Goal: Information Seeking & Learning: Learn about a topic

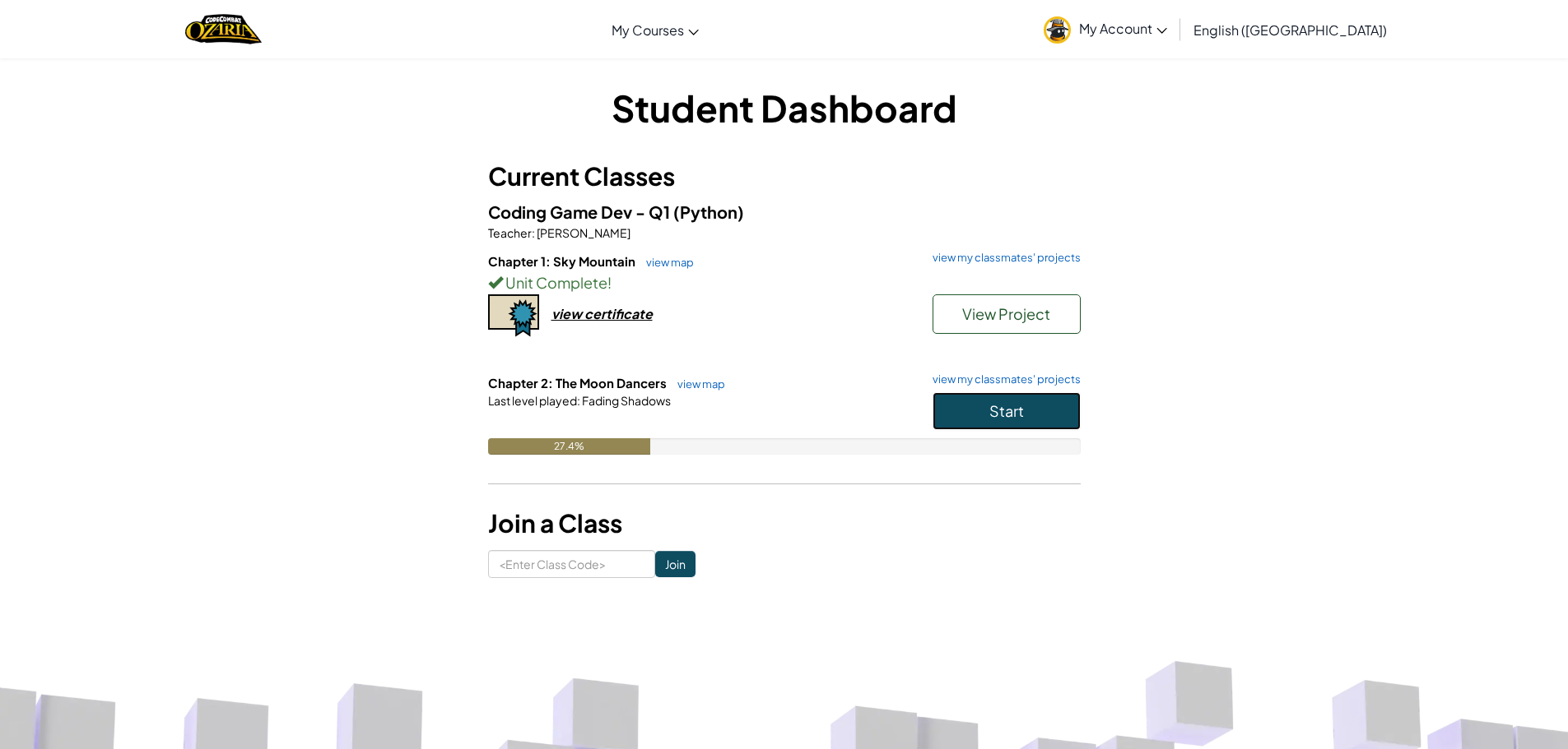
click at [963, 421] on button "Start" at bounding box center [1006, 411] width 148 height 38
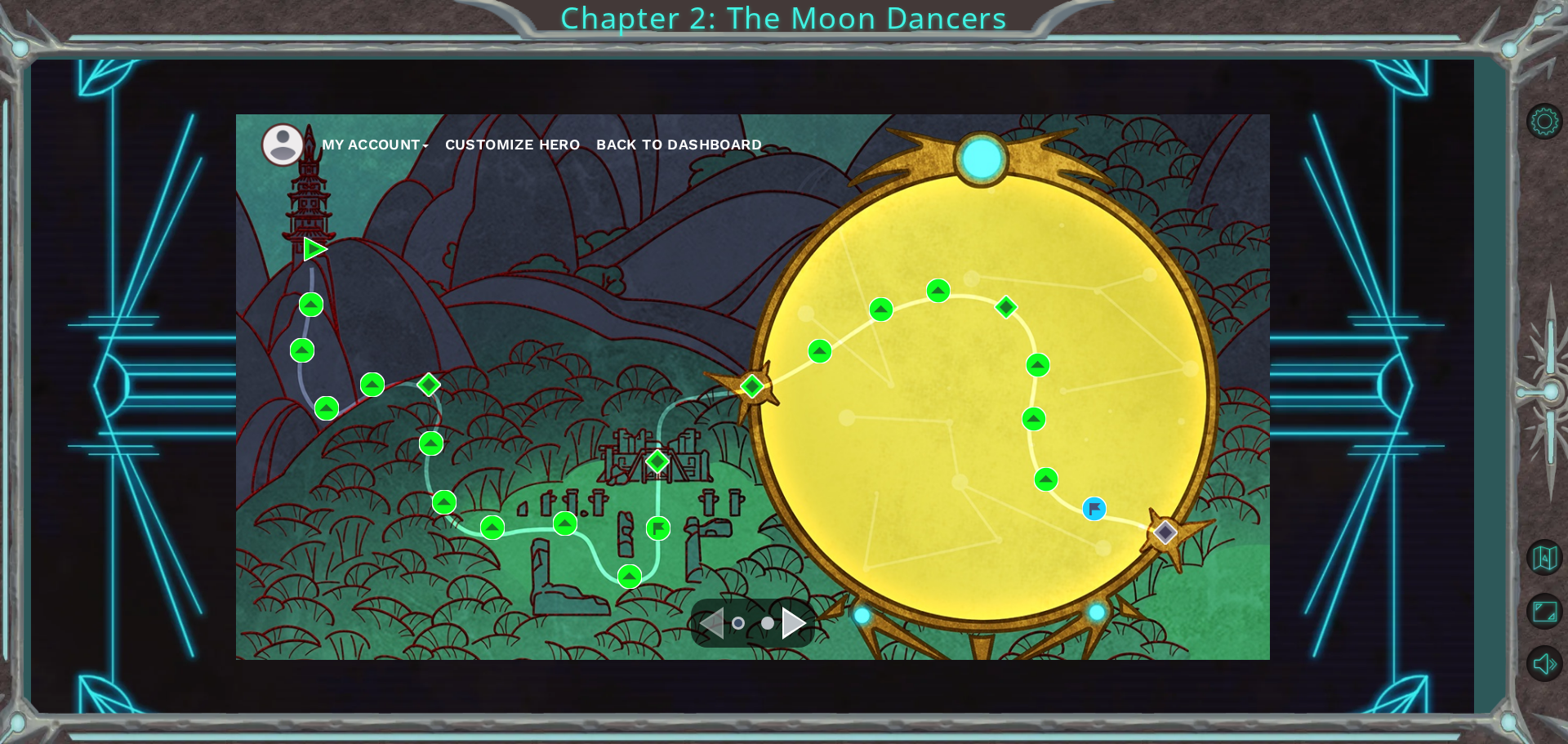
click at [789, 611] on div "Navigate to the next page" at bounding box center [794, 623] width 24 height 33
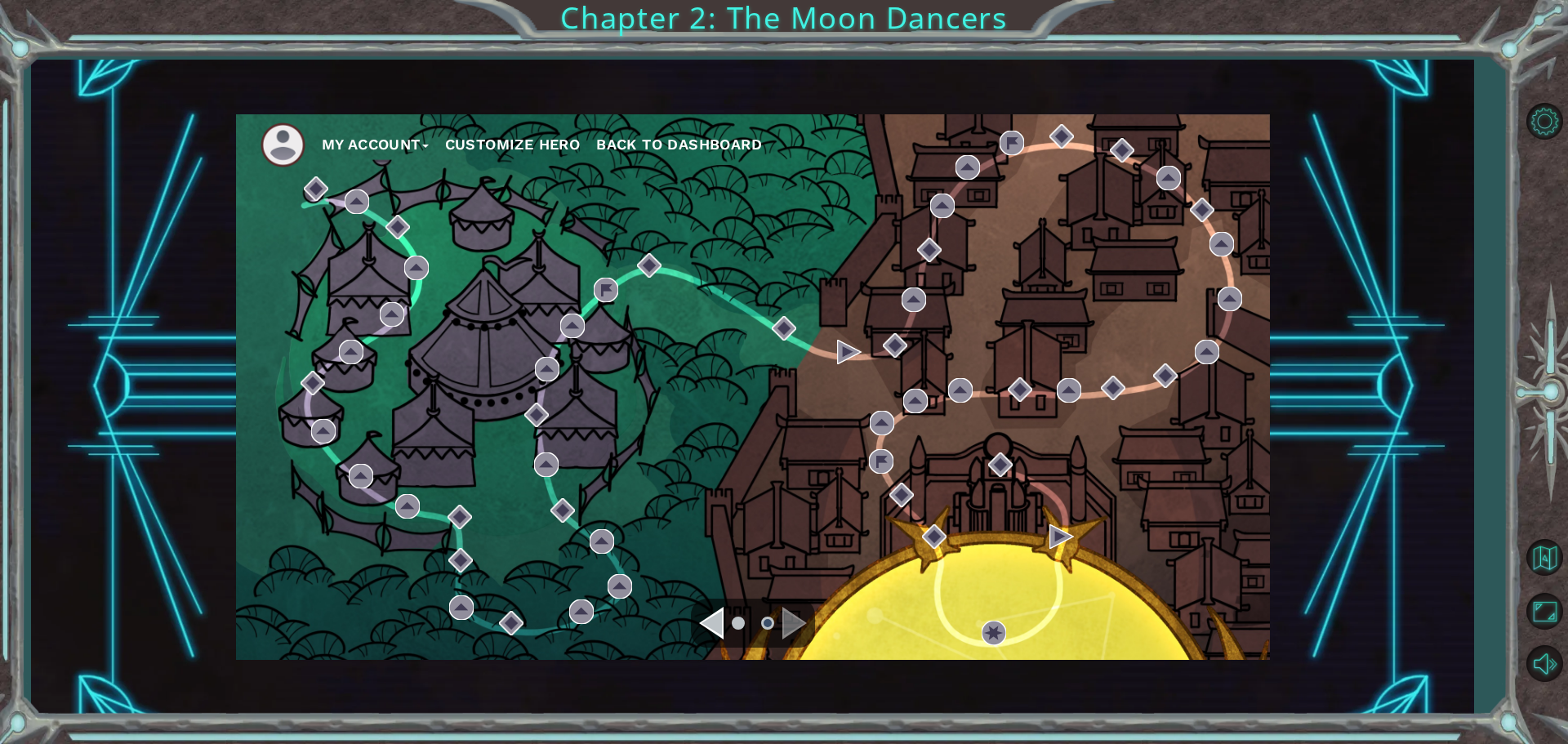
click at [713, 626] on div "Navigate to the previous page" at bounding box center [711, 623] width 24 height 33
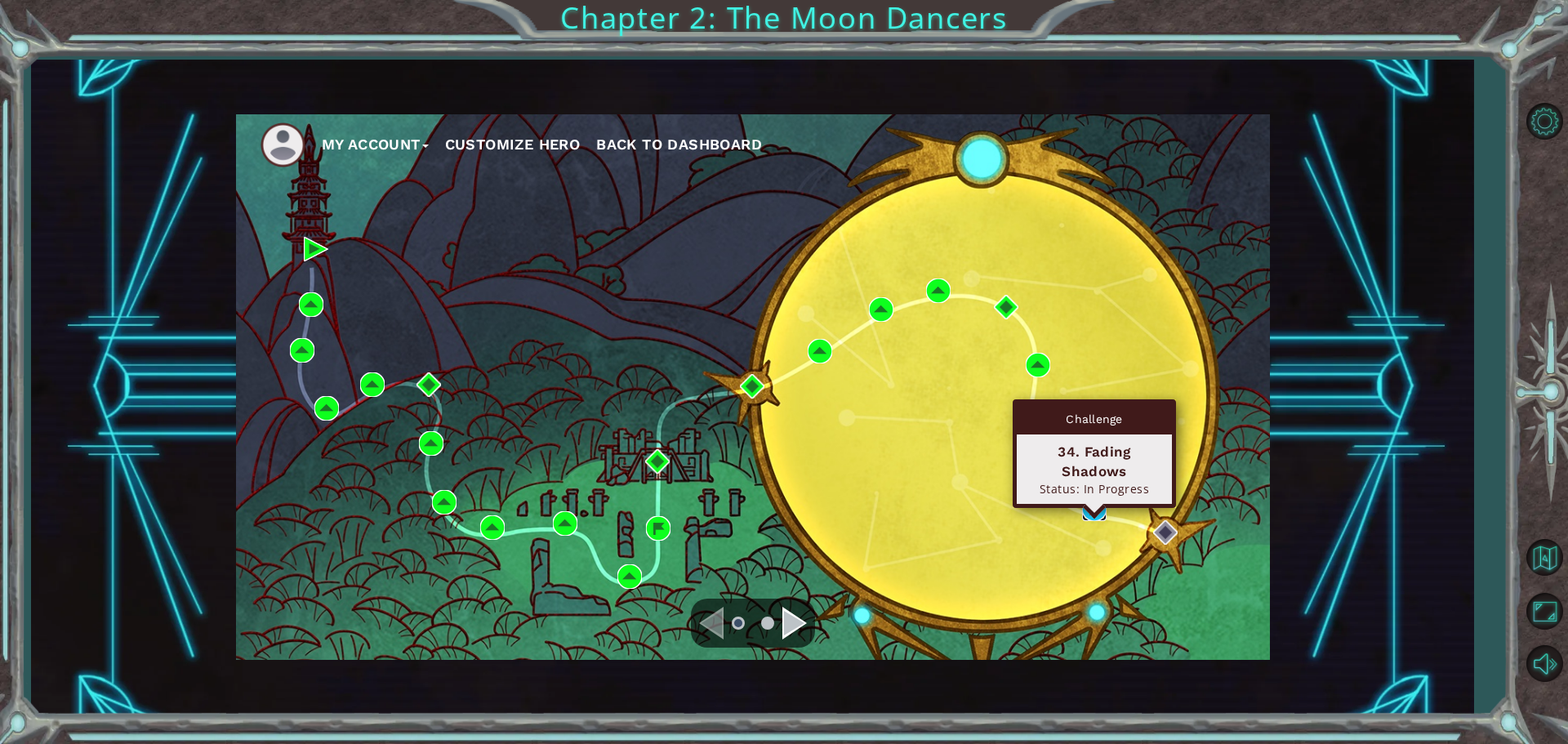
click at [1091, 504] on img at bounding box center [1094, 509] width 24 height 24
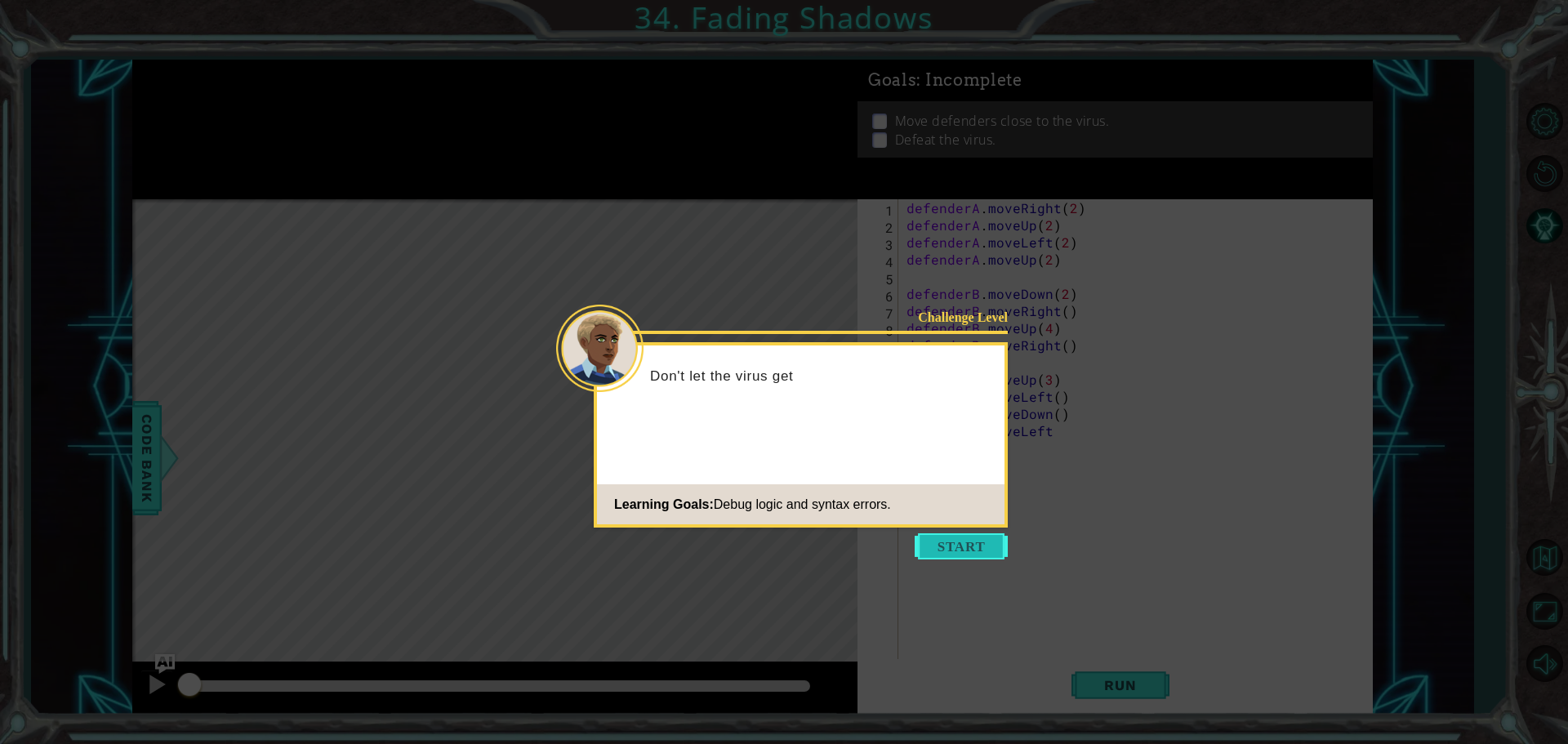
click at [964, 544] on button "Start" at bounding box center [961, 546] width 93 height 26
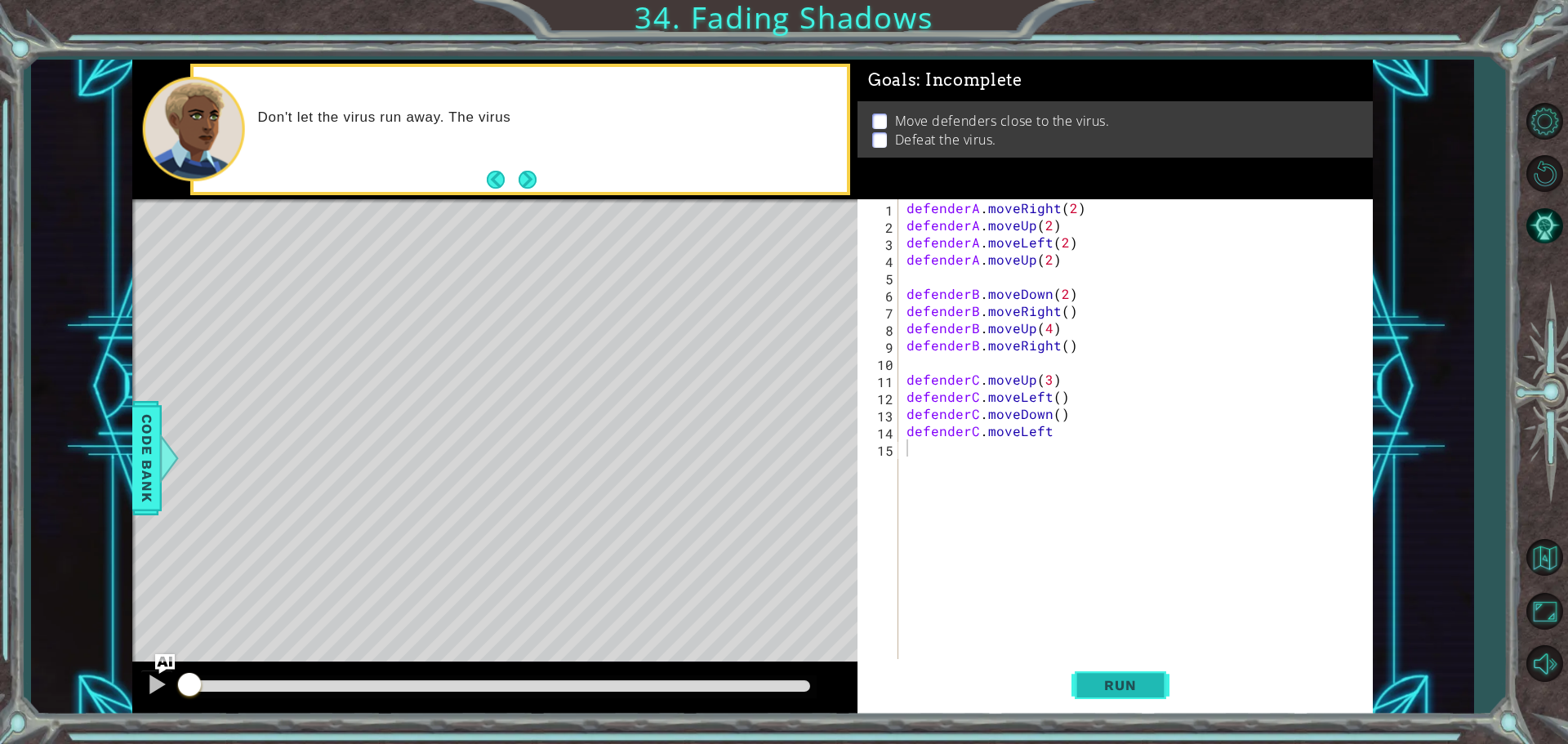
click at [1151, 688] on span "Run" at bounding box center [1119, 685] width 64 height 16
click at [1132, 678] on span "Run" at bounding box center [1119, 685] width 64 height 16
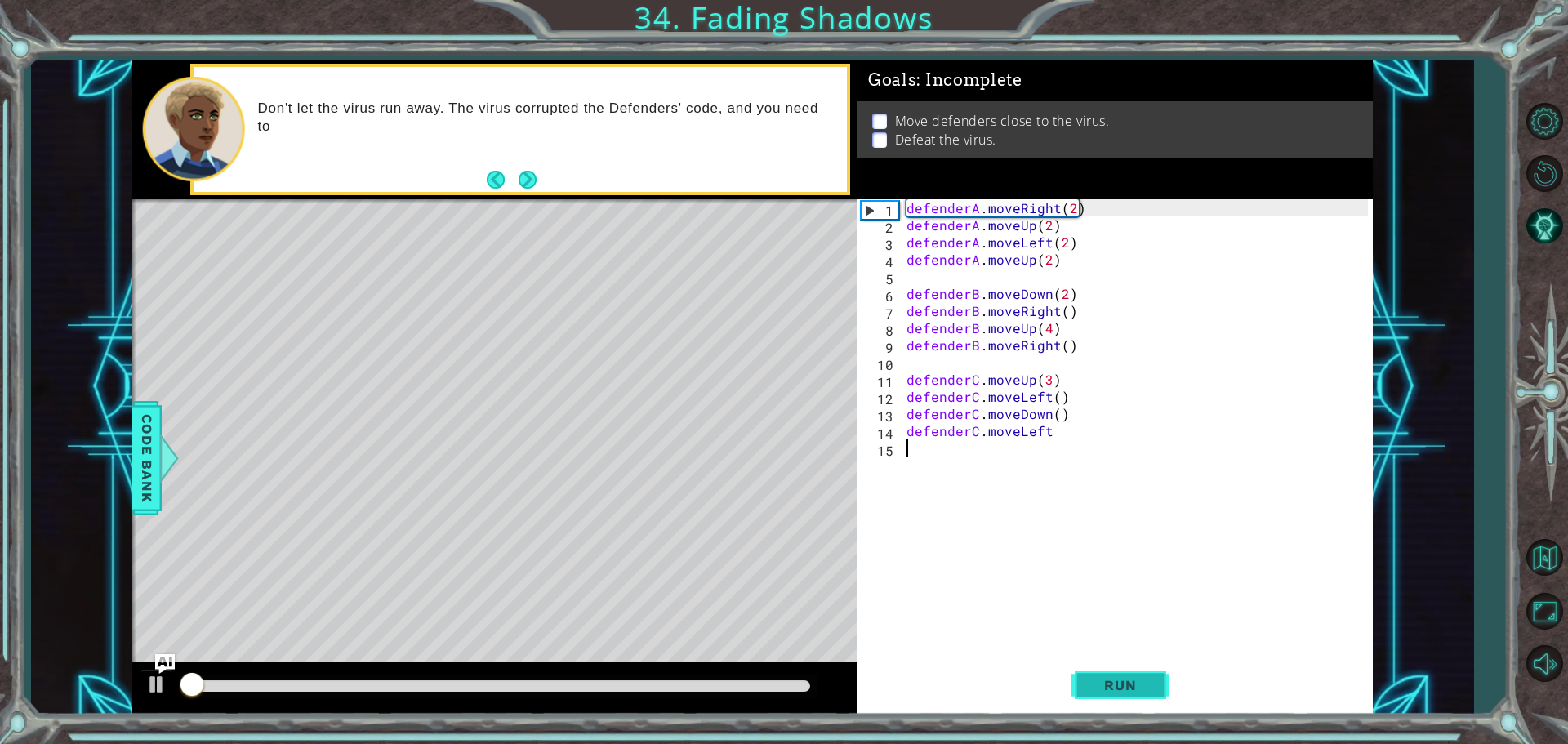
click at [1132, 678] on span "Run" at bounding box center [1119, 685] width 64 height 16
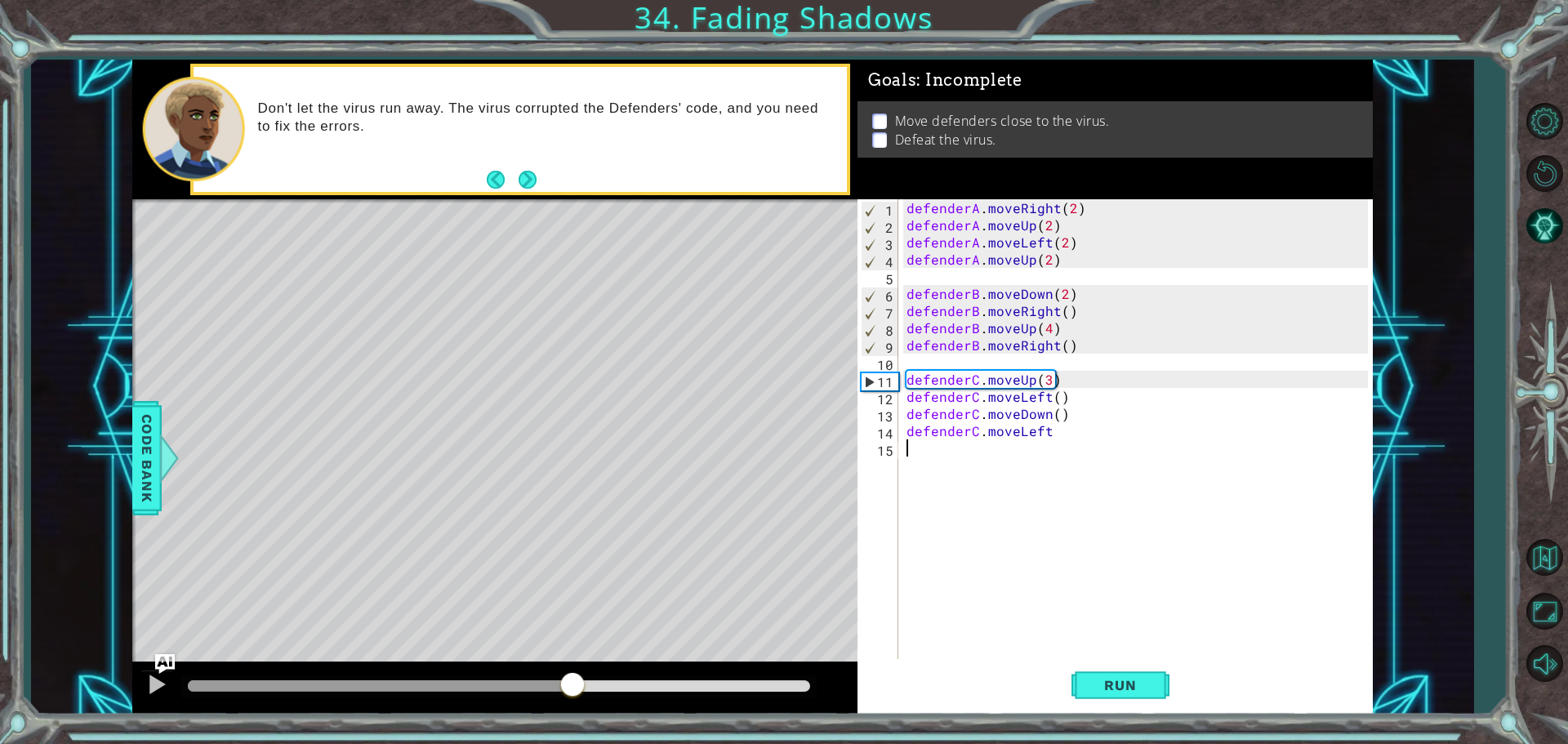
drag, startPoint x: 201, startPoint y: 680, endPoint x: 573, endPoint y: 610, distance: 378.5
click at [573, 610] on div "methods defender moveUp() moveDown() moveLeft() moveRight() Code Bank Don't let…" at bounding box center [751, 387] width 1240 height 655
click at [1069, 419] on div "defenderA . moveRight ( 2 ) defenderA . moveUp ( 2 ) defenderA . moveLeft ( 2 )…" at bounding box center [1139, 448] width 473 height 497
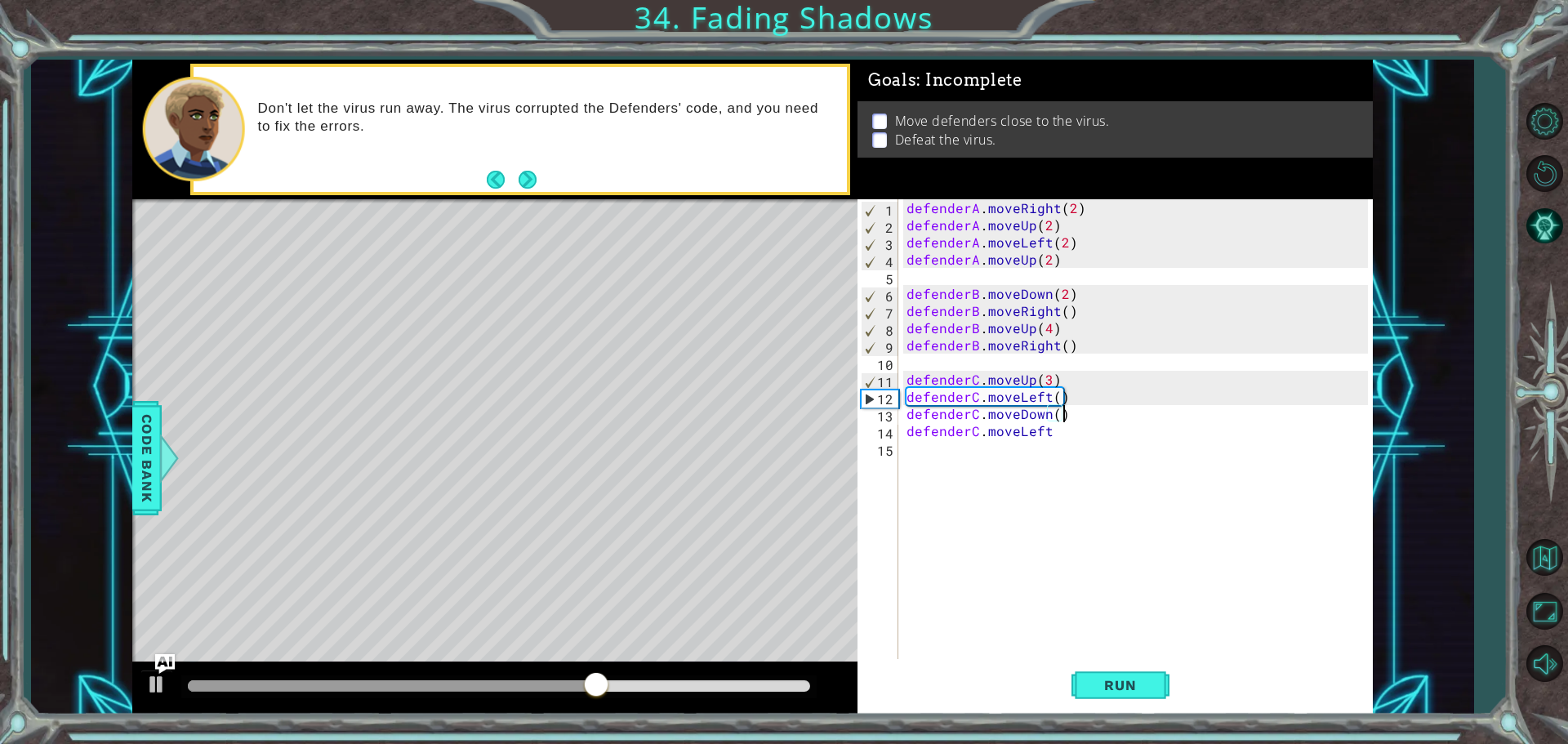
click at [1066, 434] on div "defenderA . moveRight ( 2 ) defenderA . moveUp ( 2 ) defenderA . moveLeft ( 2 )…" at bounding box center [1139, 448] width 473 height 497
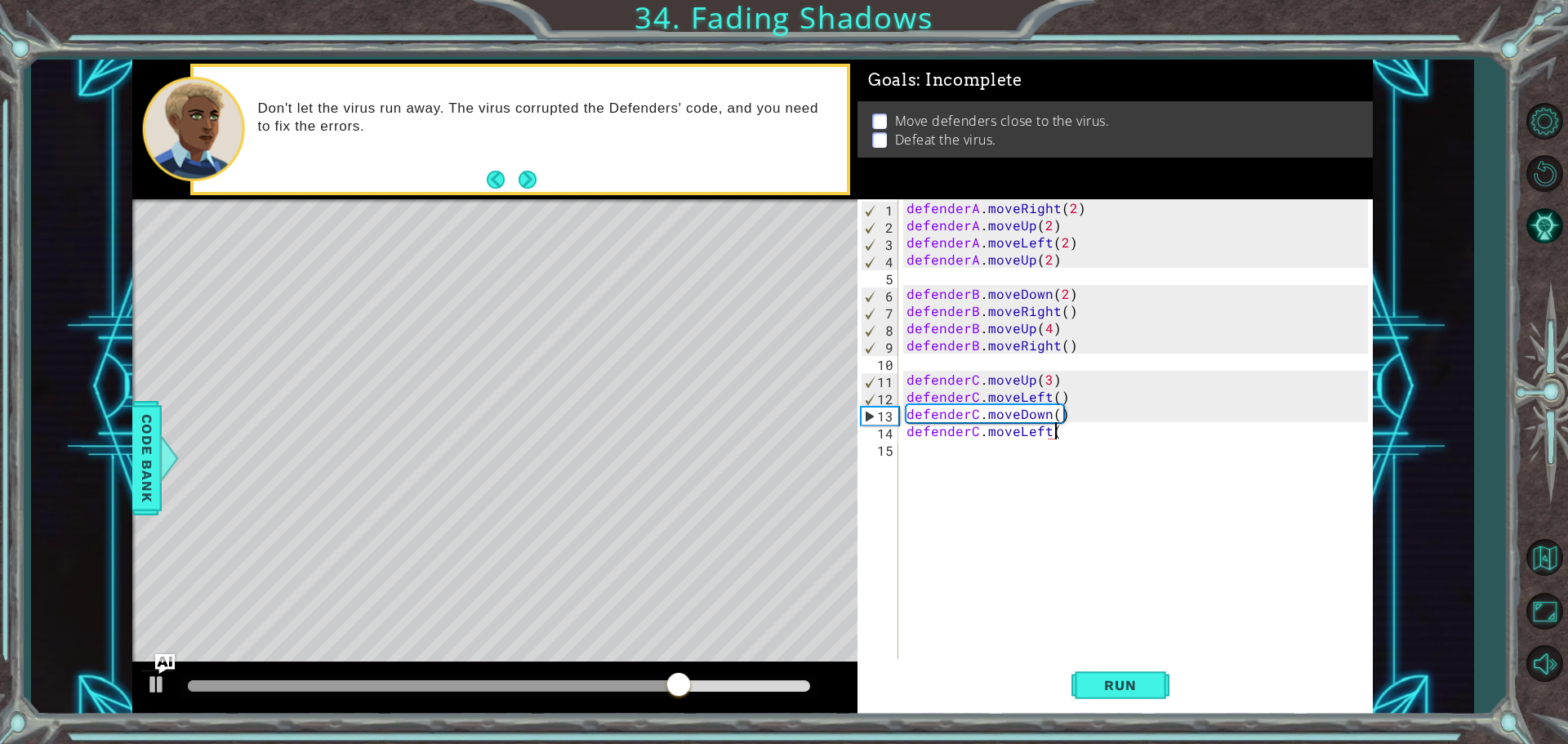
scroll to position [0, 9]
type textarea "defenderC.moveLeft()"
click at [1132, 681] on span "Run" at bounding box center [1119, 685] width 64 height 16
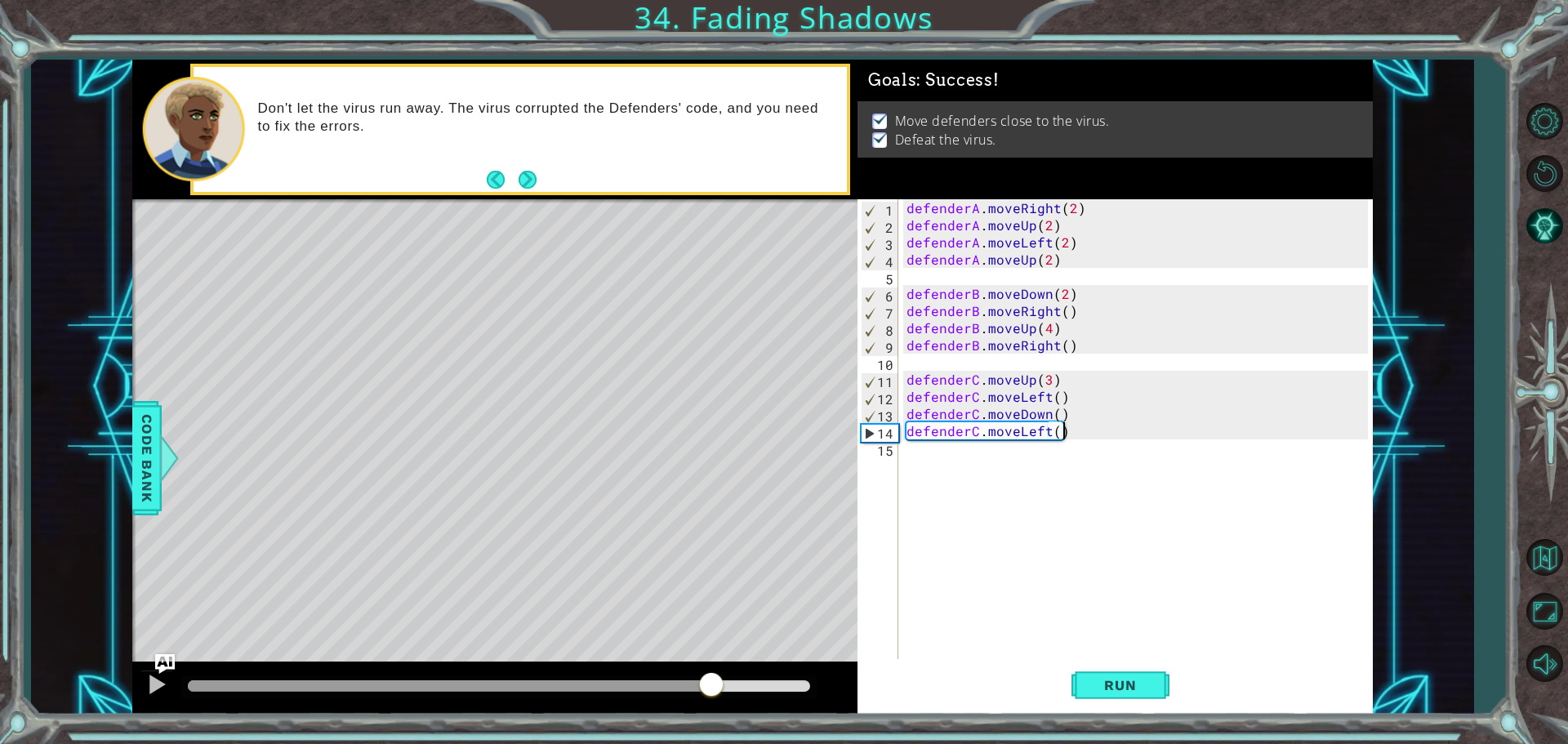
drag, startPoint x: 221, startPoint y: 686, endPoint x: 712, endPoint y: 642, distance: 493.0
click at [712, 642] on div "methods defender moveUp() moveDown() moveLeft() moveRight() Code Bank Don't let…" at bounding box center [751, 387] width 1240 height 655
click at [528, 181] on button "Next" at bounding box center [528, 180] width 21 height 21
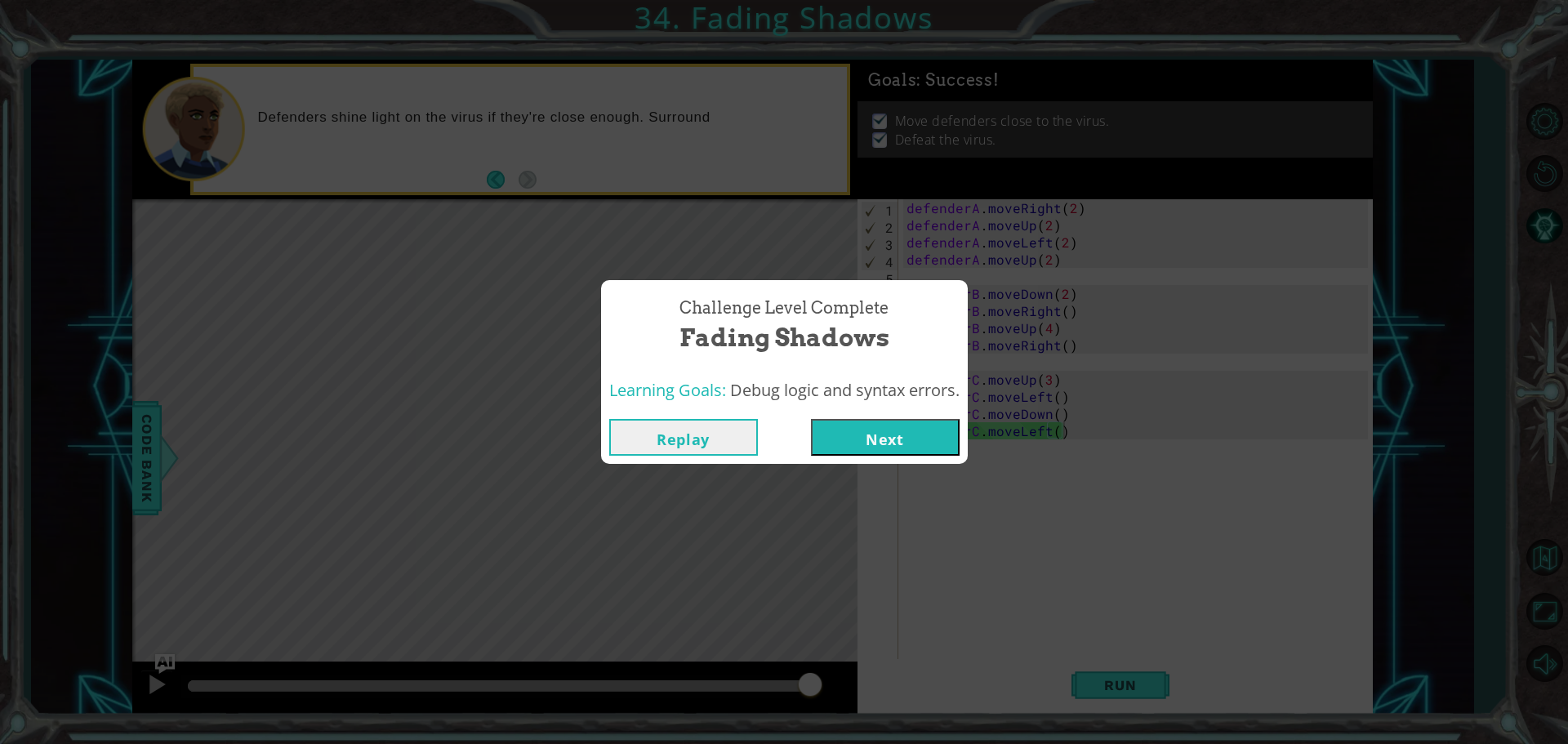
click at [880, 432] on button "Next" at bounding box center [884, 438] width 148 height 36
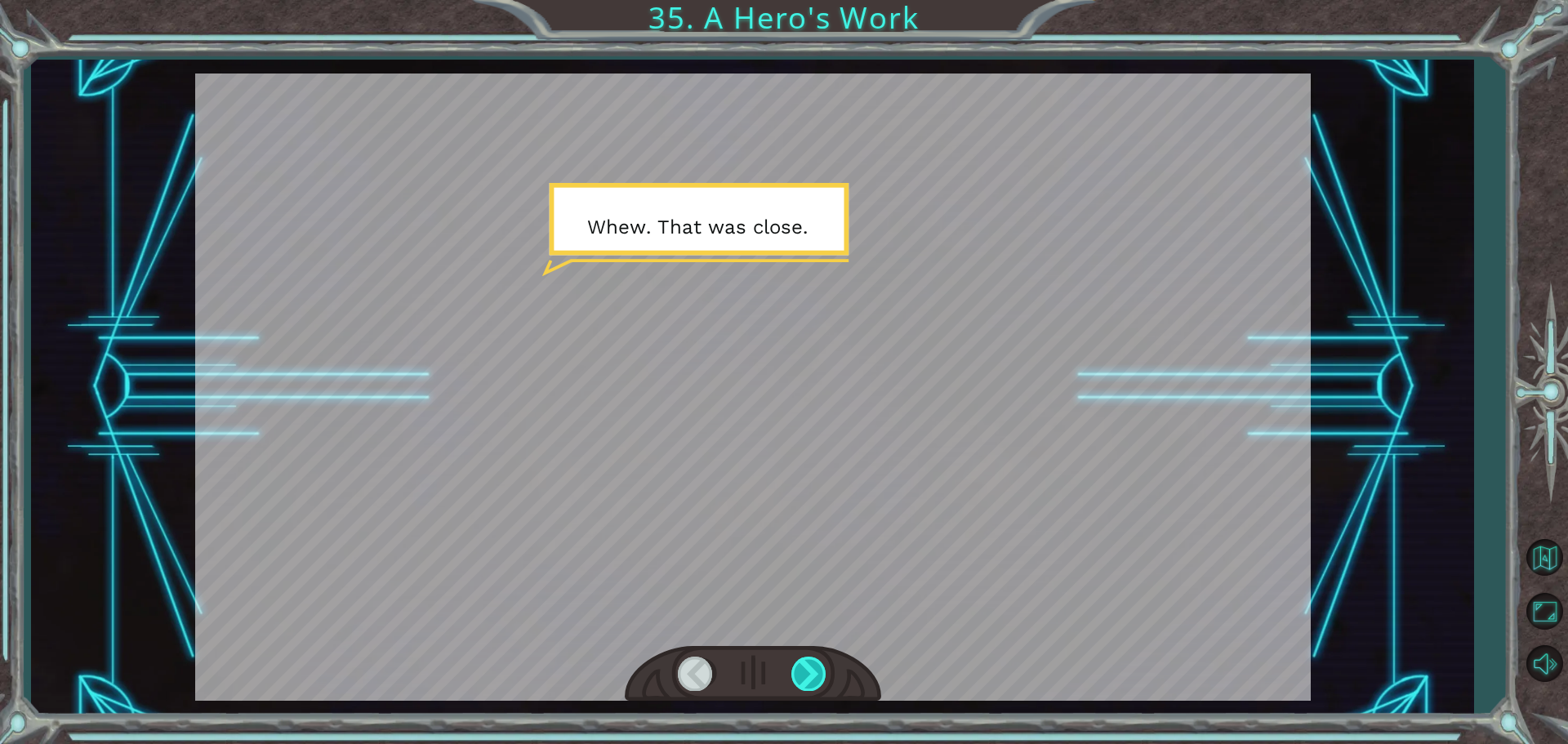
click at [805, 669] on div at bounding box center [810, 674] width 36 height 34
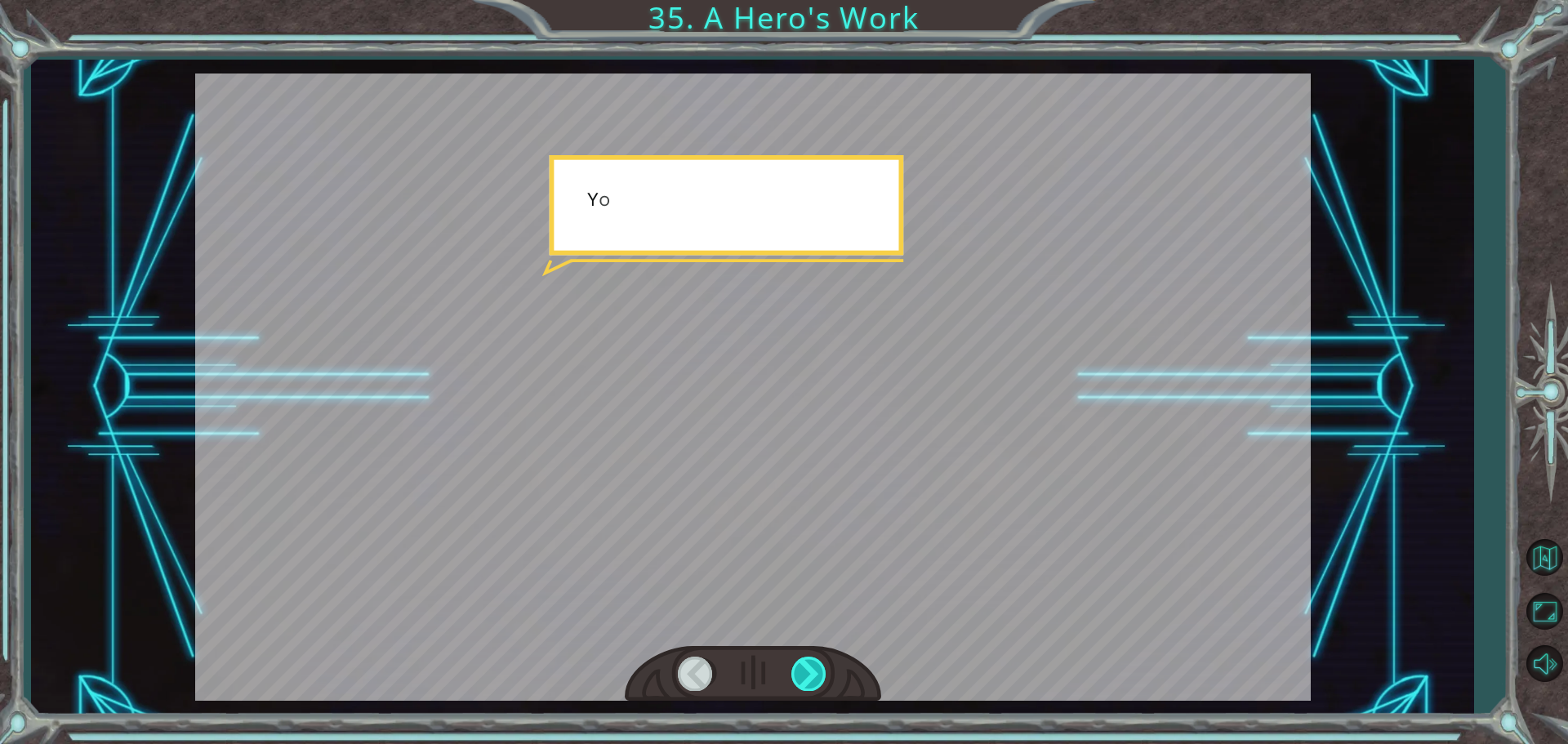
click at [805, 669] on div at bounding box center [810, 674] width 36 height 34
click at [806, 669] on div at bounding box center [810, 674] width 36 height 34
click at [810, 670] on div at bounding box center [810, 674] width 36 height 34
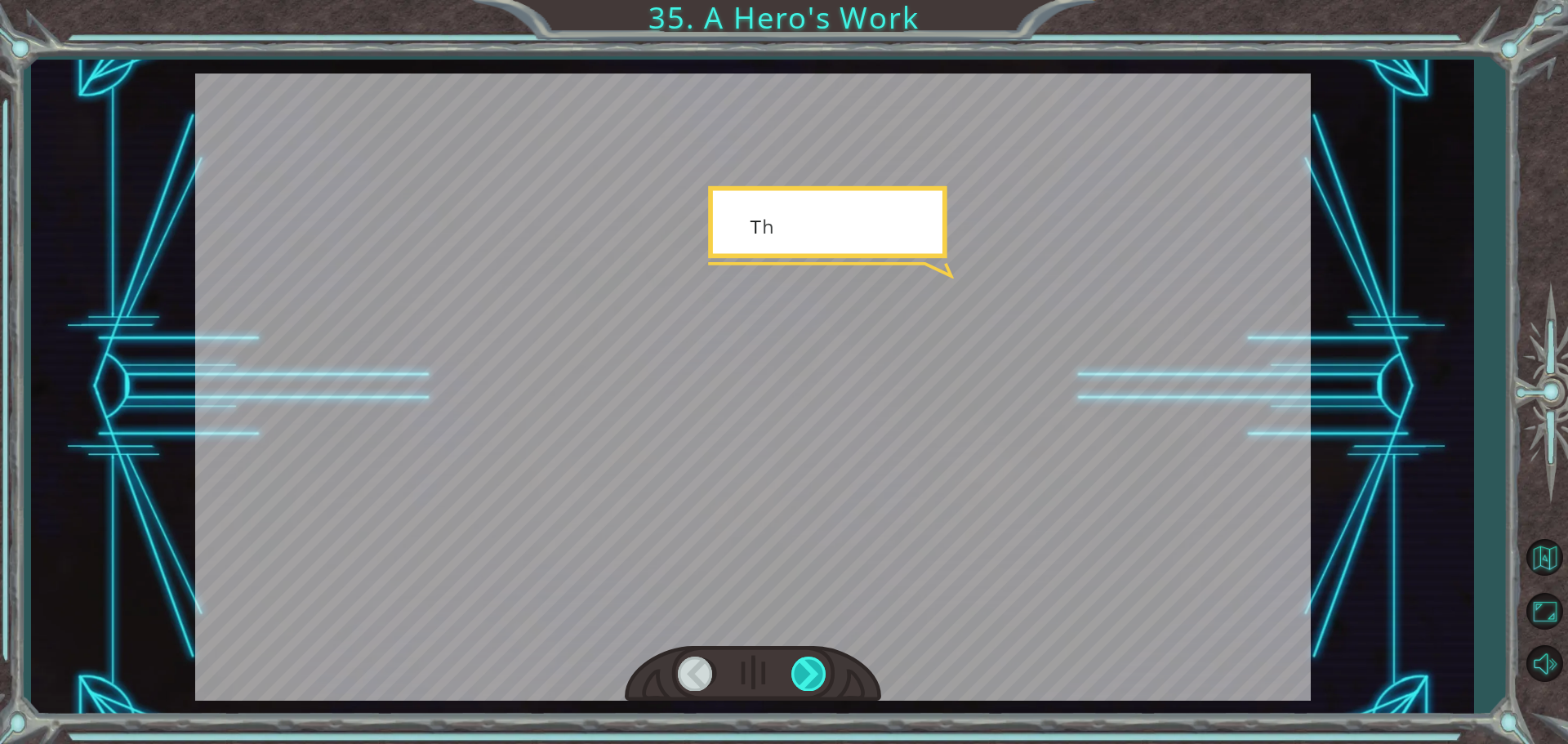
click at [810, 670] on div at bounding box center [810, 674] width 36 height 34
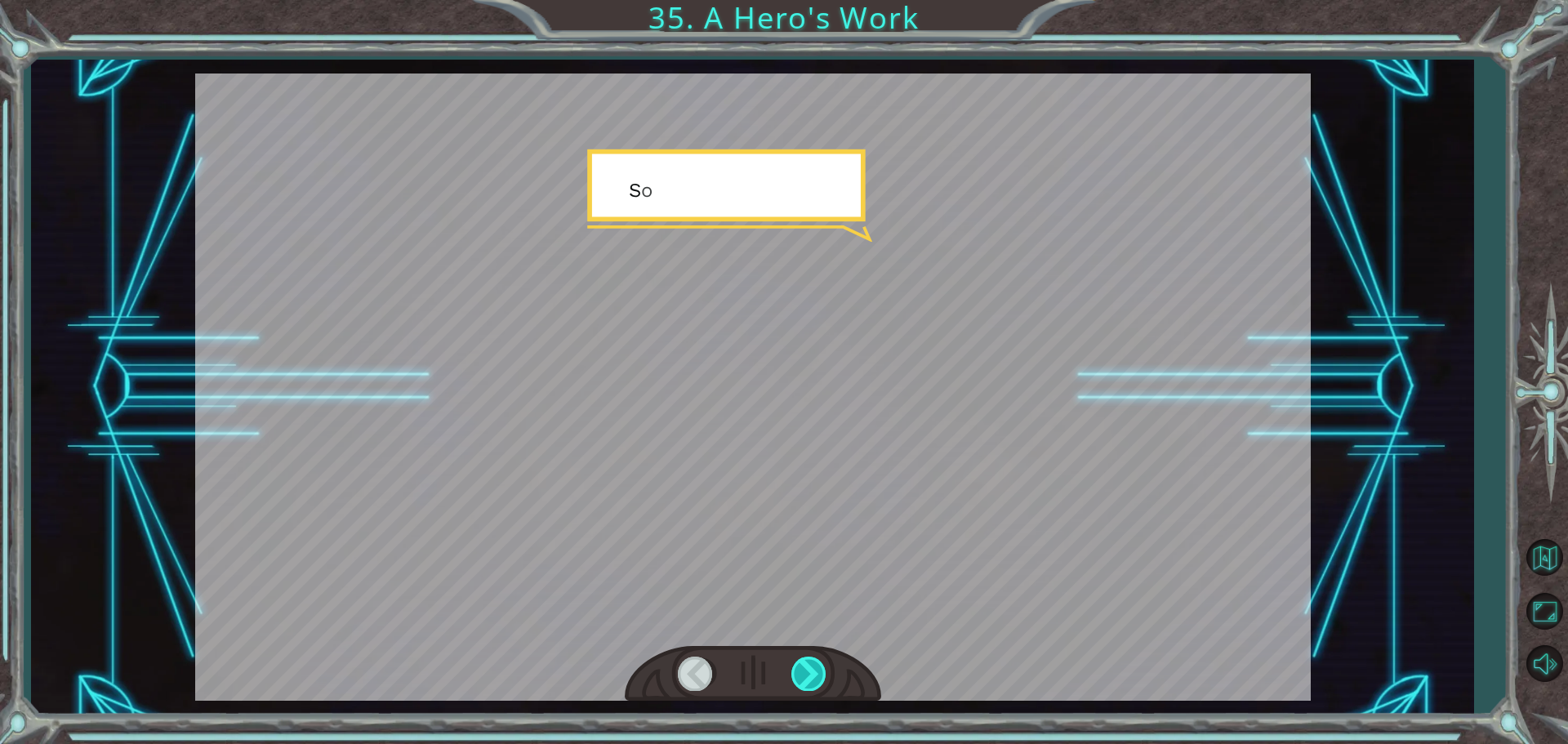
click at [810, 670] on div at bounding box center [810, 674] width 36 height 34
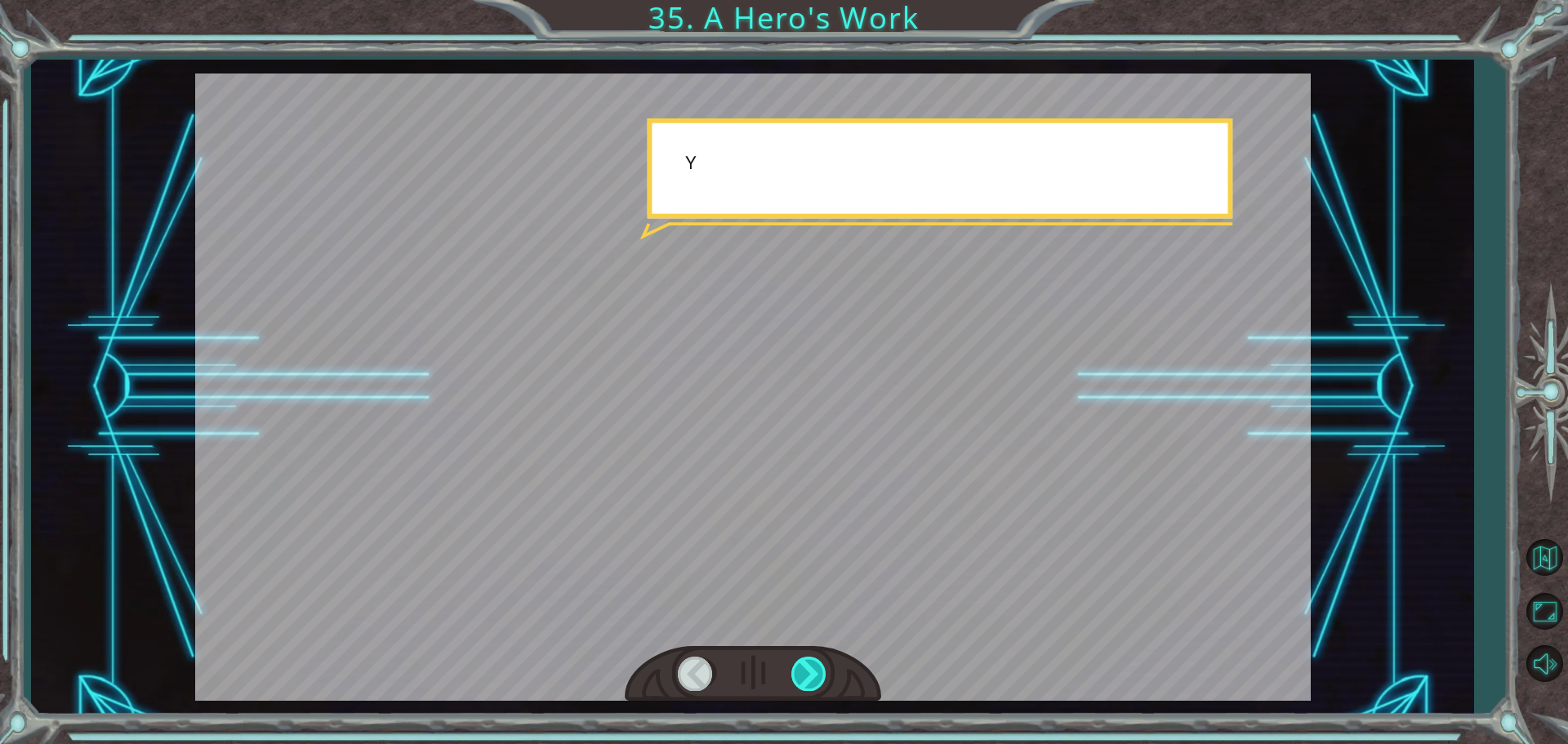
click at [810, 670] on div at bounding box center [810, 674] width 36 height 34
click at [810, 667] on div at bounding box center [810, 674] width 36 height 34
click at [808, 668] on div at bounding box center [810, 674] width 36 height 34
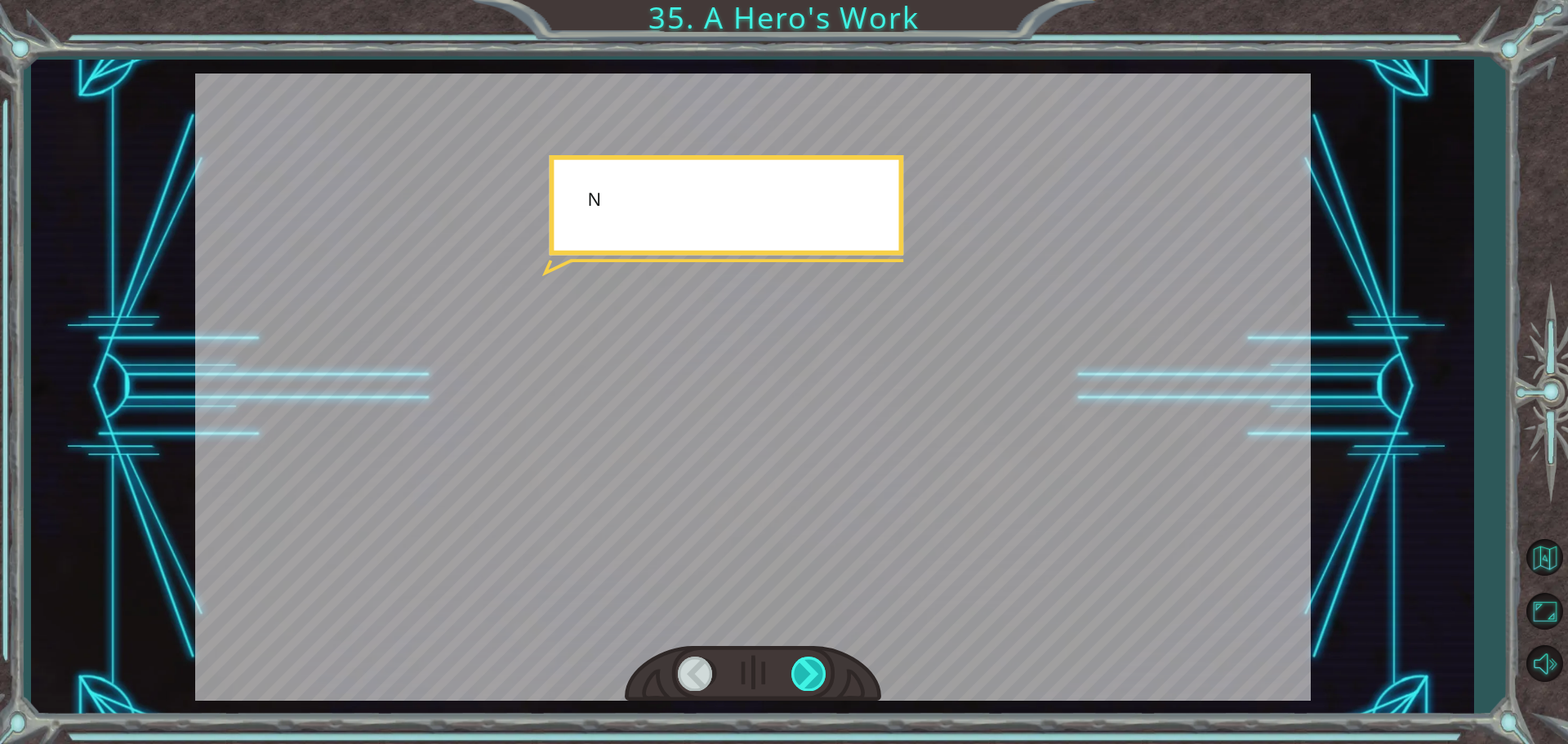
click at [799, 671] on div at bounding box center [810, 674] width 36 height 34
click at [797, 671] on div at bounding box center [810, 674] width 36 height 34
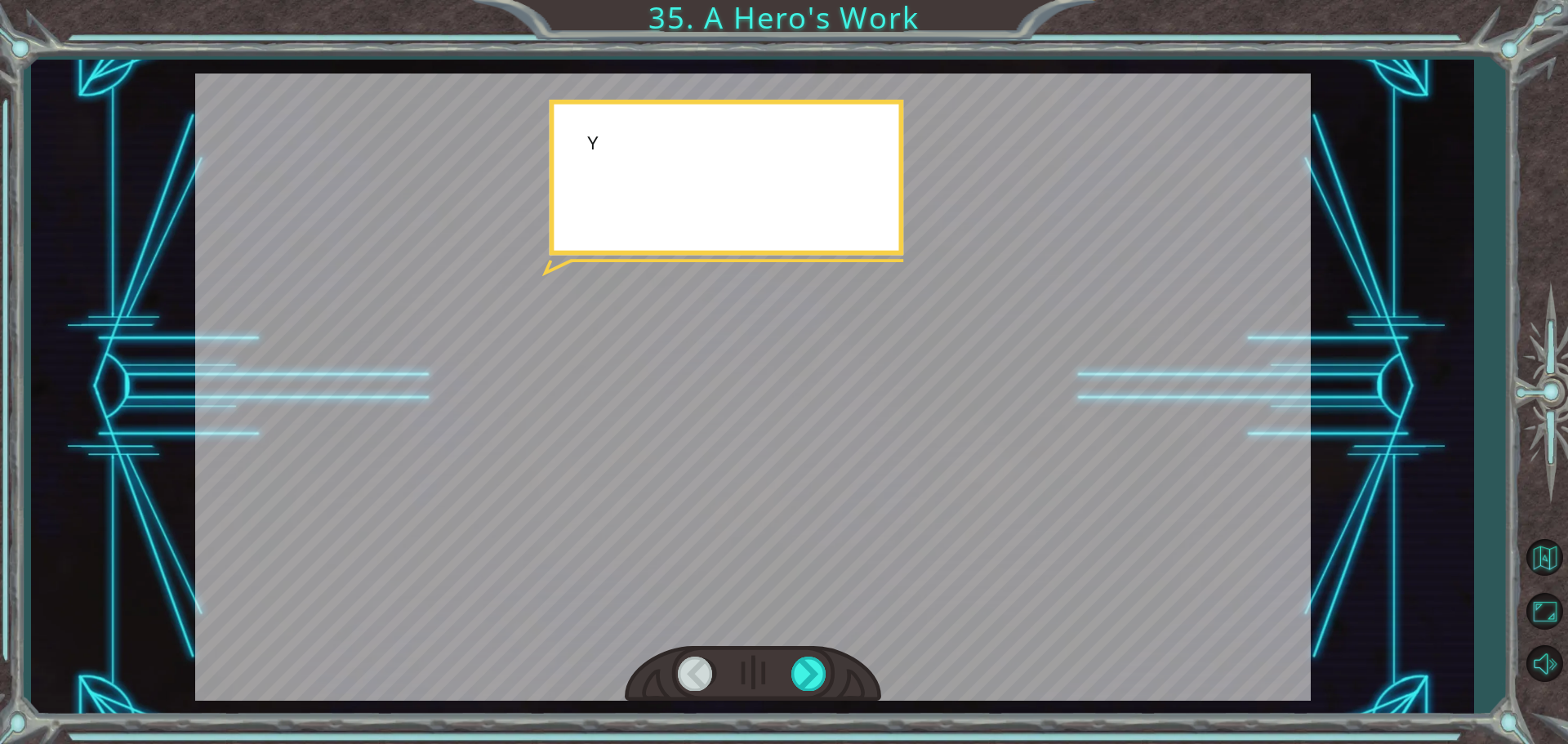
click at [786, 668] on div at bounding box center [752, 674] width 256 height 56
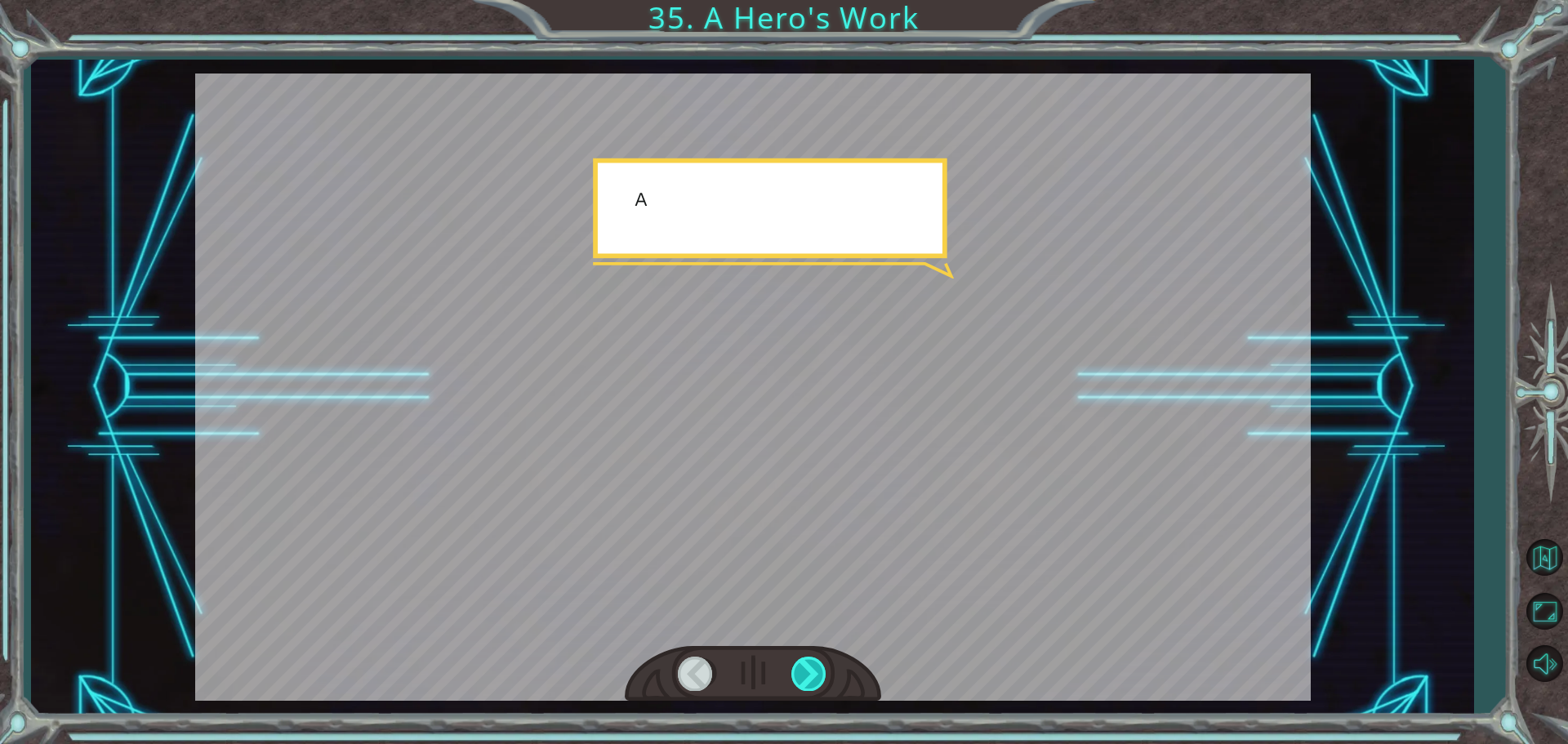
drag, startPoint x: 810, startPoint y: 675, endPoint x: 908, endPoint y: 530, distance: 175.0
click at [817, 680] on div at bounding box center [752, 674] width 256 height 56
click at [797, 678] on div at bounding box center [810, 674] width 36 height 34
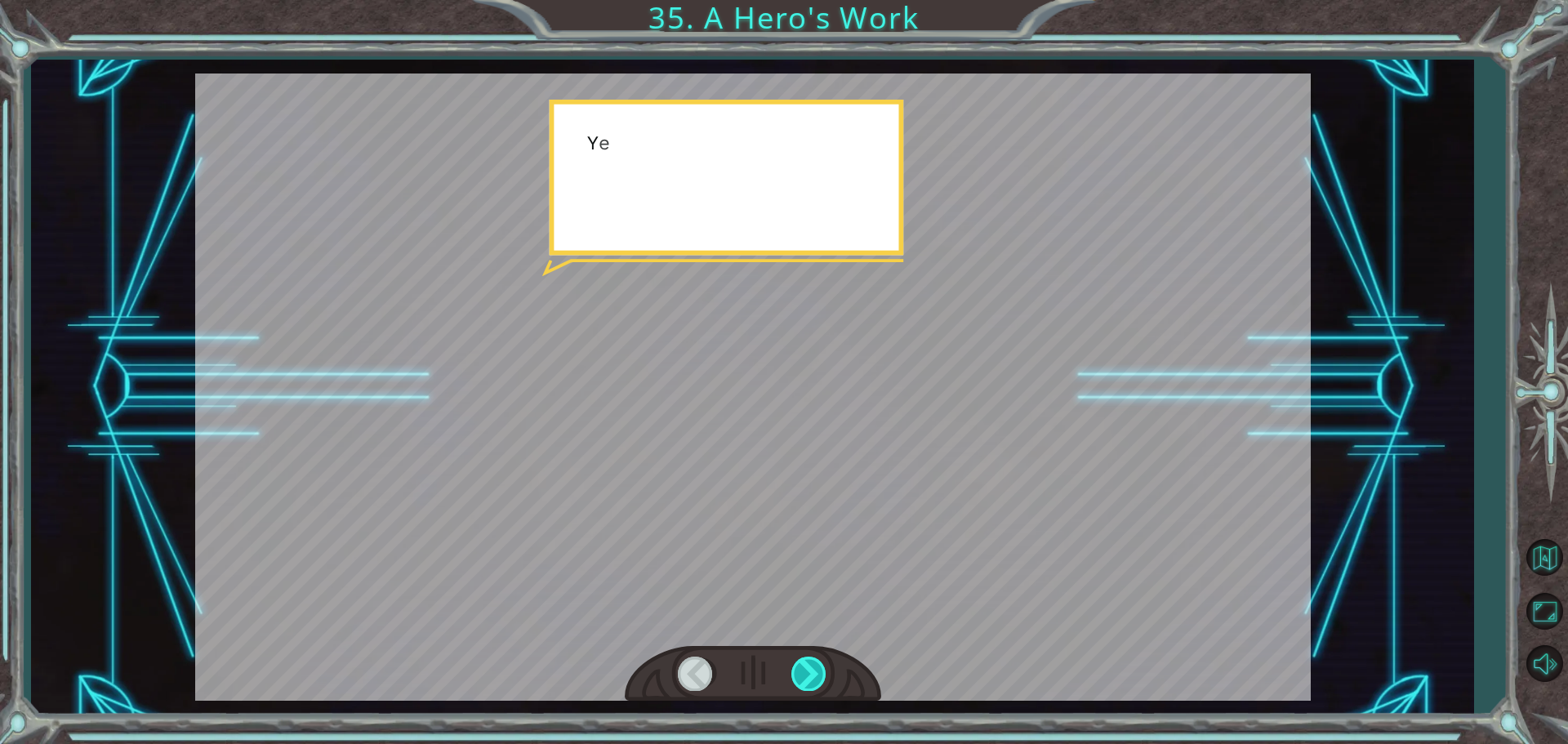
click at [800, 678] on div at bounding box center [810, 674] width 36 height 34
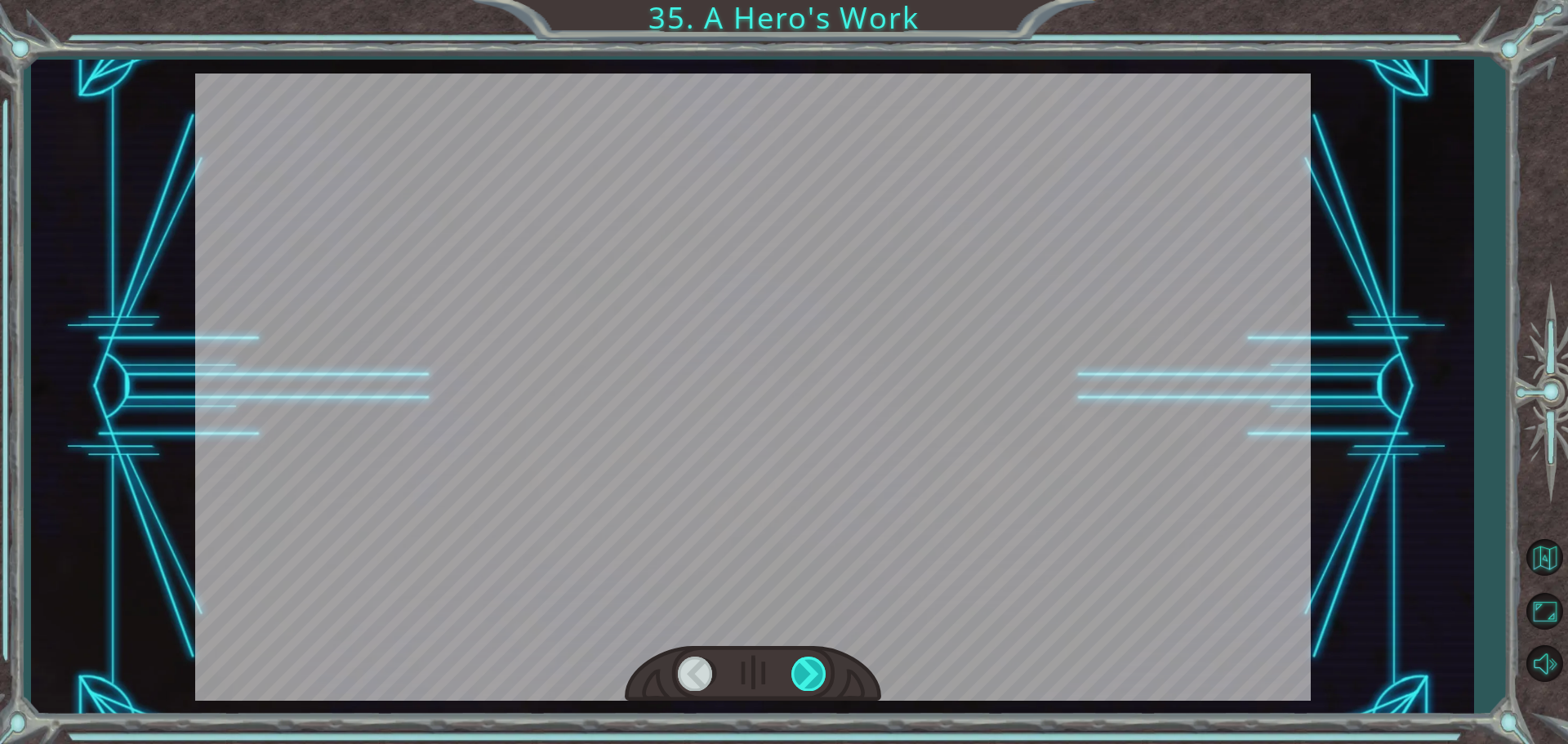
click at [807, 678] on div at bounding box center [810, 674] width 36 height 34
click at [807, 0] on div "Temporary Text W h e w . T h a t w a s c l o s e . Y o u . . . y o u d i d g o …" at bounding box center [784, 0] width 1568 height 0
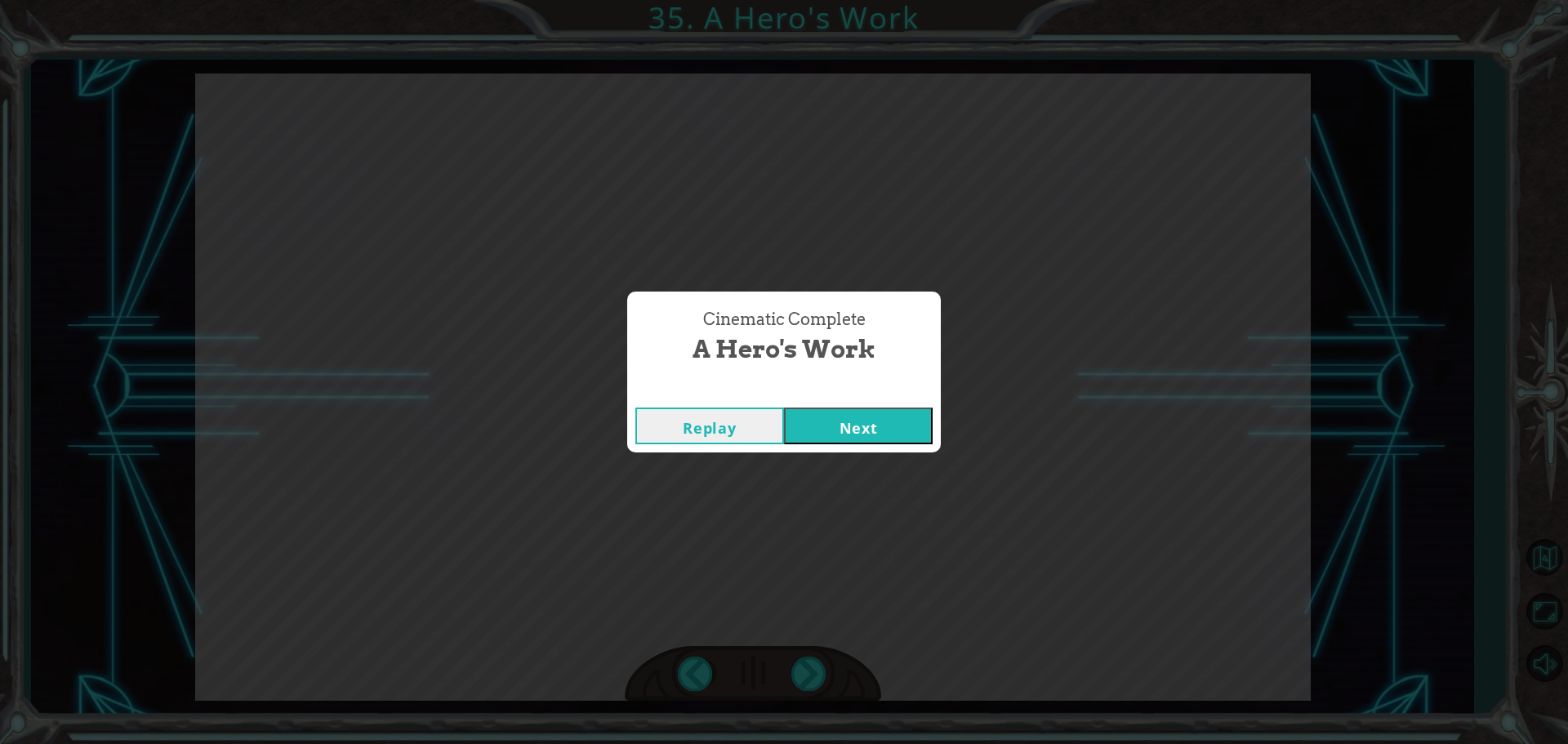
click at [850, 425] on button "Next" at bounding box center [857, 426] width 148 height 36
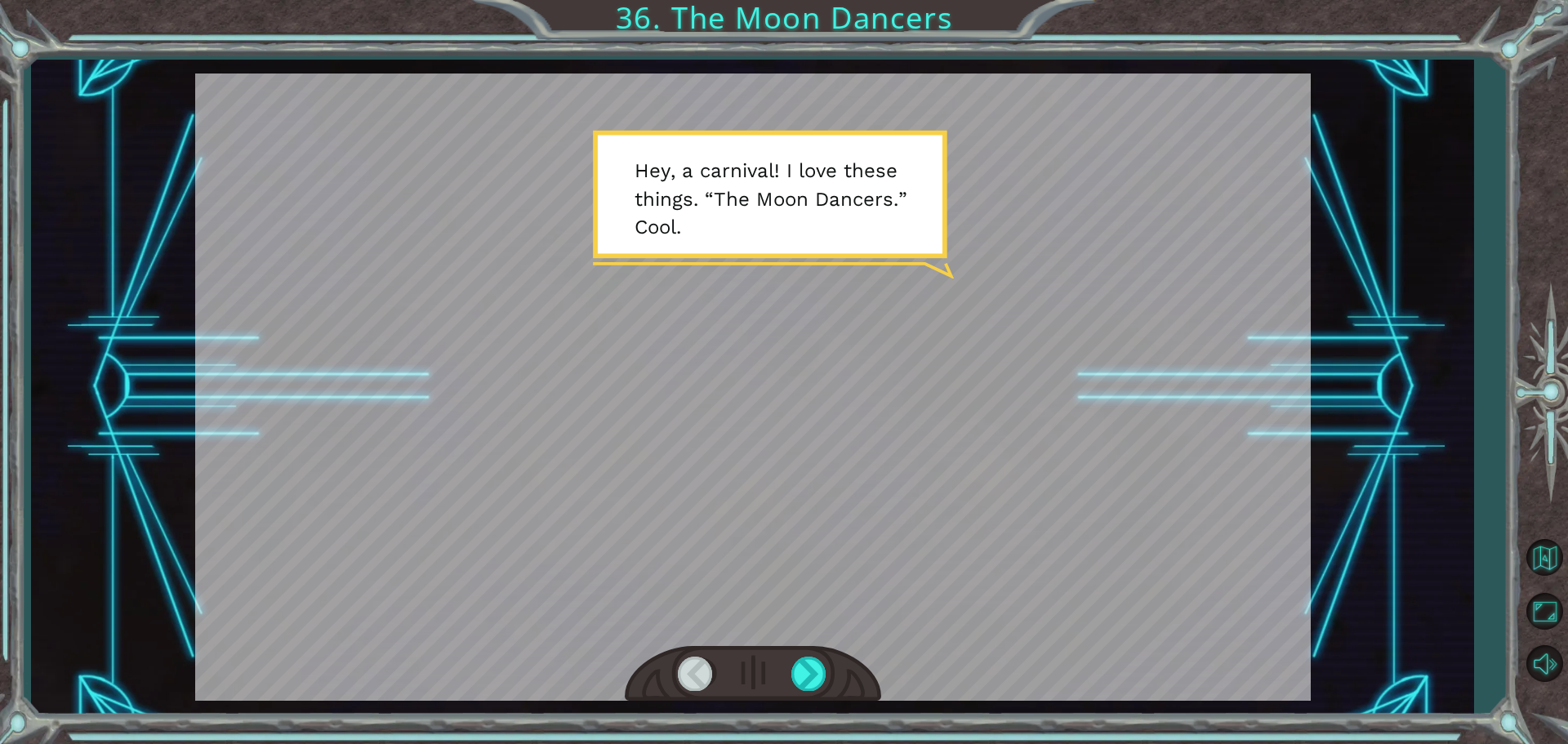
click at [870, 358] on div at bounding box center [752, 387] width 1115 height 628
click at [814, 668] on div at bounding box center [810, 674] width 36 height 34
click at [801, 668] on div at bounding box center [810, 674] width 36 height 34
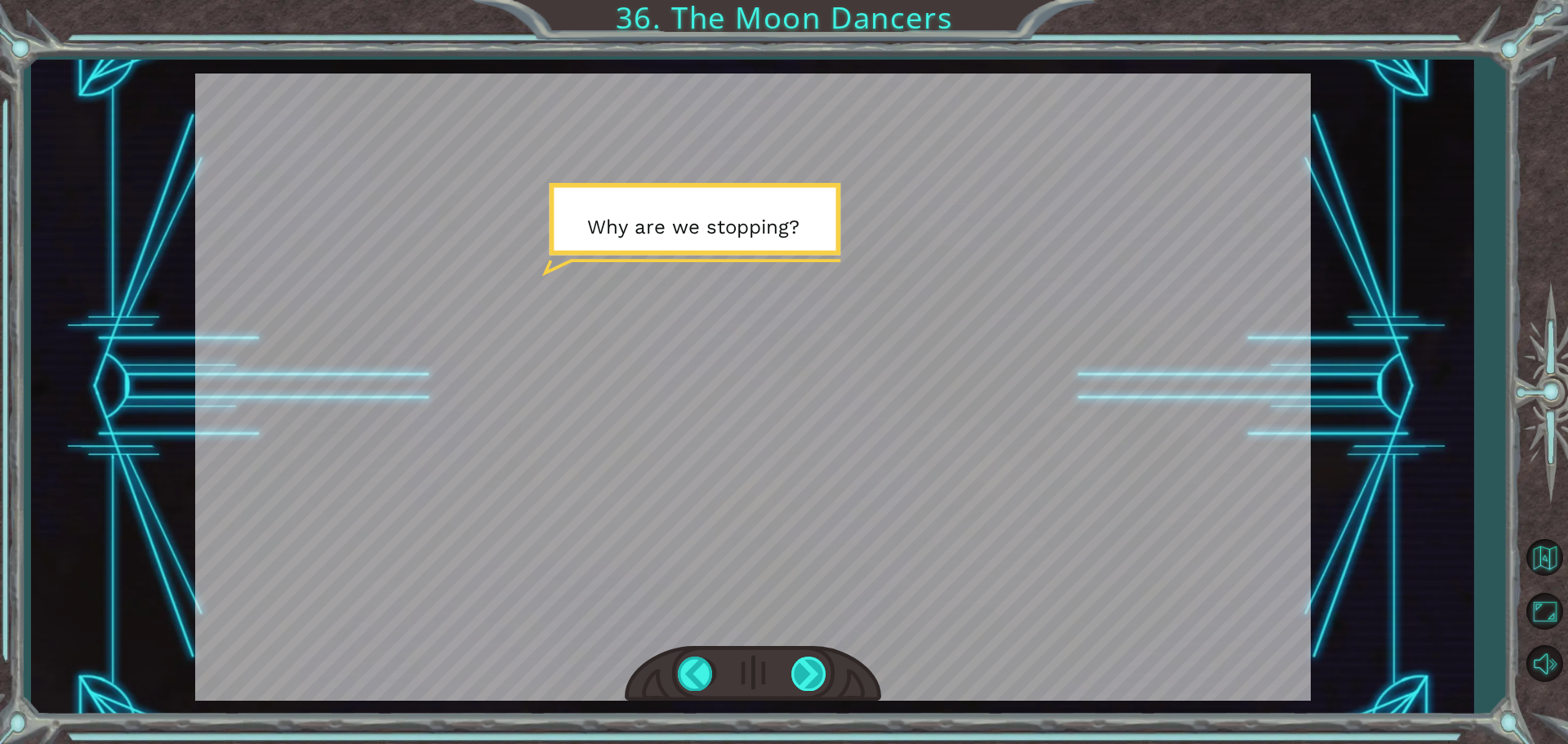
click at [809, 669] on div at bounding box center [810, 674] width 36 height 34
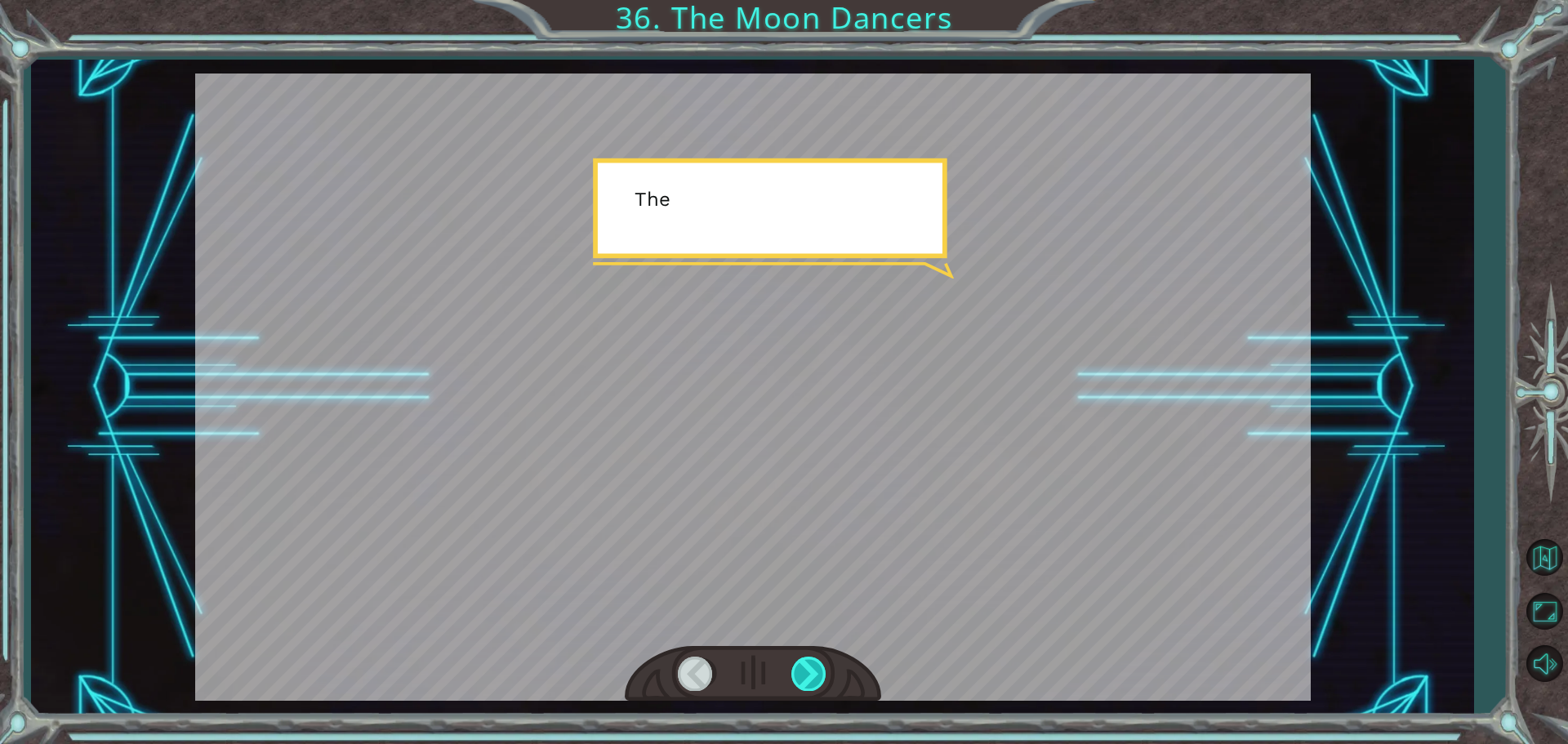
click at [809, 669] on div at bounding box center [810, 674] width 36 height 34
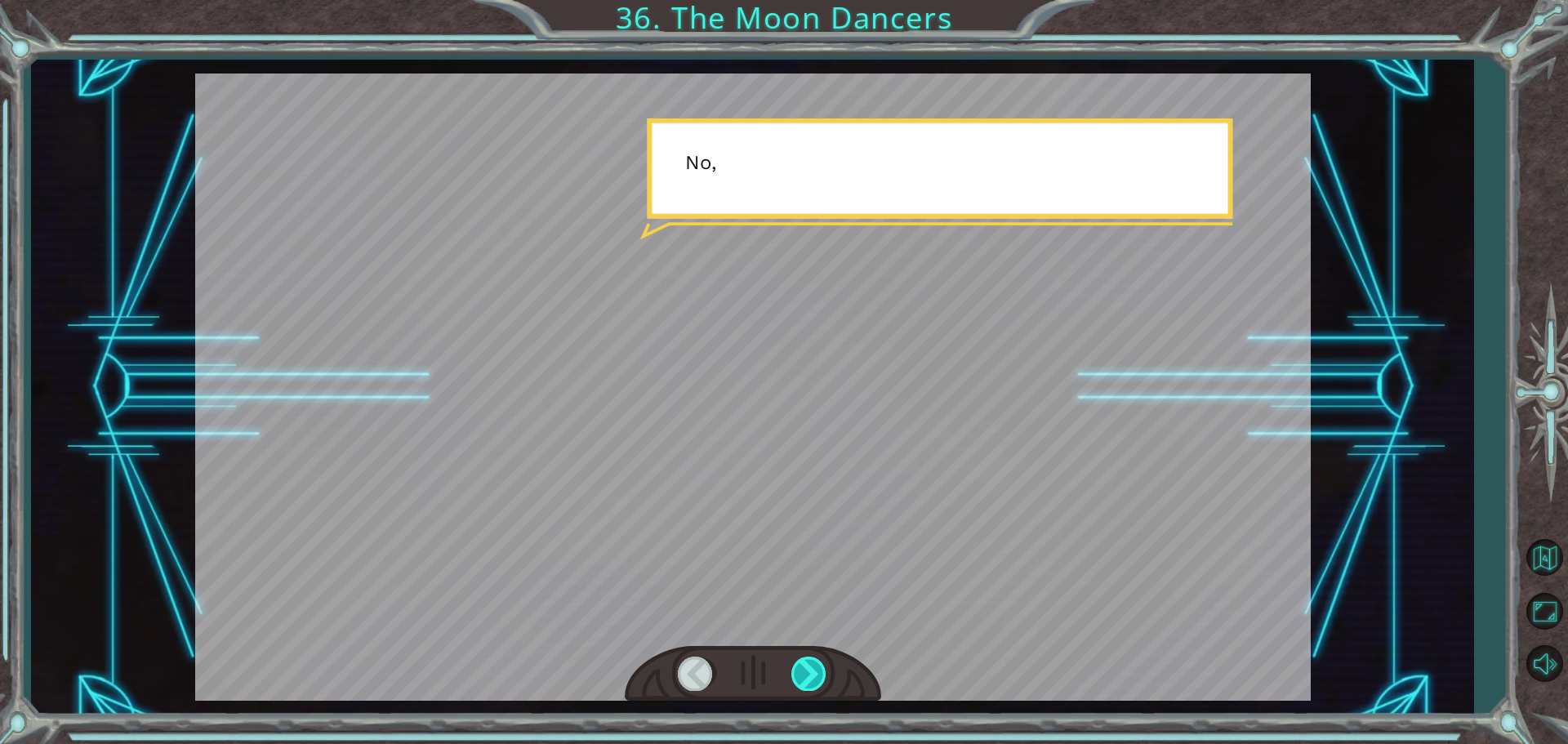
click at [809, 669] on div at bounding box center [810, 674] width 36 height 34
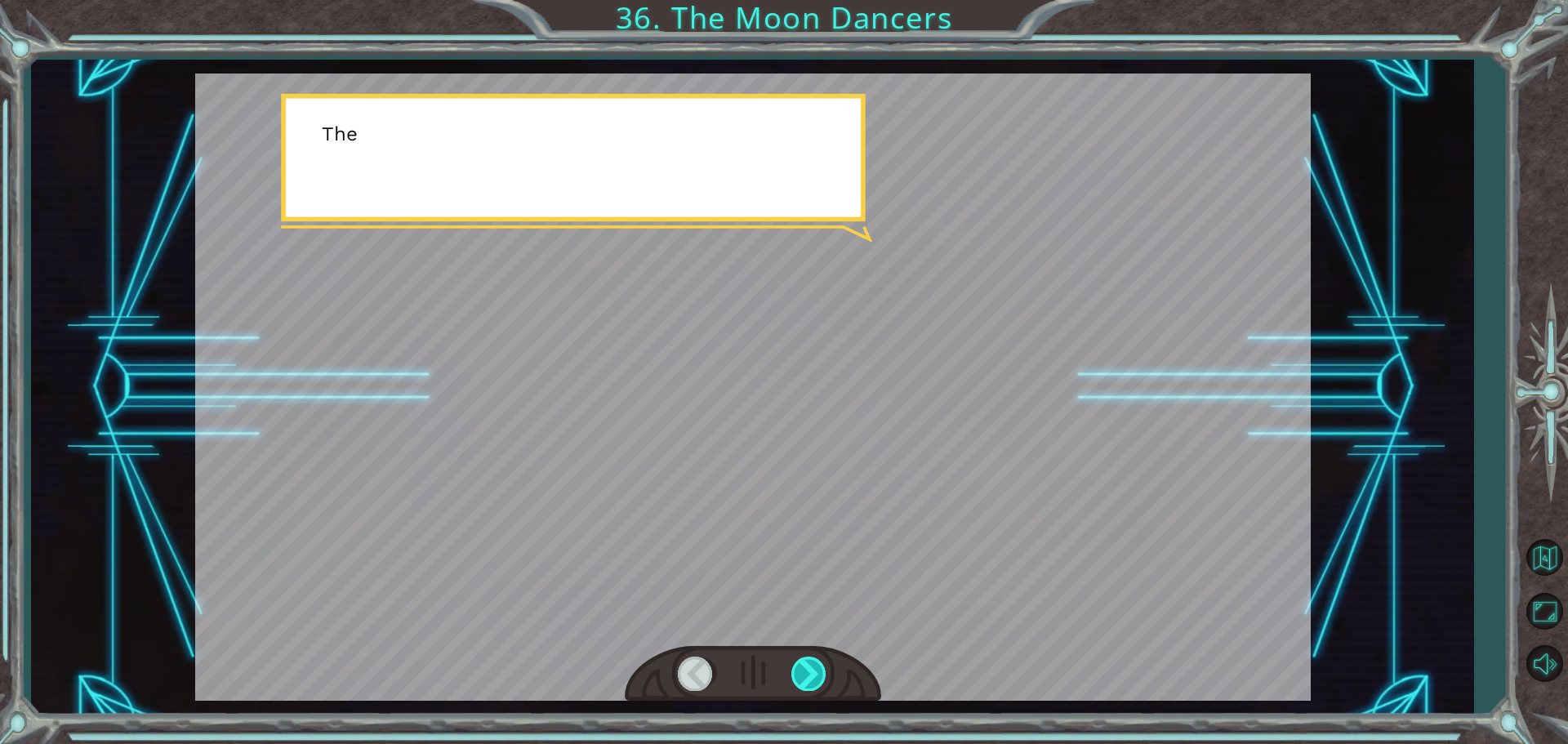
click at [809, 669] on div at bounding box center [810, 674] width 36 height 34
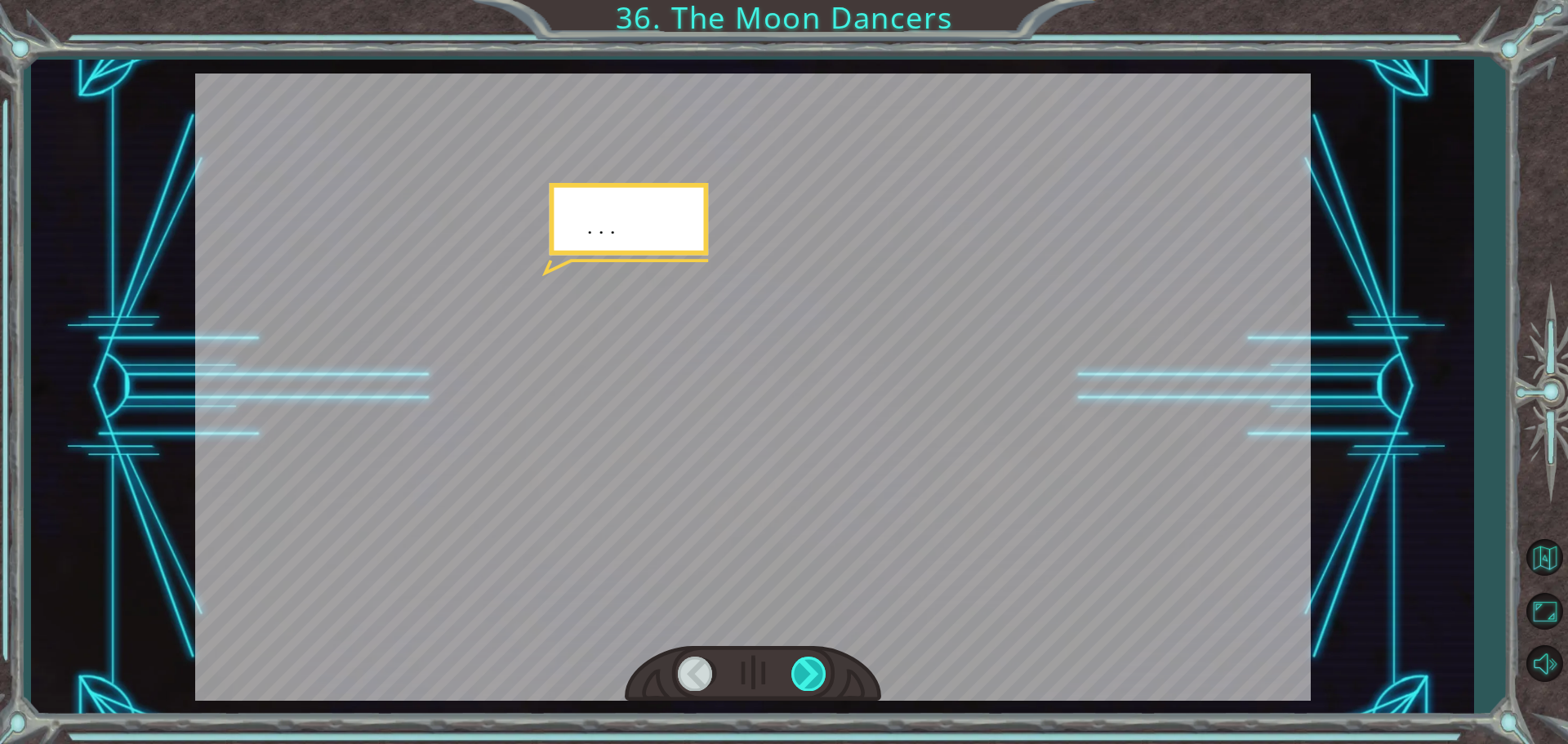
click at [809, 669] on div at bounding box center [810, 674] width 36 height 34
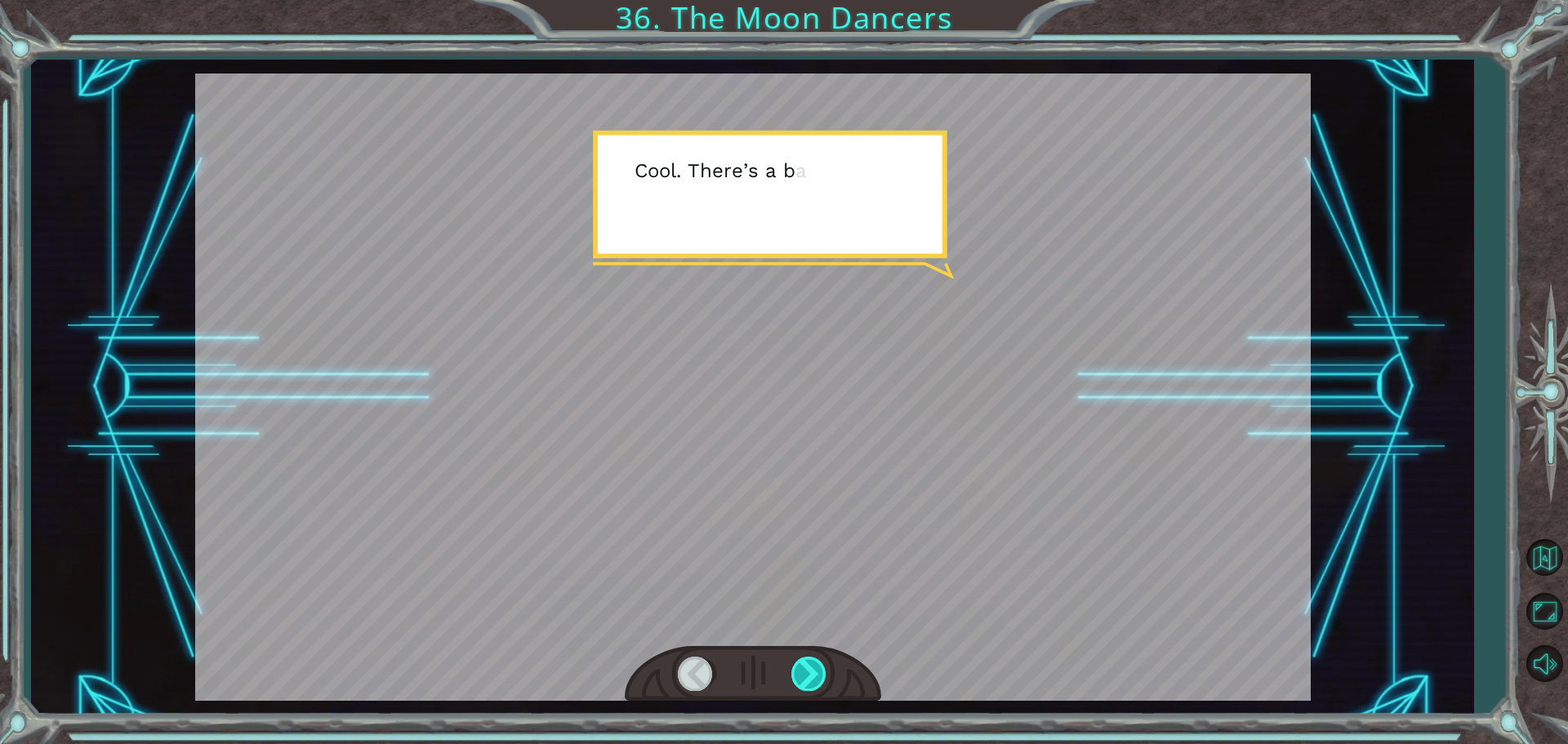
click at [809, 669] on div at bounding box center [810, 674] width 36 height 34
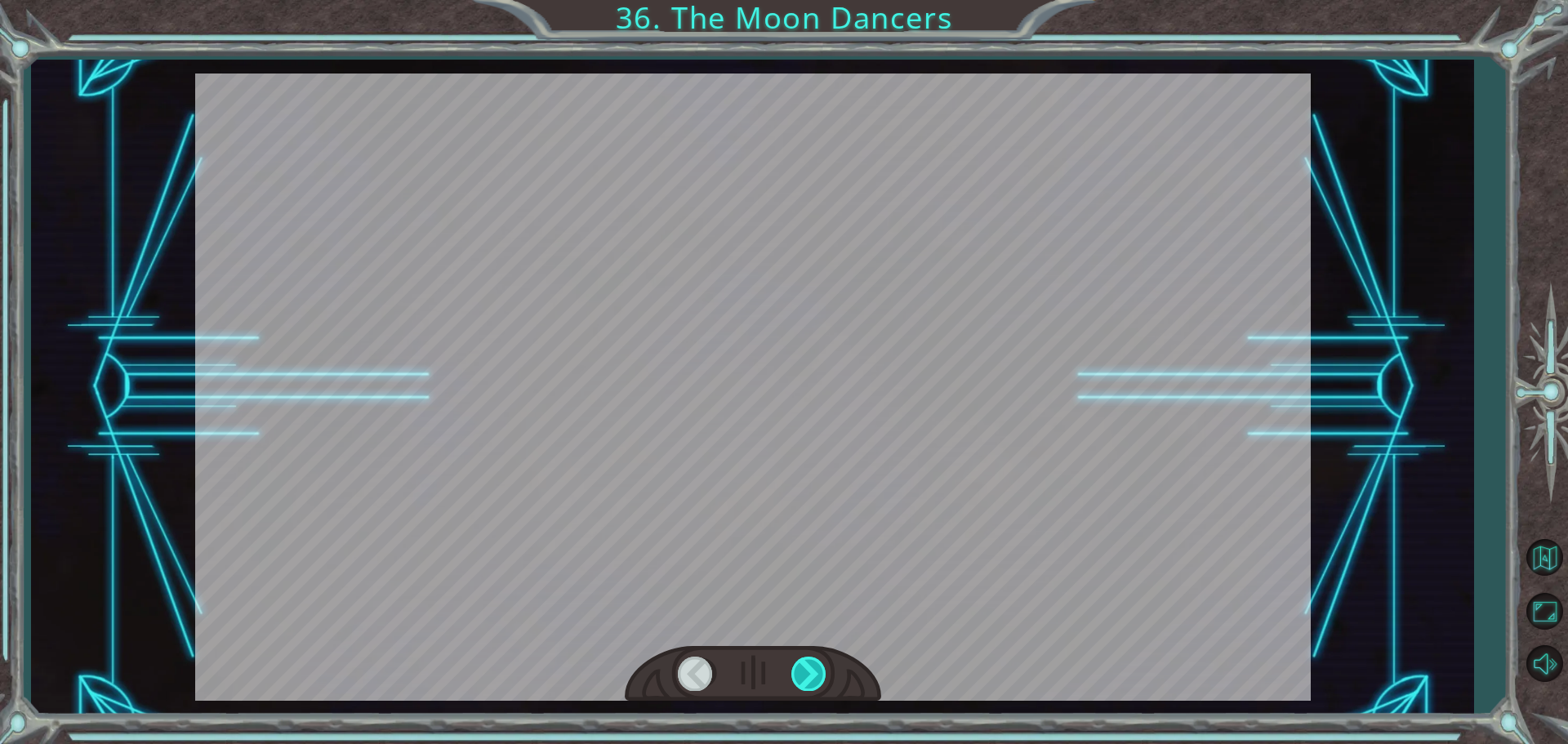
click at [798, 657] on div at bounding box center [810, 674] width 36 height 34
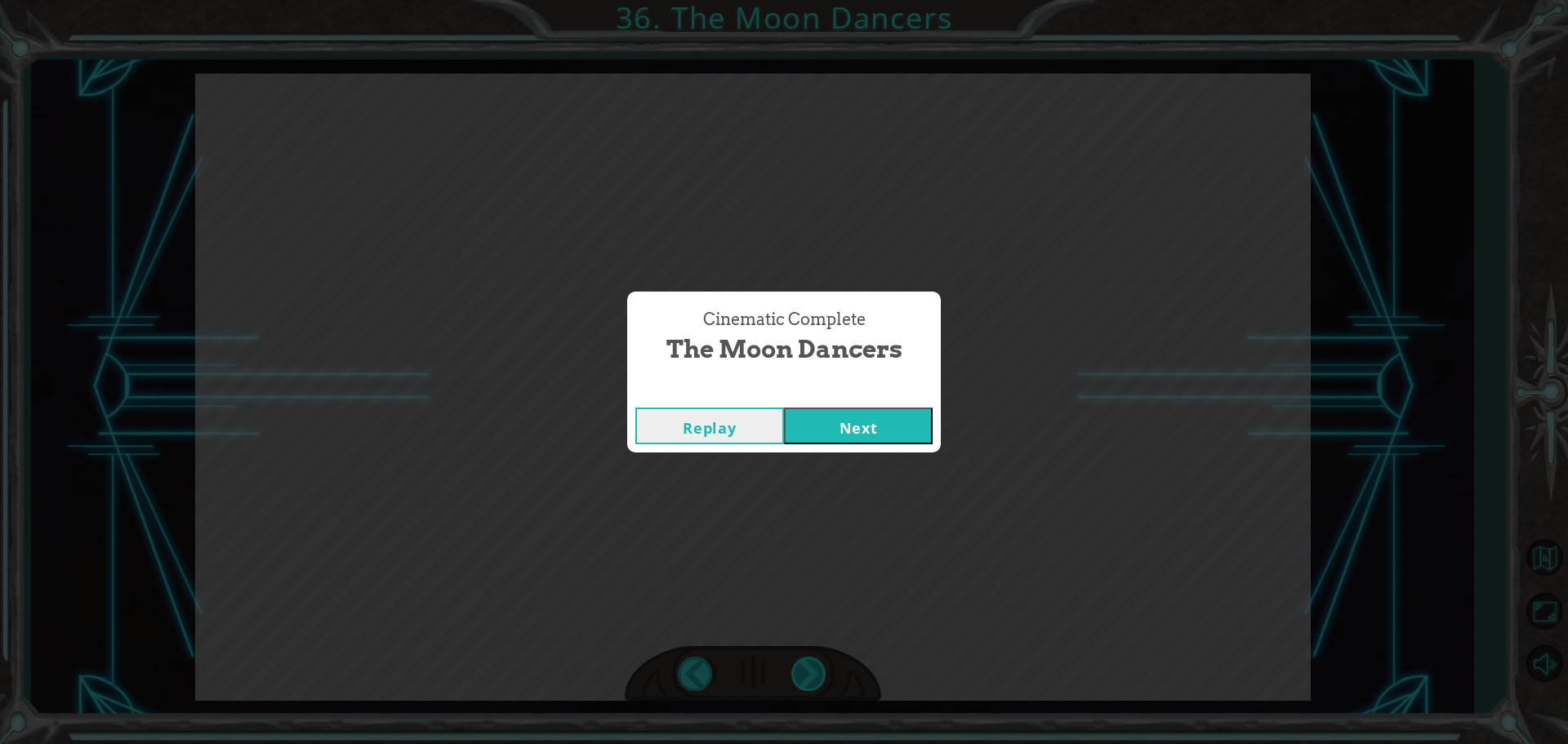
click at [798, 0] on div "Temporary Text H e y , a c a r n i v a l ! I l o v e t h e s e t h i n g s . “ …" at bounding box center [784, 0] width 1568 height 0
click at [836, 431] on button "Next" at bounding box center [857, 426] width 148 height 36
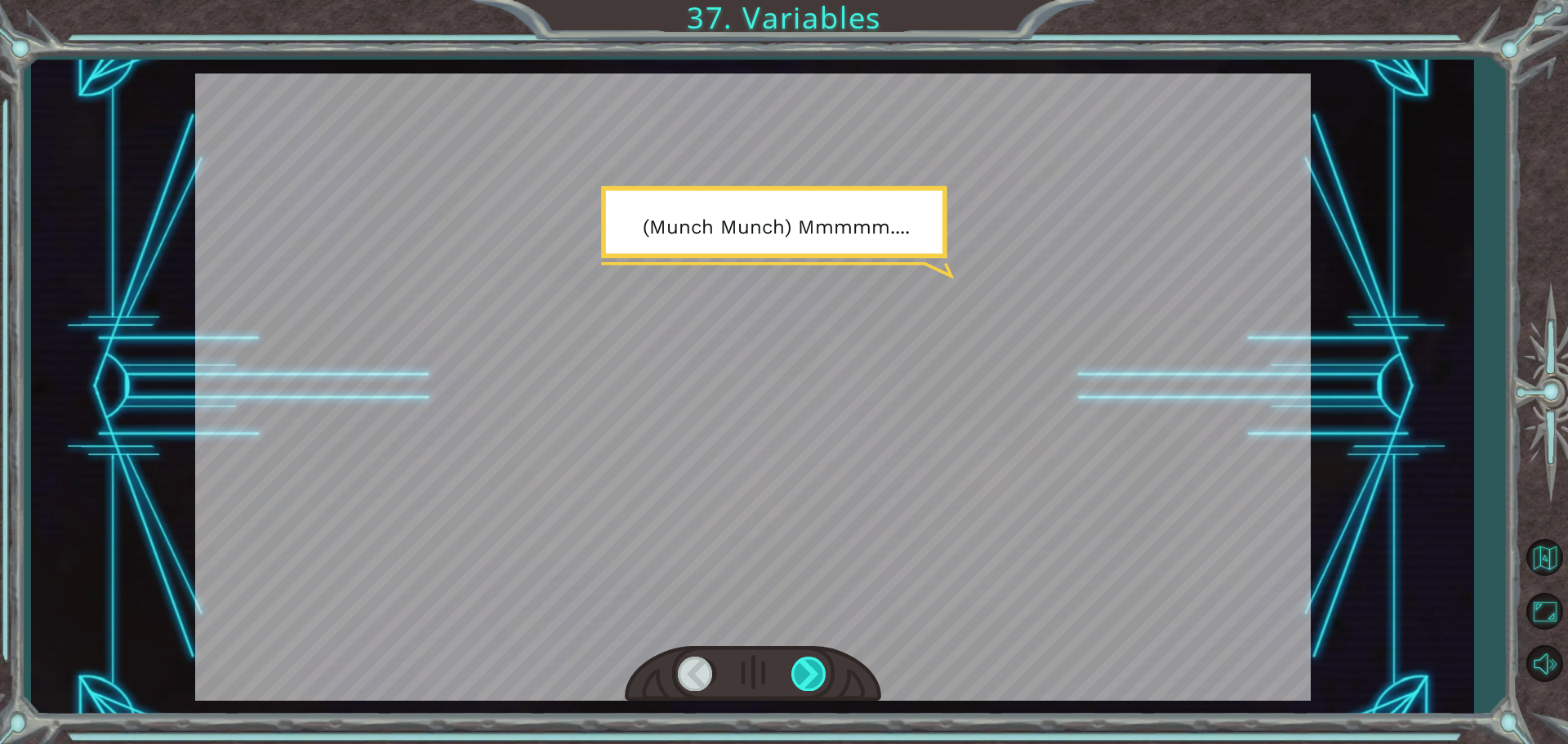
click at [806, 678] on div at bounding box center [810, 674] width 36 height 34
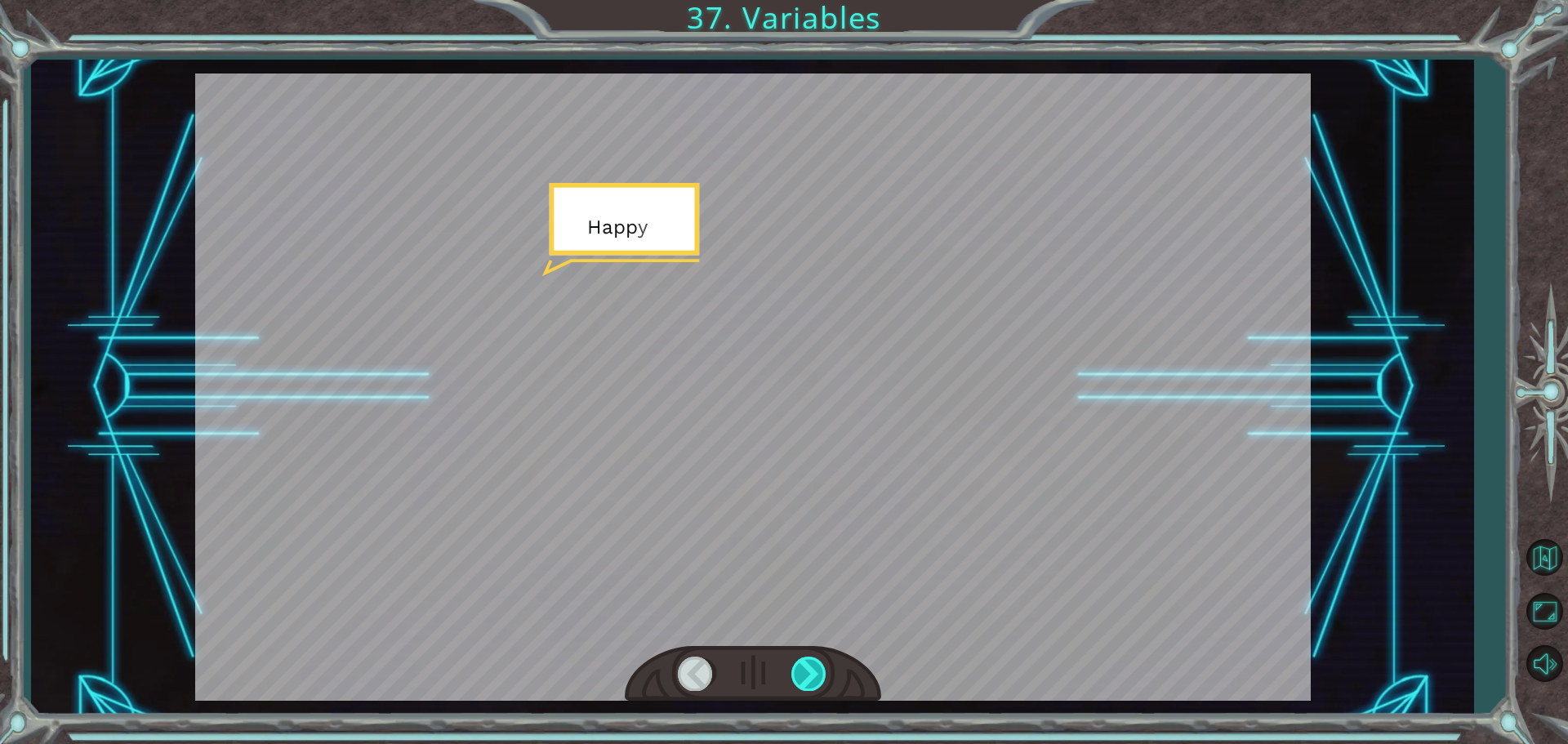
click at [809, 664] on div at bounding box center [810, 674] width 36 height 34
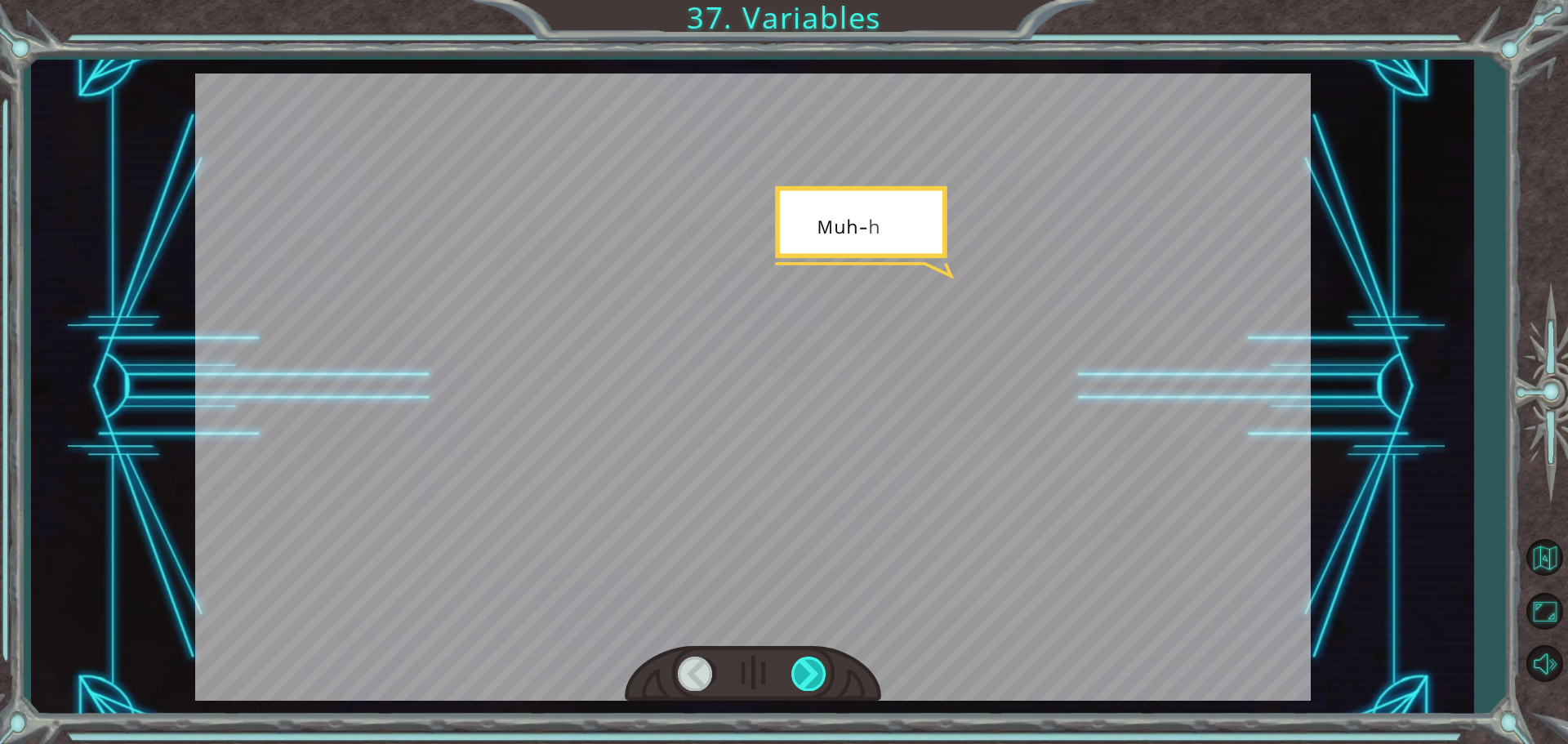
click at [809, 664] on div at bounding box center [810, 674] width 36 height 34
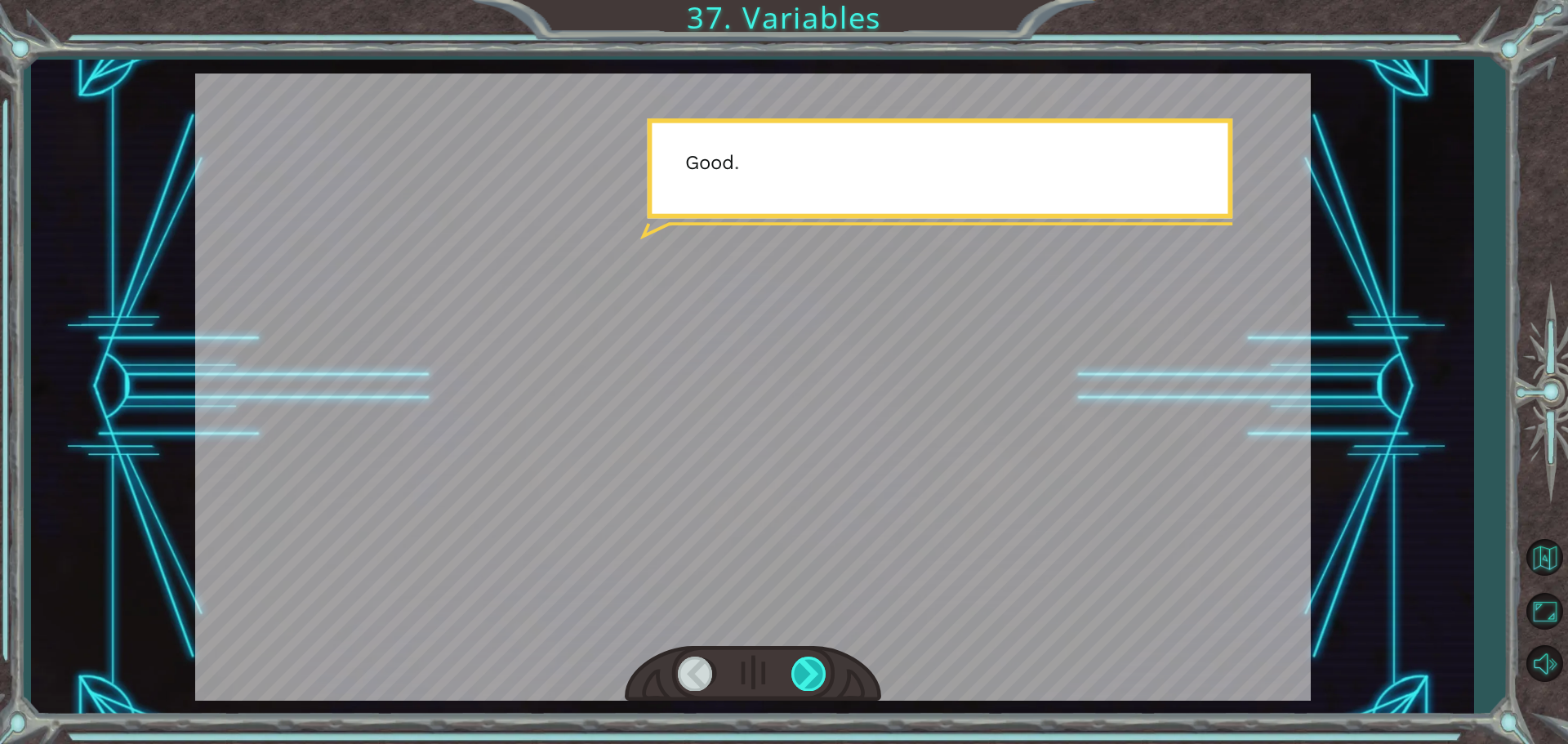
click at [809, 664] on div at bounding box center [810, 674] width 36 height 34
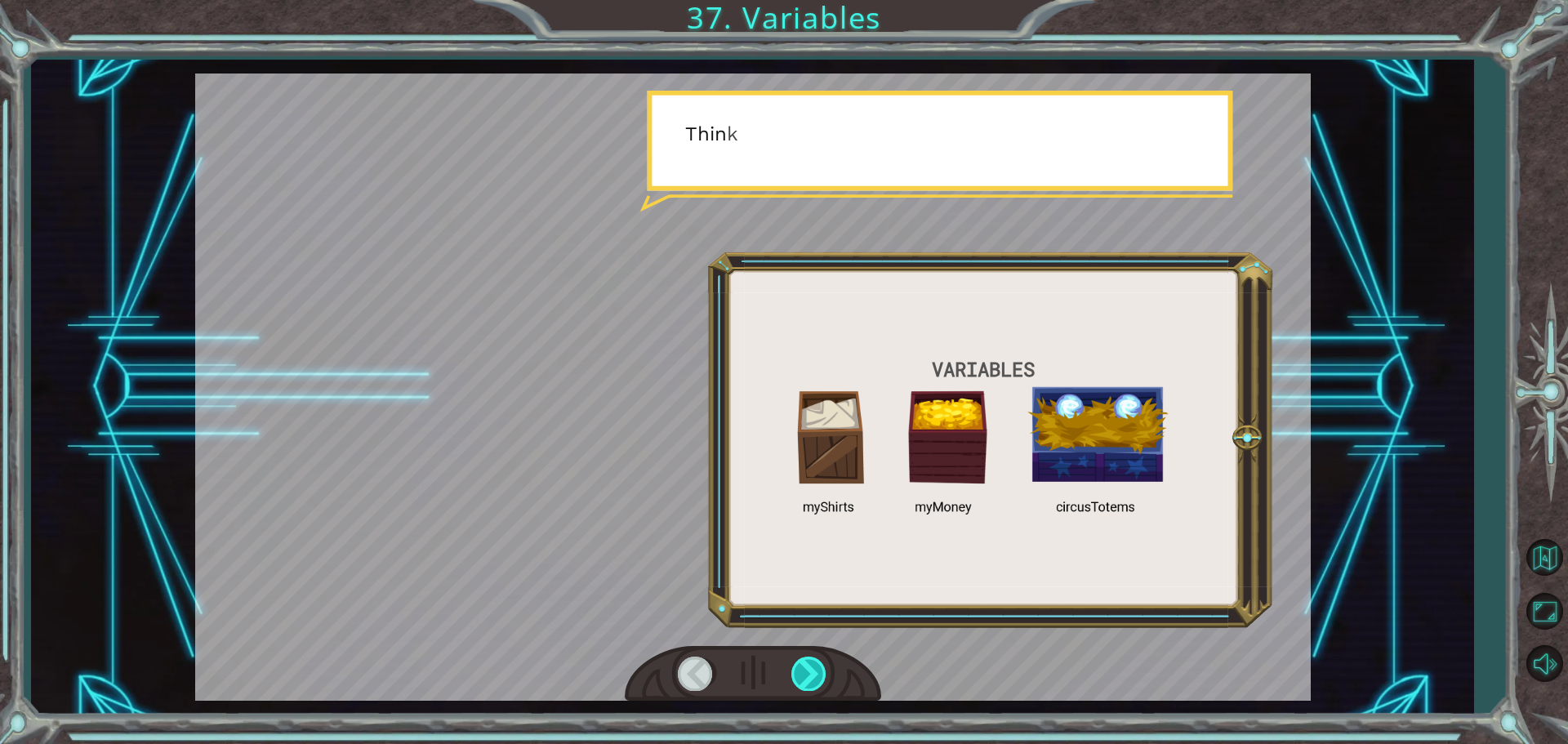
click at [809, 664] on div at bounding box center [810, 674] width 36 height 34
click at [803, 664] on div at bounding box center [810, 674] width 36 height 34
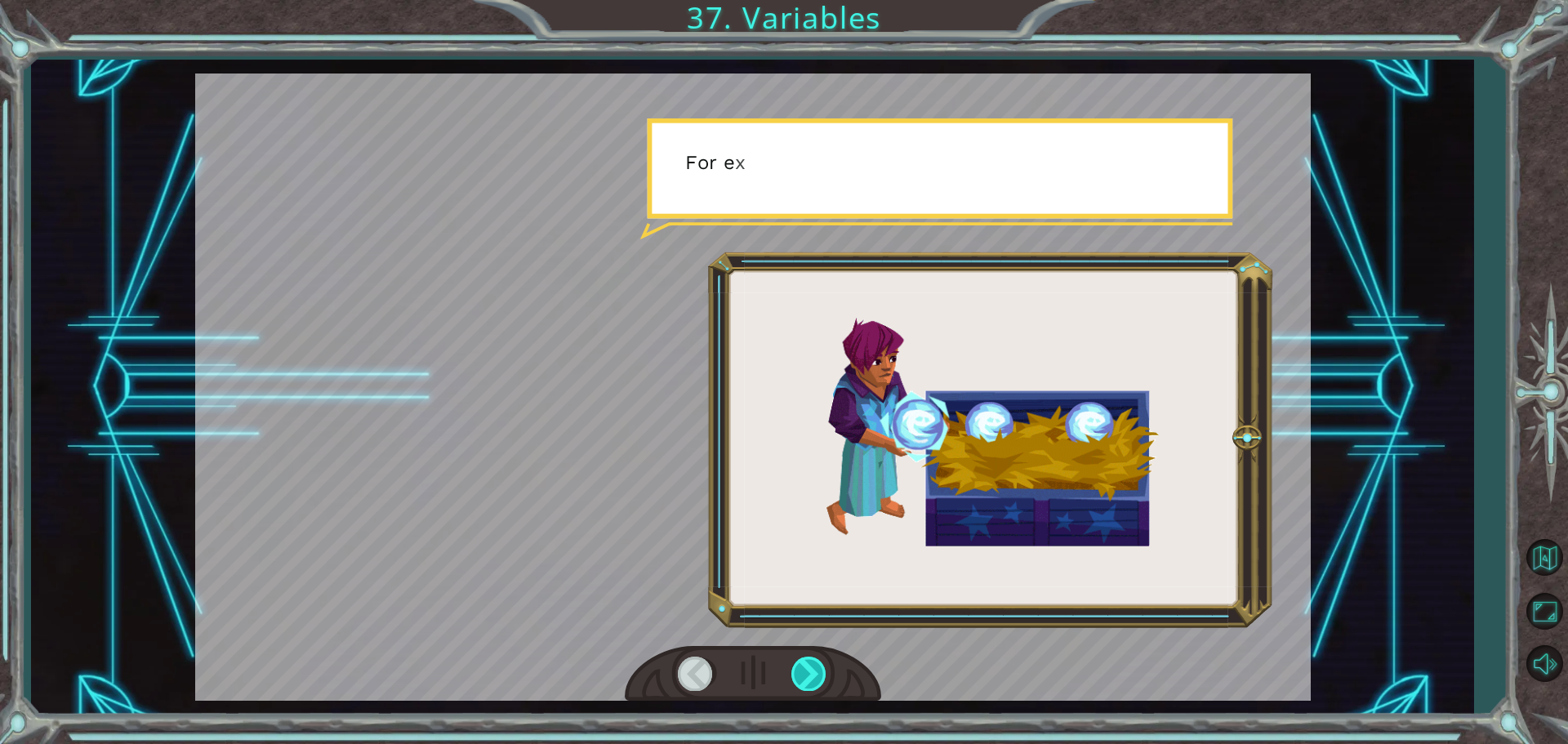
click at [803, 664] on div at bounding box center [810, 674] width 36 height 34
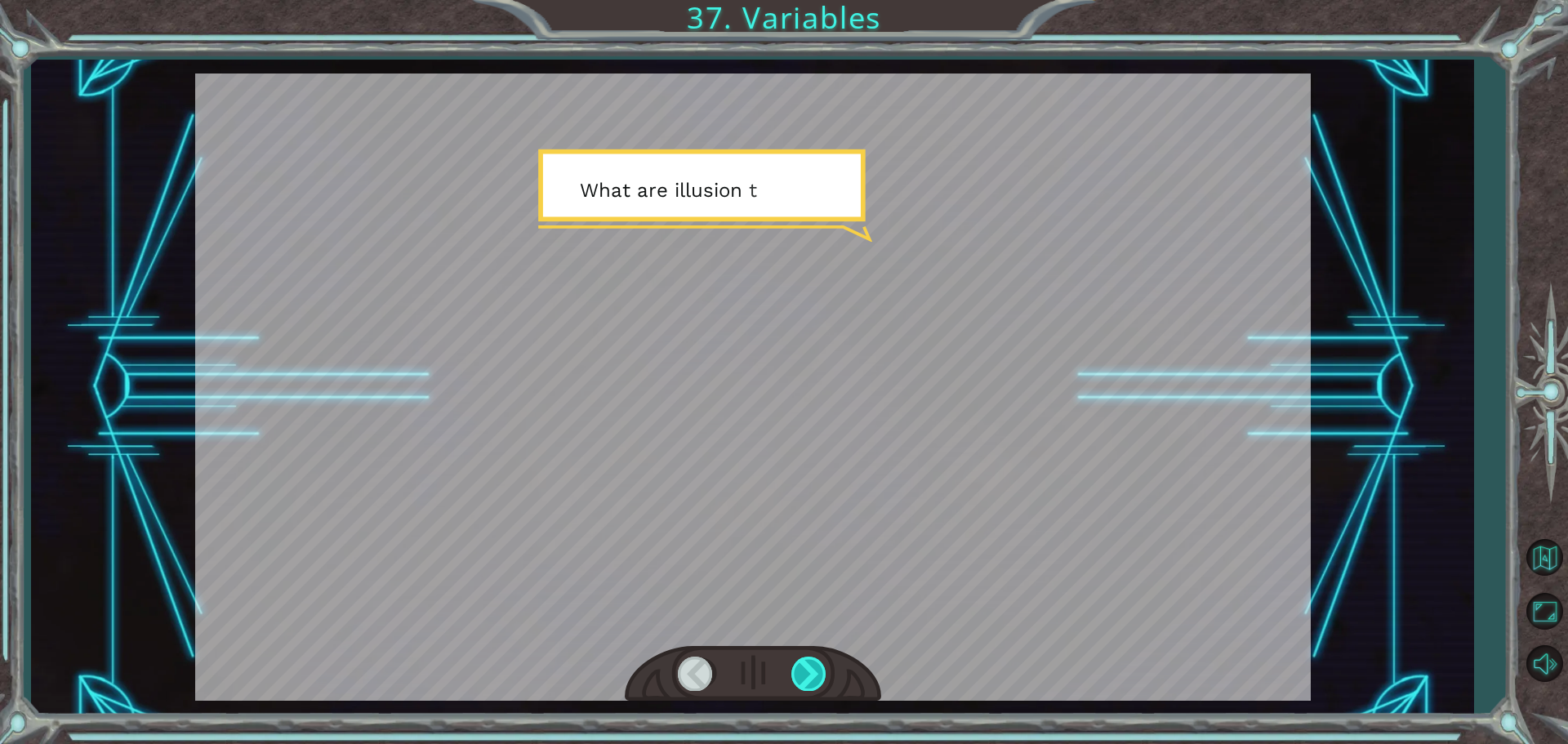
click at [803, 665] on div at bounding box center [810, 674] width 36 height 34
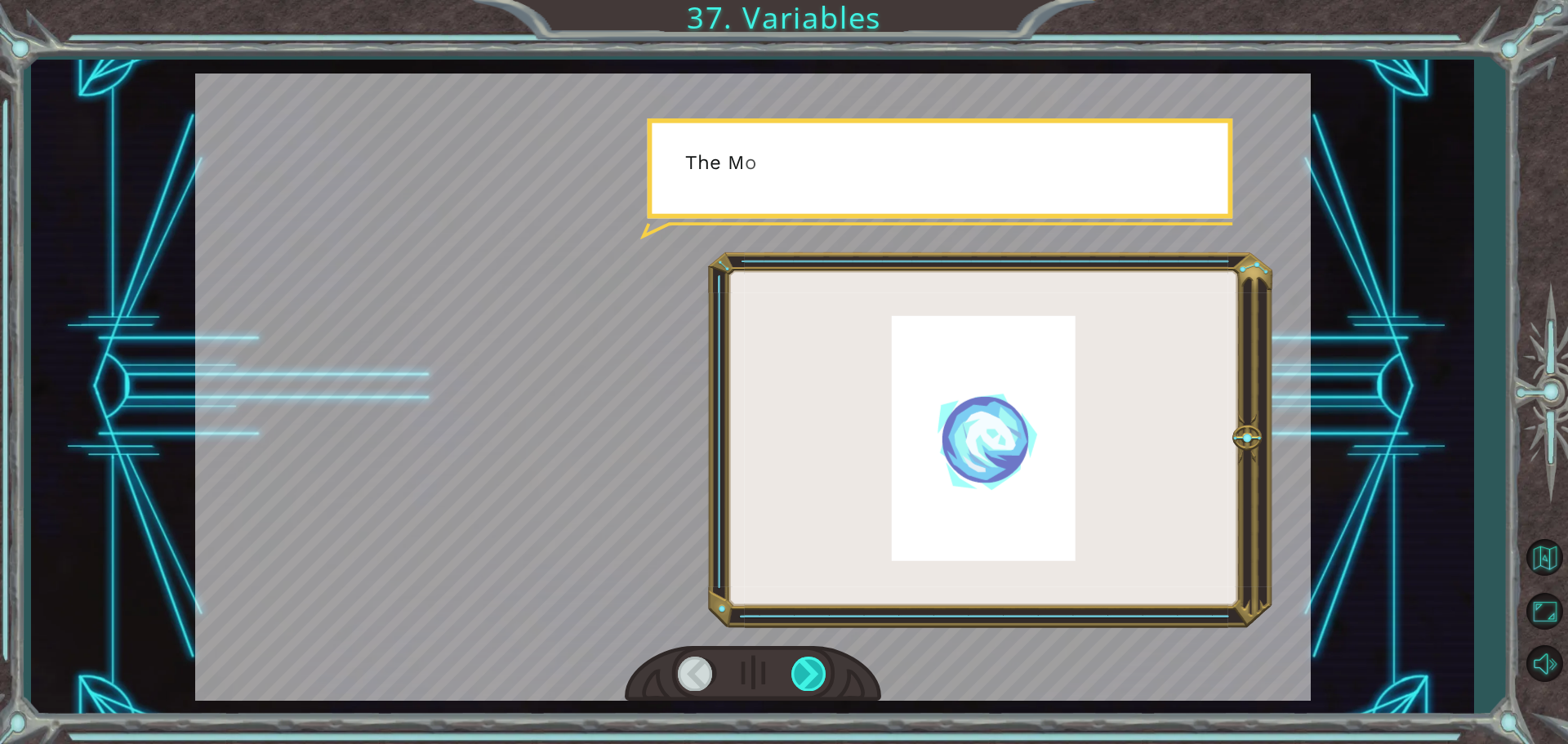
click at [805, 675] on div at bounding box center [810, 674] width 36 height 34
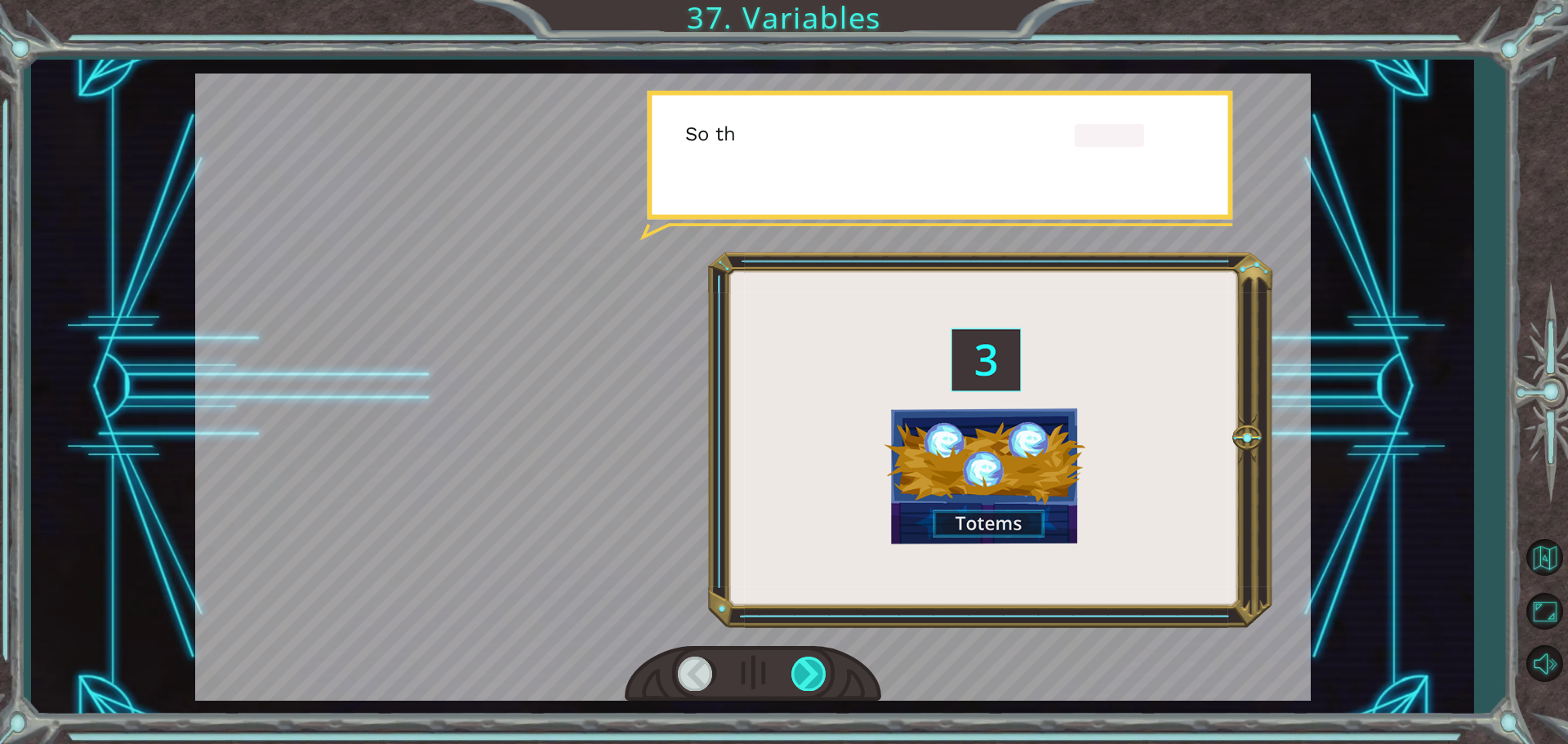
click at [805, 675] on div at bounding box center [810, 674] width 36 height 34
click at [807, 675] on div at bounding box center [810, 674] width 36 height 34
click at [808, 675] on div at bounding box center [810, 674] width 36 height 34
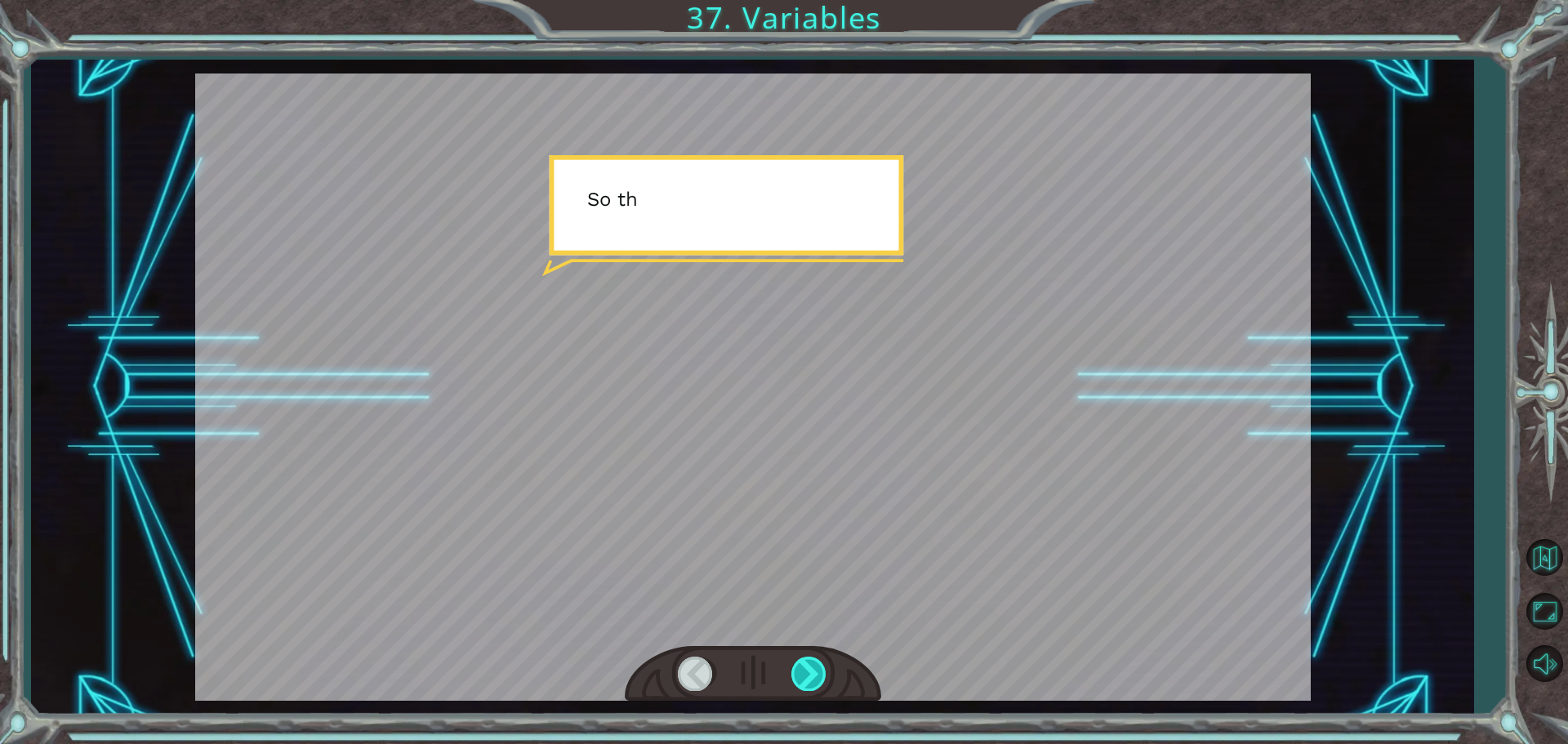
click at [808, 675] on div at bounding box center [810, 674] width 36 height 34
click at [809, 675] on div at bounding box center [810, 674] width 36 height 34
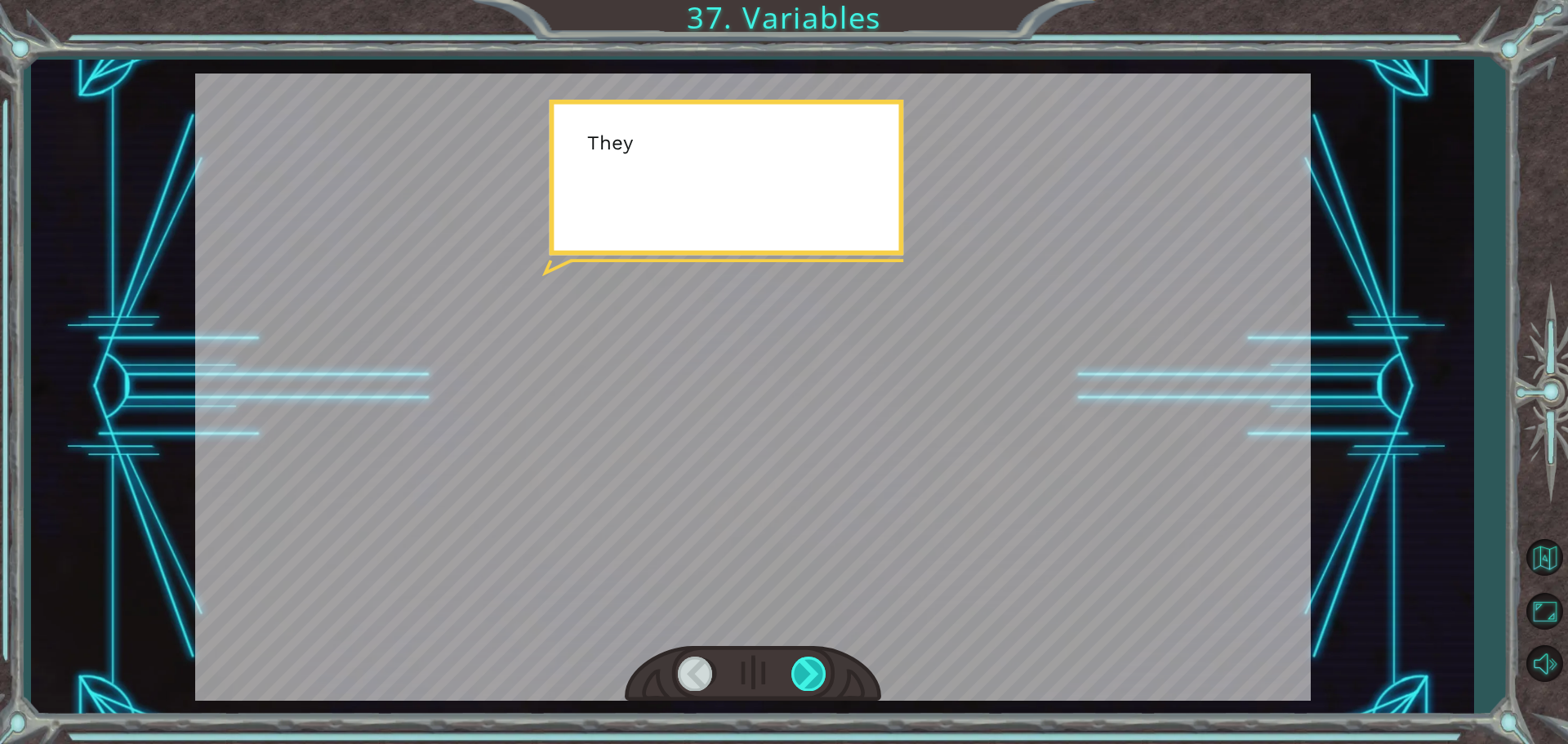
click at [809, 675] on div at bounding box center [810, 674] width 36 height 34
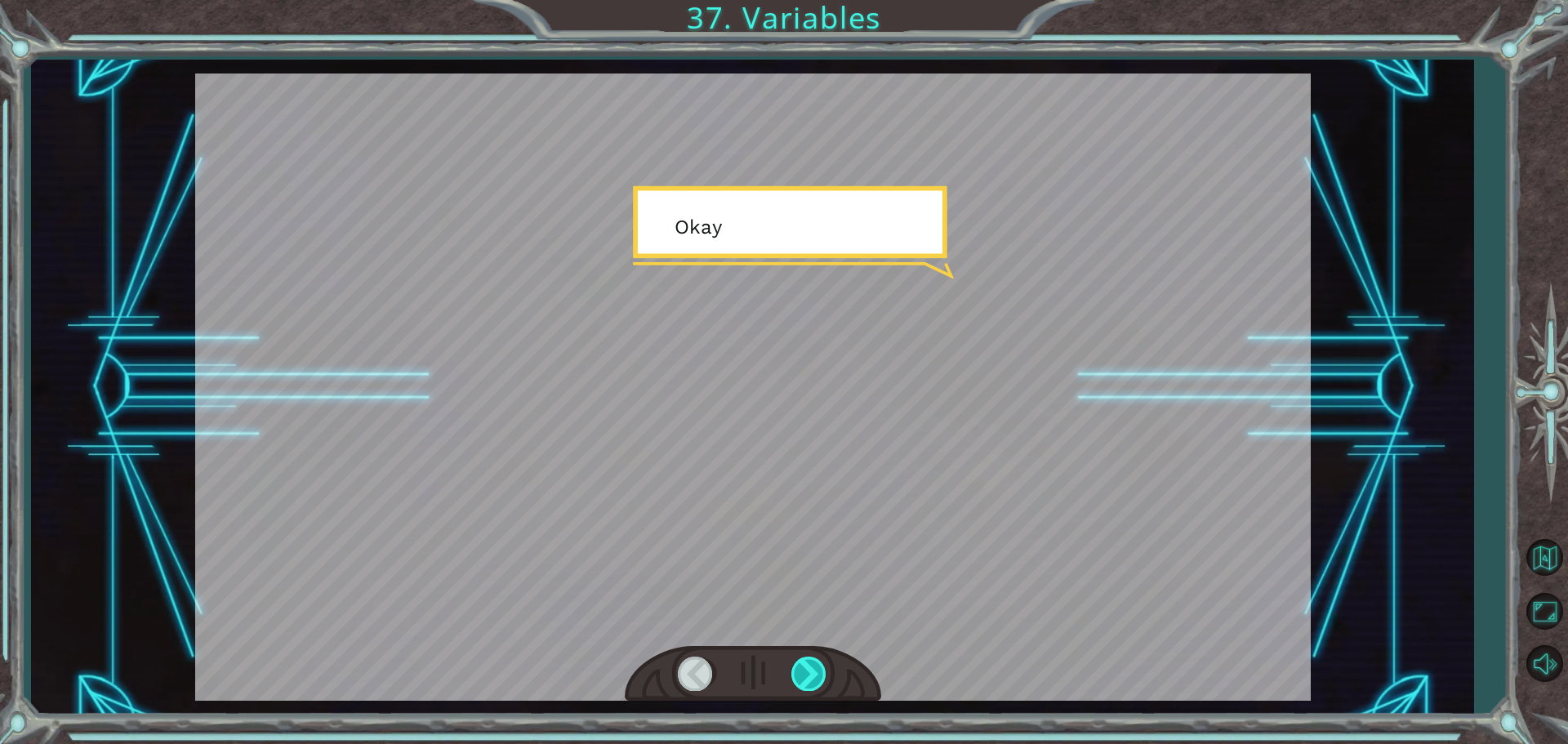
click at [809, 675] on div at bounding box center [810, 674] width 36 height 34
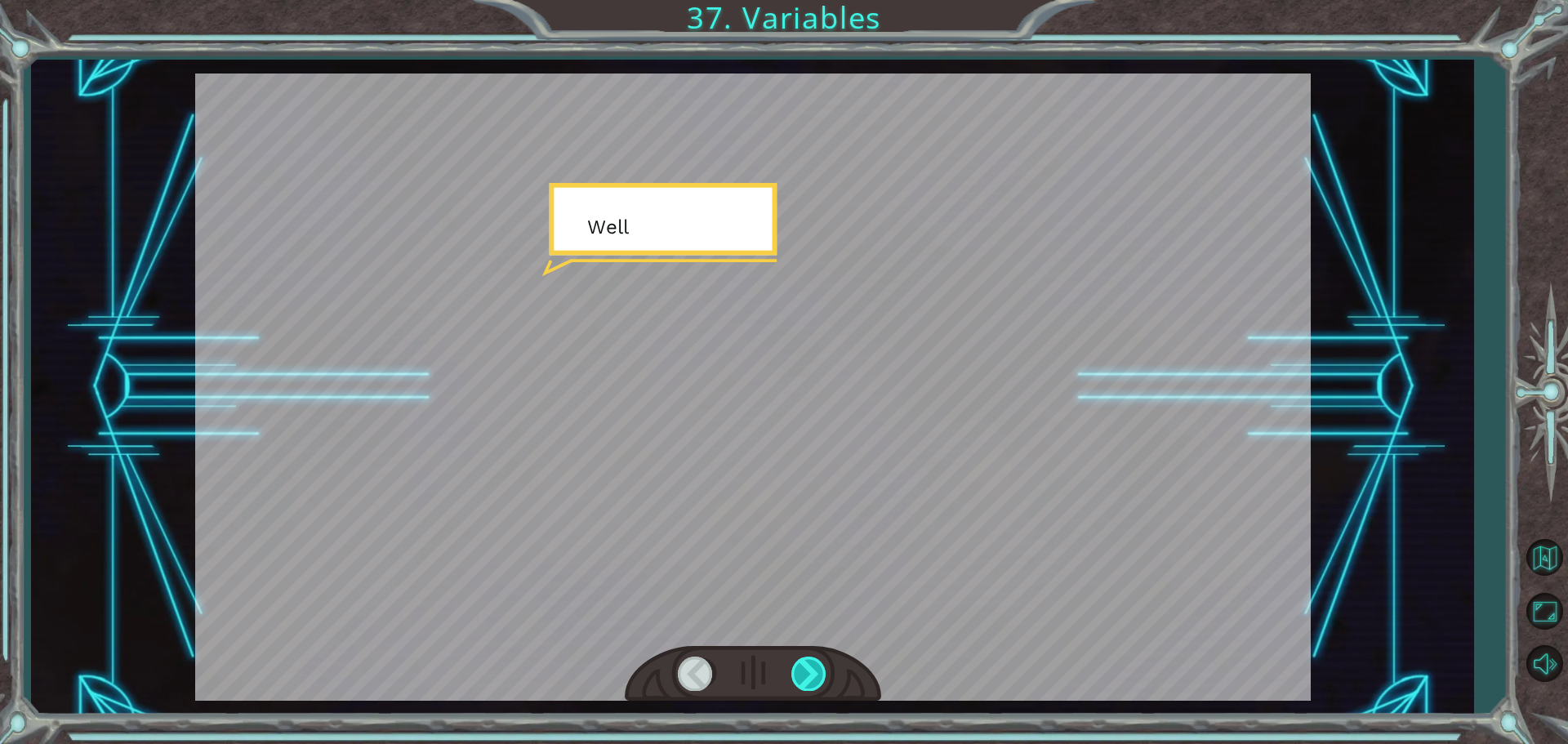
click at [809, 675] on div at bounding box center [810, 674] width 36 height 34
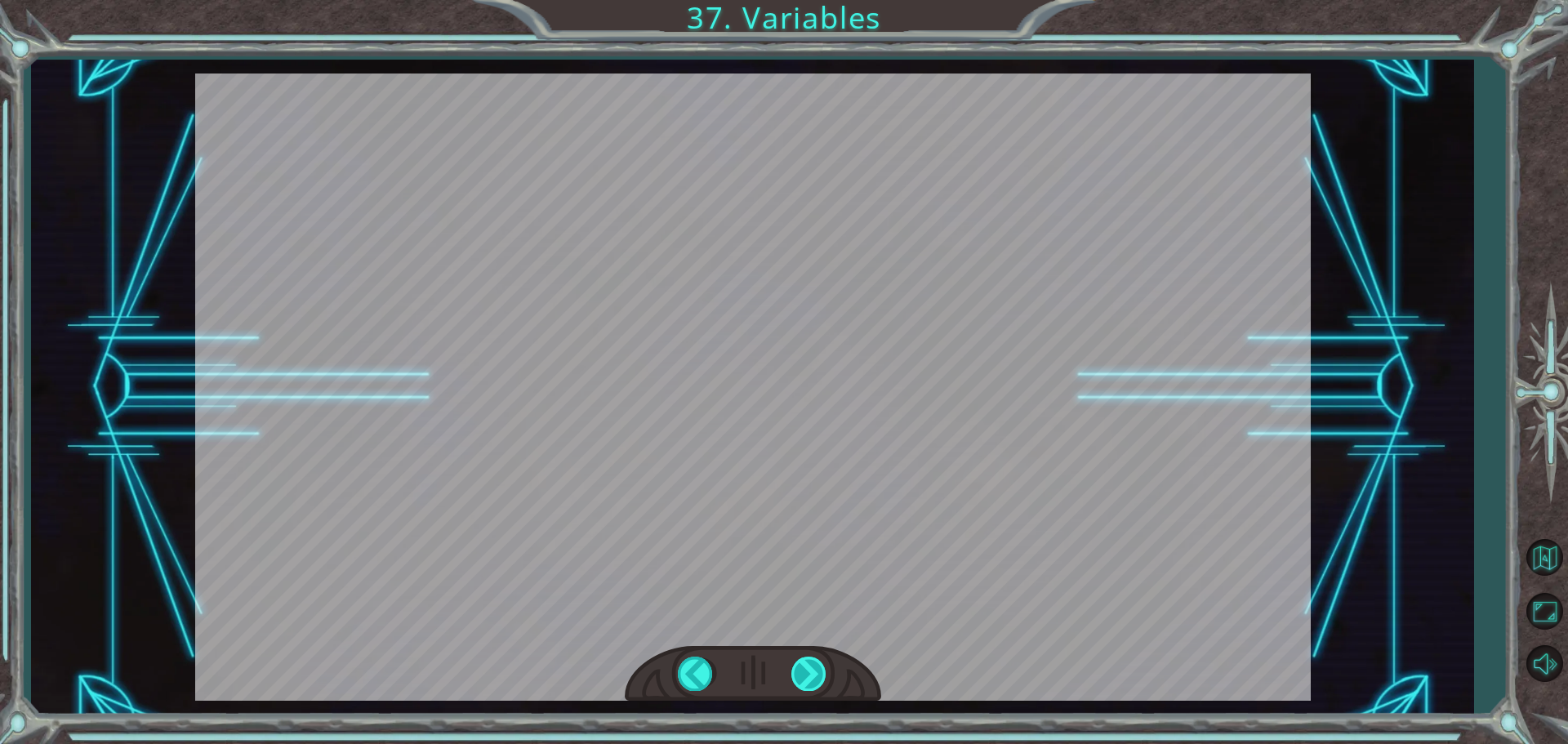
click at [809, 675] on div at bounding box center [810, 674] width 36 height 34
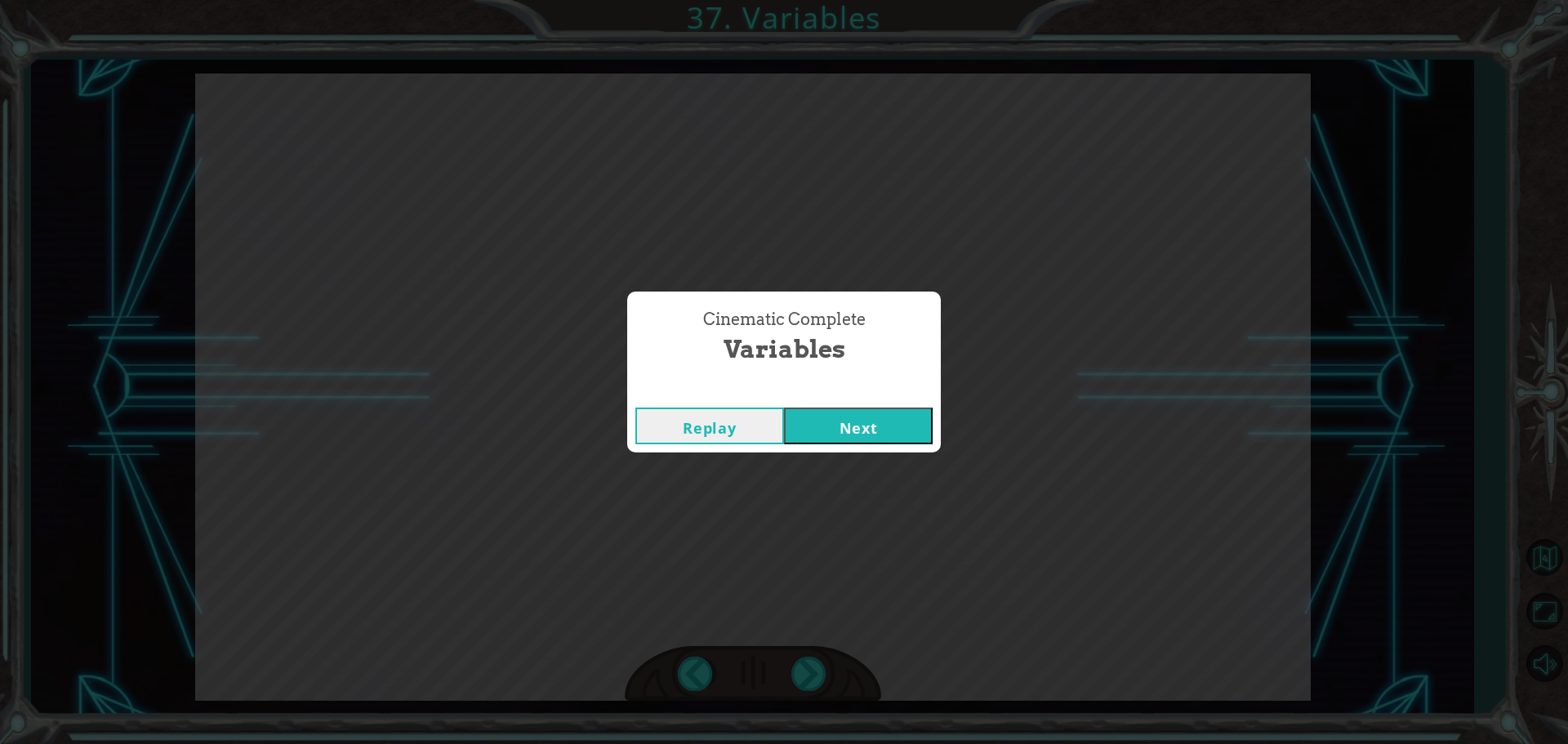
click at [823, 437] on button "Next" at bounding box center [857, 426] width 148 height 36
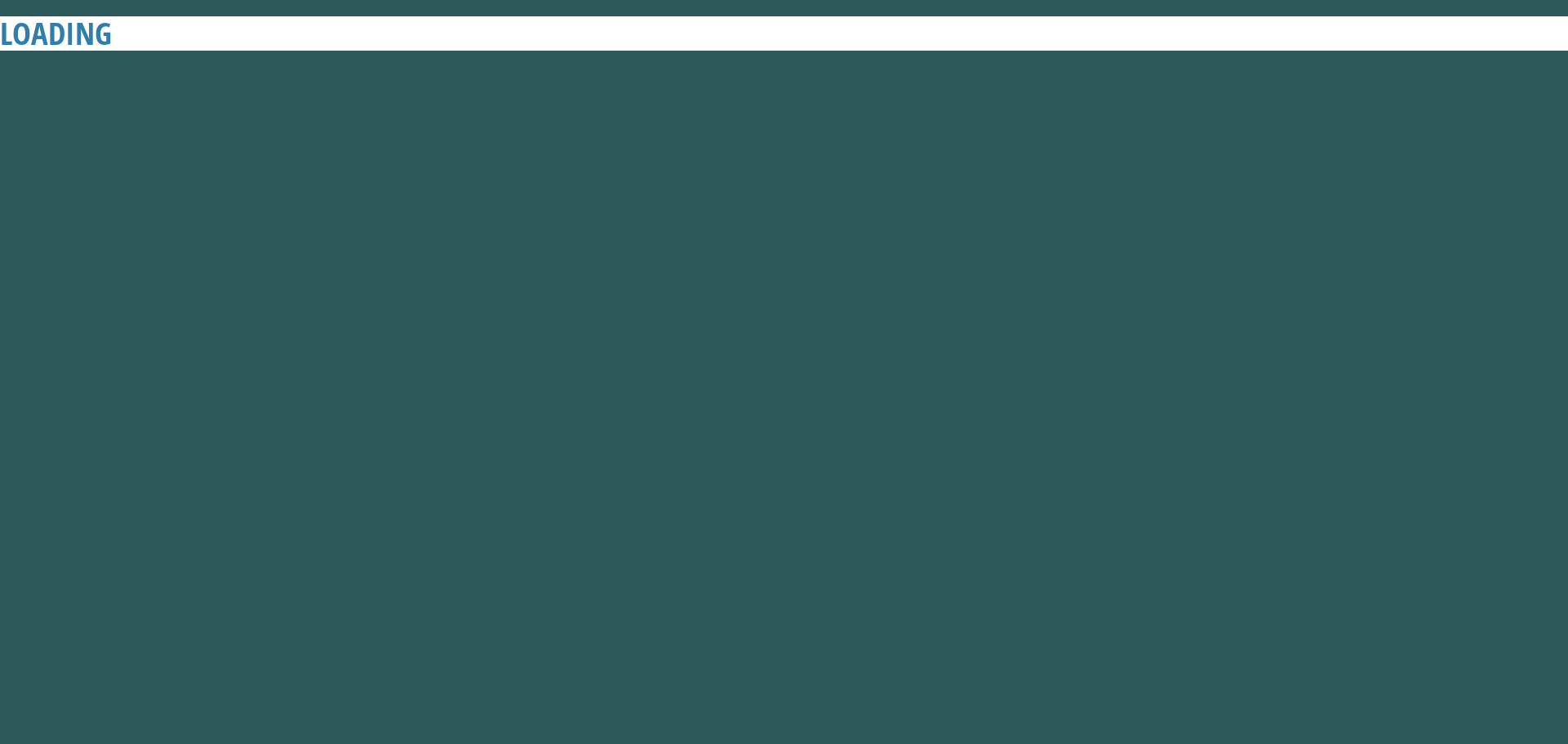
click at [823, 647] on body "LOADING" at bounding box center [784, 372] width 1568 height 744
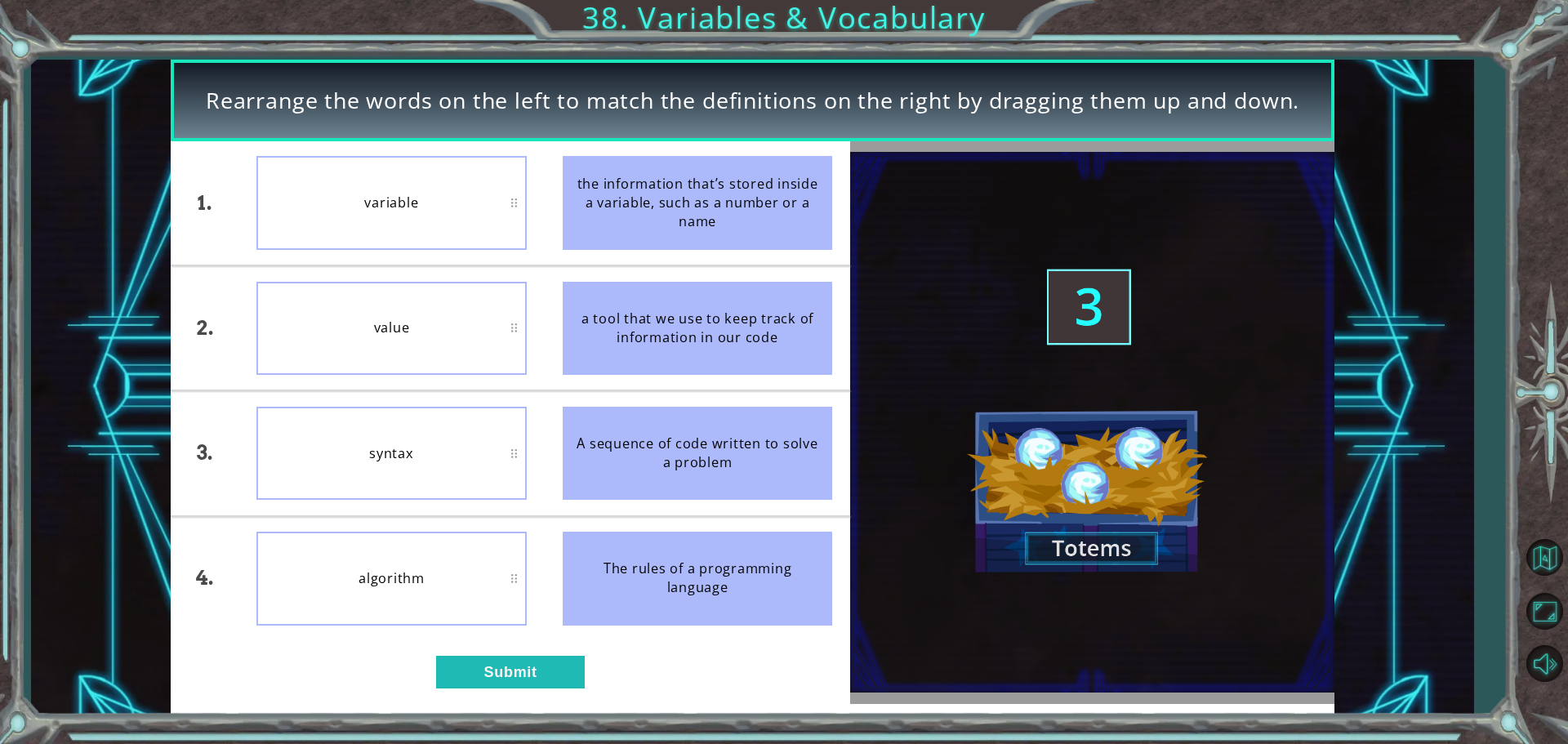
drag, startPoint x: 825, startPoint y: 636, endPoint x: 817, endPoint y: 656, distance: 21.5
click at [817, 656] on div "1. 2. 3. 4. variable value syntax algorithm the information that’s stored insid…" at bounding box center [510, 423] width 679 height 563
click at [571, 680] on button "Submit" at bounding box center [509, 673] width 148 height 33
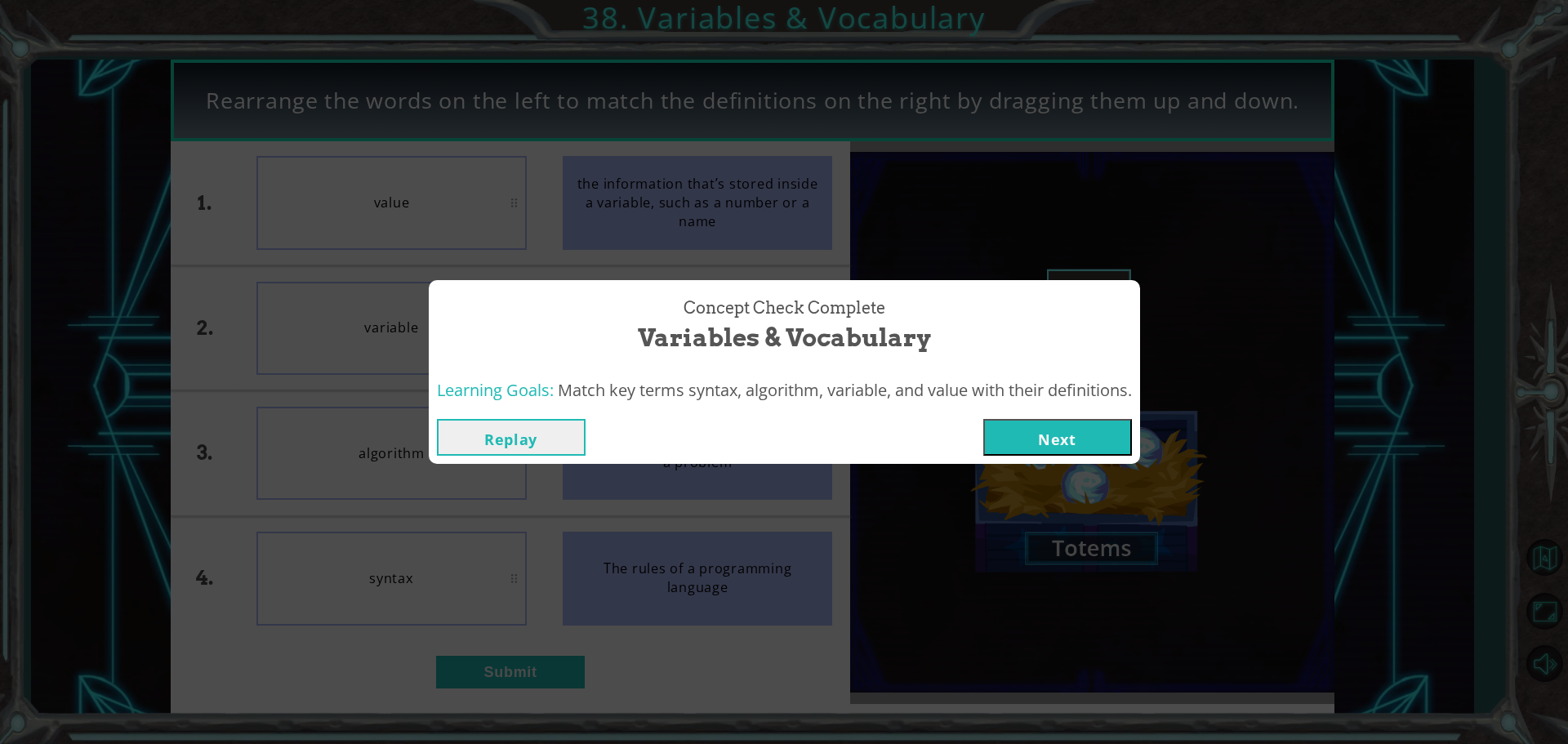
click at [1020, 428] on button "Next" at bounding box center [1057, 438] width 148 height 36
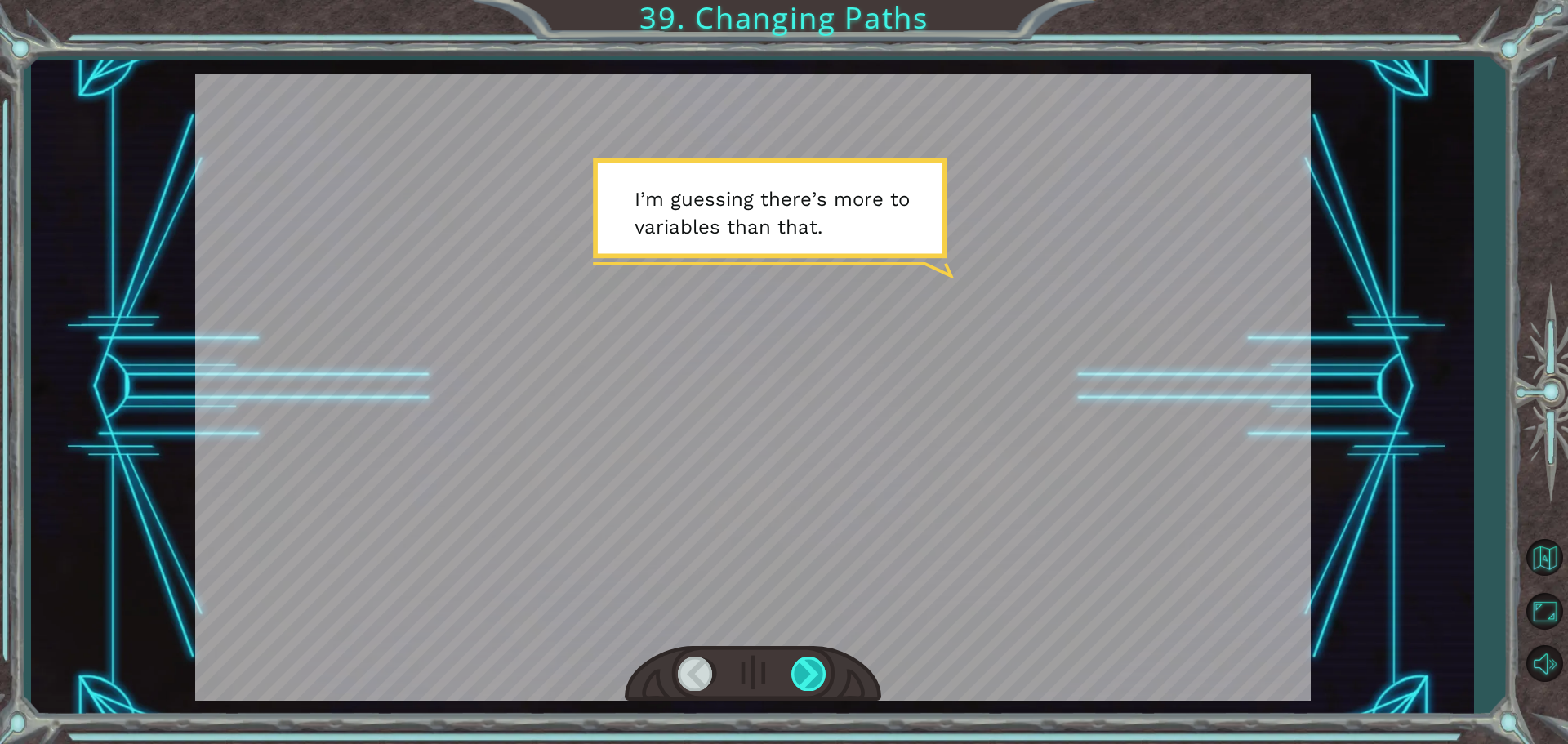
click at [816, 668] on div at bounding box center [810, 674] width 36 height 34
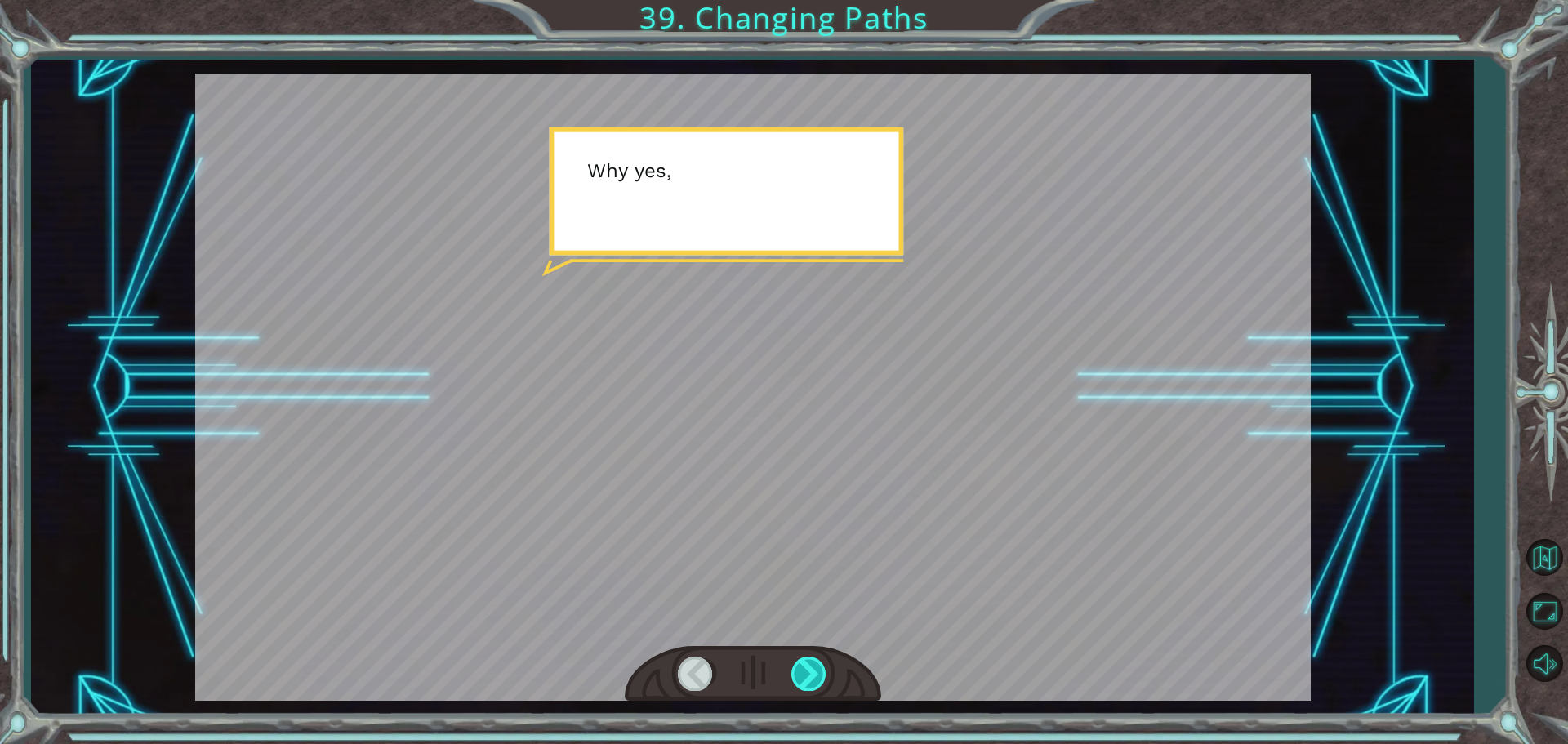
click at [816, 668] on div at bounding box center [810, 674] width 36 height 34
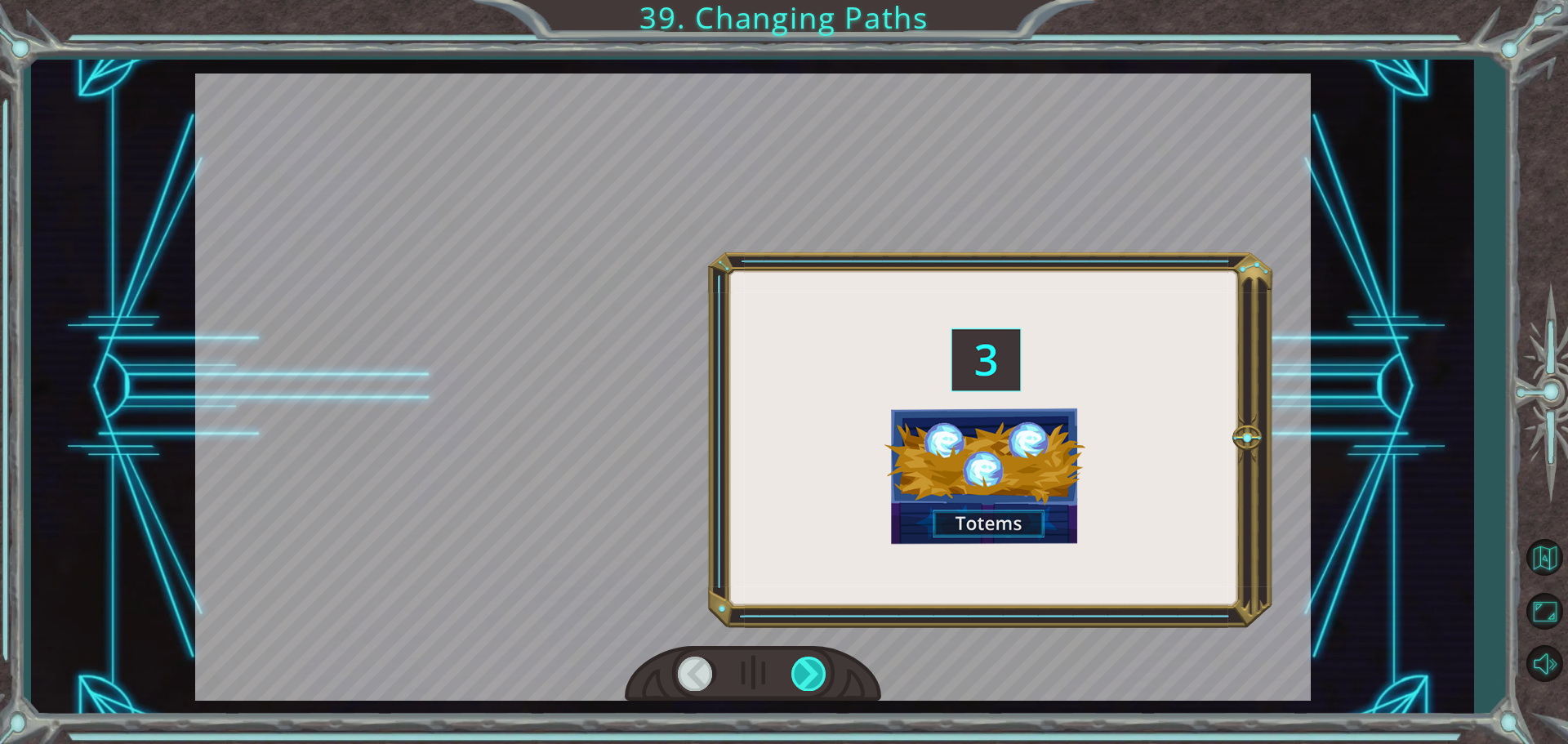
click at [816, 668] on div at bounding box center [810, 674] width 36 height 34
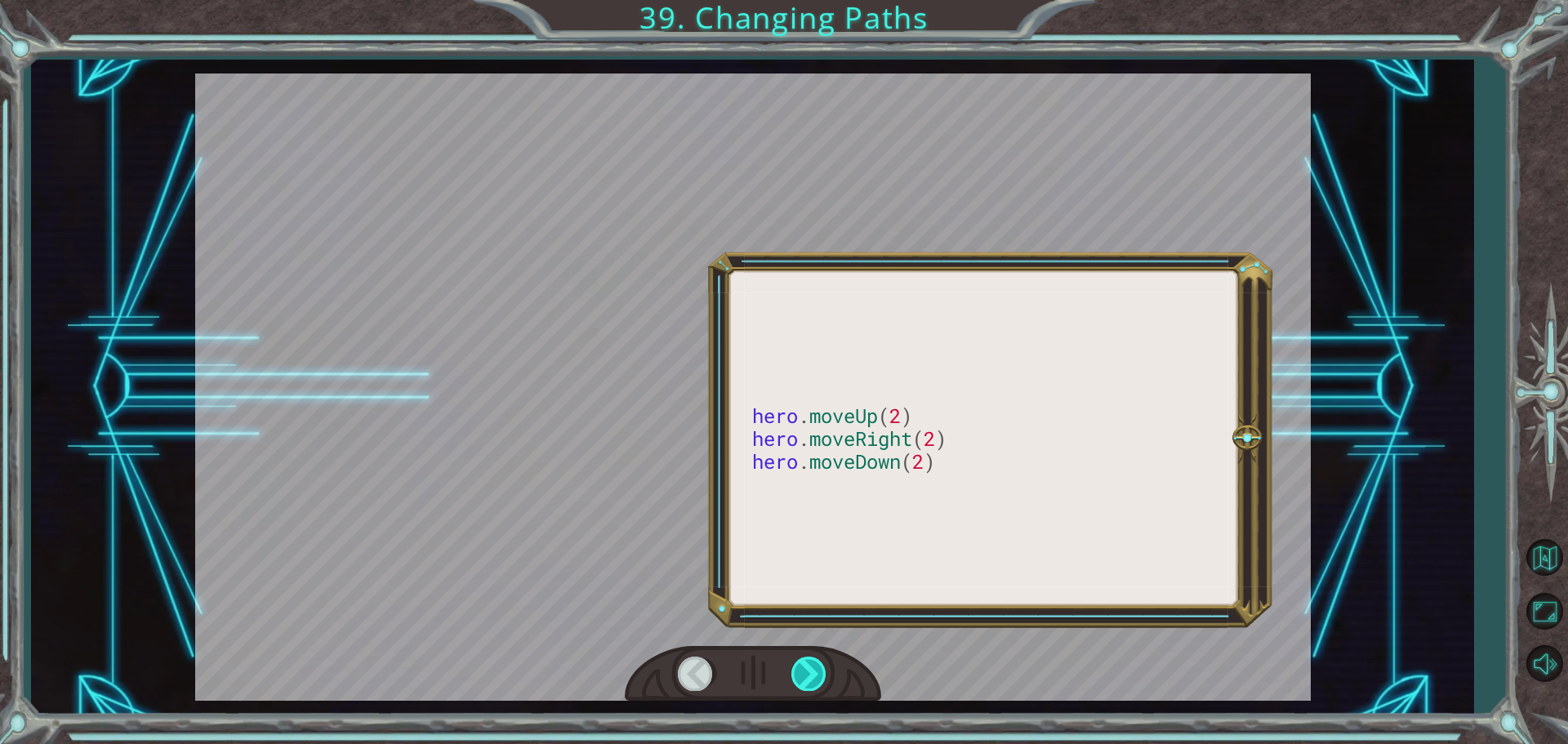
click at [816, 668] on div at bounding box center [810, 674] width 36 height 34
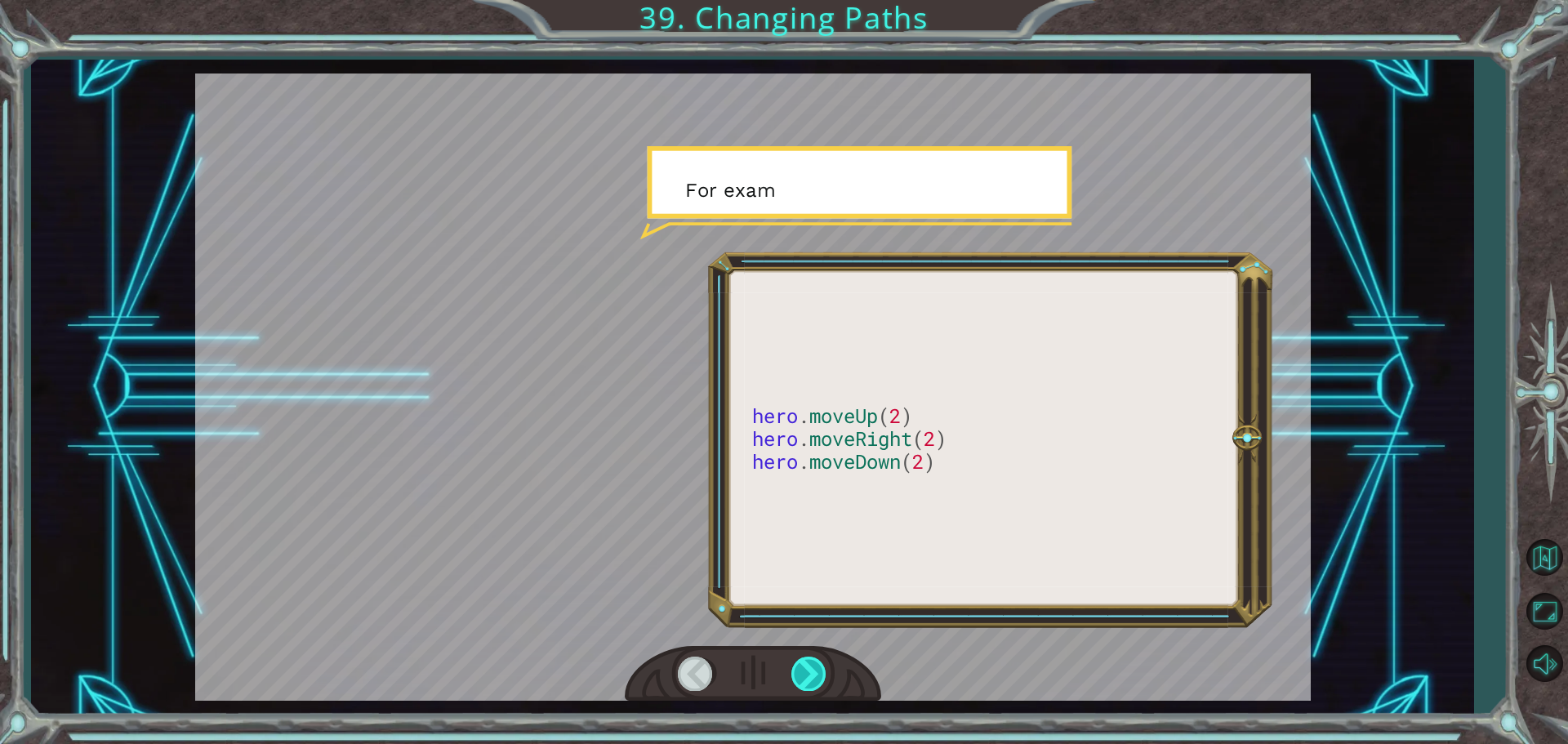
click at [816, 668] on div at bounding box center [810, 674] width 36 height 34
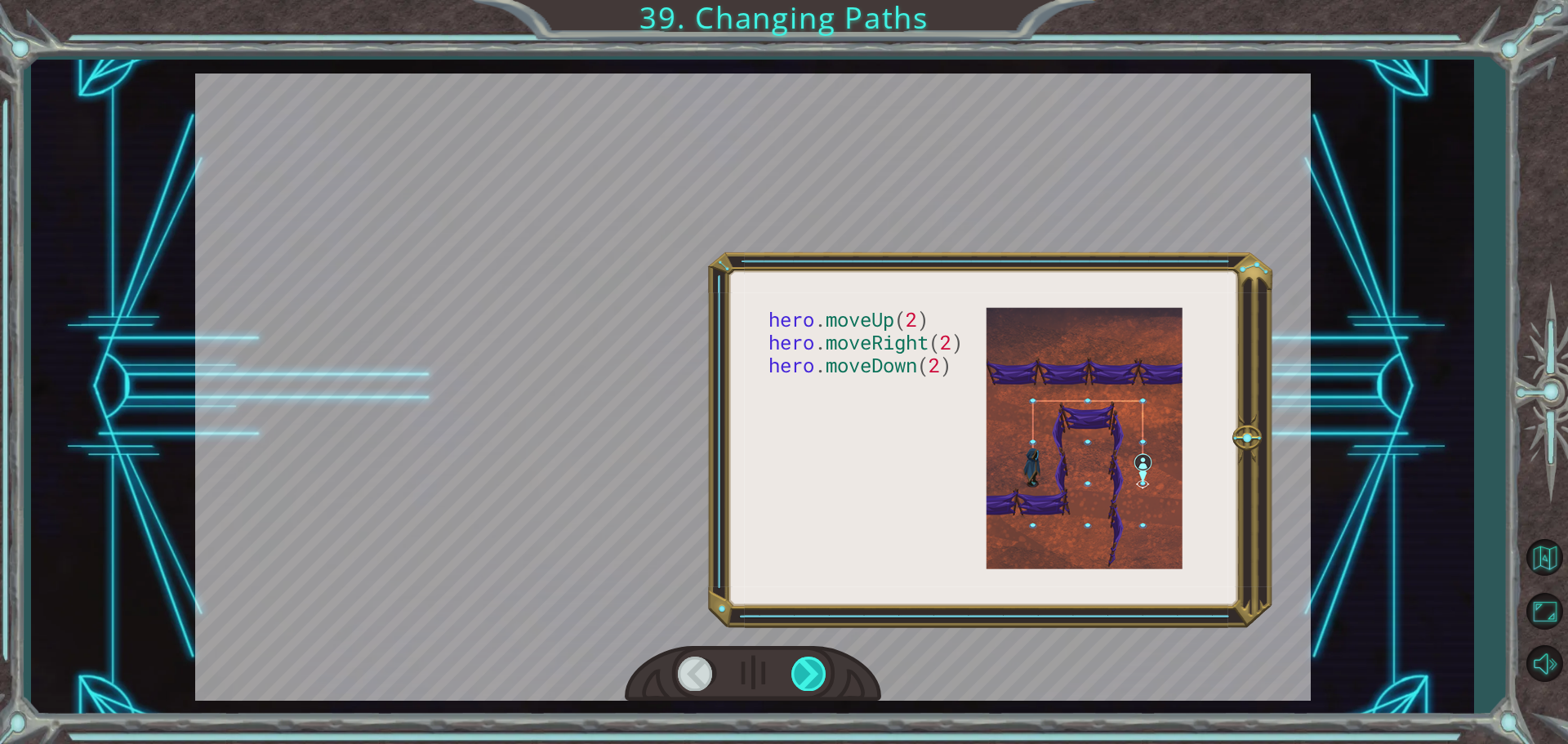
click at [816, 668] on div at bounding box center [810, 674] width 36 height 34
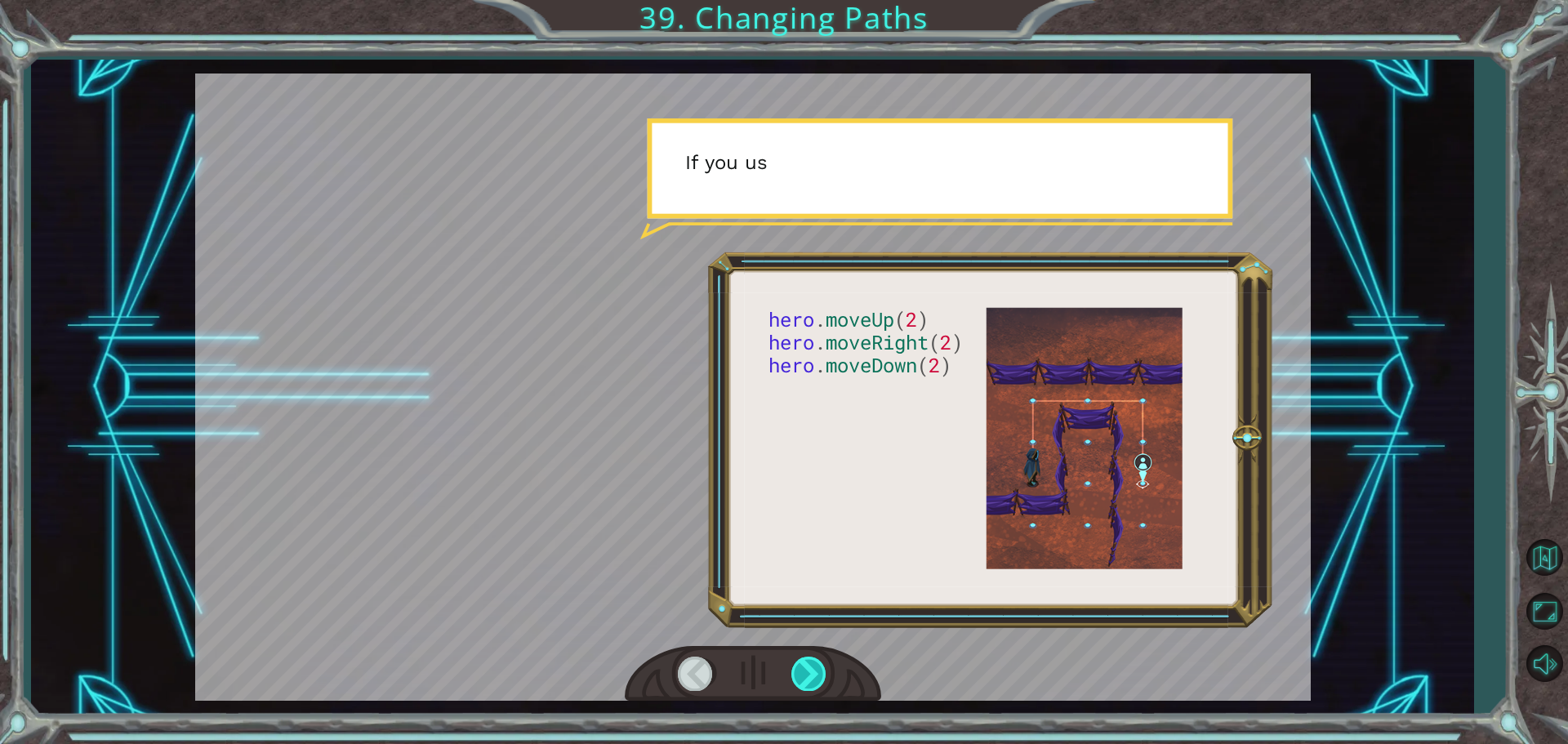
click at [816, 668] on div at bounding box center [810, 674] width 36 height 34
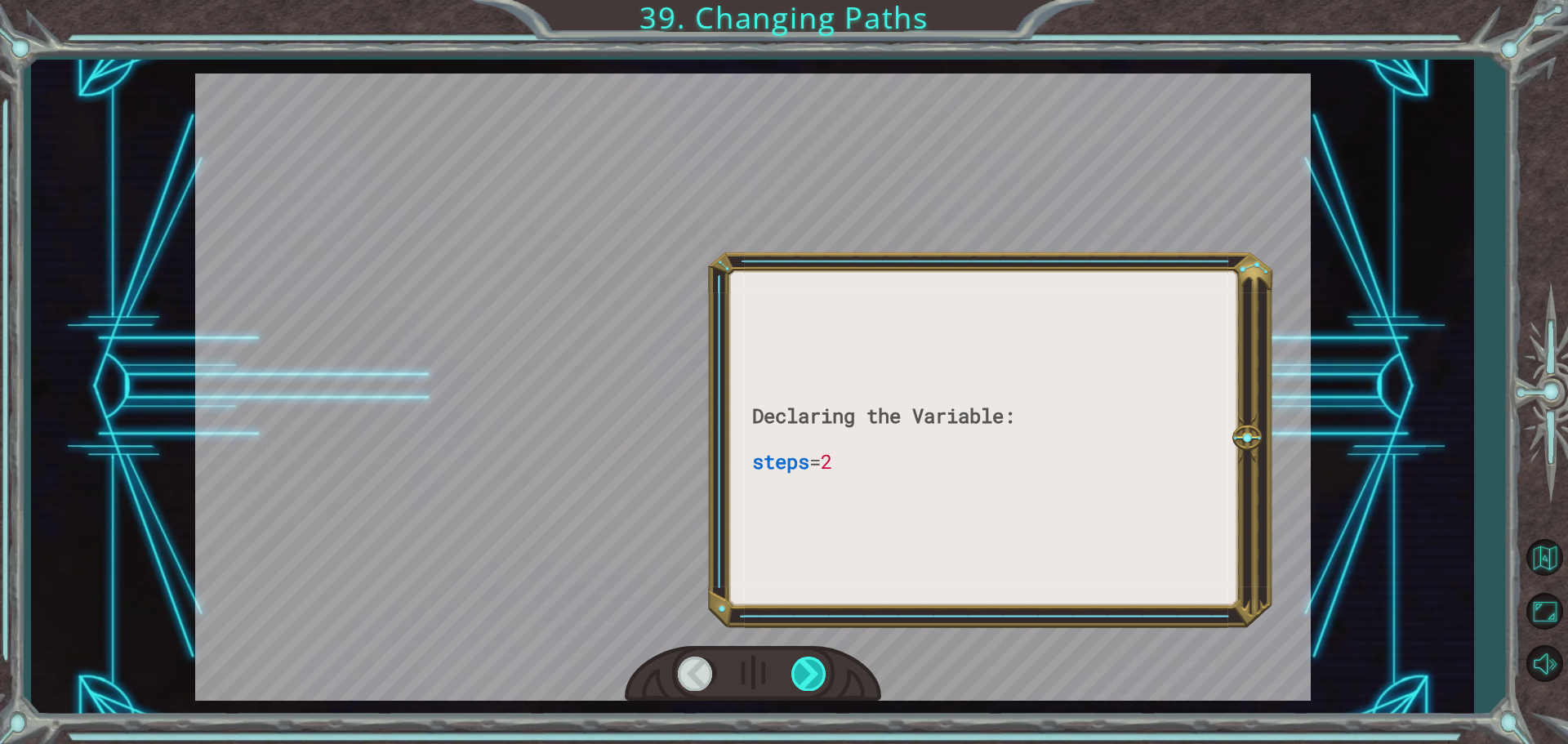
click at [816, 668] on div at bounding box center [810, 674] width 36 height 34
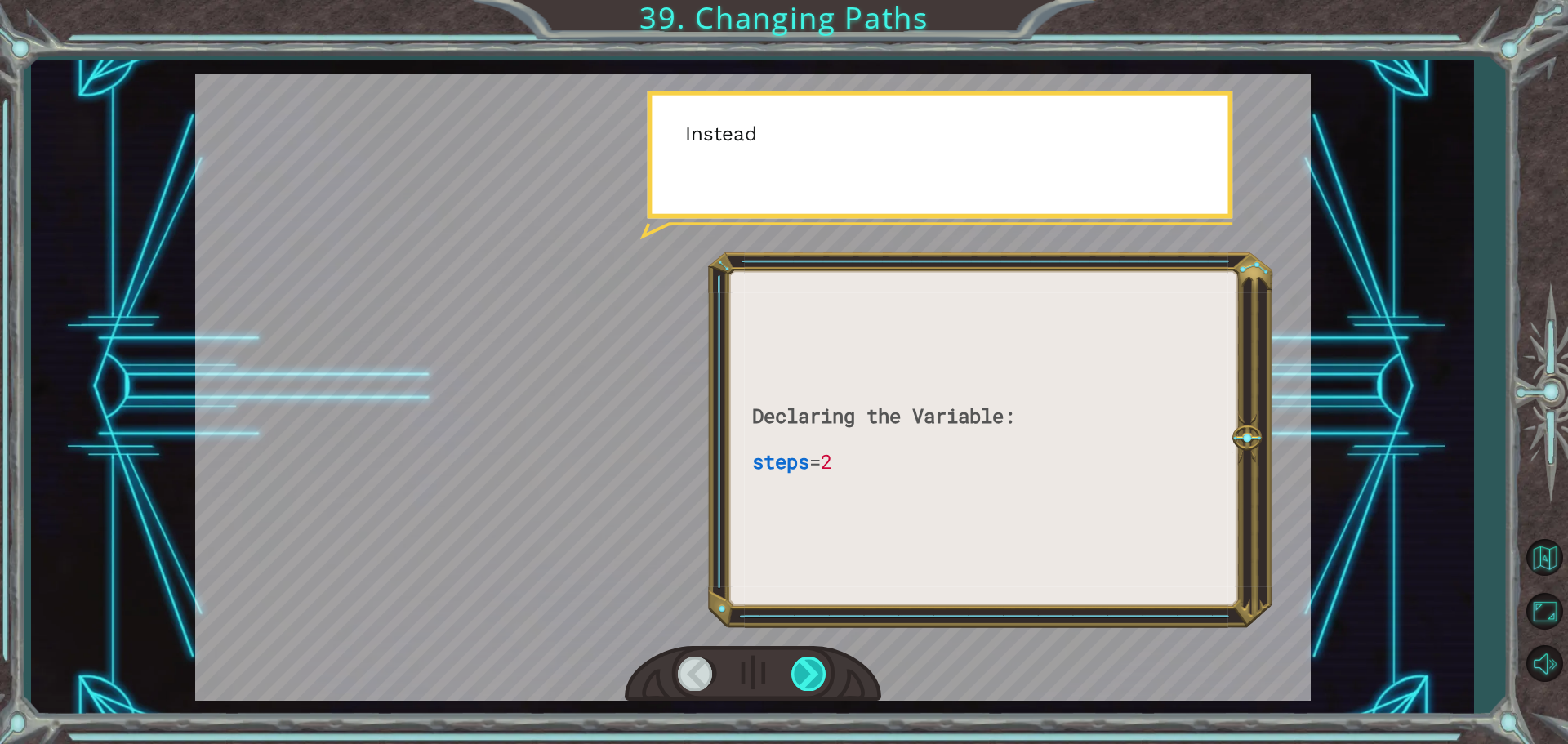
click at [816, 668] on div at bounding box center [810, 674] width 36 height 34
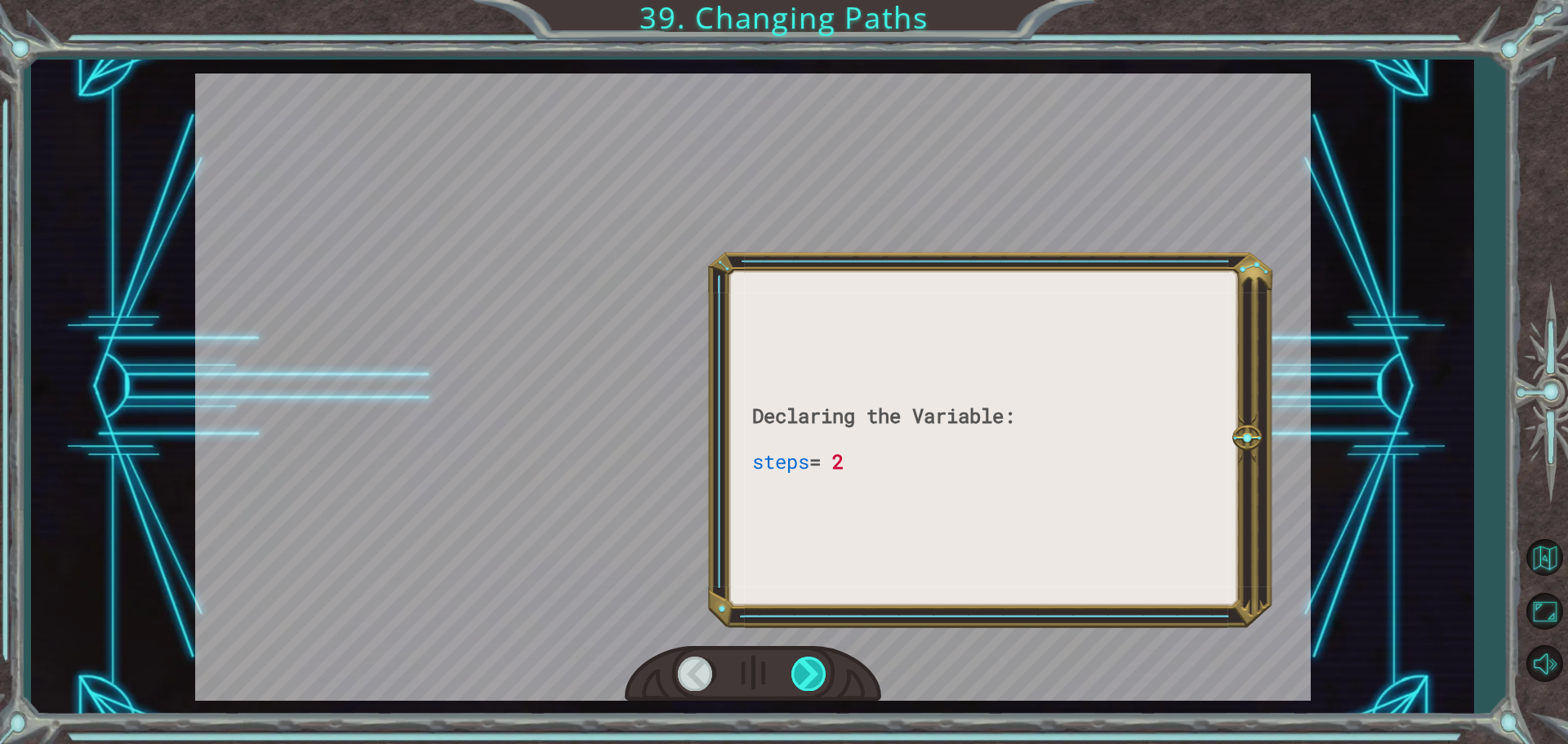
click at [816, 668] on div at bounding box center [810, 674] width 36 height 34
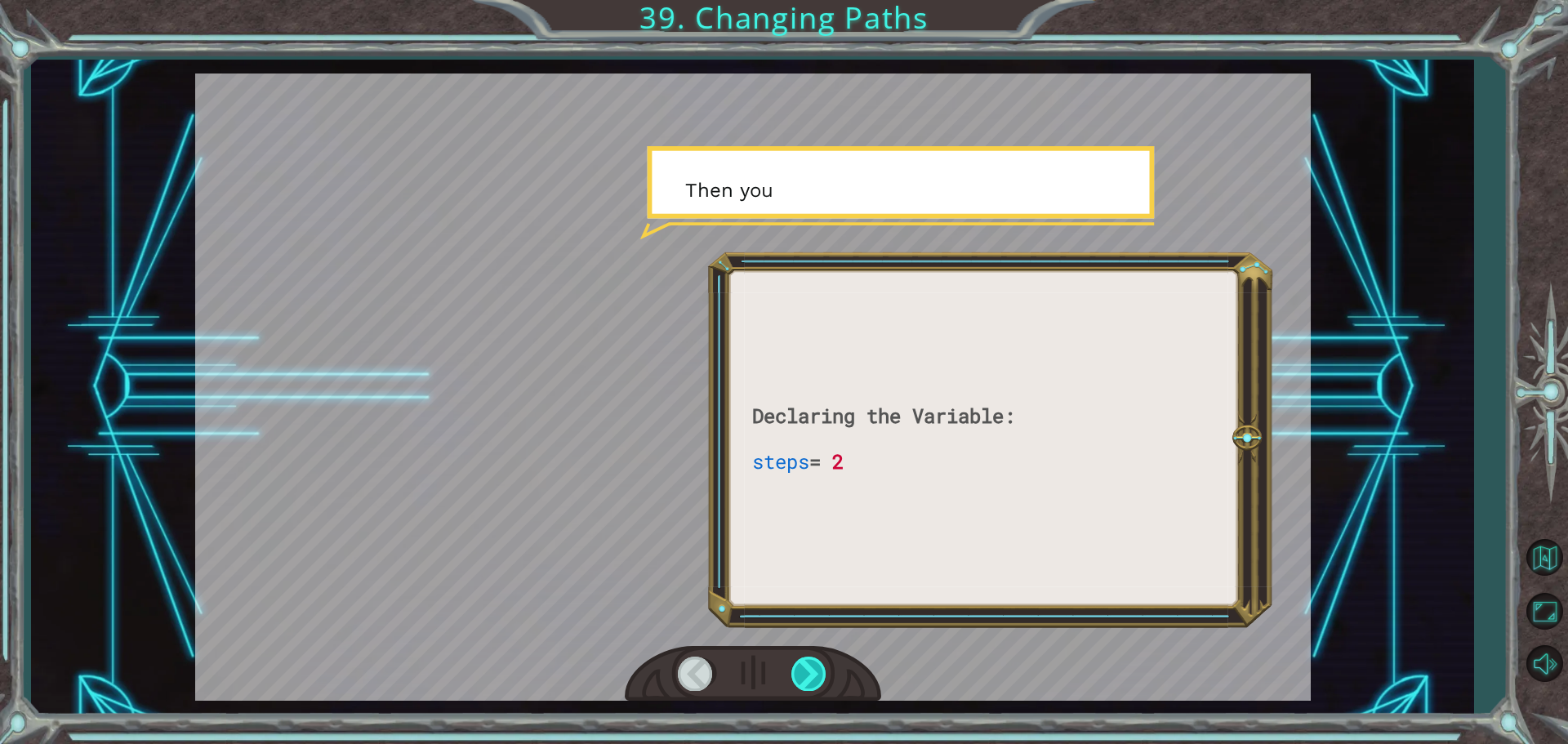
click at [816, 668] on div at bounding box center [810, 674] width 36 height 34
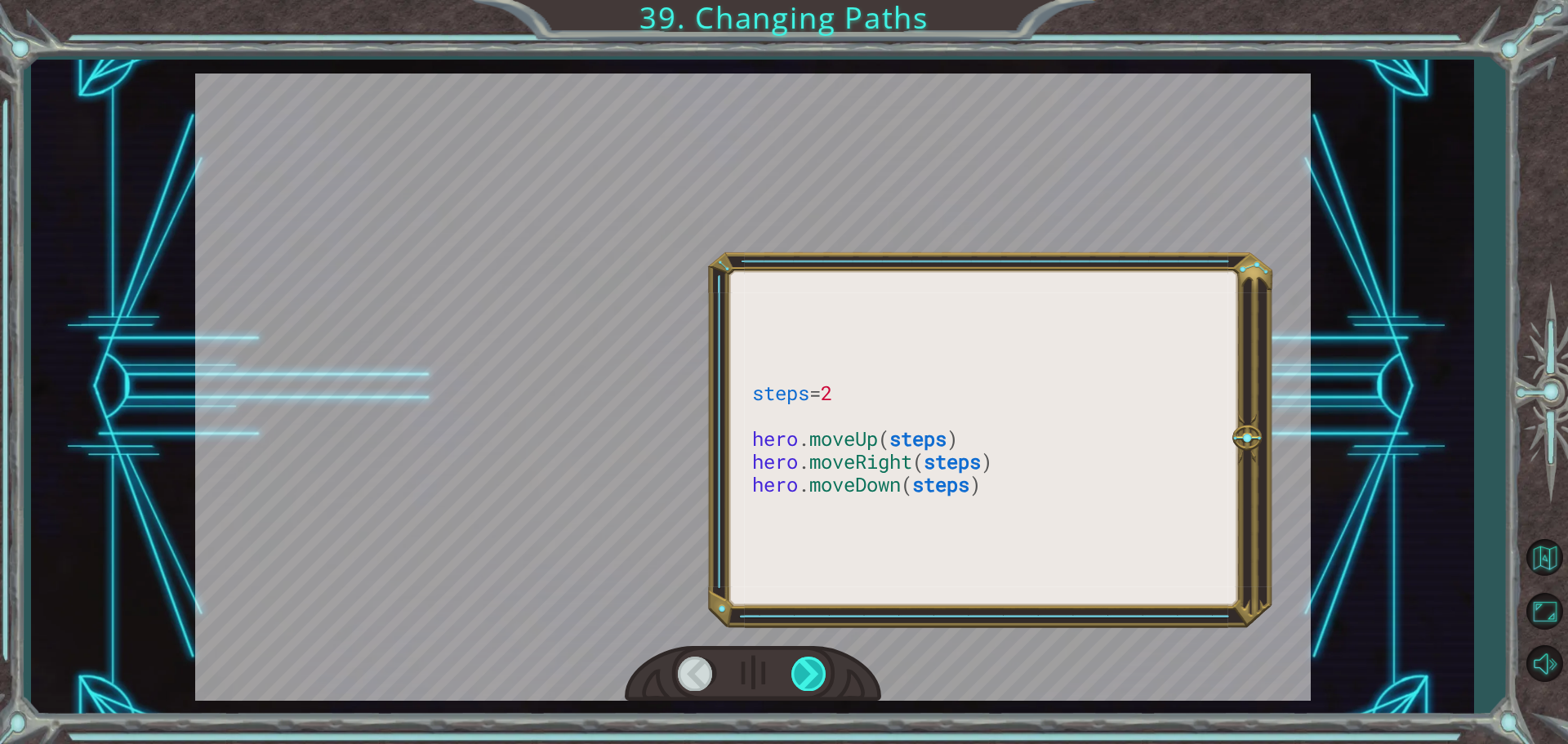
click at [816, 668] on div at bounding box center [810, 674] width 36 height 34
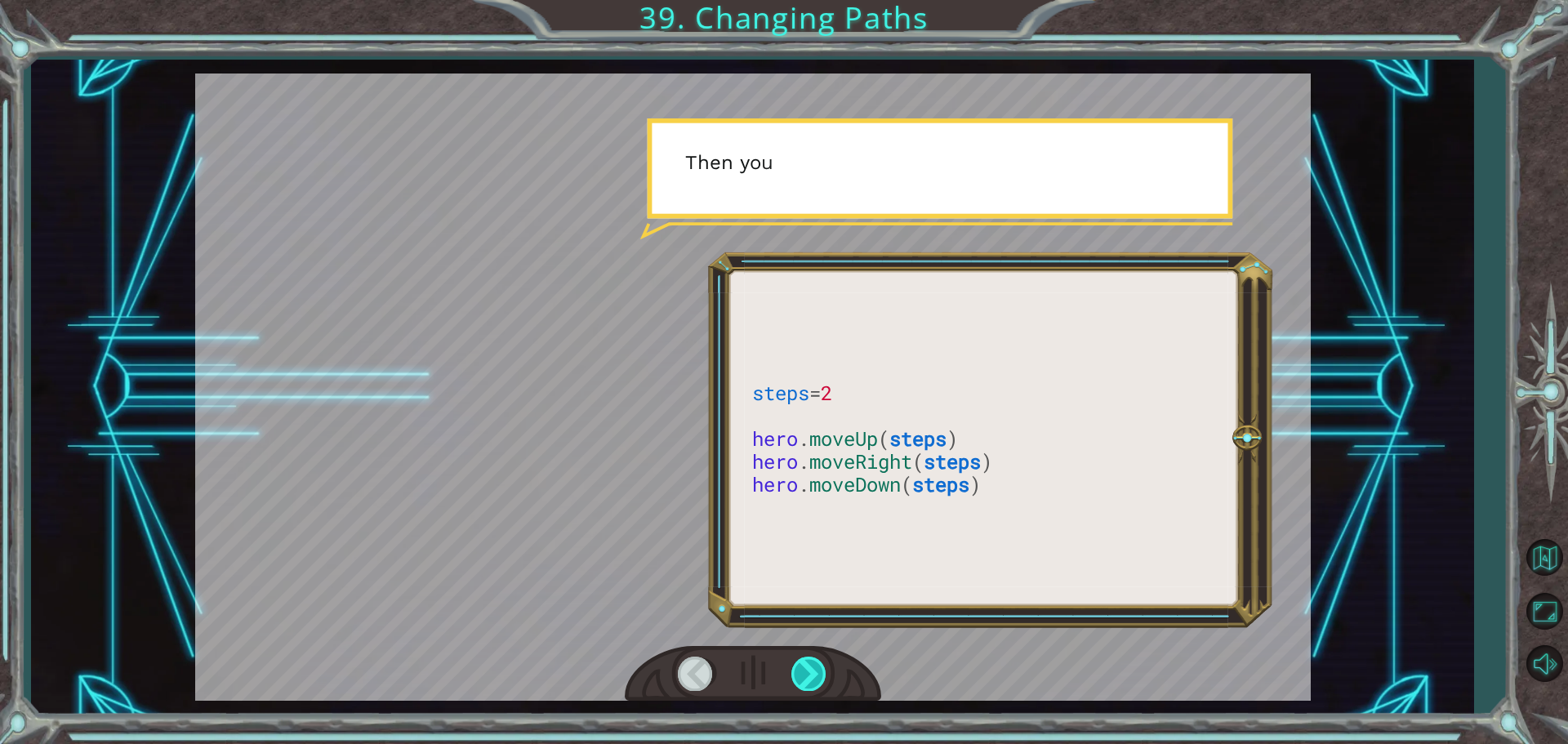
click at [816, 668] on div at bounding box center [810, 674] width 36 height 34
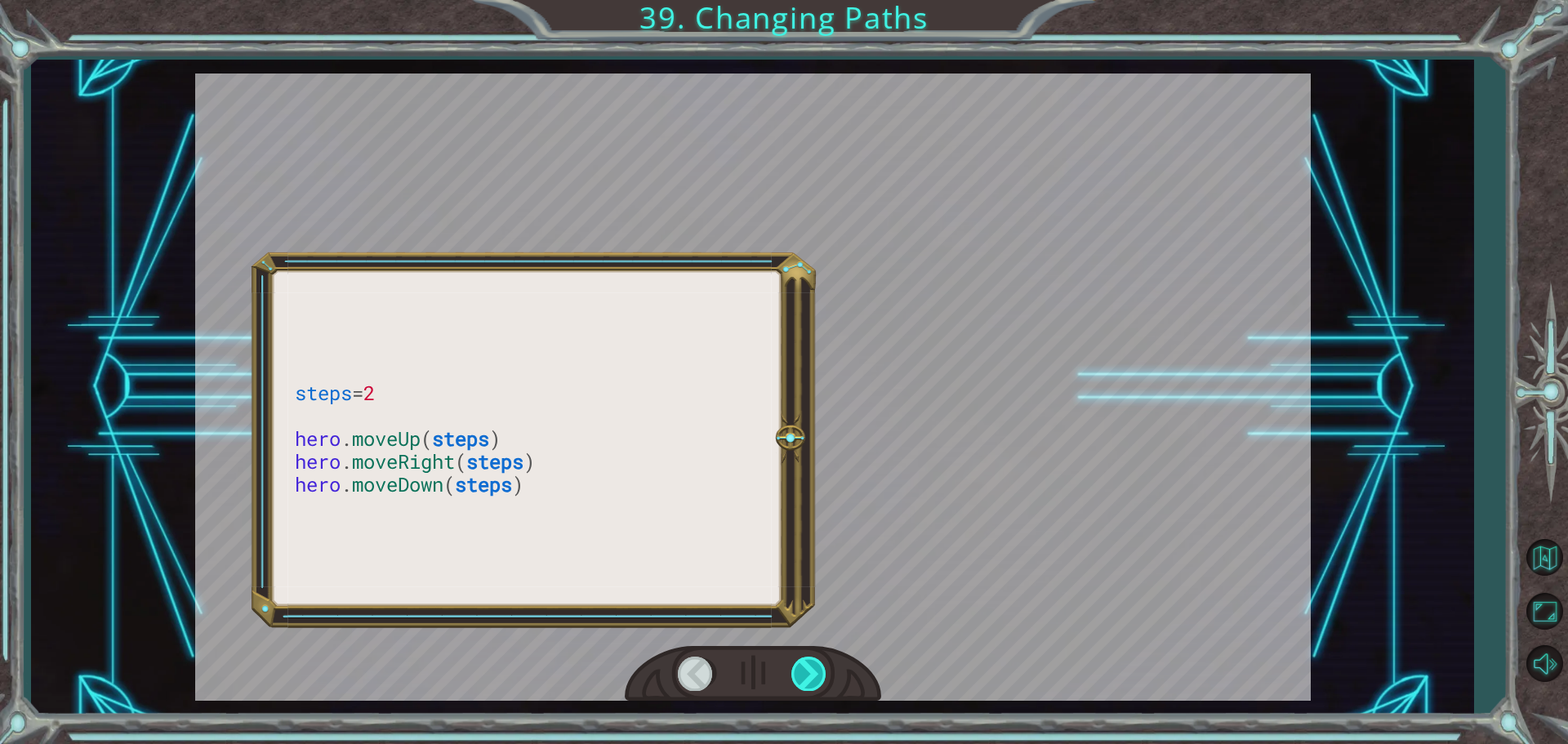
click at [816, 668] on div at bounding box center [810, 674] width 36 height 34
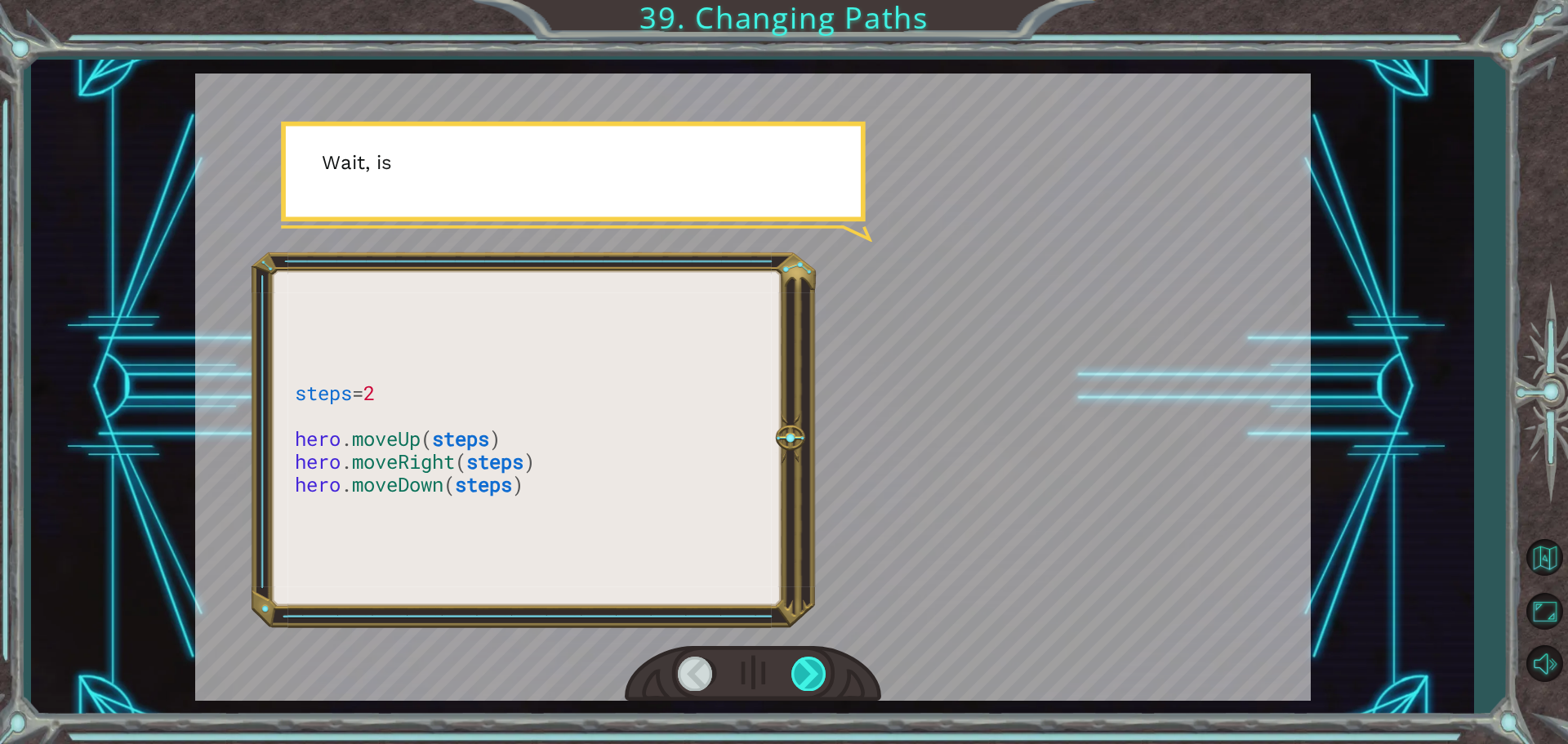
click at [816, 668] on div at bounding box center [810, 674] width 36 height 34
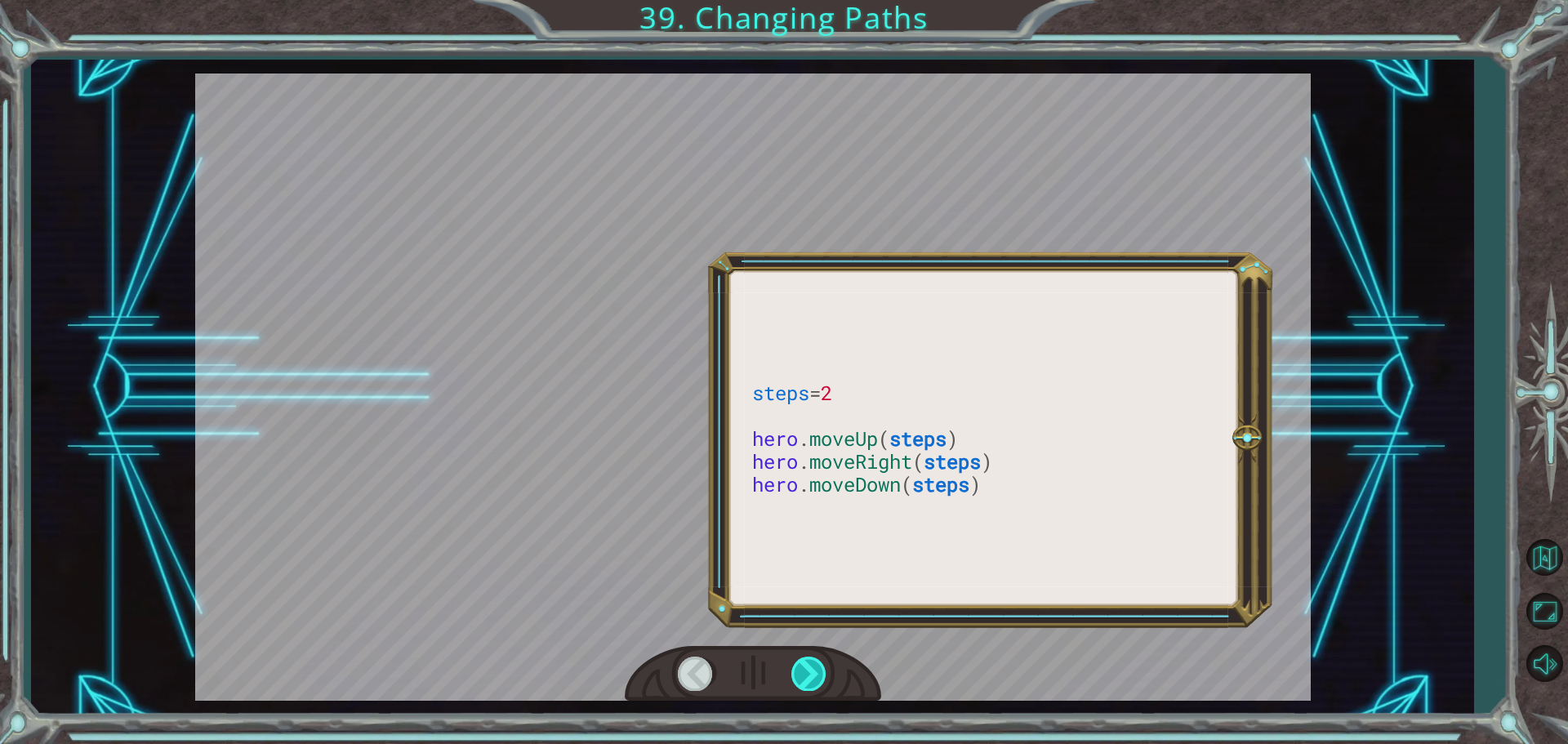
click at [816, 668] on div at bounding box center [810, 674] width 36 height 34
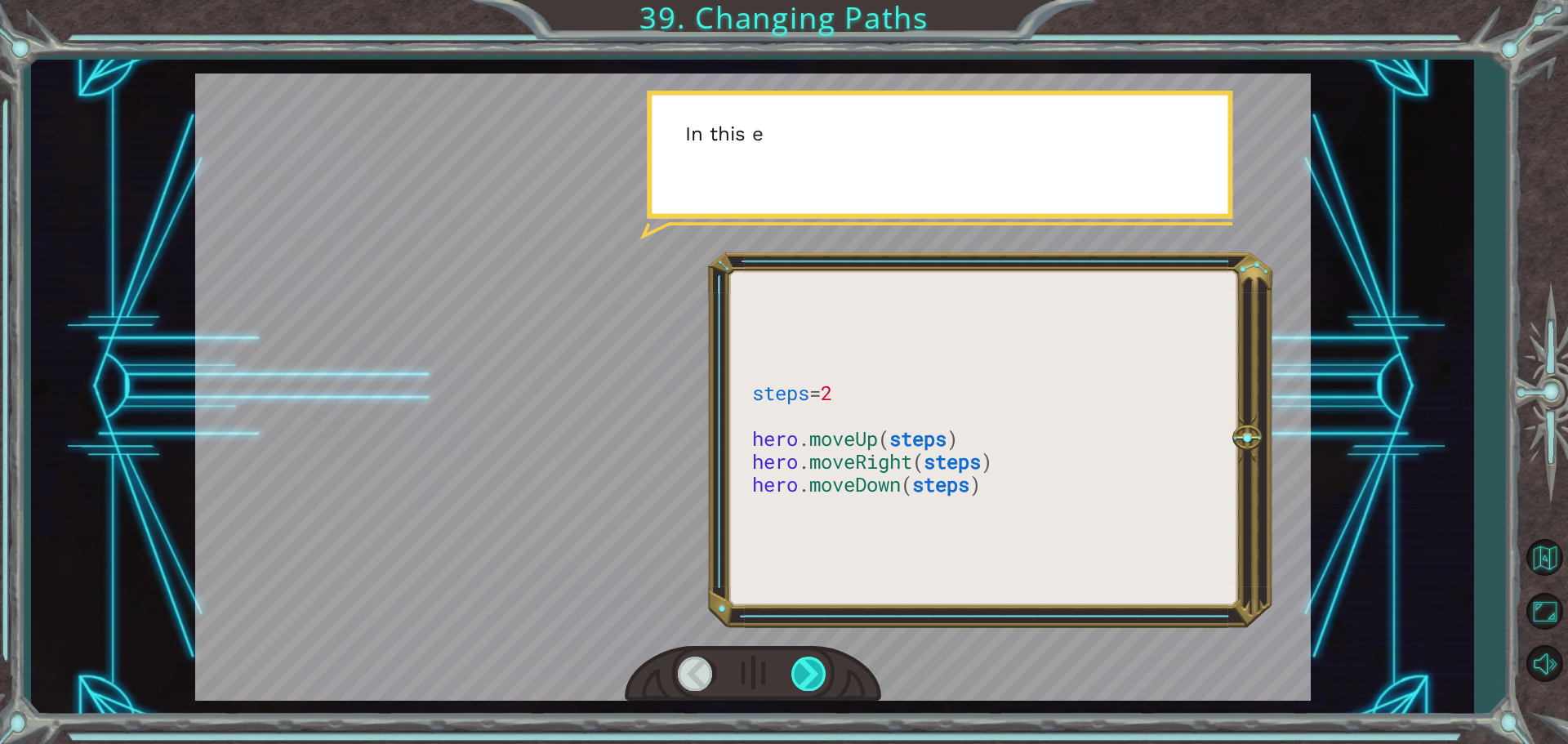
click at [816, 668] on div at bounding box center [810, 674] width 36 height 34
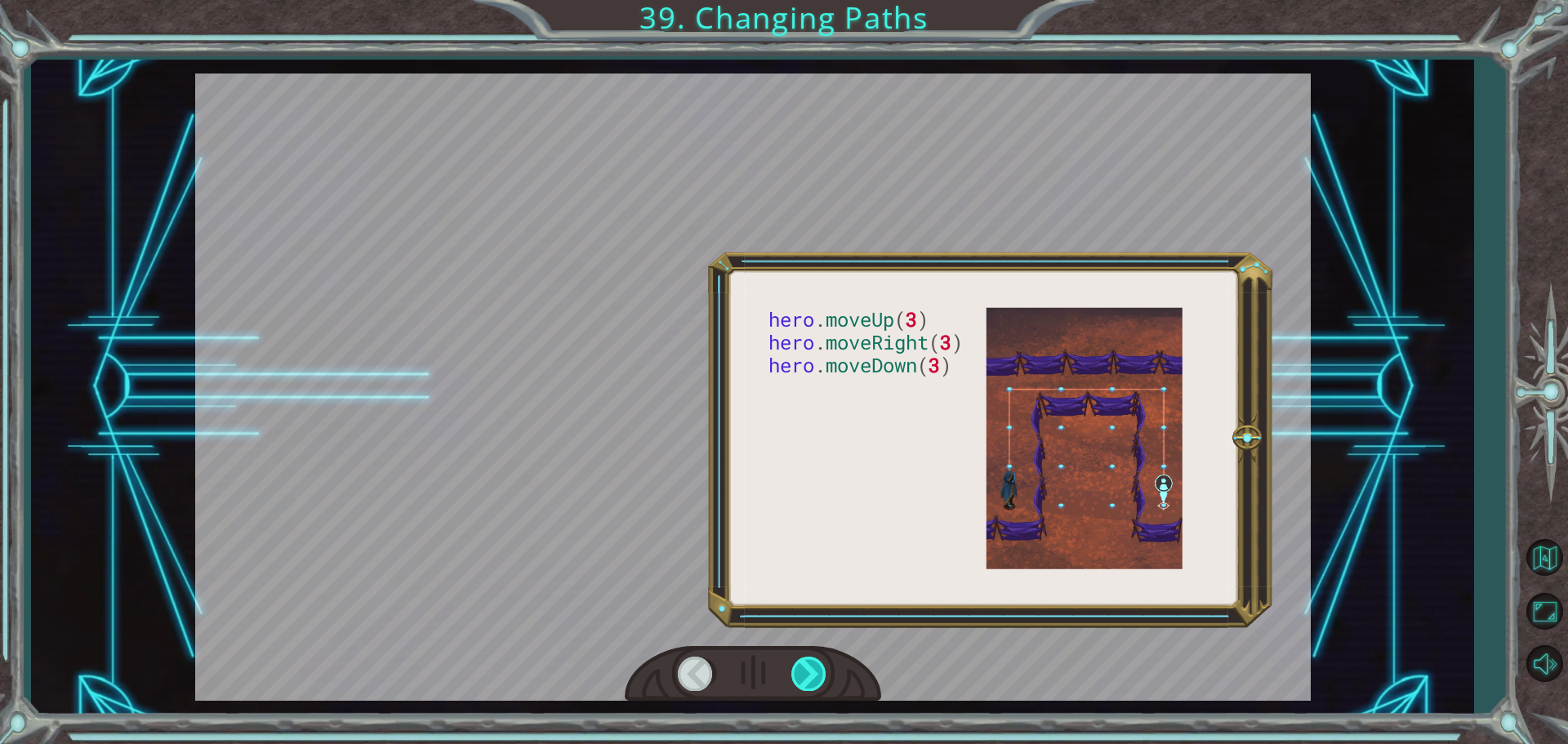
click at [816, 668] on div at bounding box center [810, 674] width 36 height 34
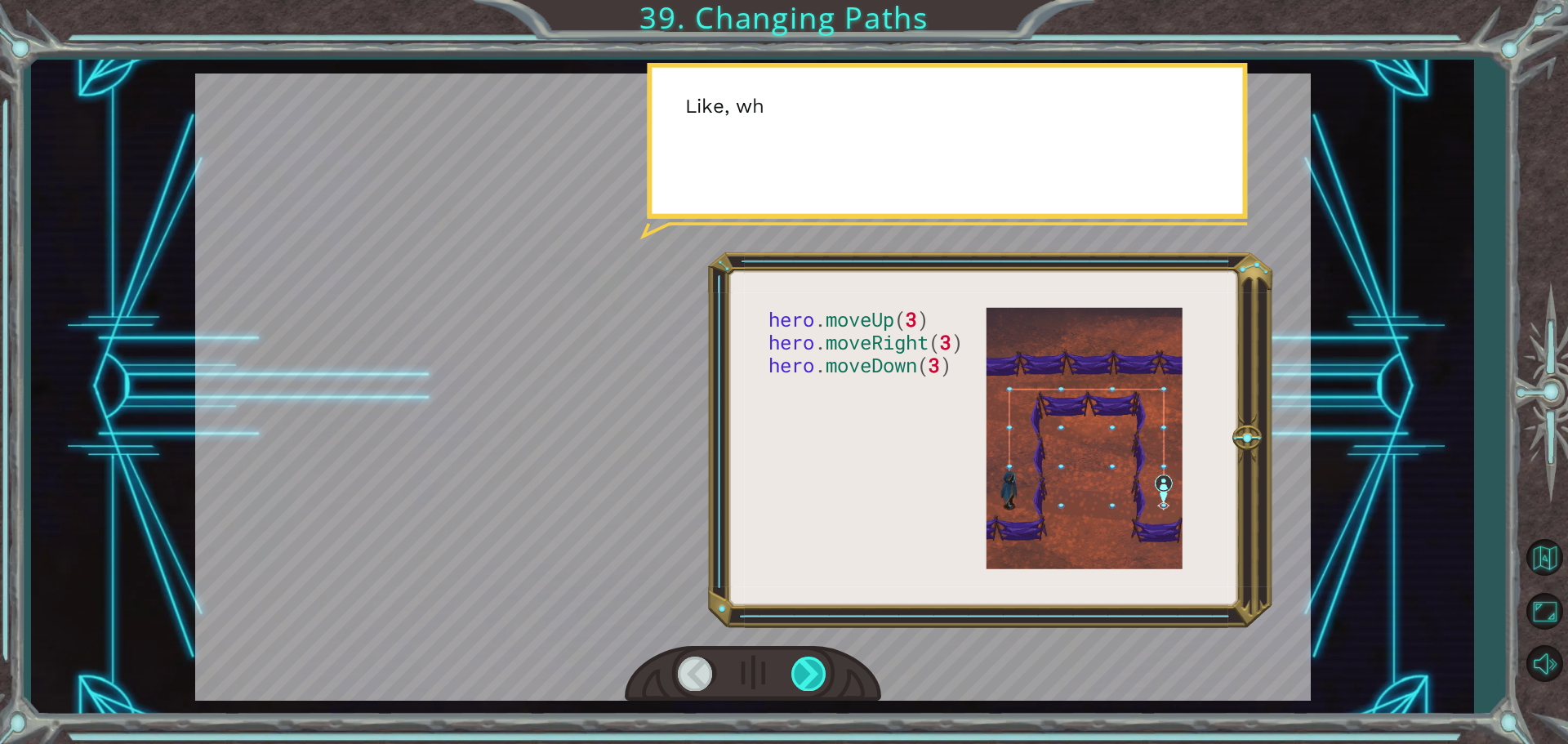
click at [816, 668] on div at bounding box center [810, 674] width 36 height 34
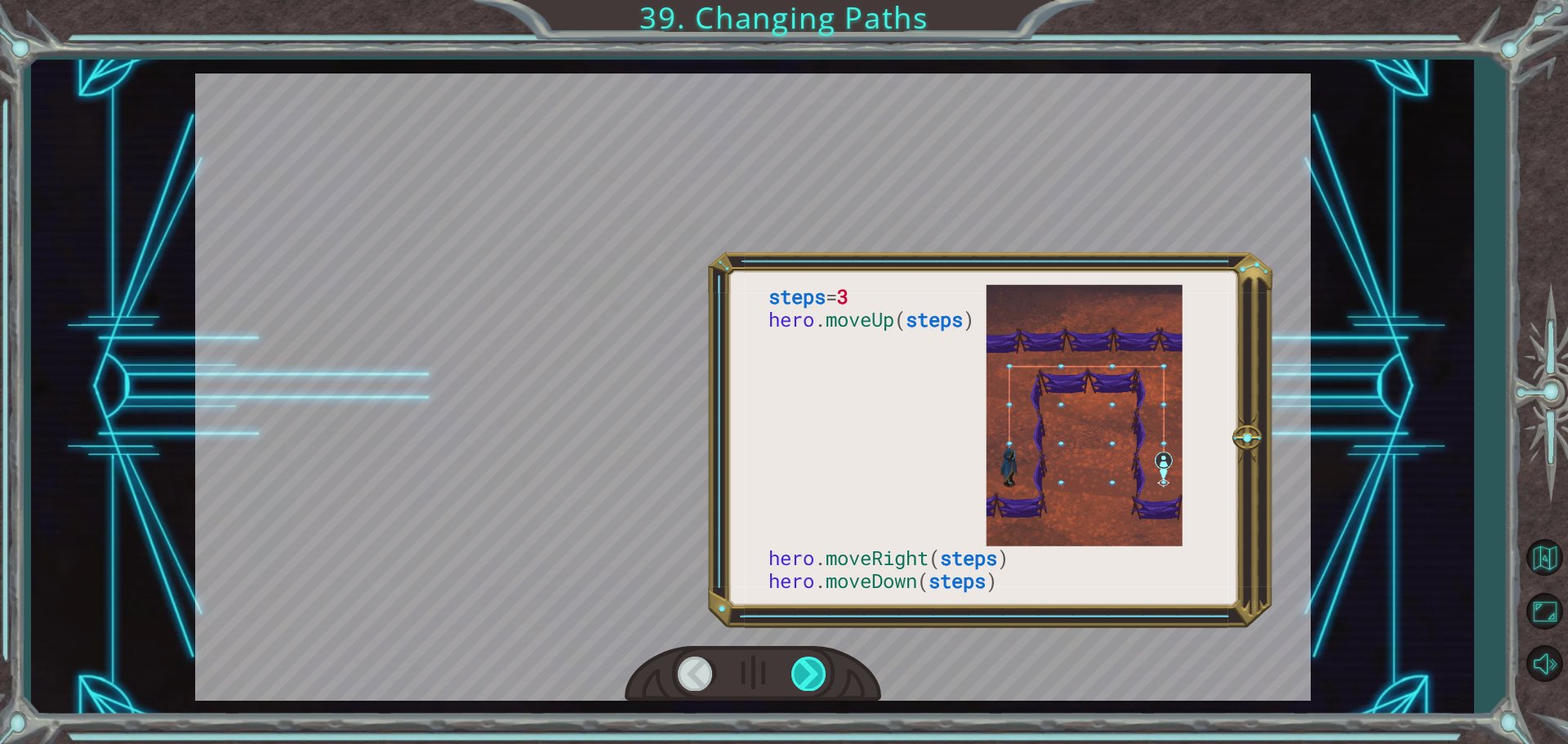
click at [816, 668] on div at bounding box center [810, 674] width 36 height 34
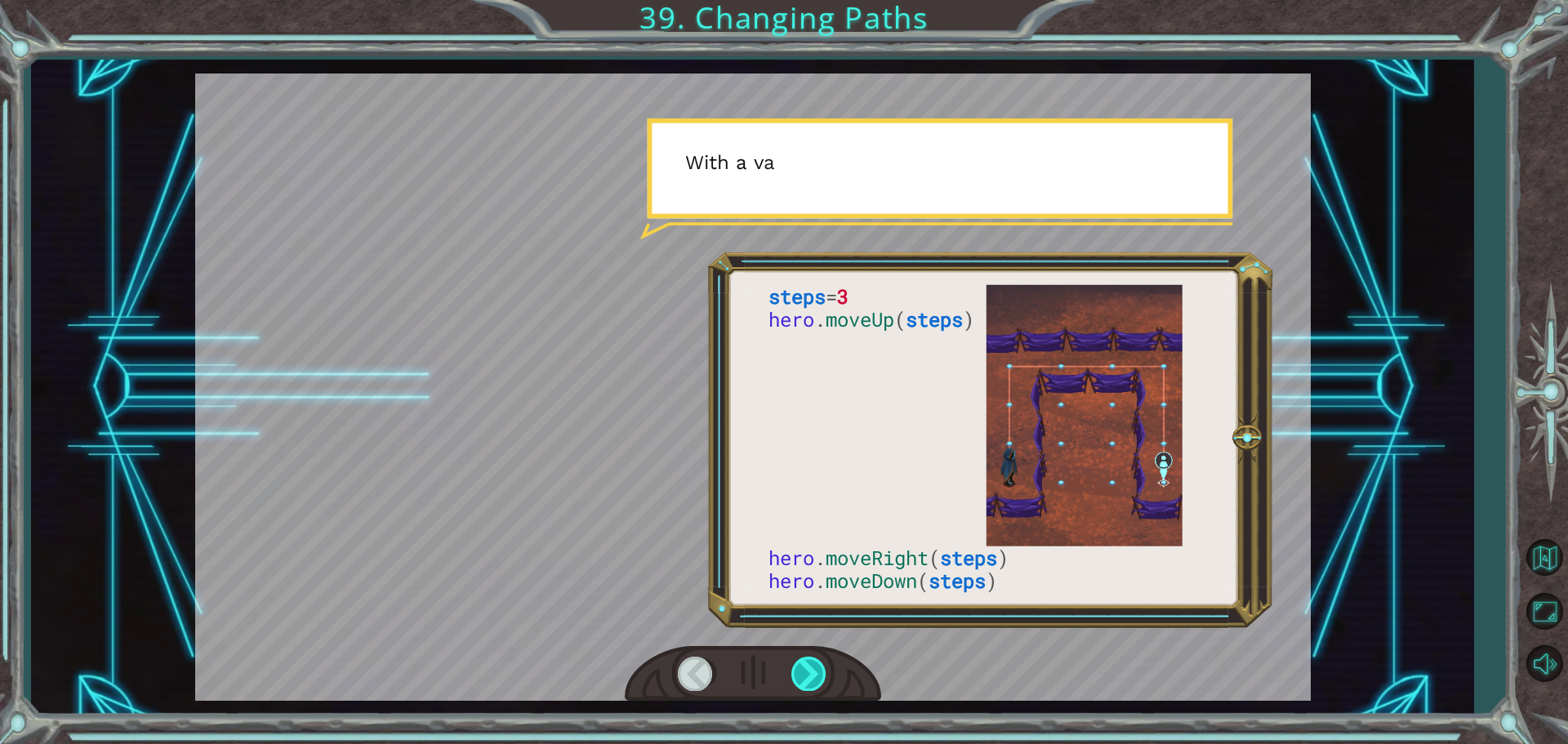
click at [816, 668] on div at bounding box center [810, 674] width 36 height 34
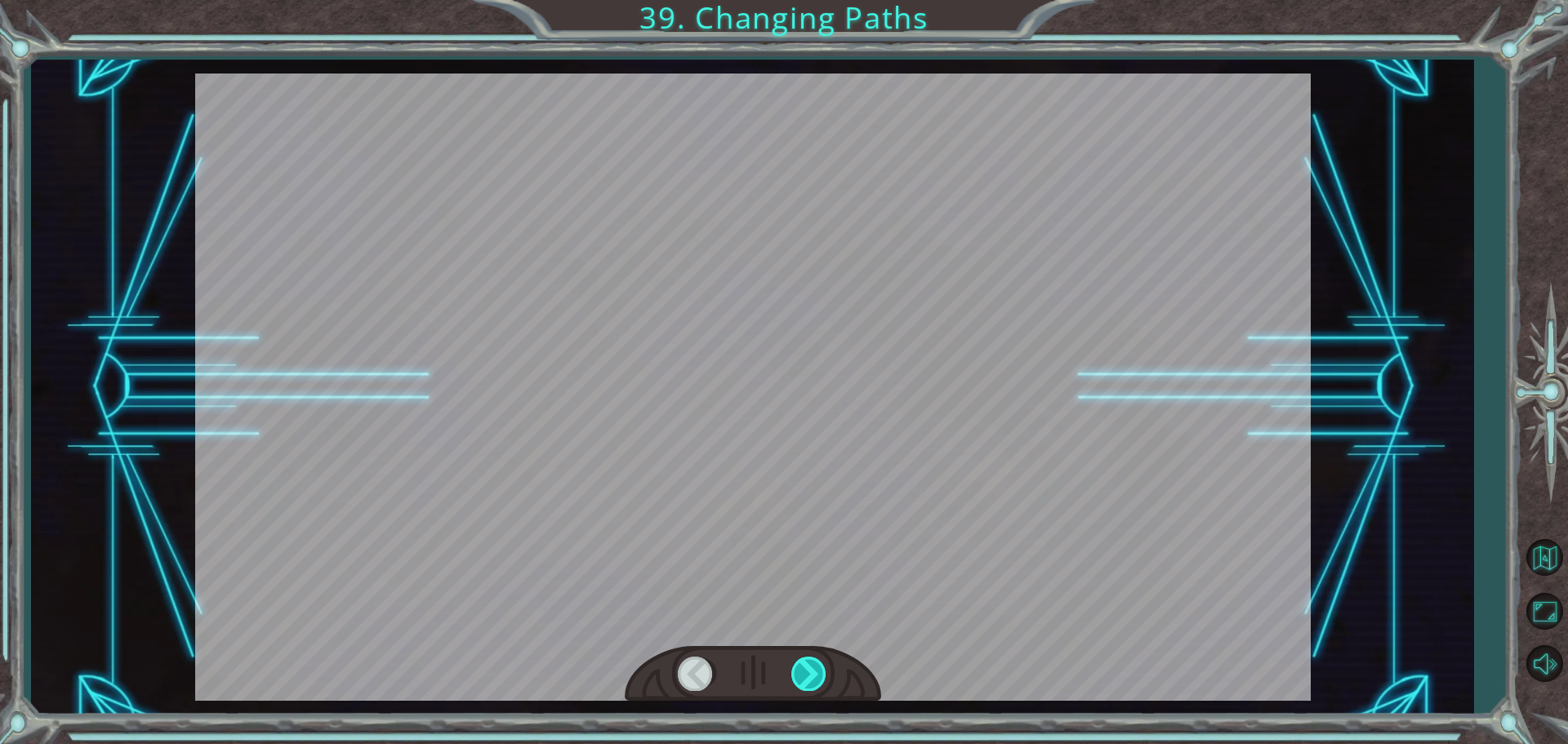
click at [816, 668] on div at bounding box center [810, 674] width 36 height 34
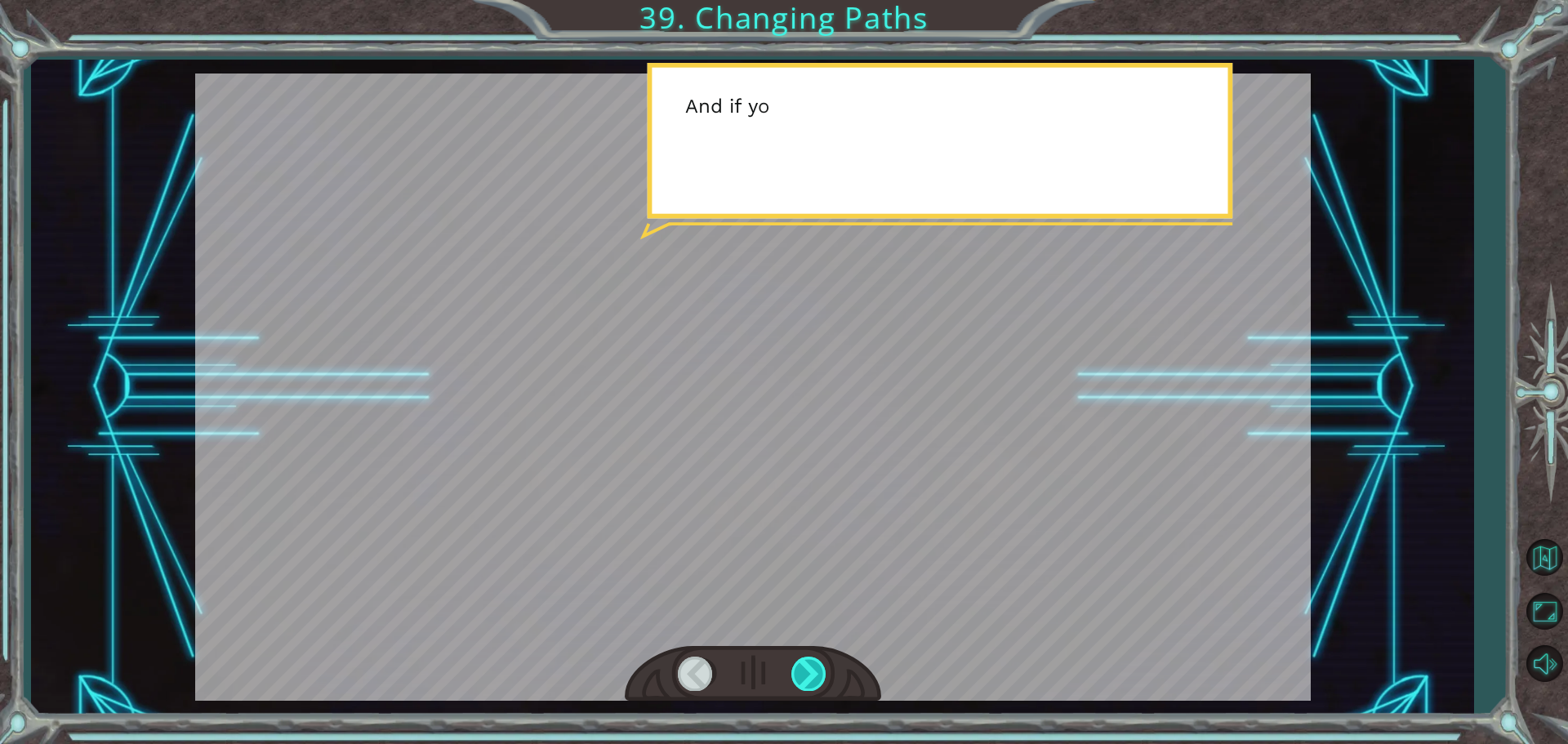
click at [815, 669] on div at bounding box center [810, 674] width 36 height 34
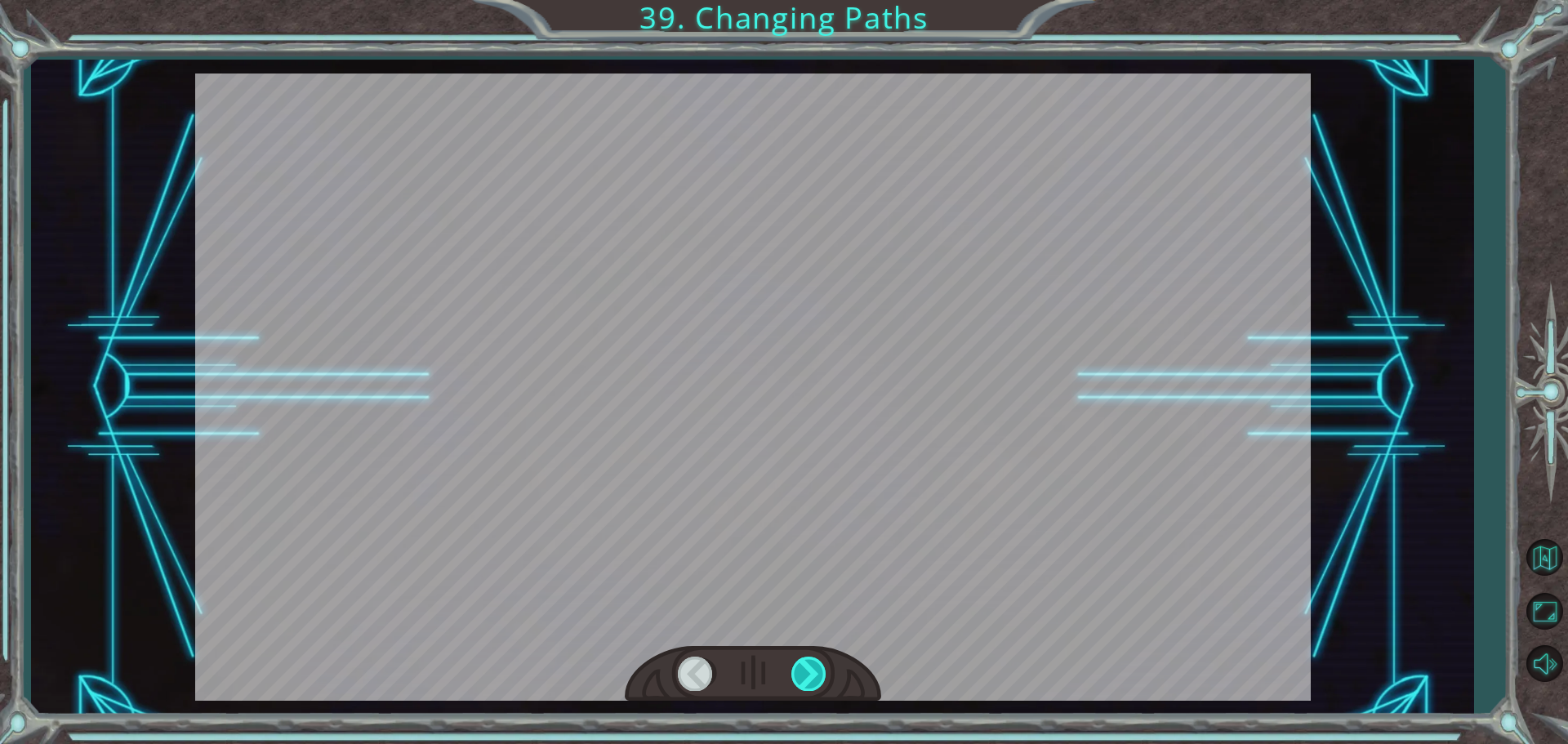
click at [815, 669] on div at bounding box center [810, 674] width 36 height 34
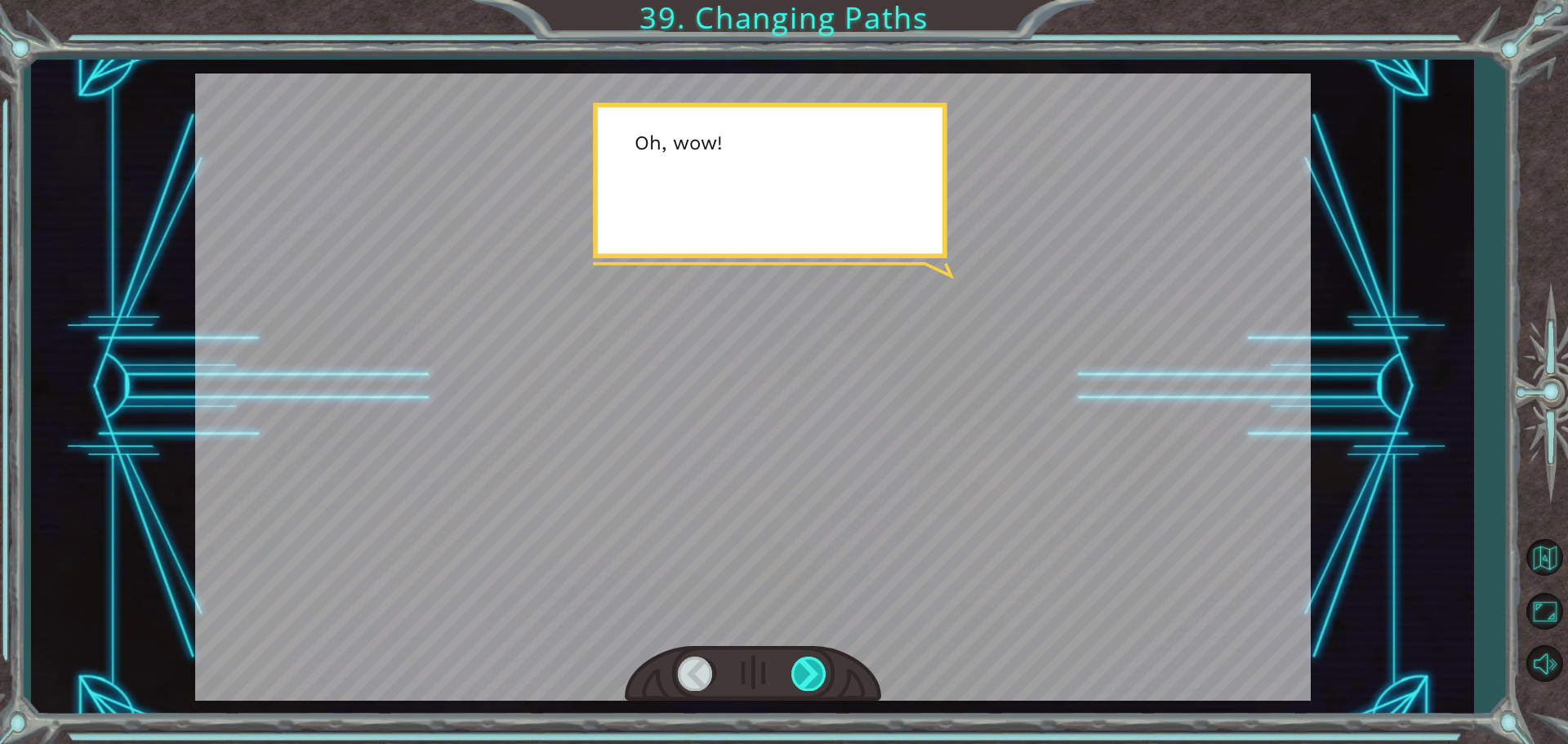
click at [815, 669] on div at bounding box center [810, 674] width 36 height 34
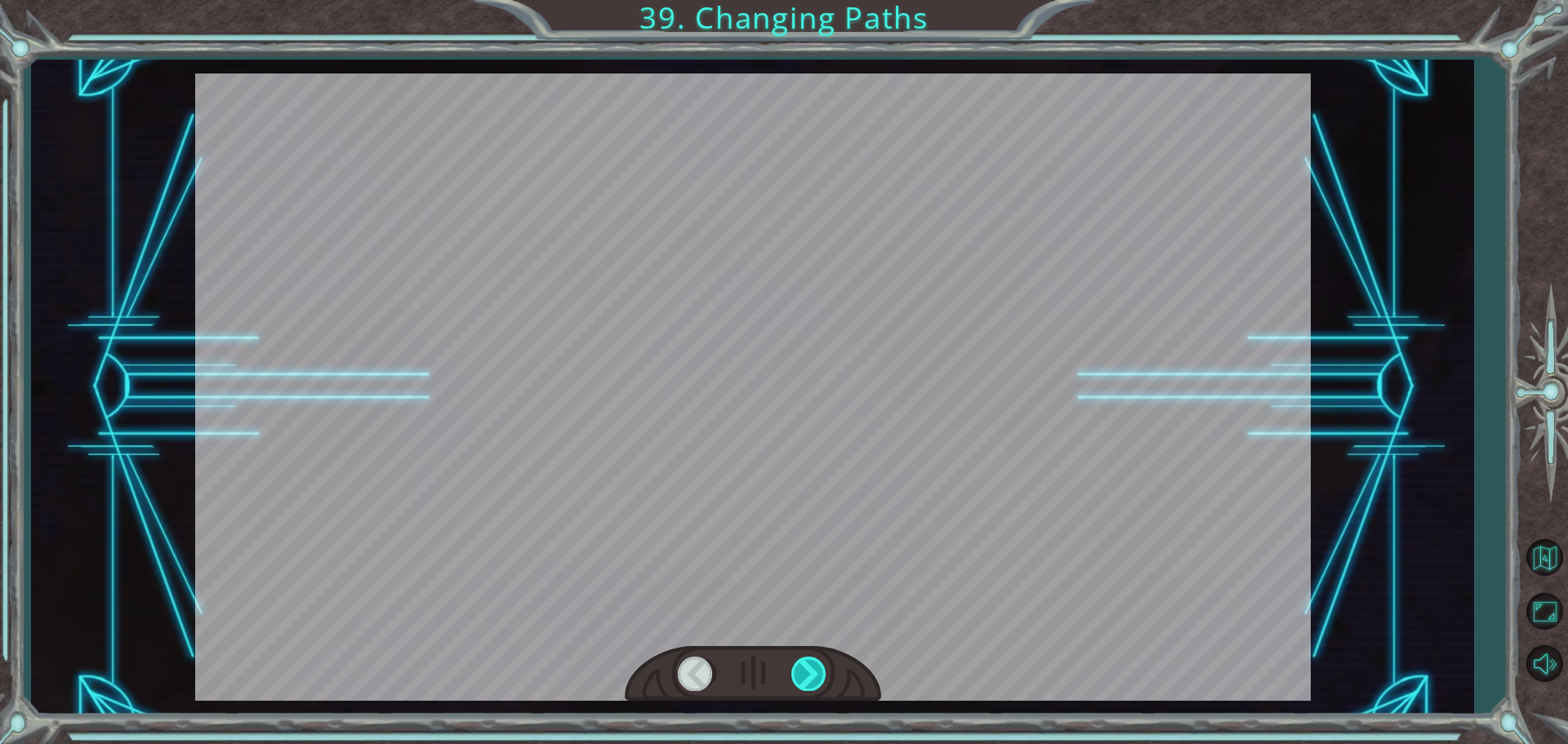
click at [815, 669] on div at bounding box center [810, 674] width 36 height 34
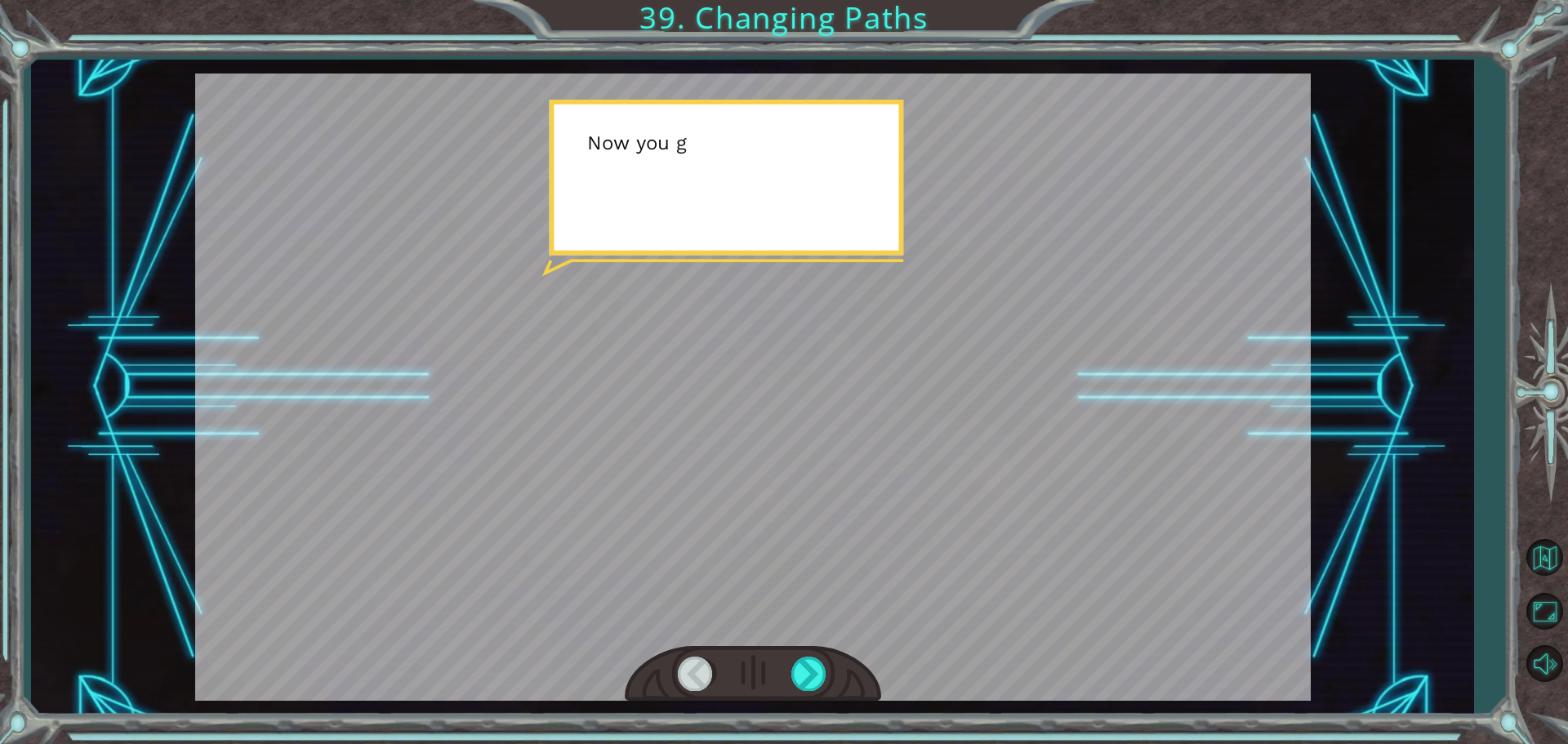
click at [860, 643] on div at bounding box center [752, 387] width 1115 height 628
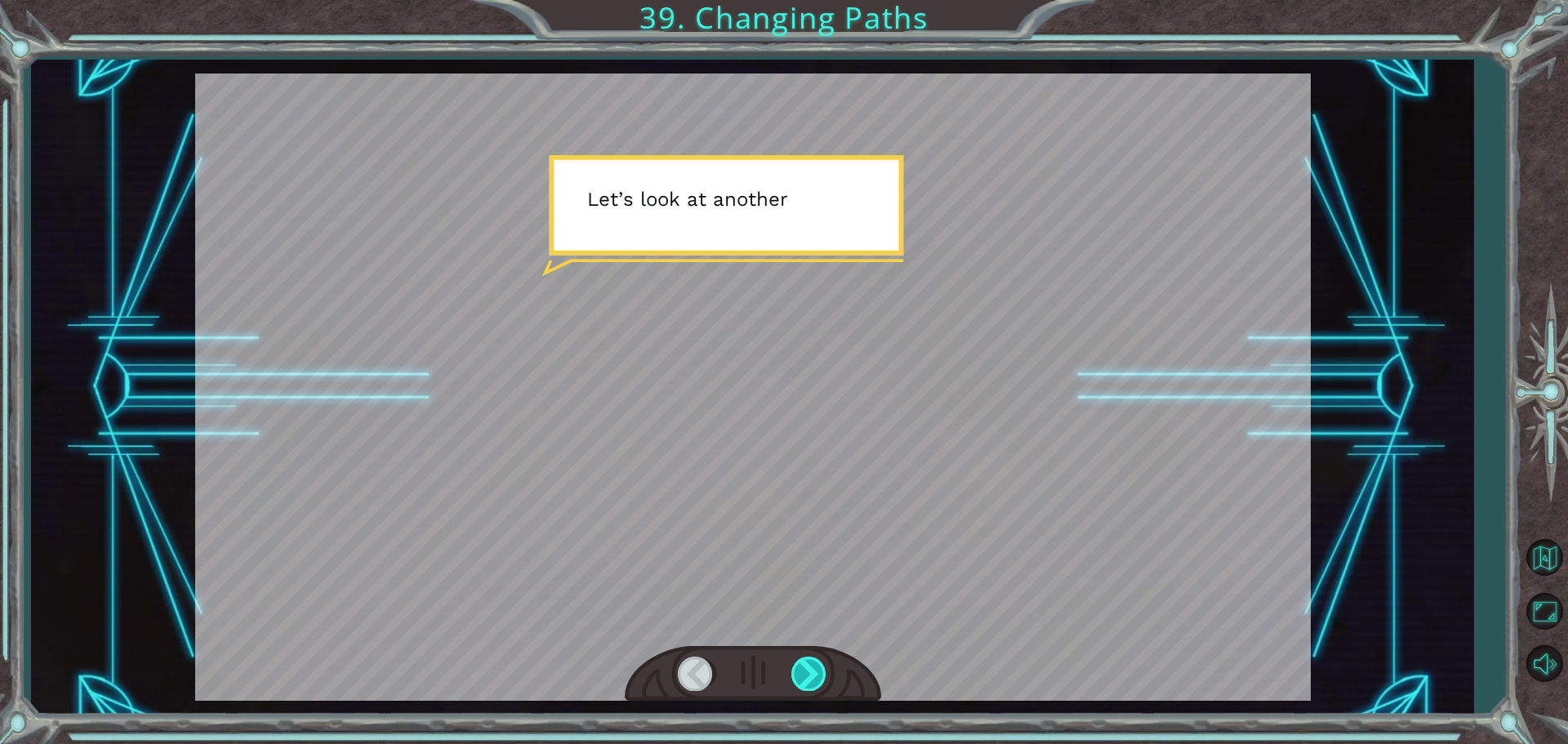
click at [805, 682] on div at bounding box center [810, 674] width 36 height 34
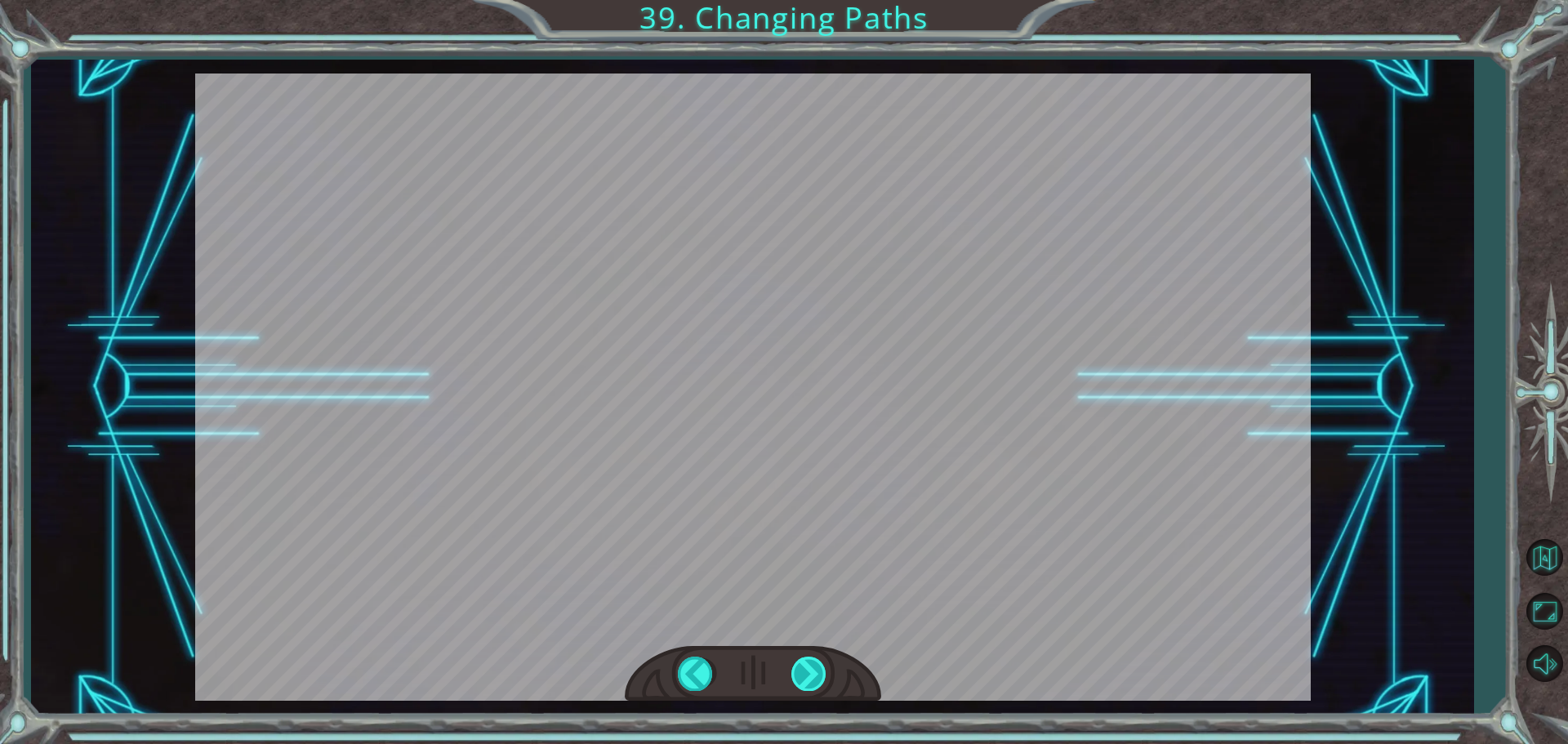
click at [805, 682] on div at bounding box center [810, 674] width 36 height 34
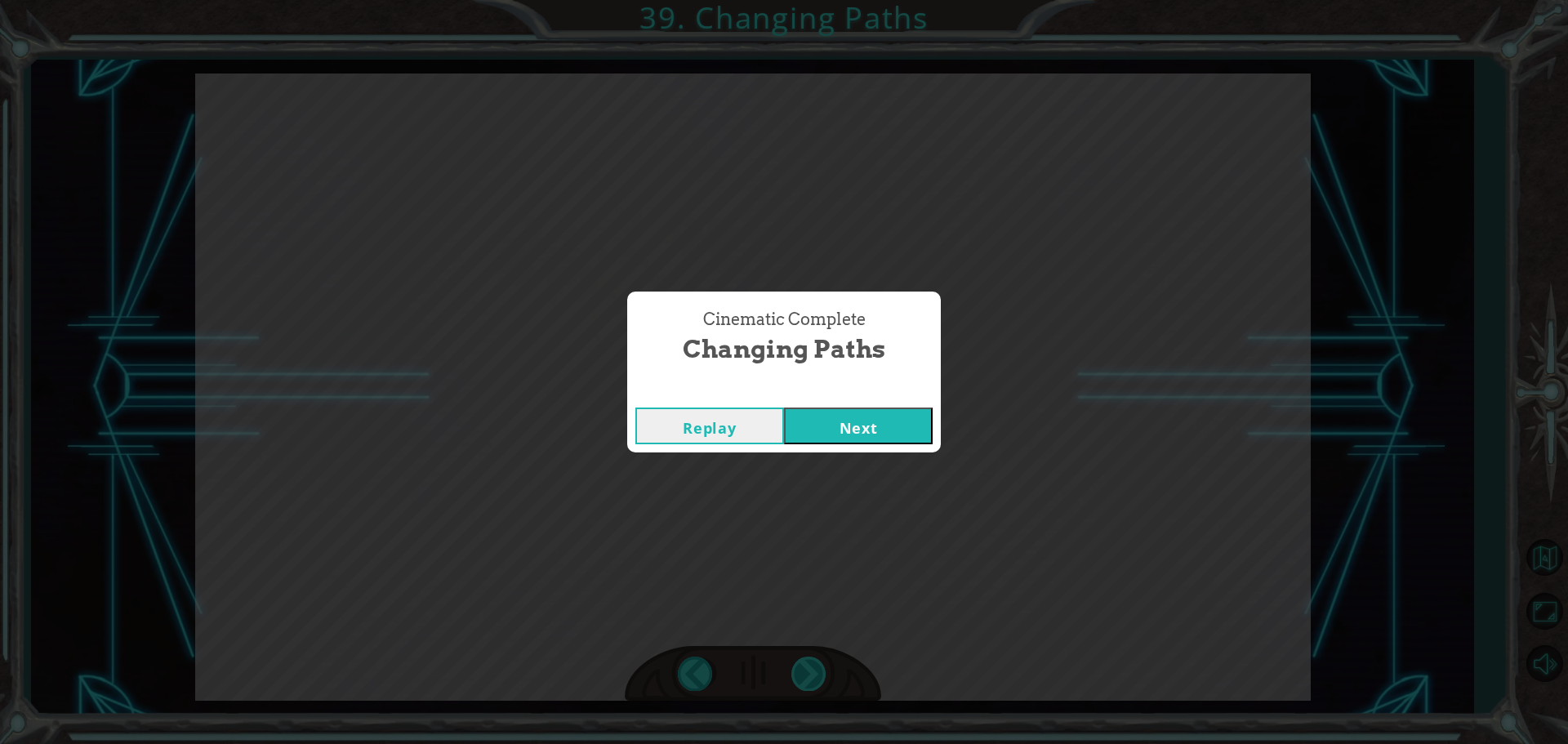
click at [805, 682] on div "Cinematic Complete Changing Paths Replay Next" at bounding box center [784, 372] width 1568 height 744
click at [822, 432] on button "Next" at bounding box center [857, 426] width 148 height 36
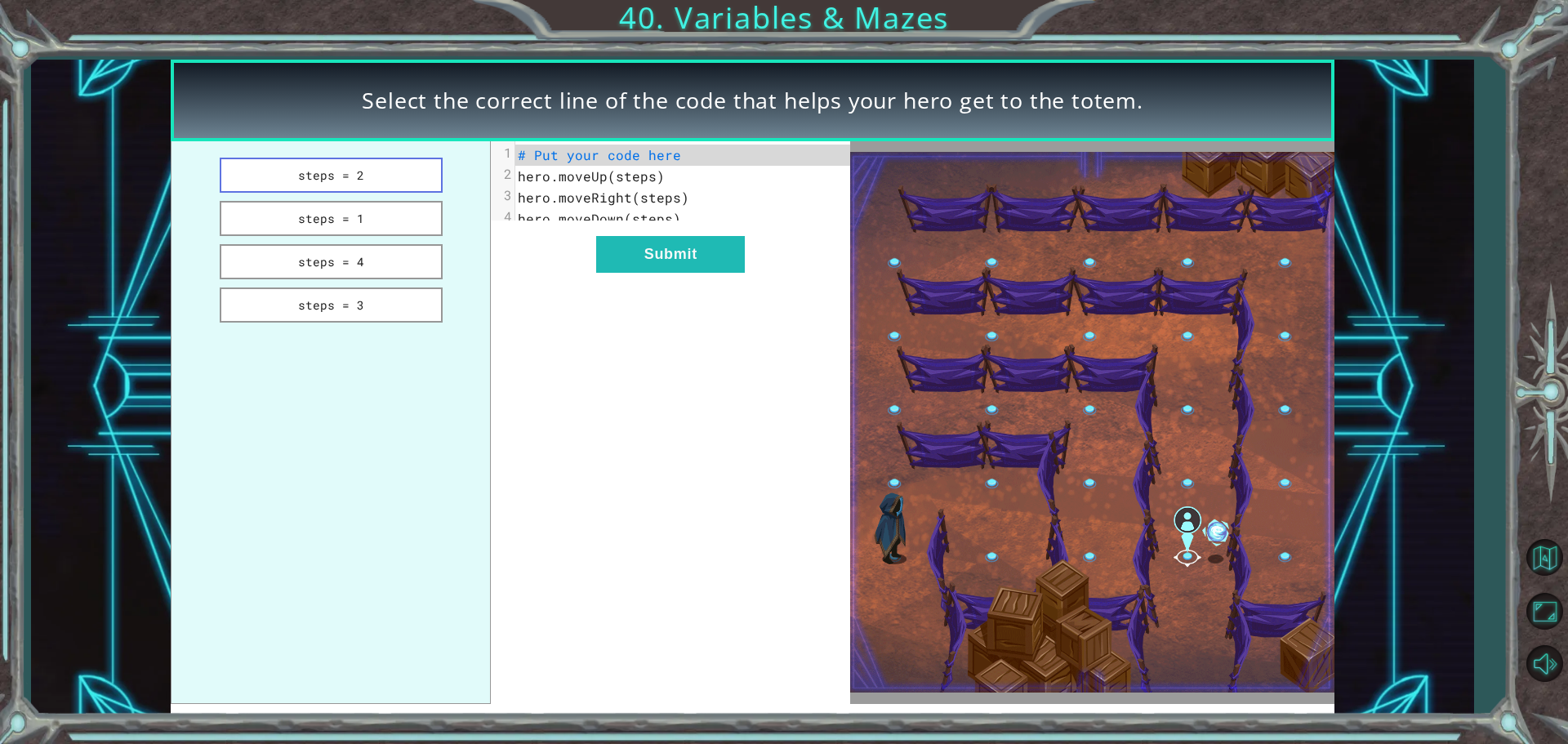
click at [338, 164] on button "steps = 2" at bounding box center [331, 175] width 223 height 35
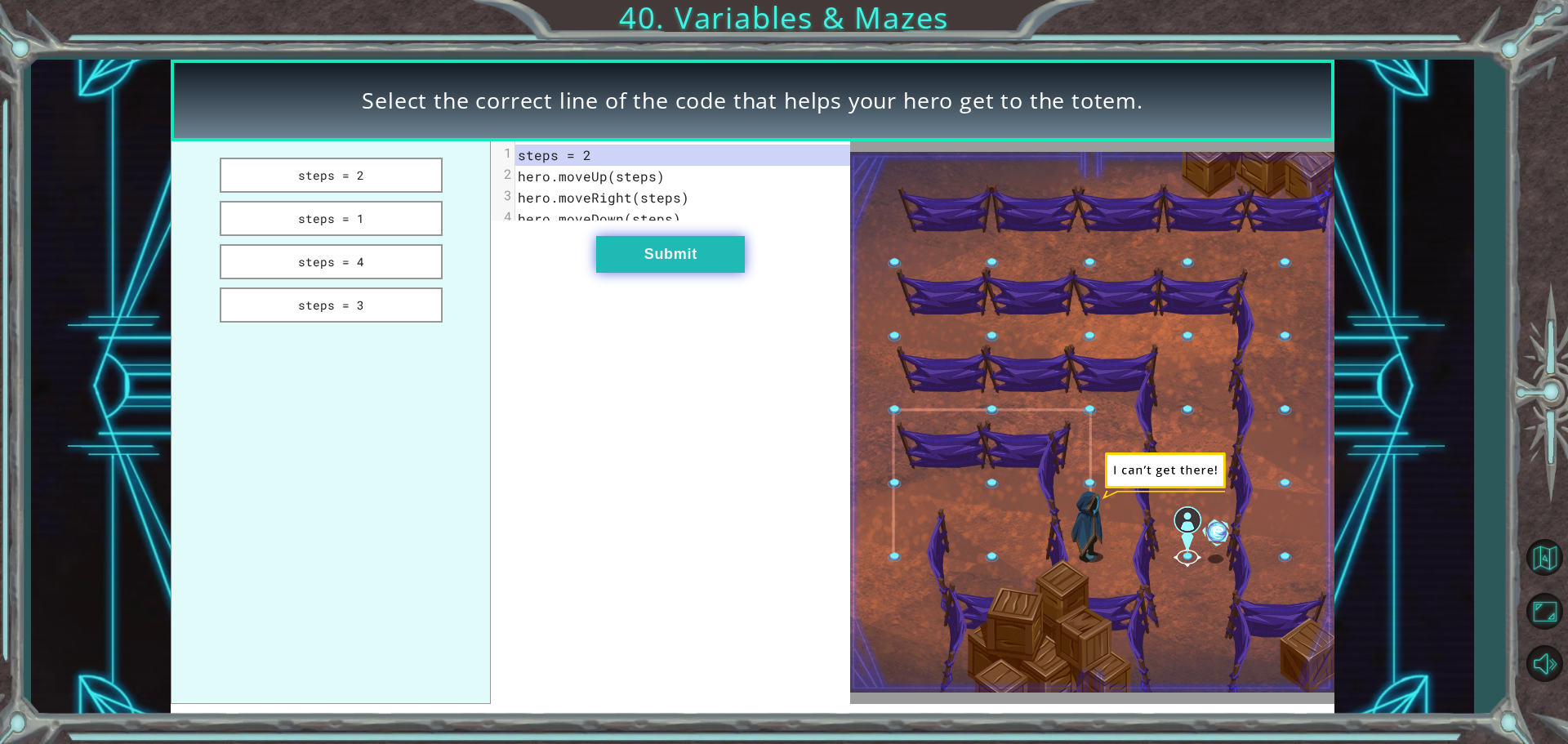
click at [652, 256] on button "Submit" at bounding box center [670, 254] width 148 height 36
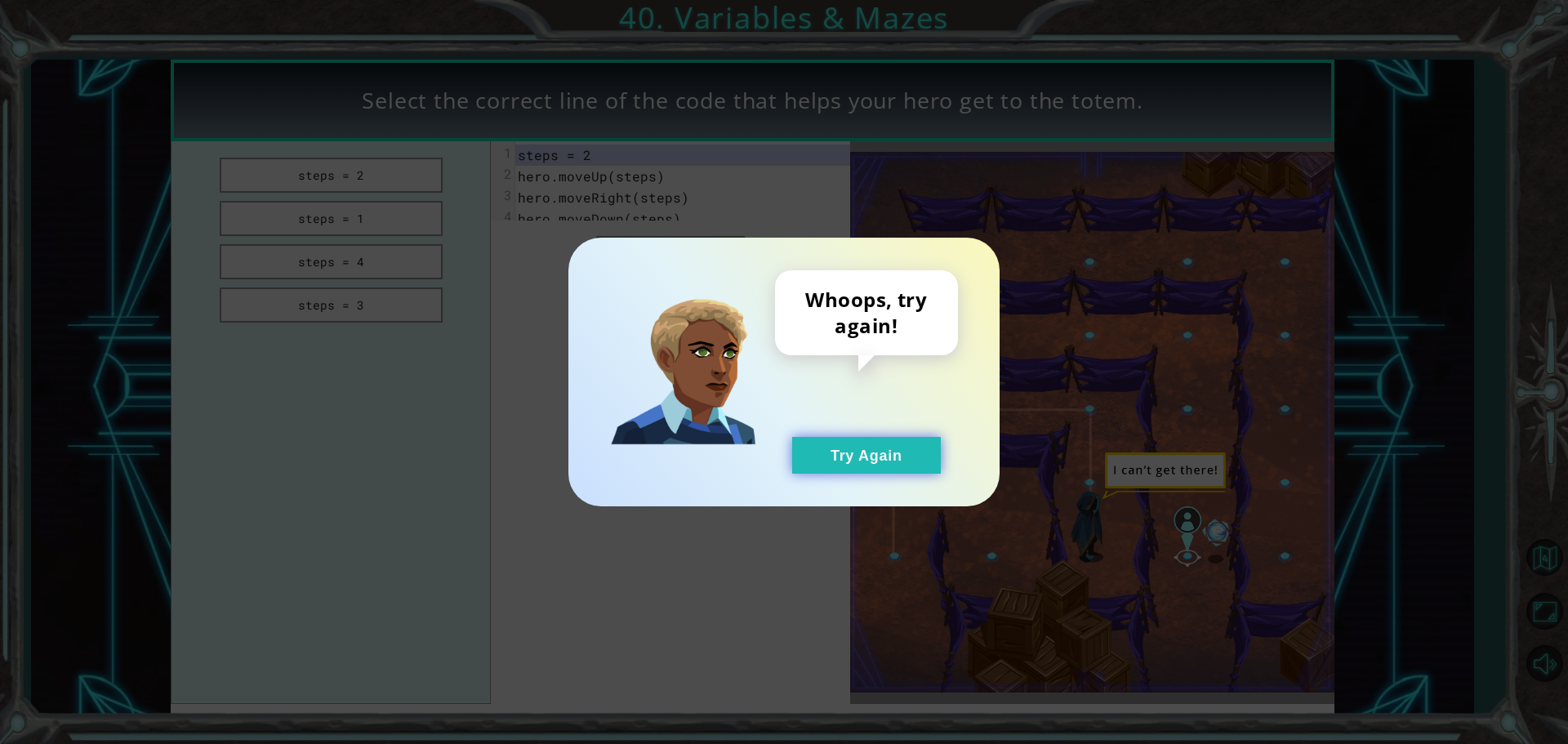
drag, startPoint x: 864, startPoint y: 441, endPoint x: 774, endPoint y: 363, distance: 119.1
click at [864, 441] on button "Try Again" at bounding box center [866, 455] width 148 height 36
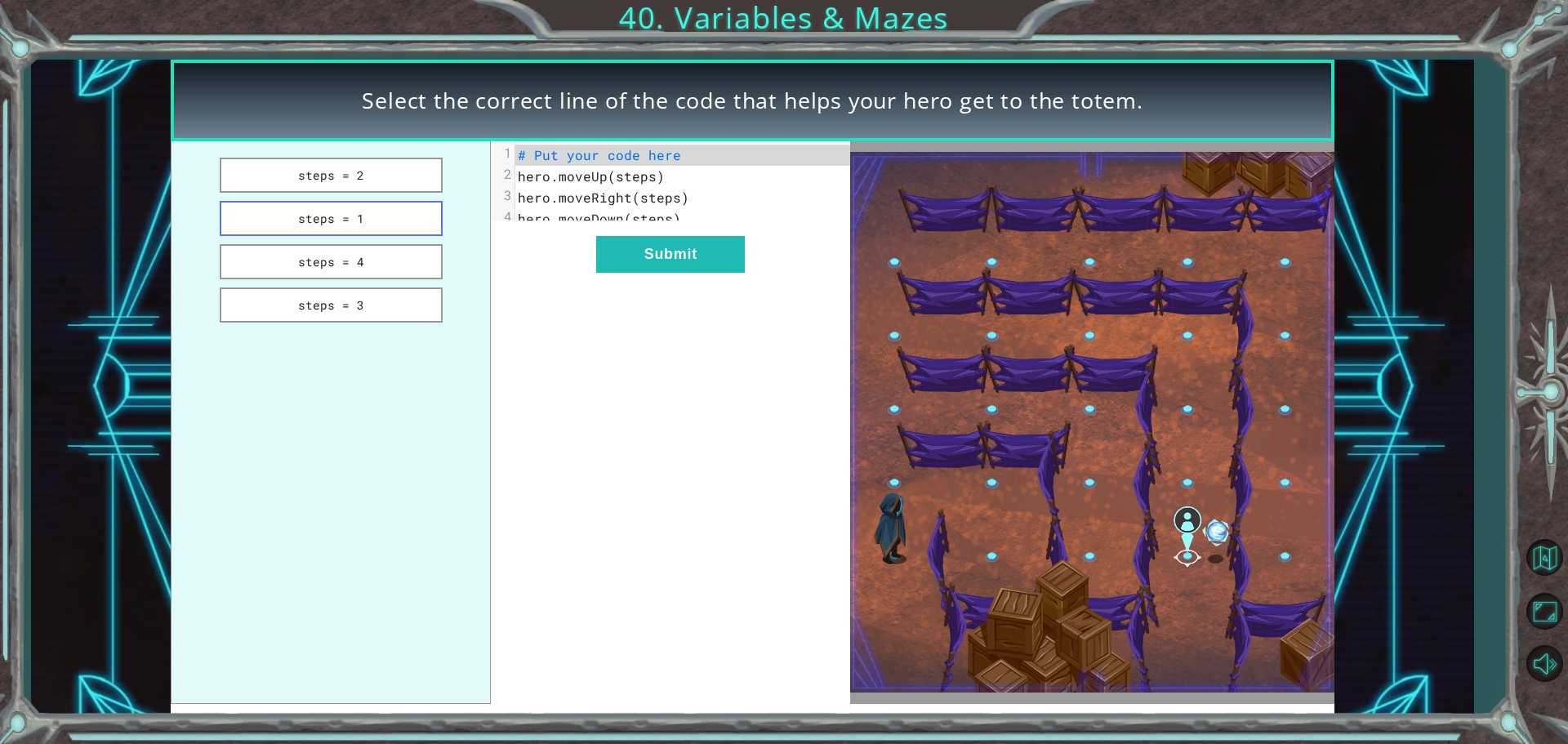
click at [371, 222] on button "steps = 1" at bounding box center [331, 218] width 223 height 35
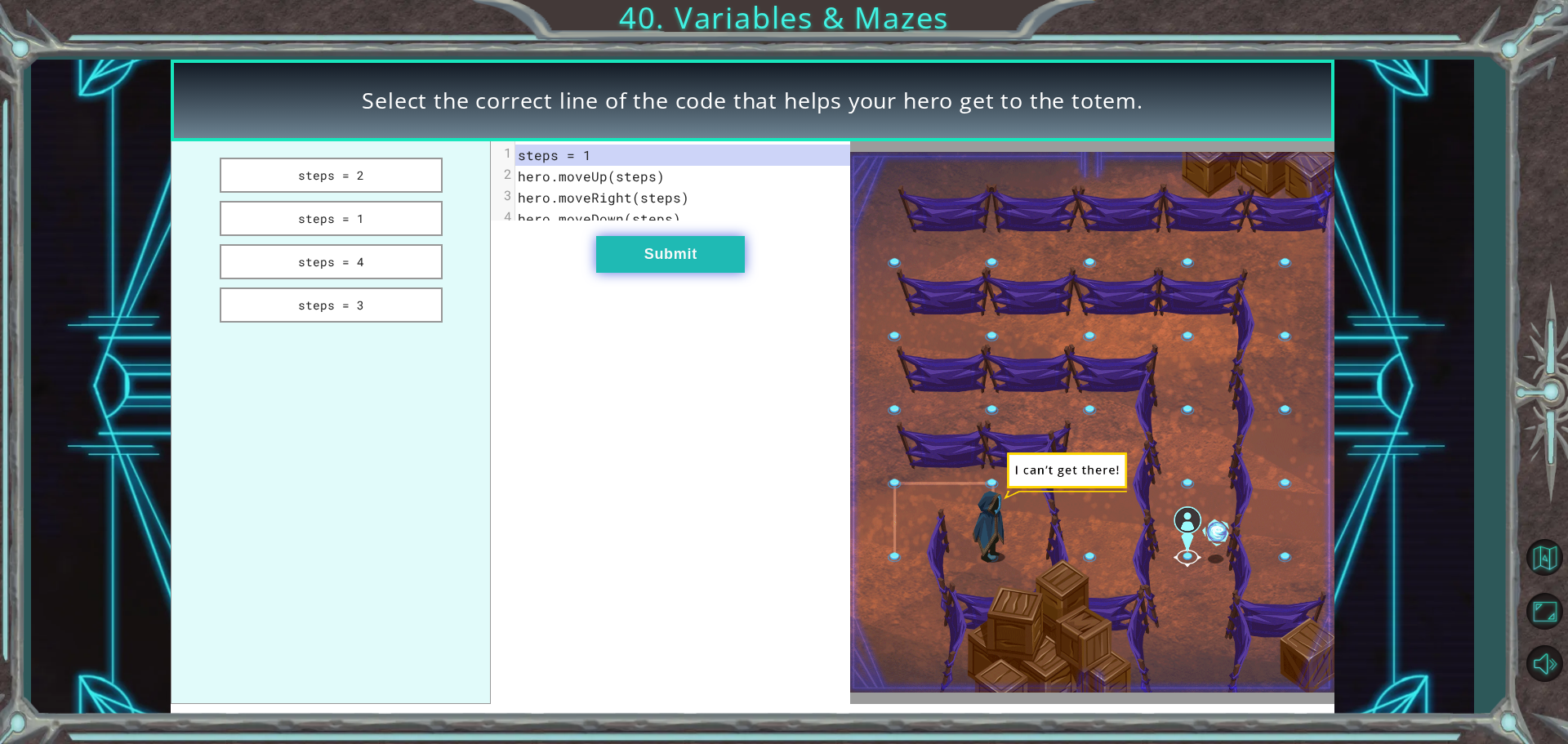
click at [719, 271] on button "Submit" at bounding box center [670, 254] width 148 height 36
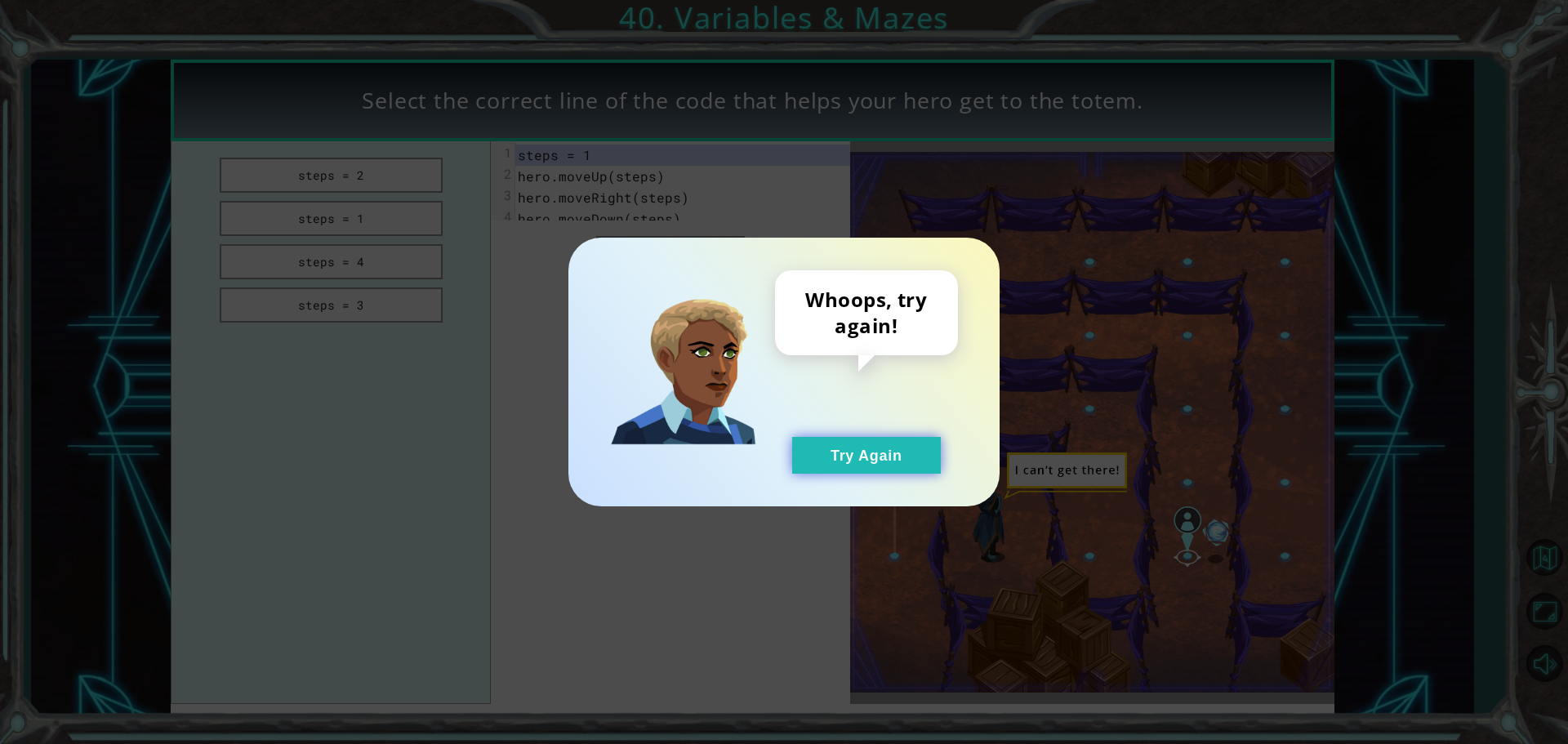
click at [869, 459] on button "Try Again" at bounding box center [866, 455] width 148 height 36
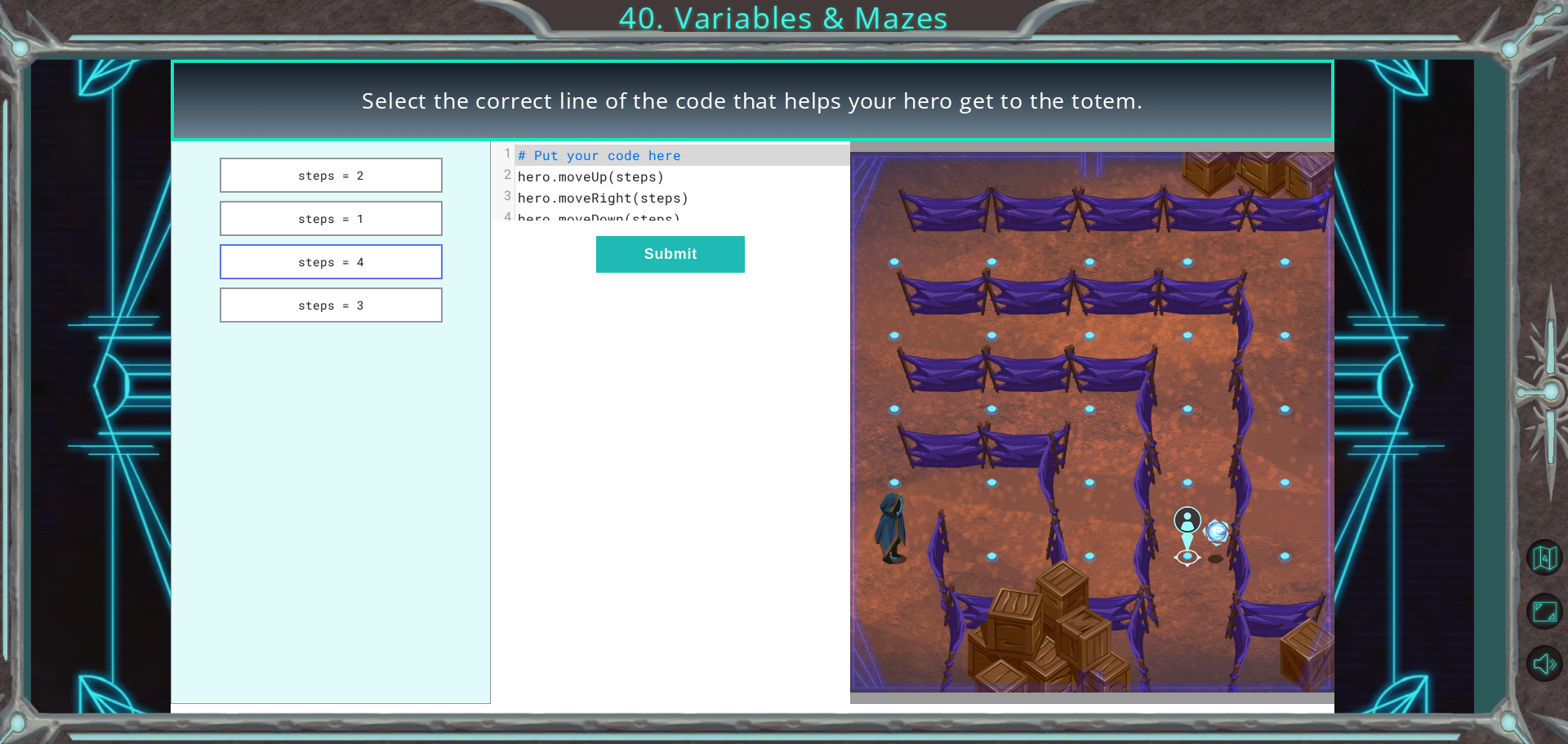
click at [430, 267] on button "steps = 4" at bounding box center [331, 261] width 223 height 35
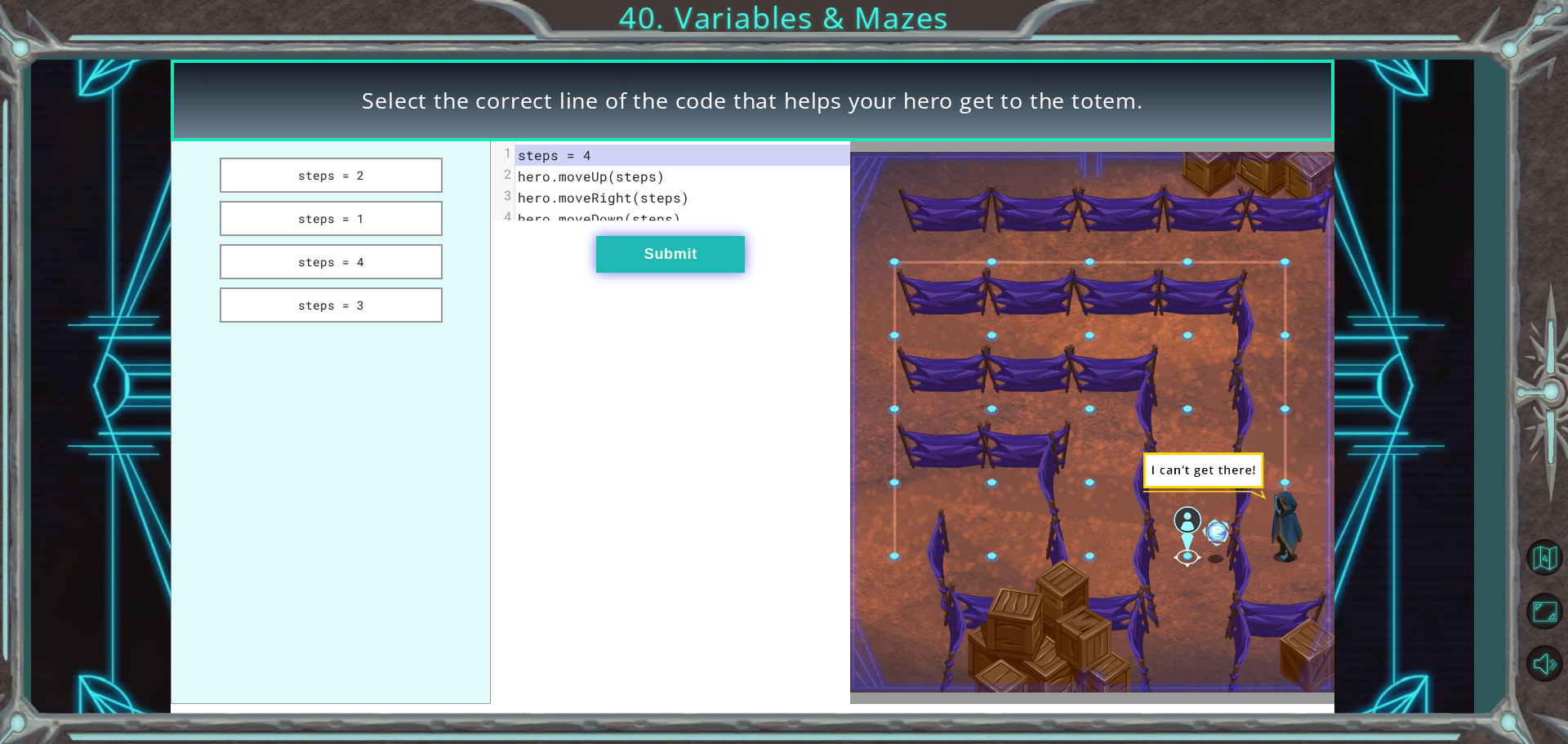
click at [649, 269] on button "Submit" at bounding box center [670, 254] width 148 height 36
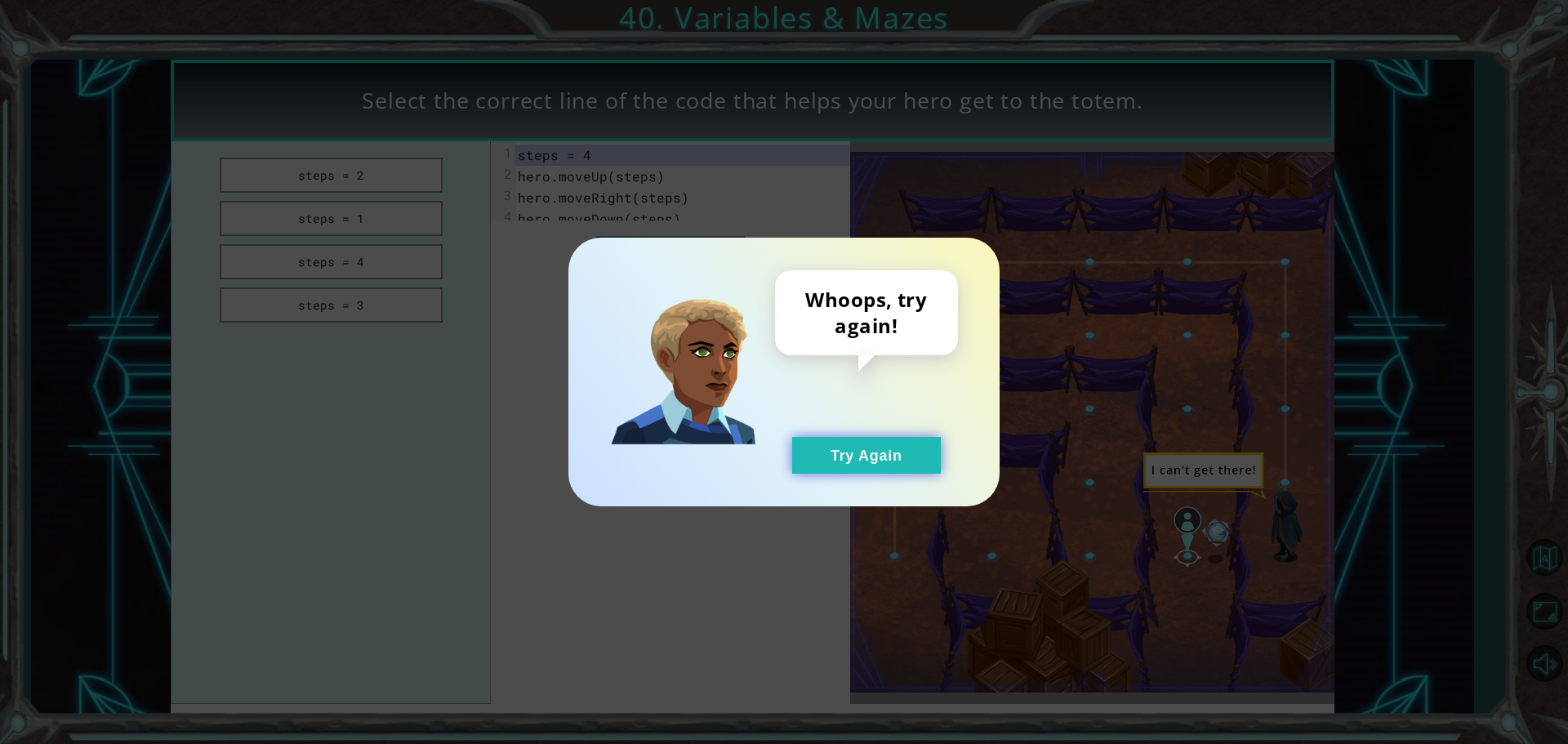
click at [852, 452] on button "Try Again" at bounding box center [866, 455] width 148 height 36
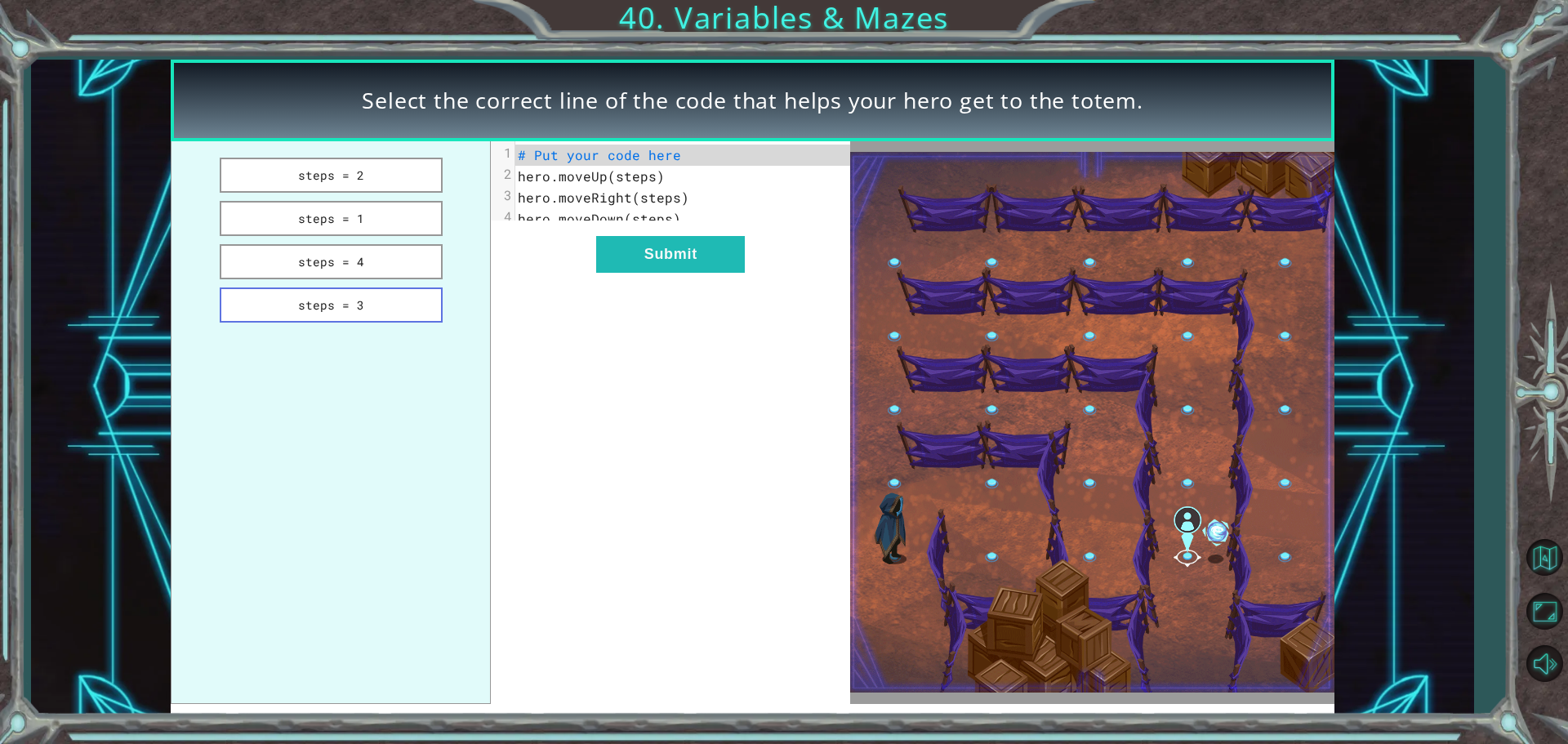
drag, startPoint x: 335, startPoint y: 306, endPoint x: 403, endPoint y: 286, distance: 70.9
click at [362, 298] on button "steps = 3" at bounding box center [331, 305] width 223 height 35
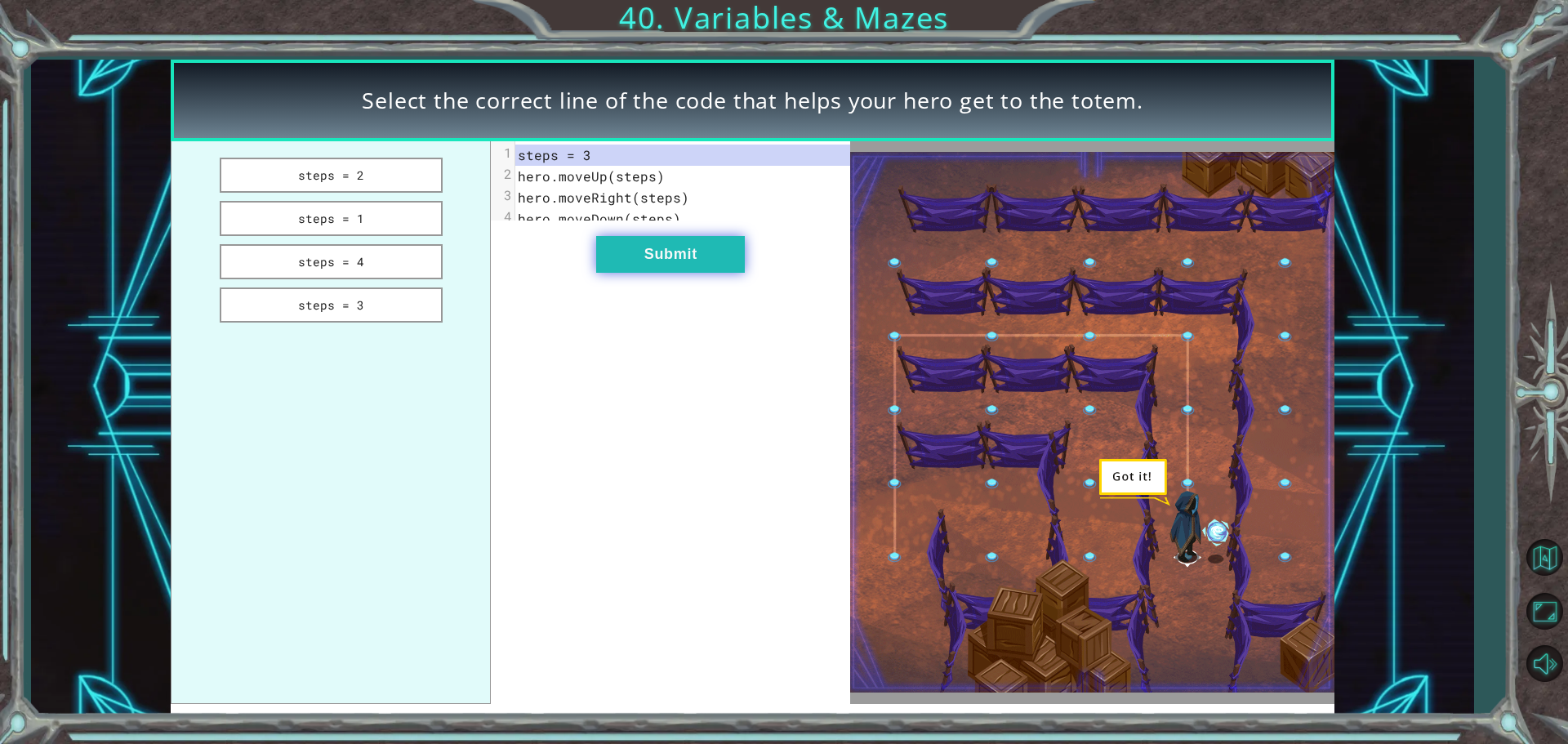
click at [637, 267] on button "Submit" at bounding box center [670, 254] width 148 height 36
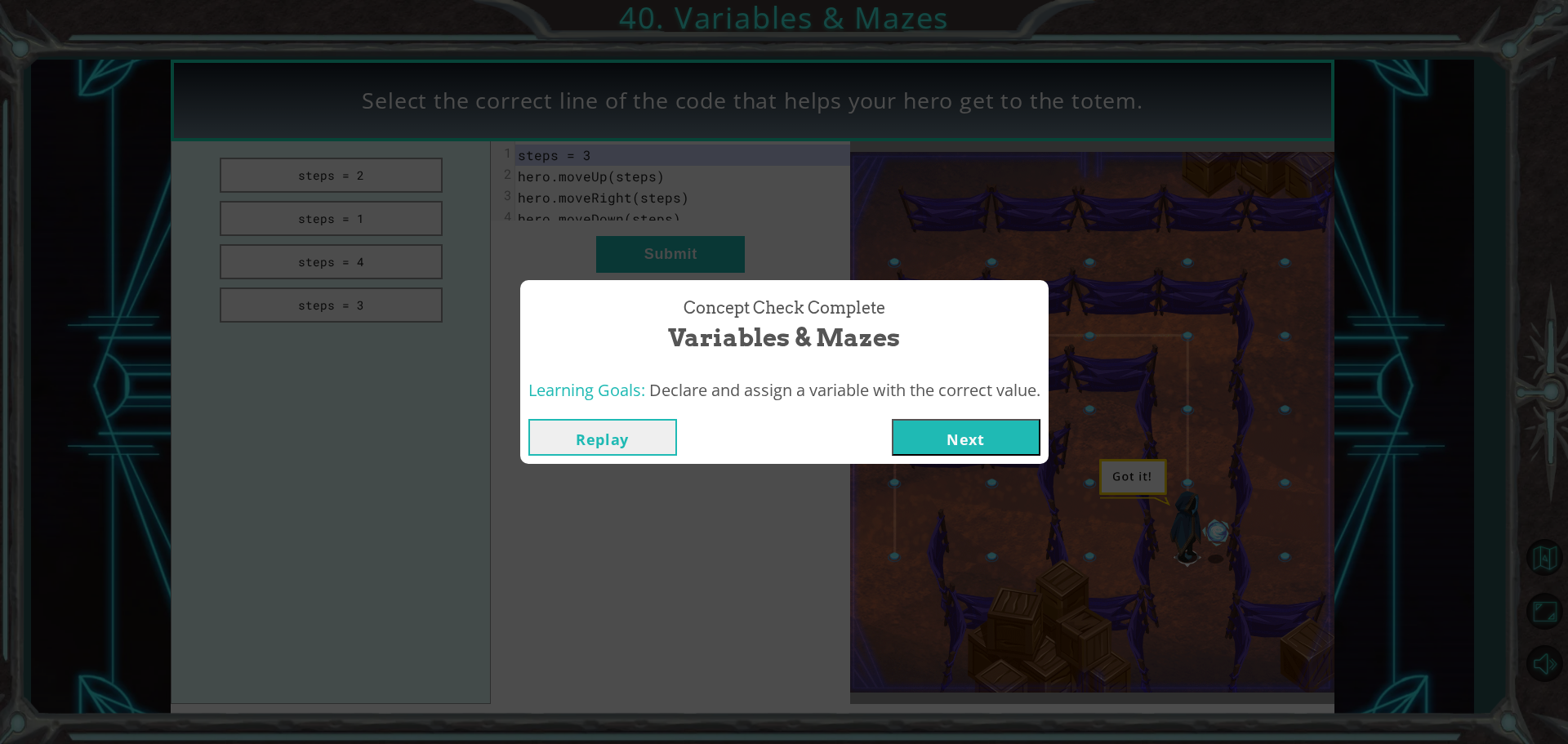
click at [909, 441] on button "Next" at bounding box center [966, 438] width 148 height 36
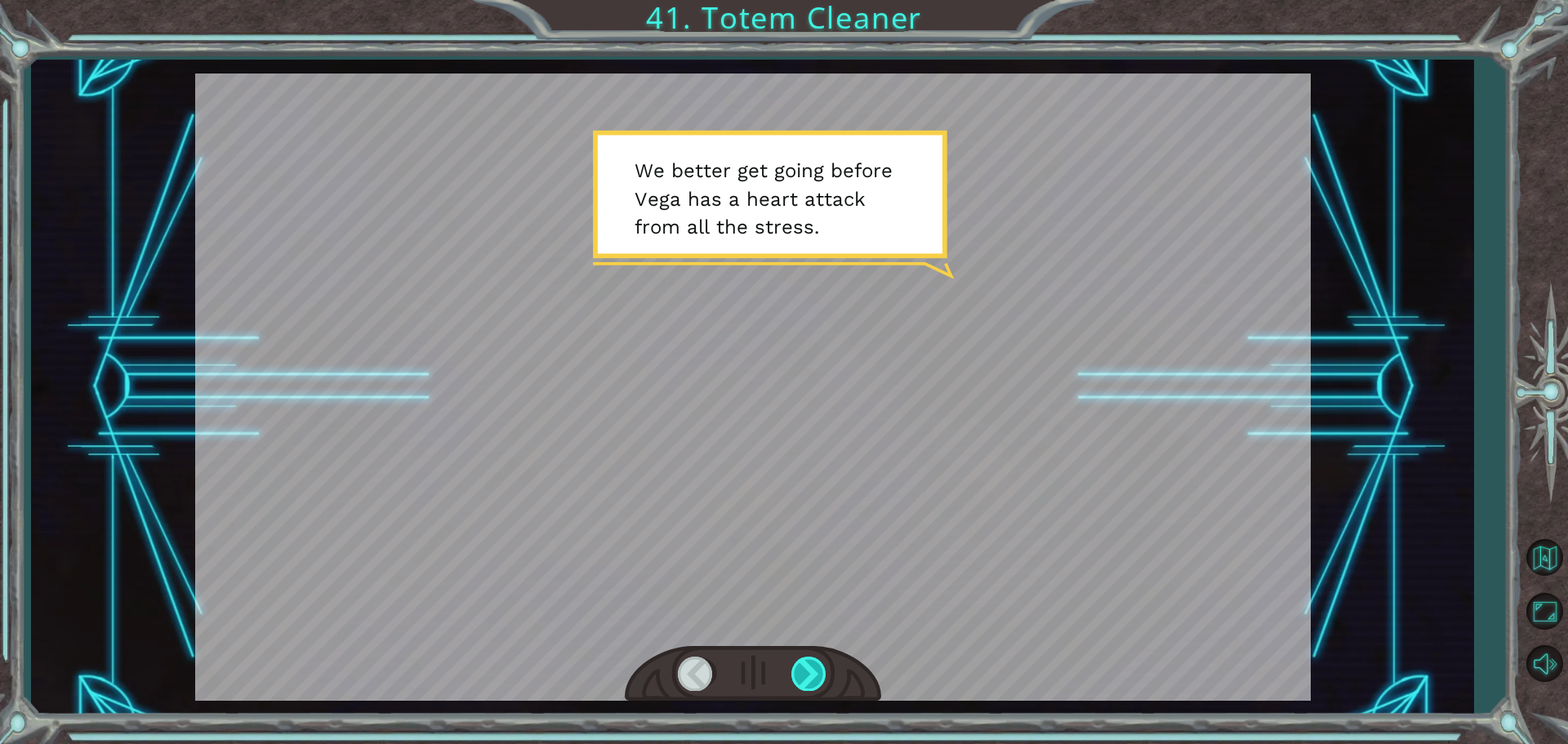
drag, startPoint x: 823, startPoint y: 601, endPoint x: 815, endPoint y: 686, distance: 85.4
click at [808, 650] on div at bounding box center [752, 387] width 1115 height 628
click at [815, 685] on div at bounding box center [810, 674] width 36 height 34
click at [805, 668] on div at bounding box center [810, 674] width 36 height 34
click at [805, 666] on div at bounding box center [810, 674] width 36 height 34
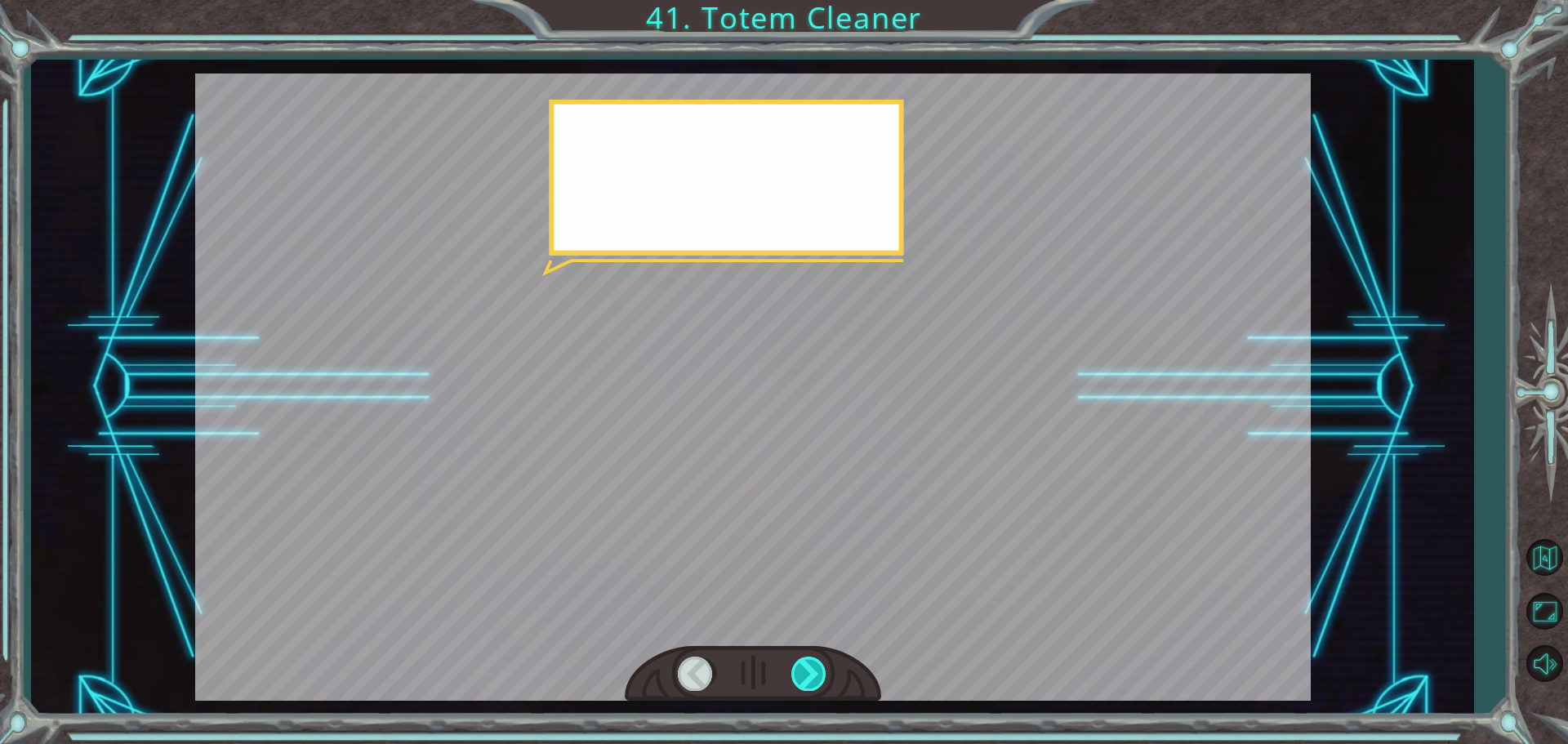
click at [805, 672] on div at bounding box center [810, 674] width 36 height 34
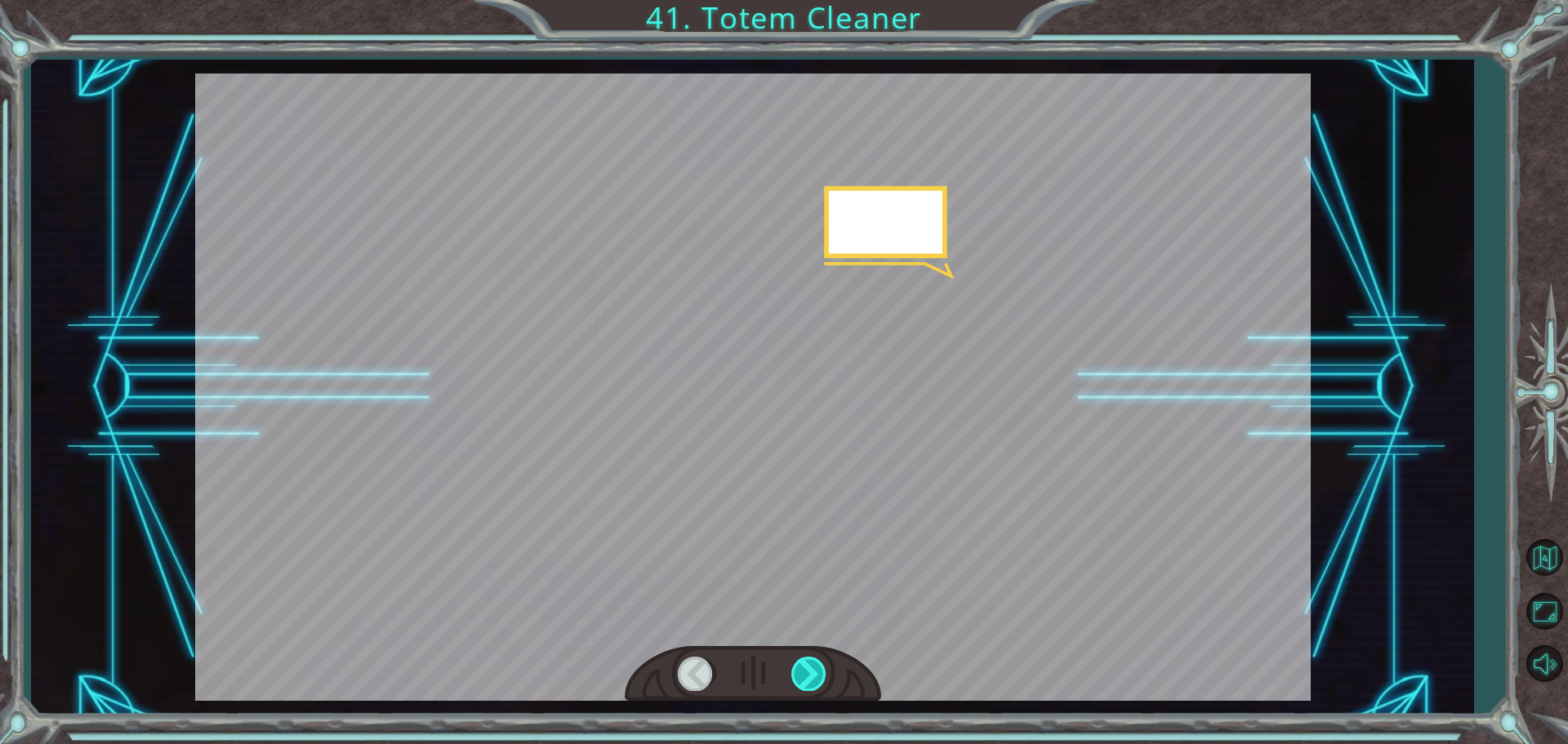
click at [805, 672] on div at bounding box center [810, 674] width 36 height 34
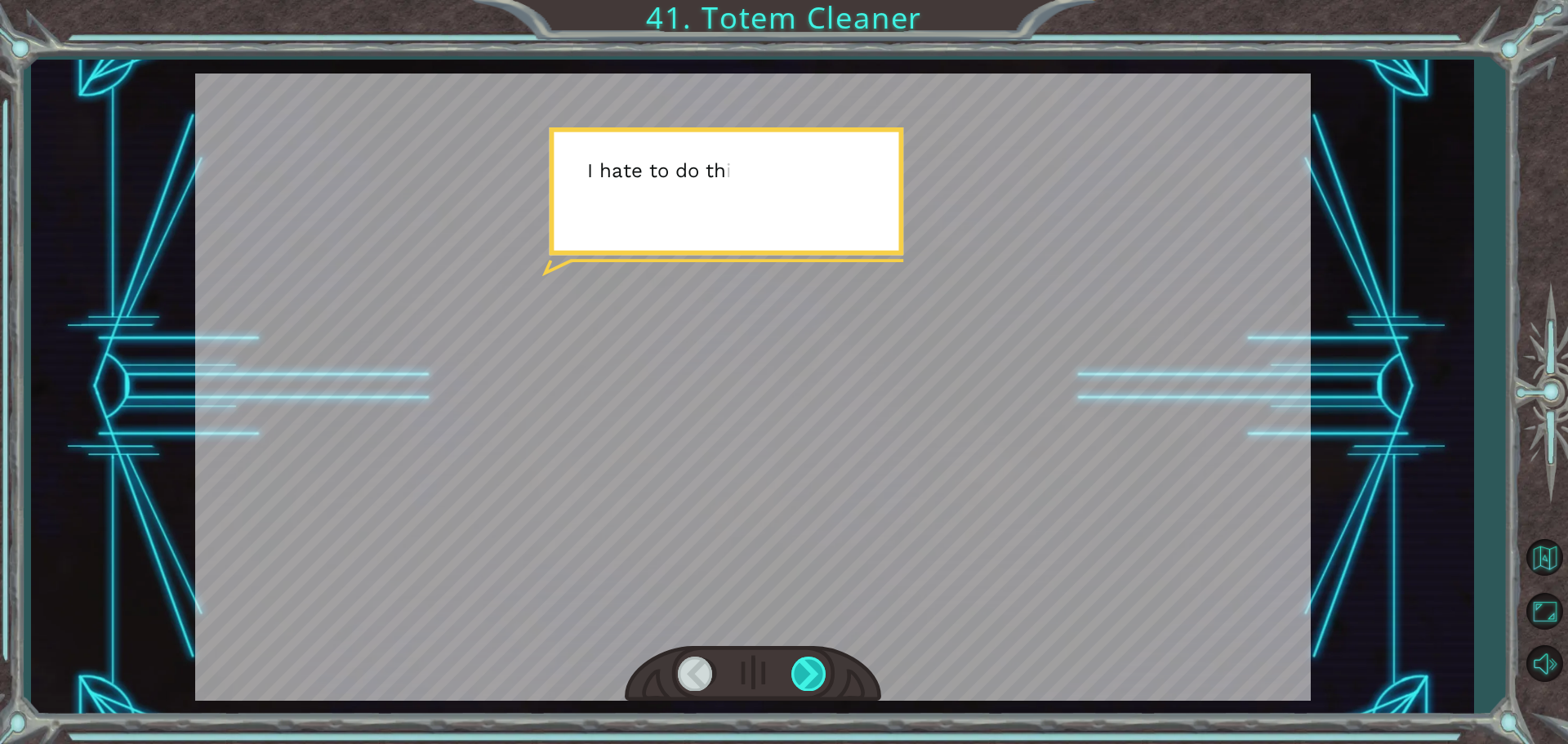
click at [804, 663] on div at bounding box center [810, 674] width 36 height 34
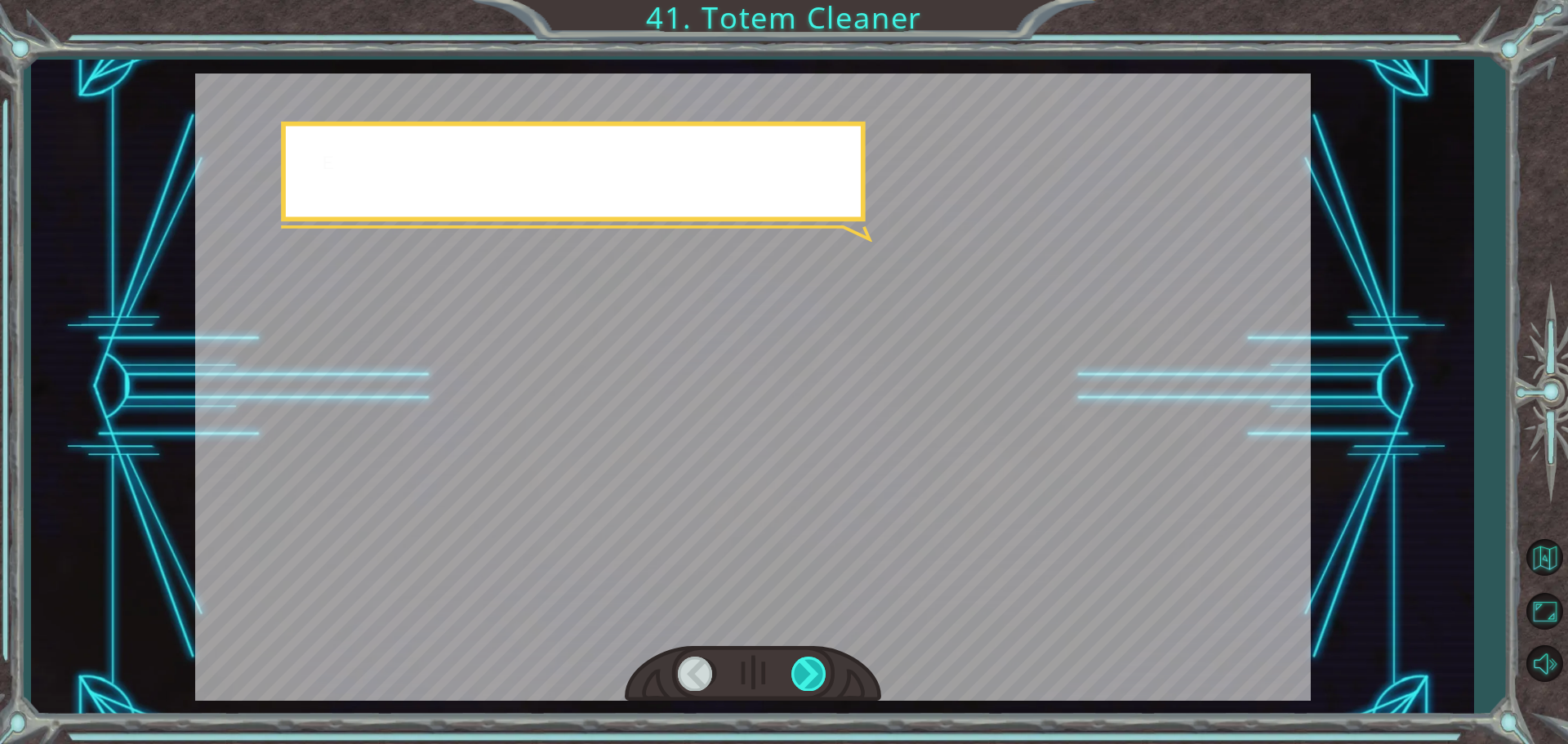
click at [804, 663] on div at bounding box center [810, 674] width 36 height 34
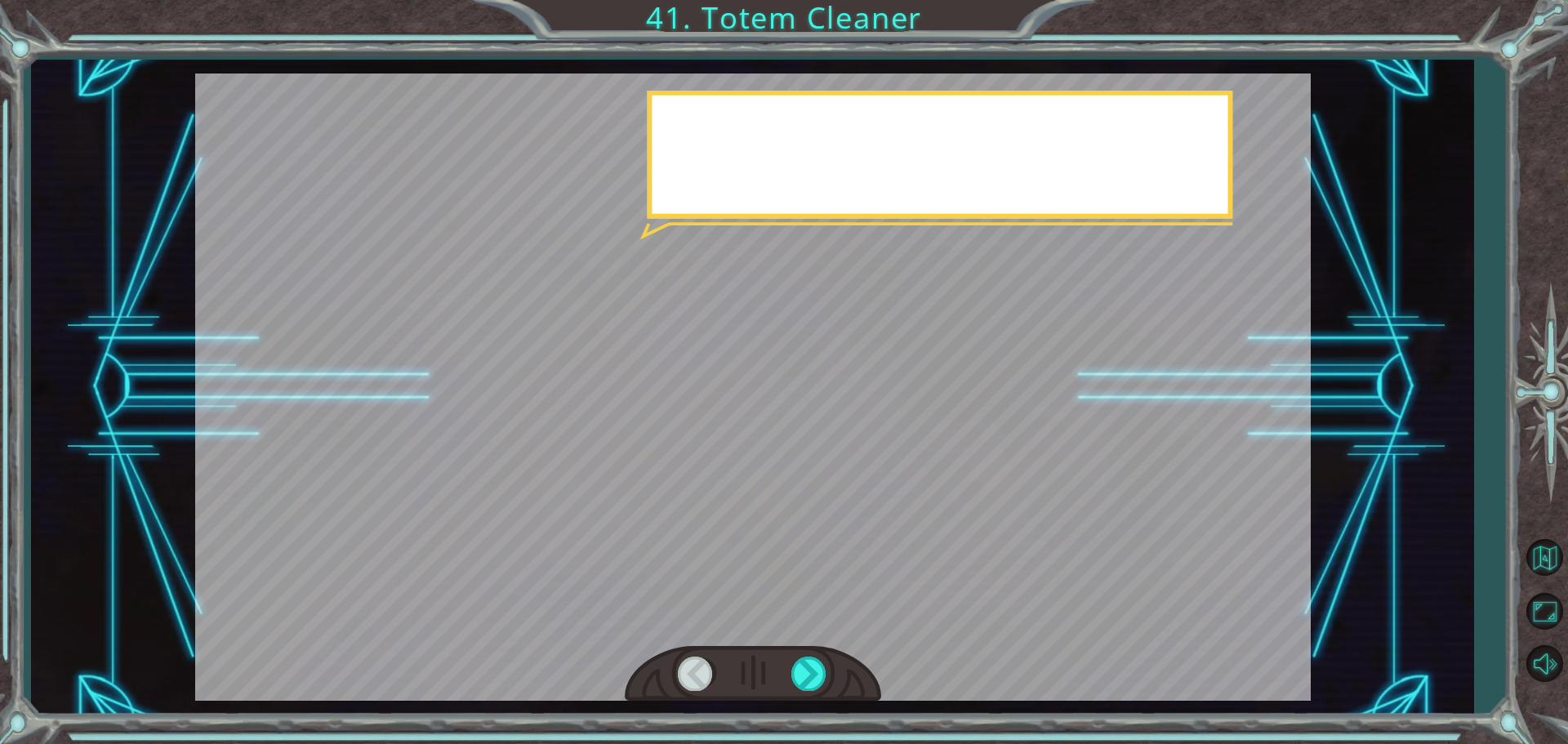
click at [806, 648] on div at bounding box center [752, 674] width 256 height 56
click at [800, 671] on div at bounding box center [810, 674] width 36 height 34
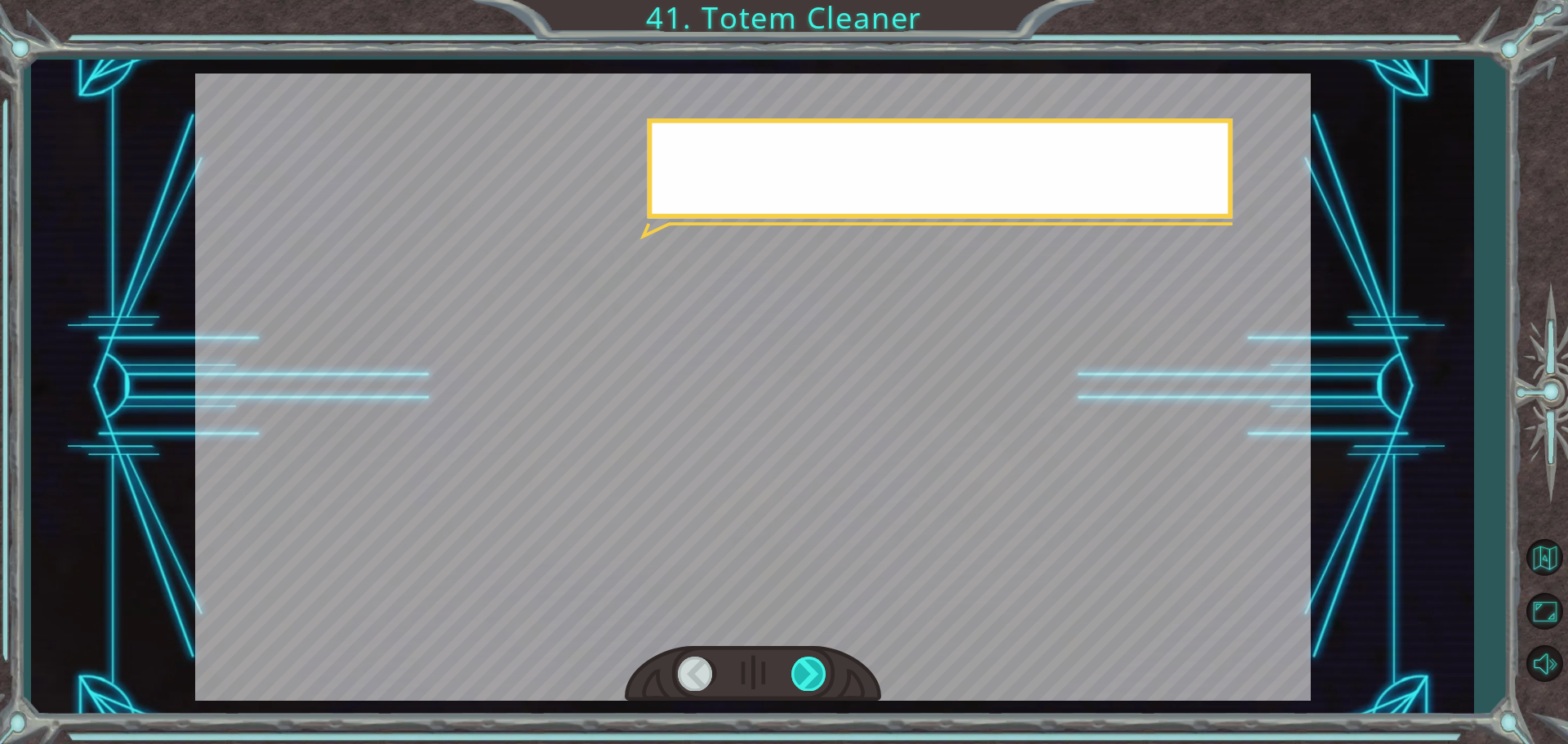
click at [800, 671] on div at bounding box center [810, 674] width 36 height 34
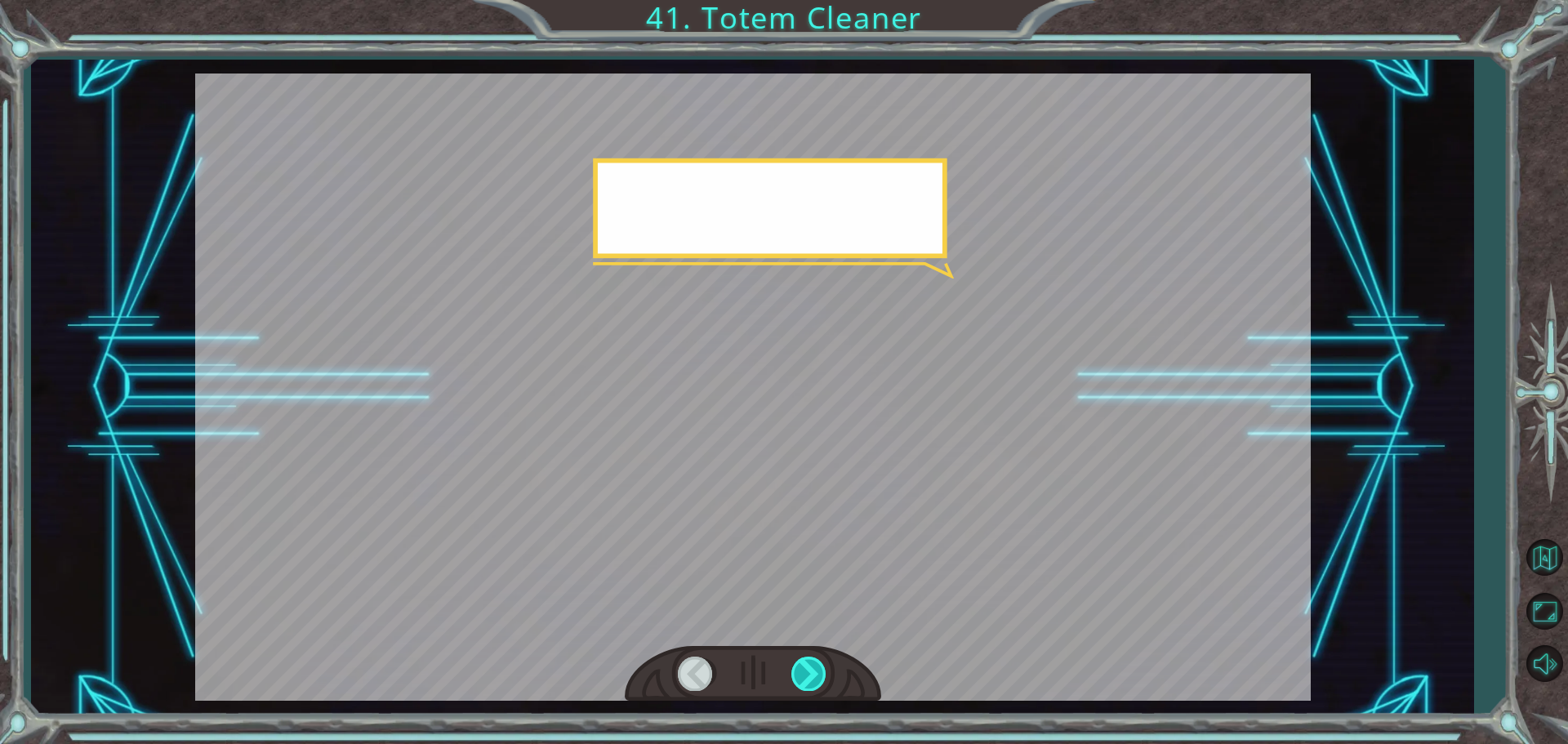
click at [800, 671] on div at bounding box center [810, 674] width 36 height 34
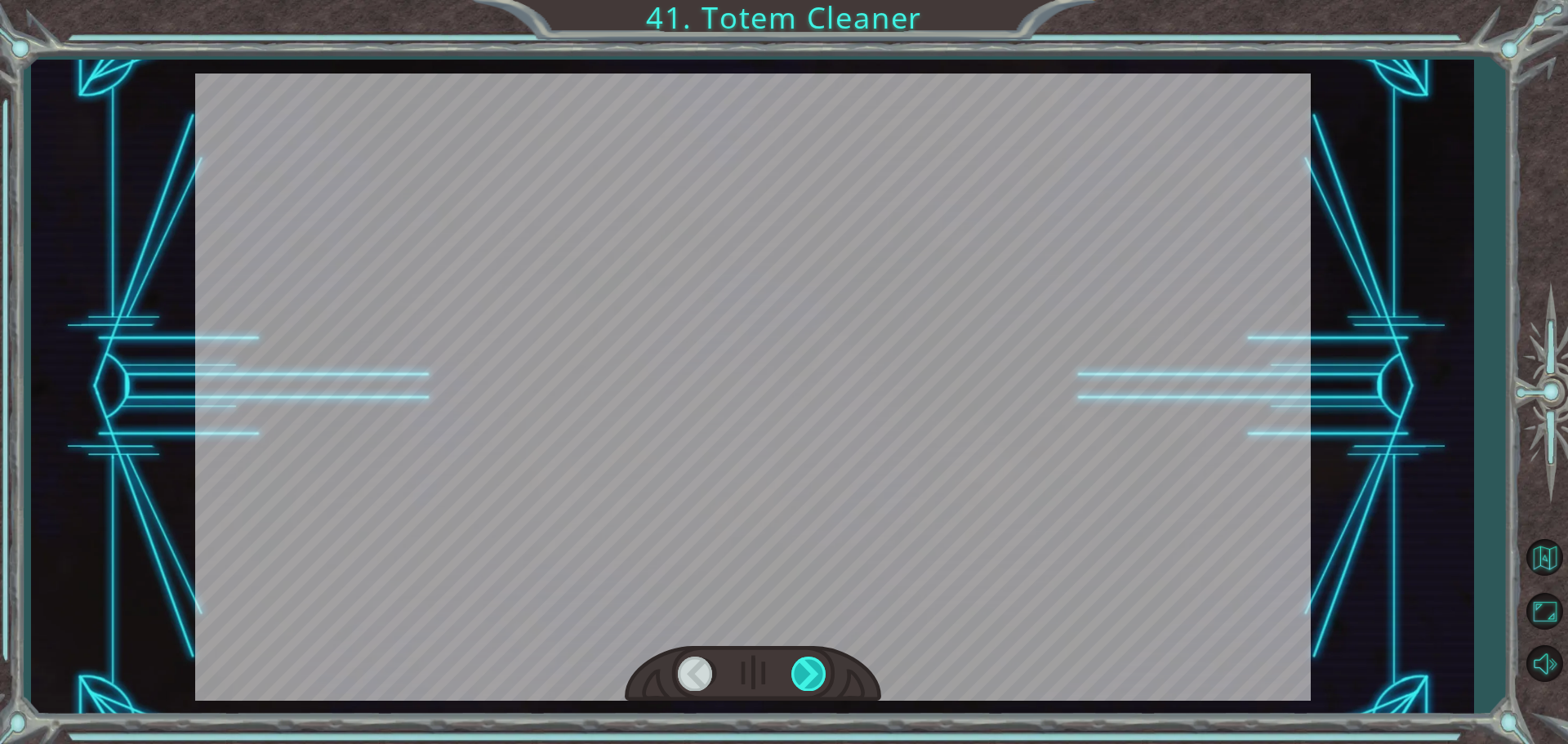
click at [801, 671] on div at bounding box center [810, 674] width 36 height 34
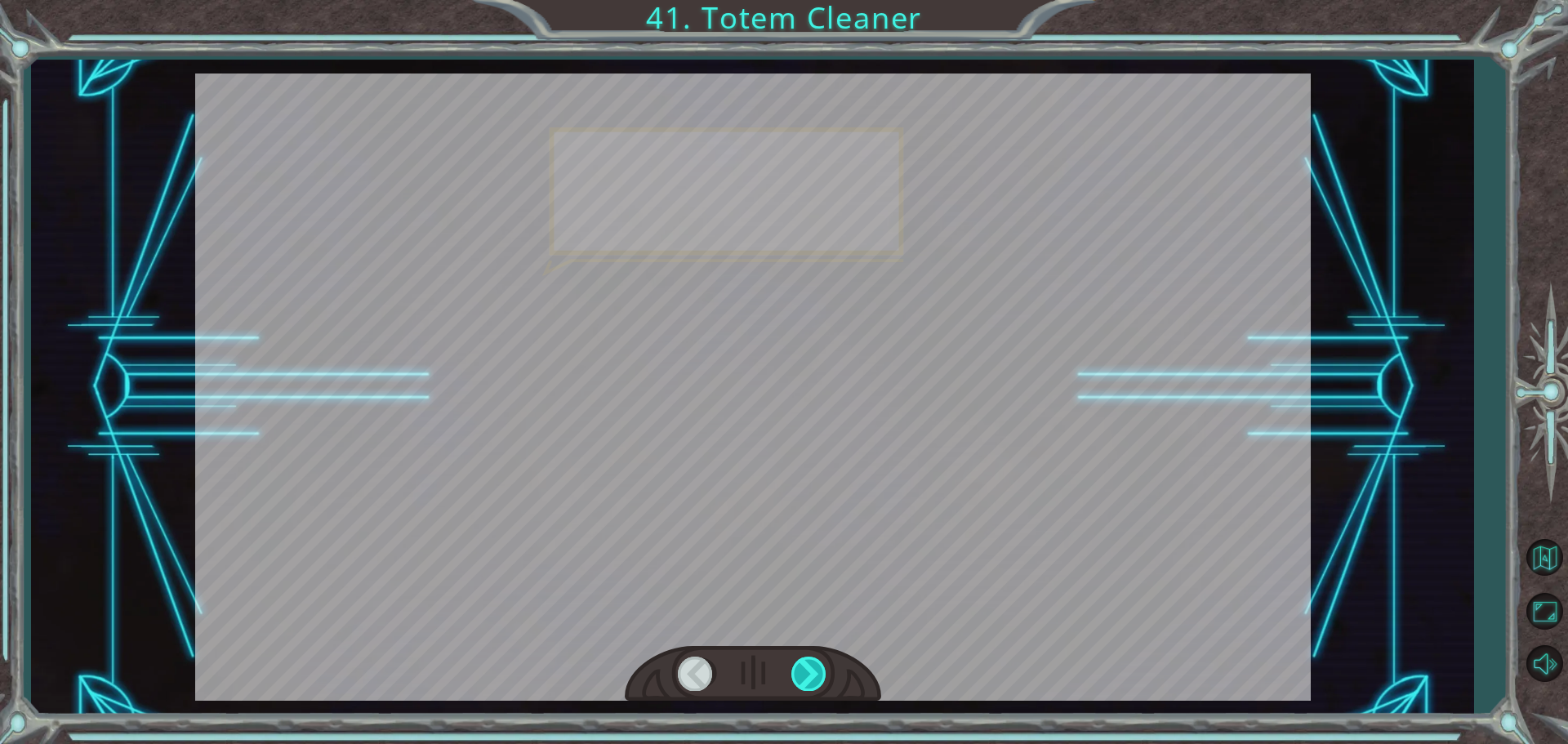
click at [801, 671] on div at bounding box center [810, 674] width 36 height 34
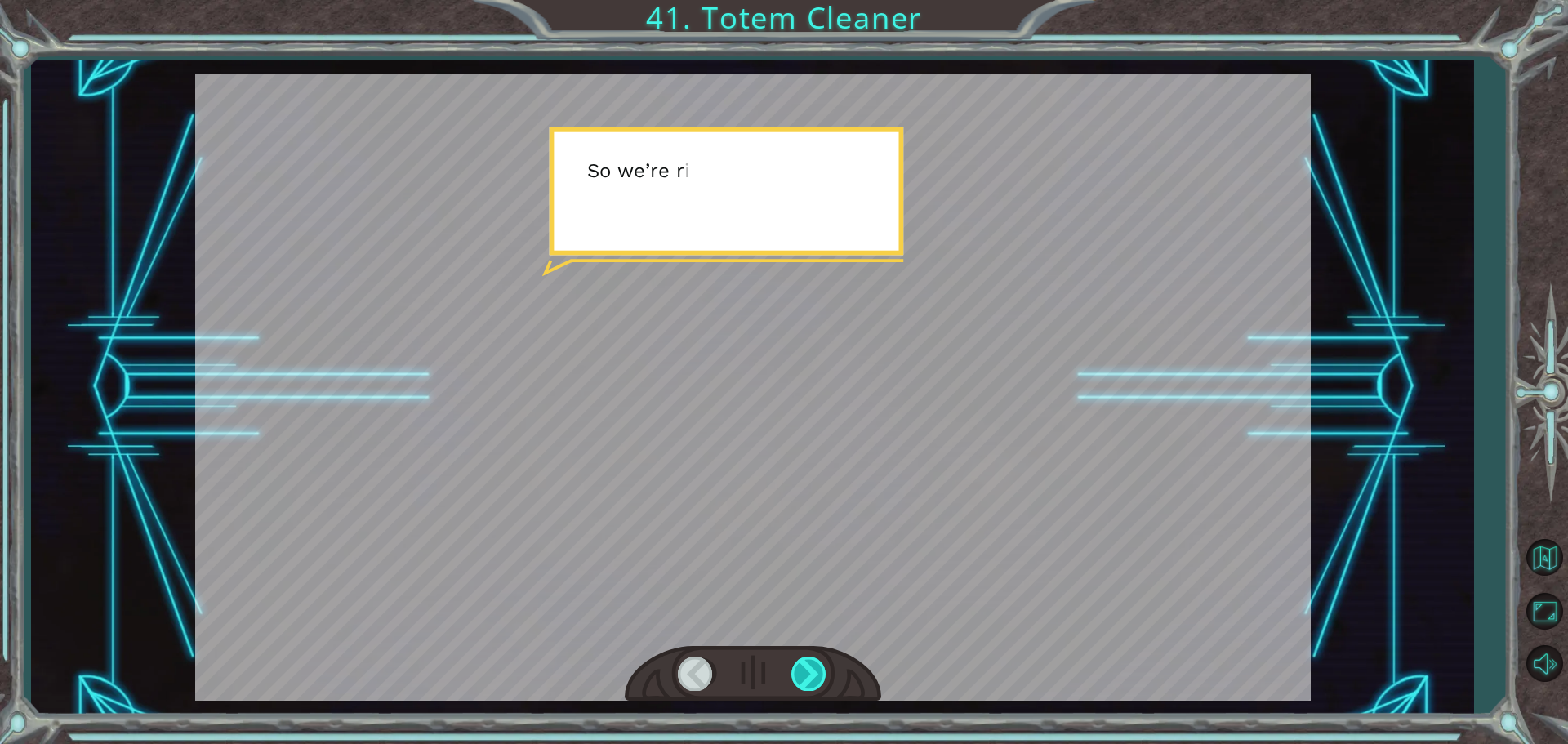
click at [801, 671] on div at bounding box center [810, 674] width 36 height 34
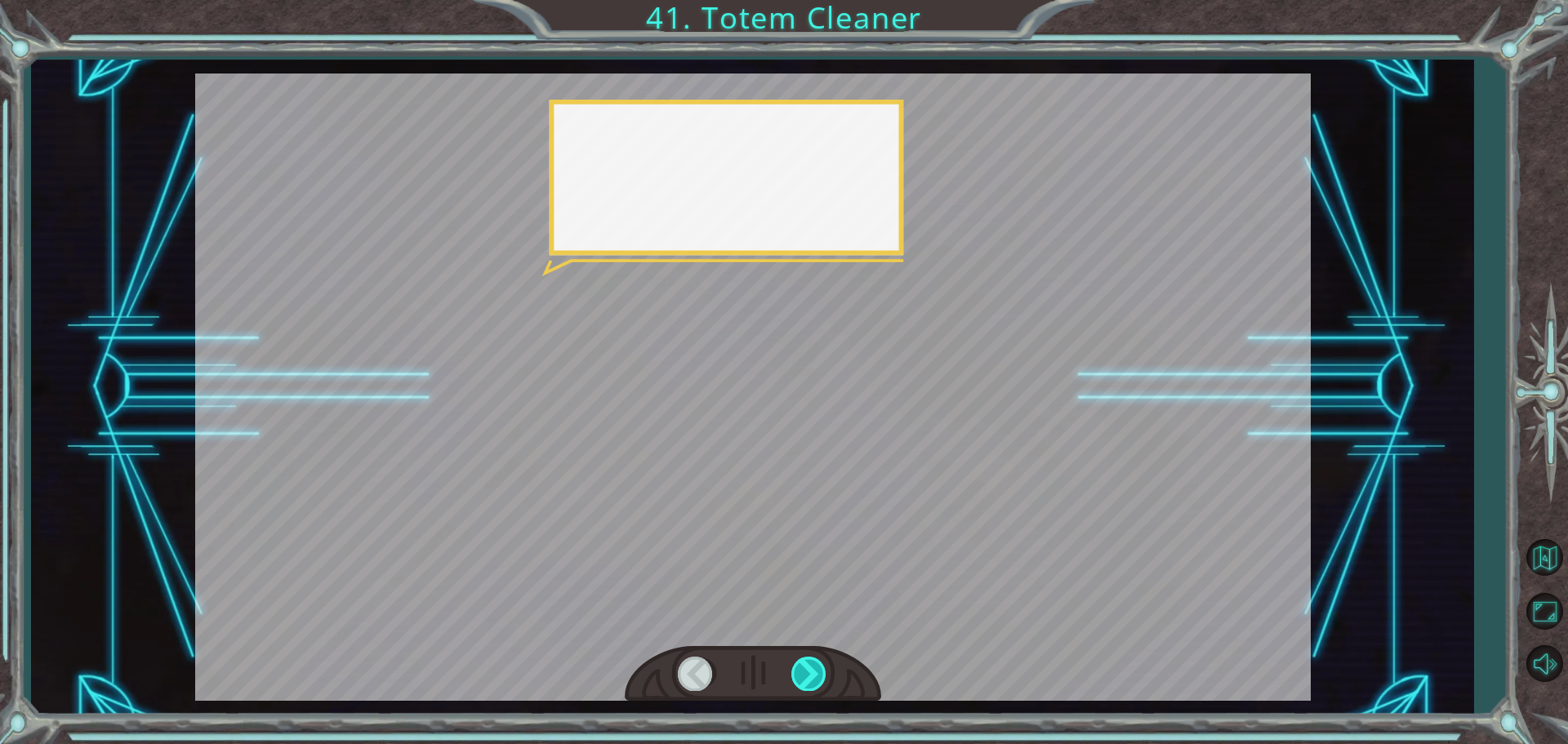
click at [801, 671] on div at bounding box center [810, 674] width 36 height 34
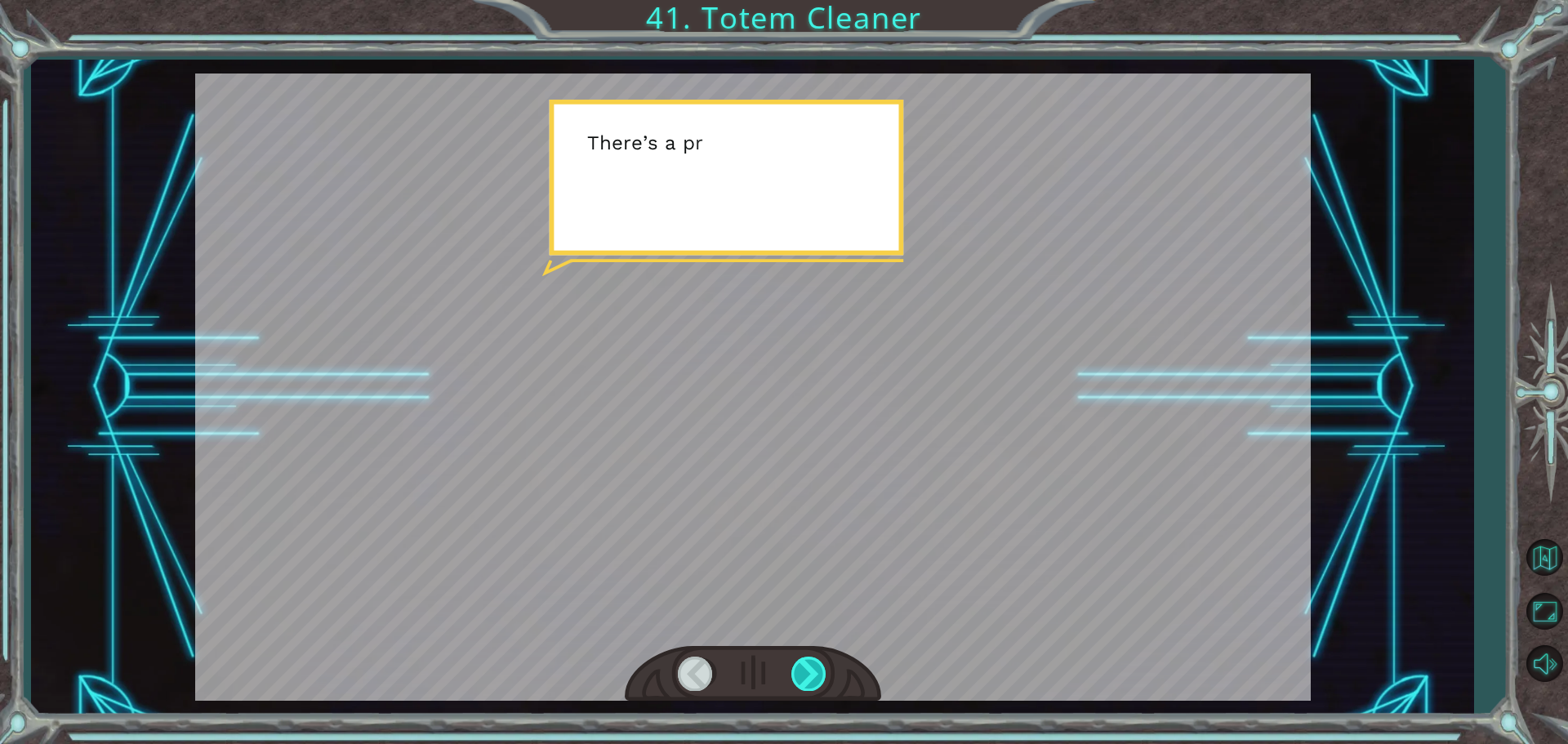
click at [801, 671] on div at bounding box center [810, 674] width 36 height 34
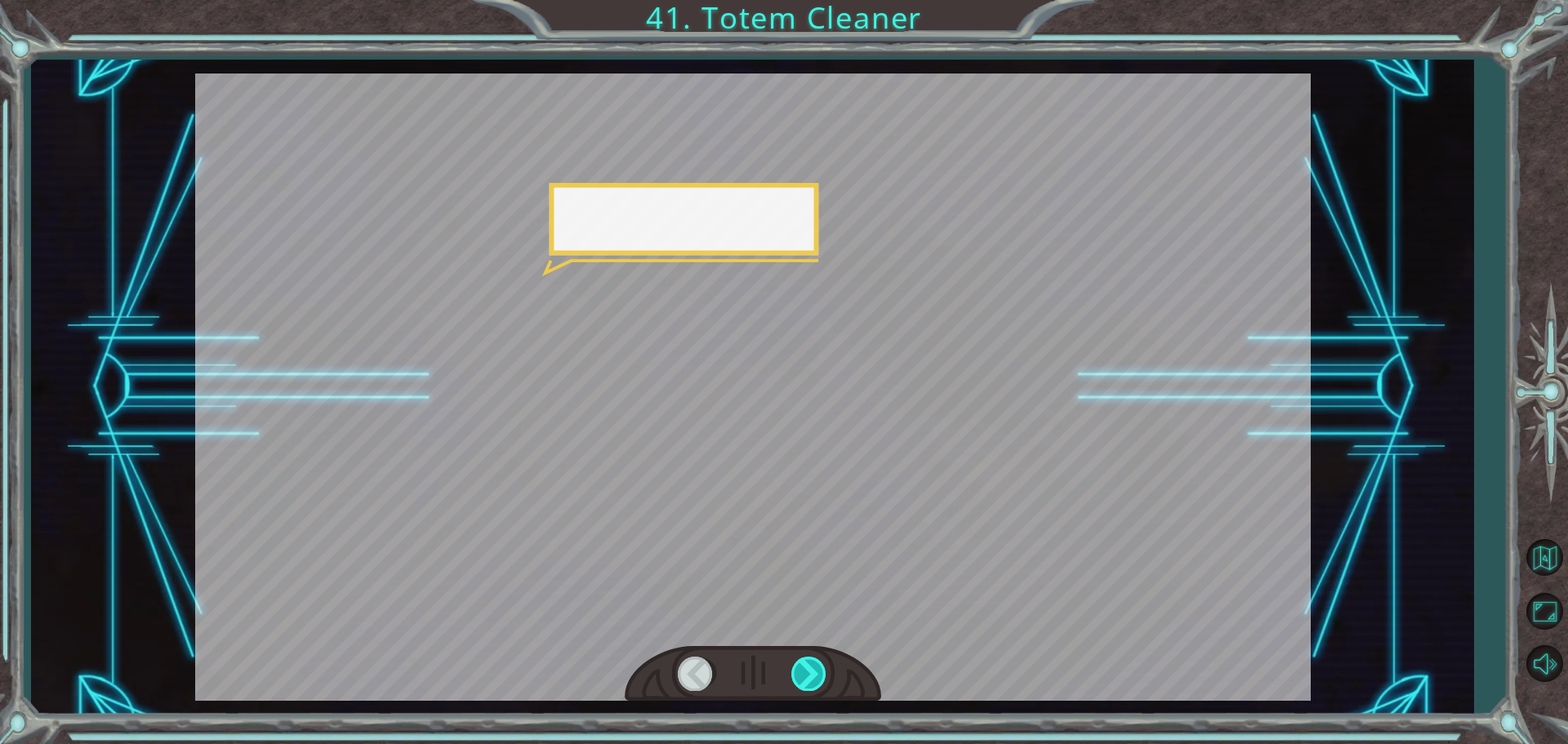
click at [801, 671] on div at bounding box center [810, 674] width 36 height 34
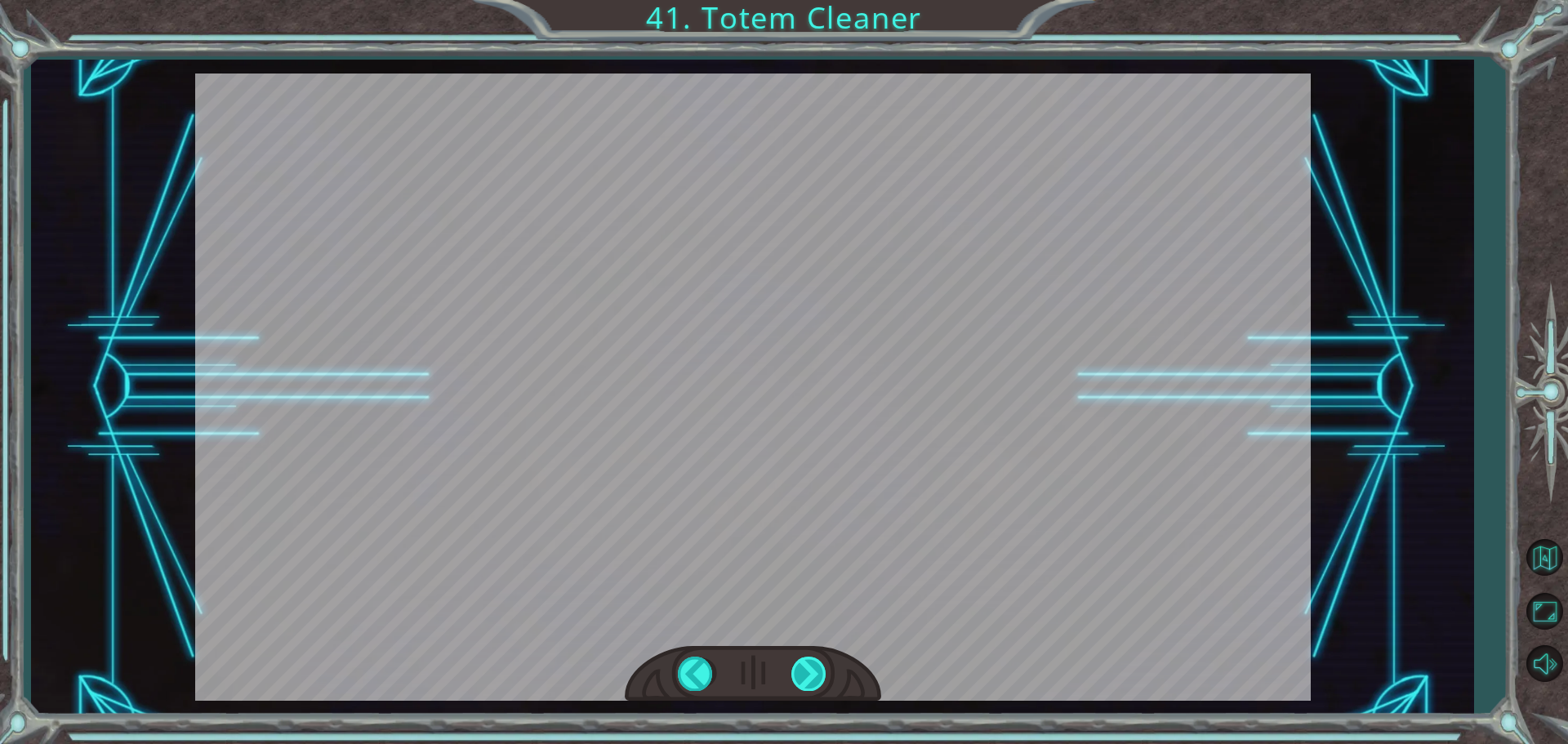
click at [801, 0] on div "Temporary Text W e b e t t e r g e t g o i n g b e f o r e V e g a h a s a h e …" at bounding box center [784, 0] width 1568 height 0
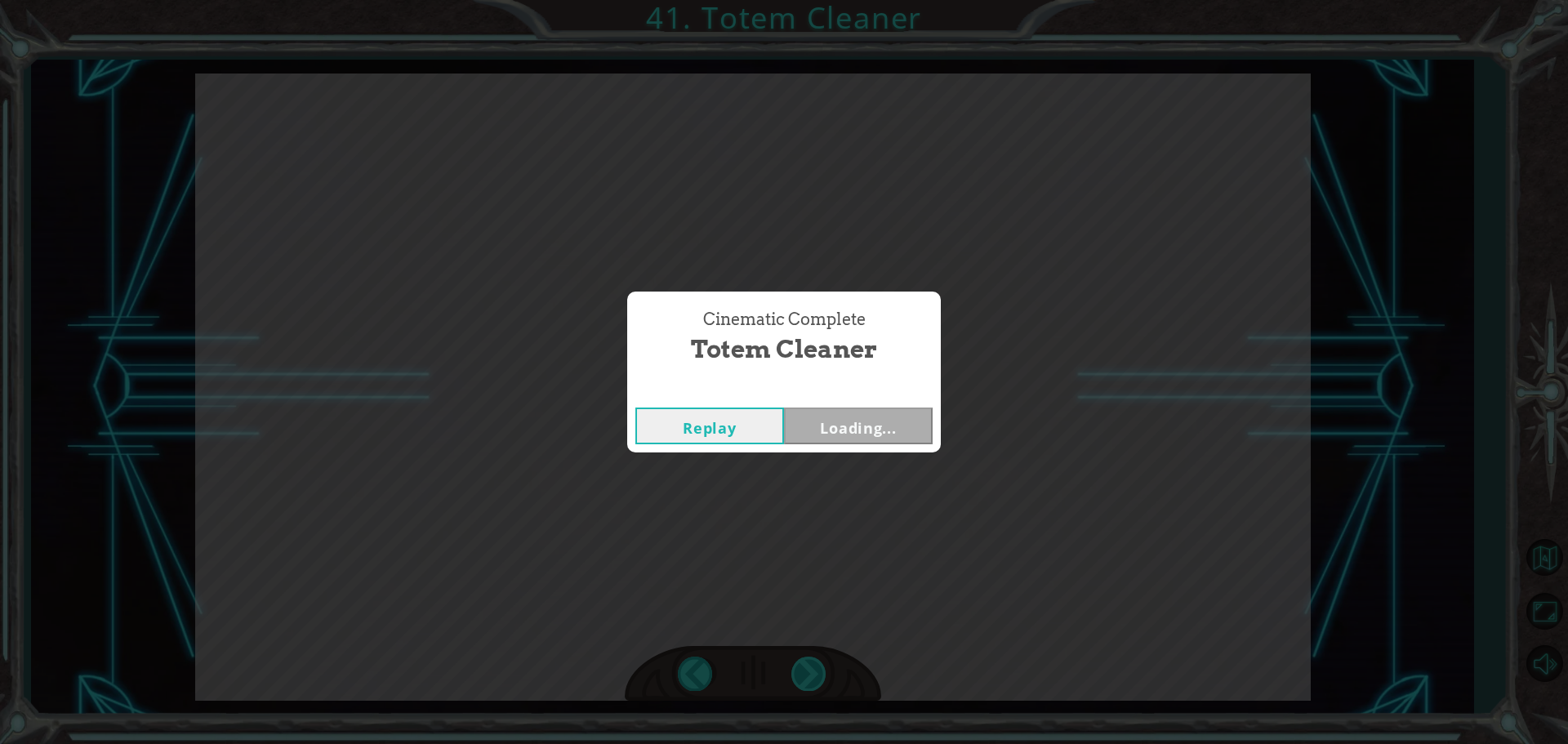
click at [801, 671] on div "Cinematic Complete Totem Cleaner Replay Loading..." at bounding box center [784, 372] width 1568 height 744
click at [889, 436] on button "Next" at bounding box center [857, 426] width 148 height 36
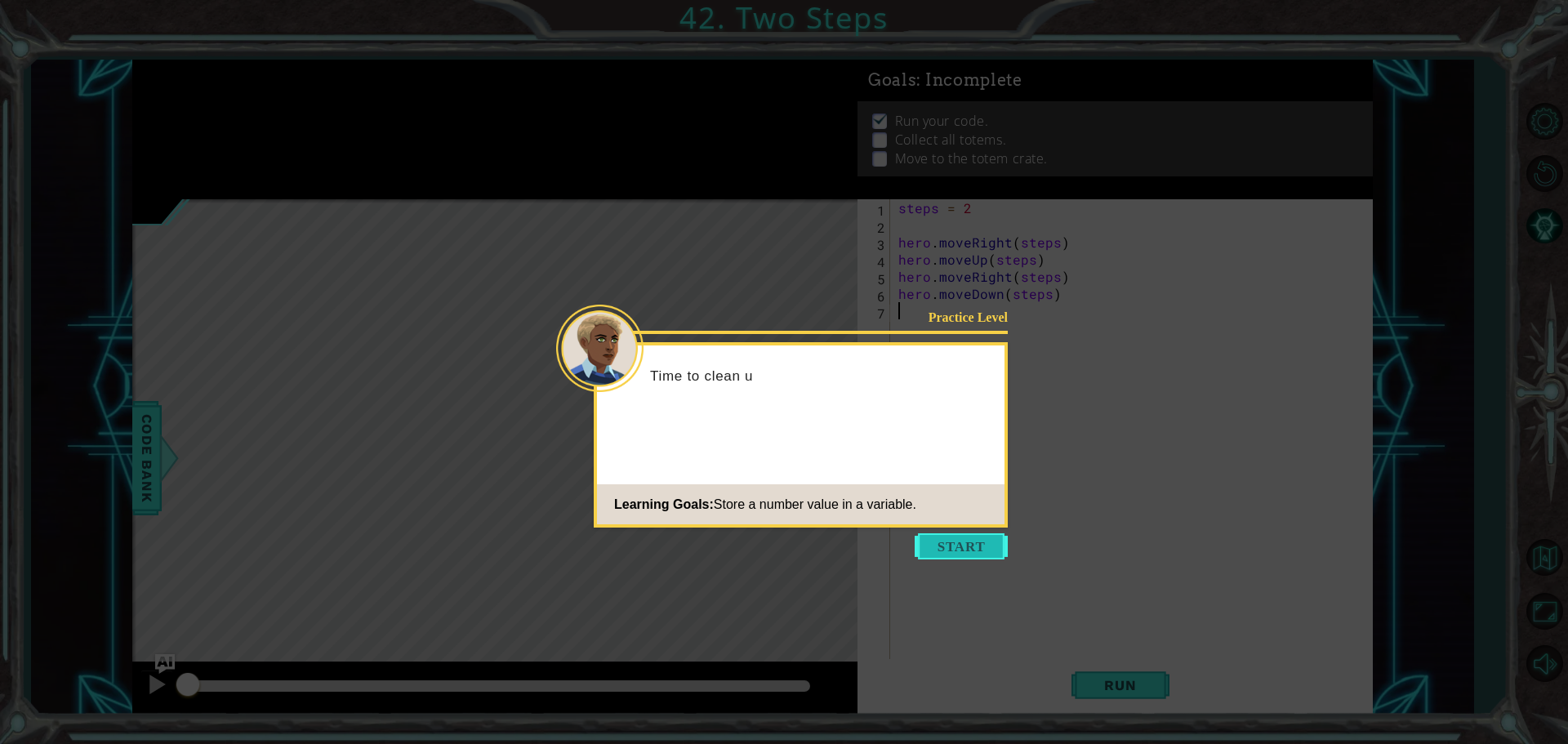
click at [944, 545] on button "Start" at bounding box center [961, 546] width 93 height 26
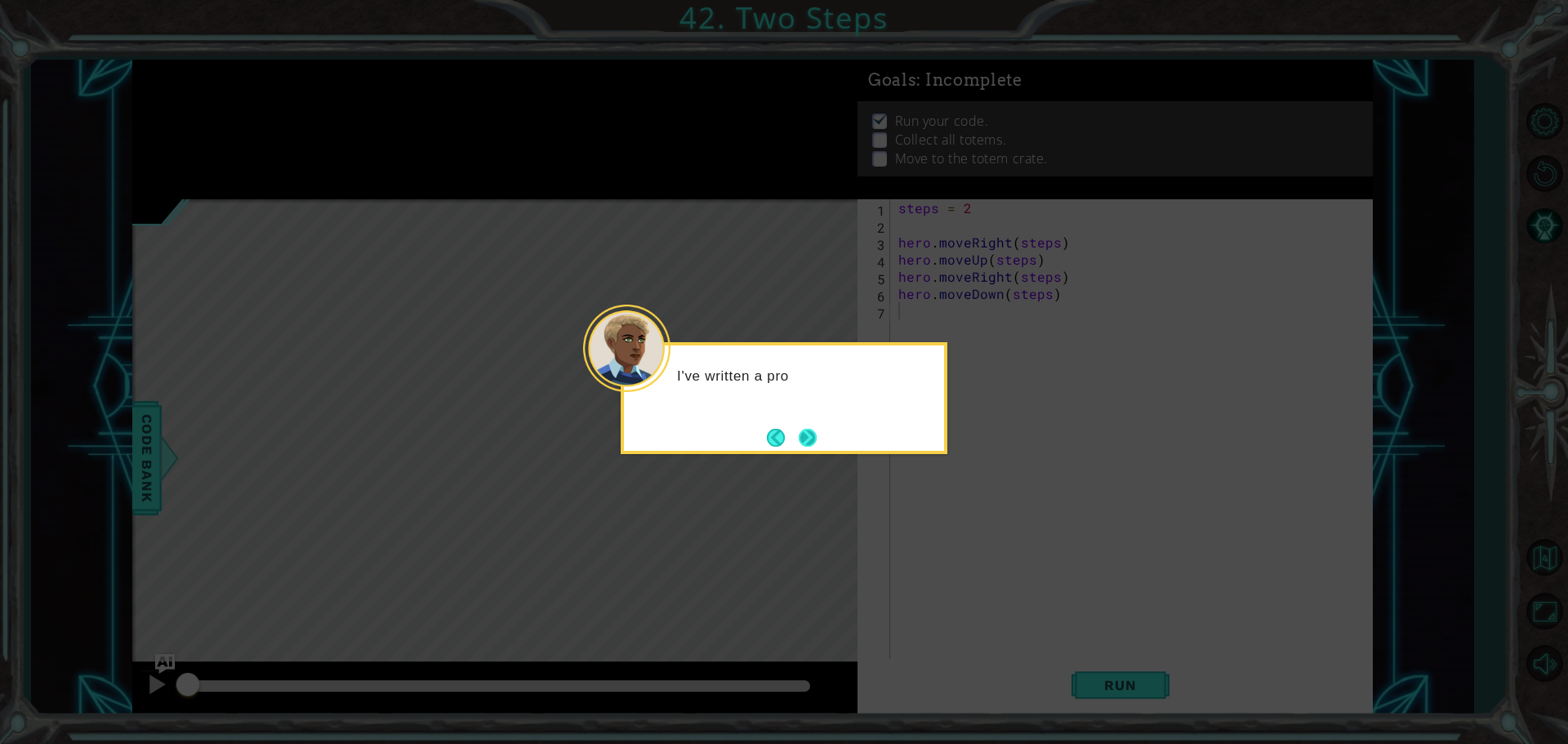
click at [810, 439] on button "Next" at bounding box center [807, 438] width 21 height 21
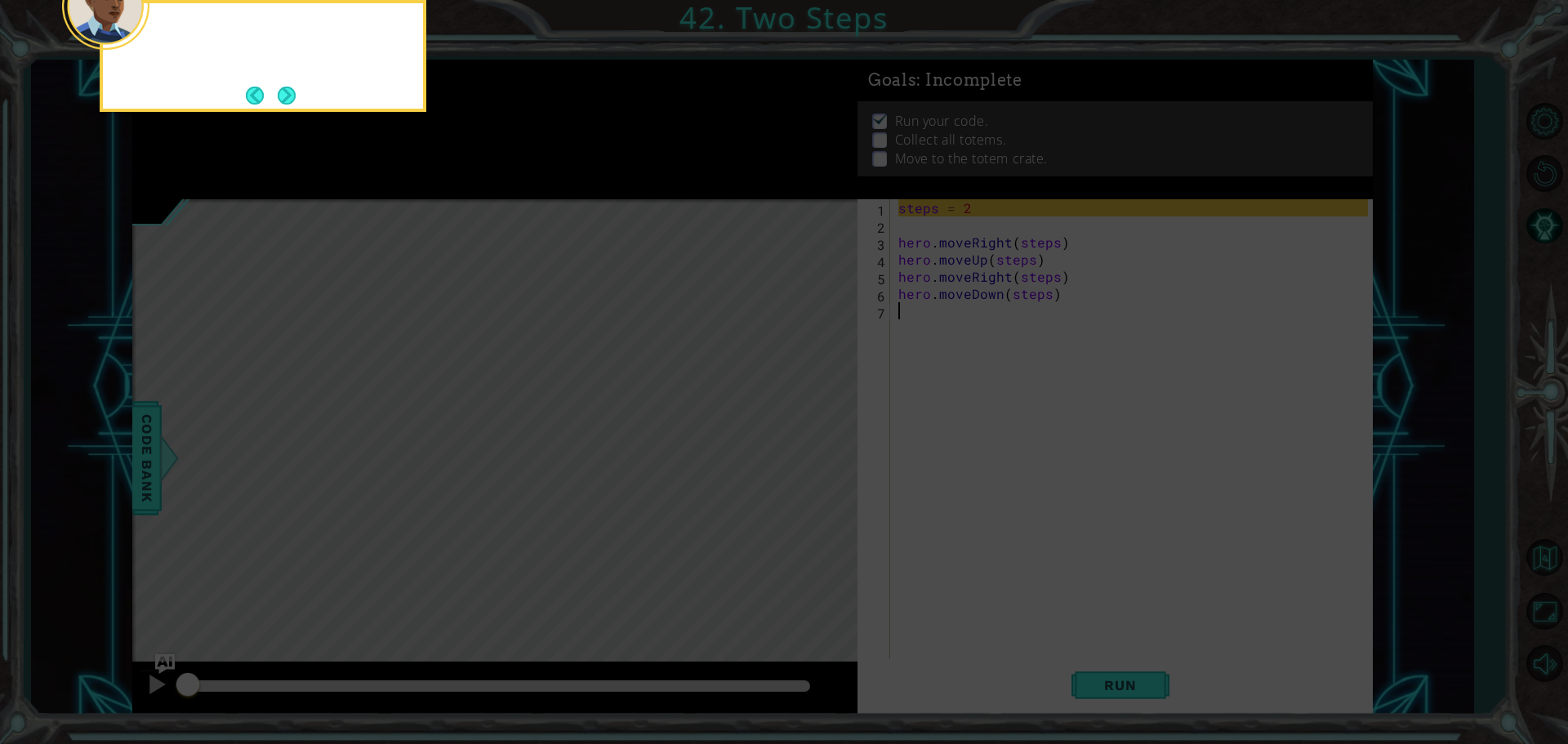
click at [810, 439] on icon at bounding box center [784, 112] width 1568 height 1266
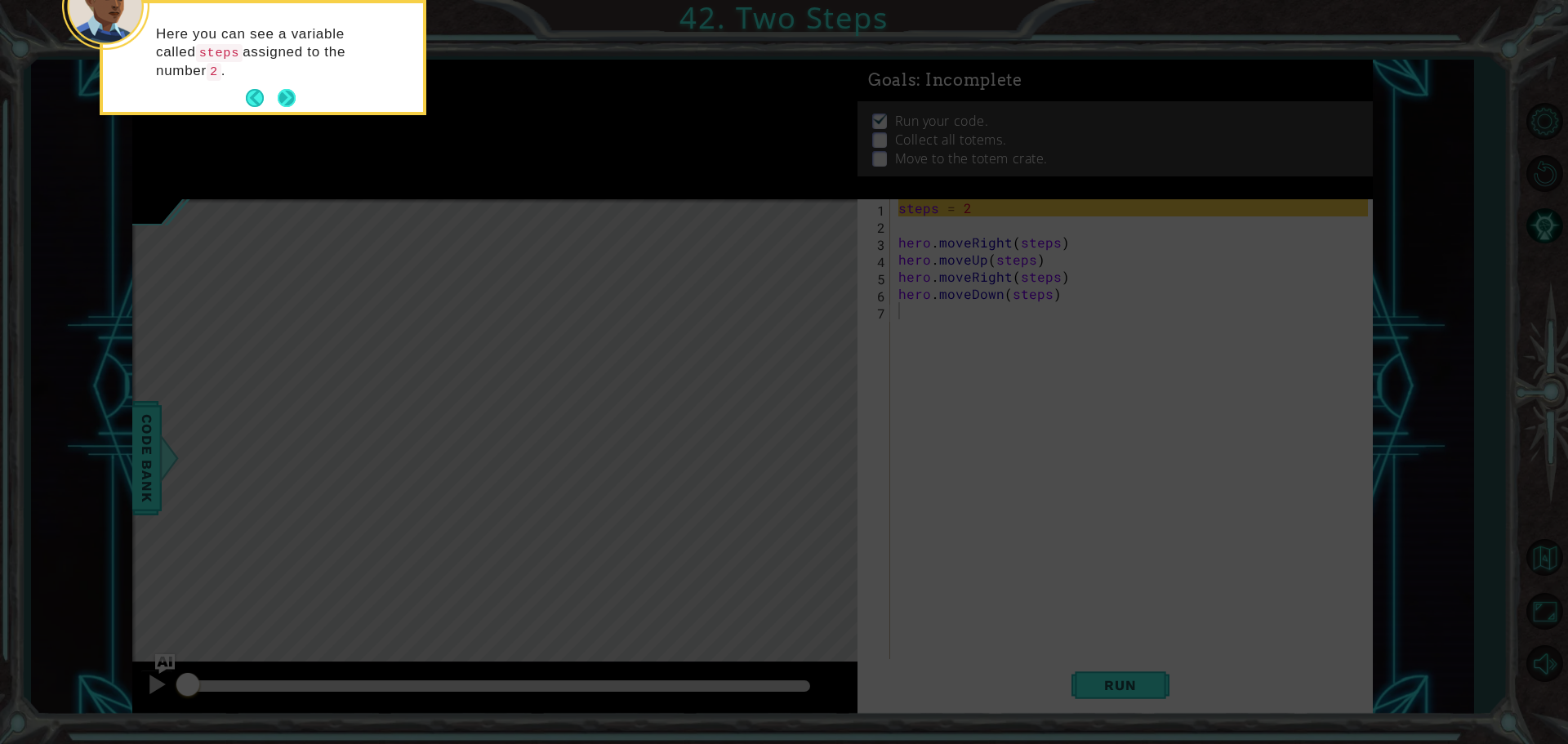
click at [292, 104] on button "Next" at bounding box center [286, 99] width 20 height 20
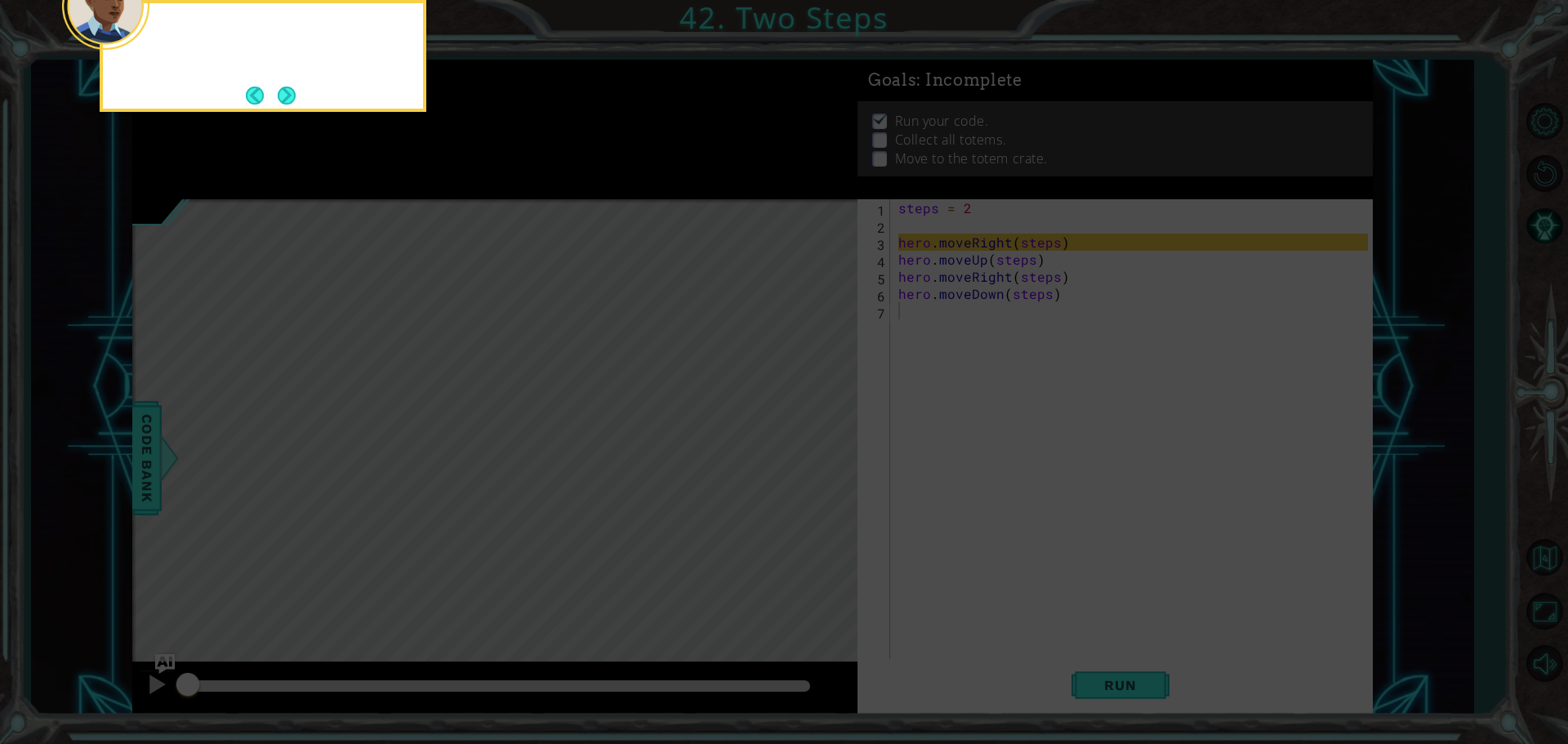
click at [289, 104] on button "Next" at bounding box center [286, 95] width 20 height 20
click at [289, 104] on div at bounding box center [495, 129] width 725 height 140
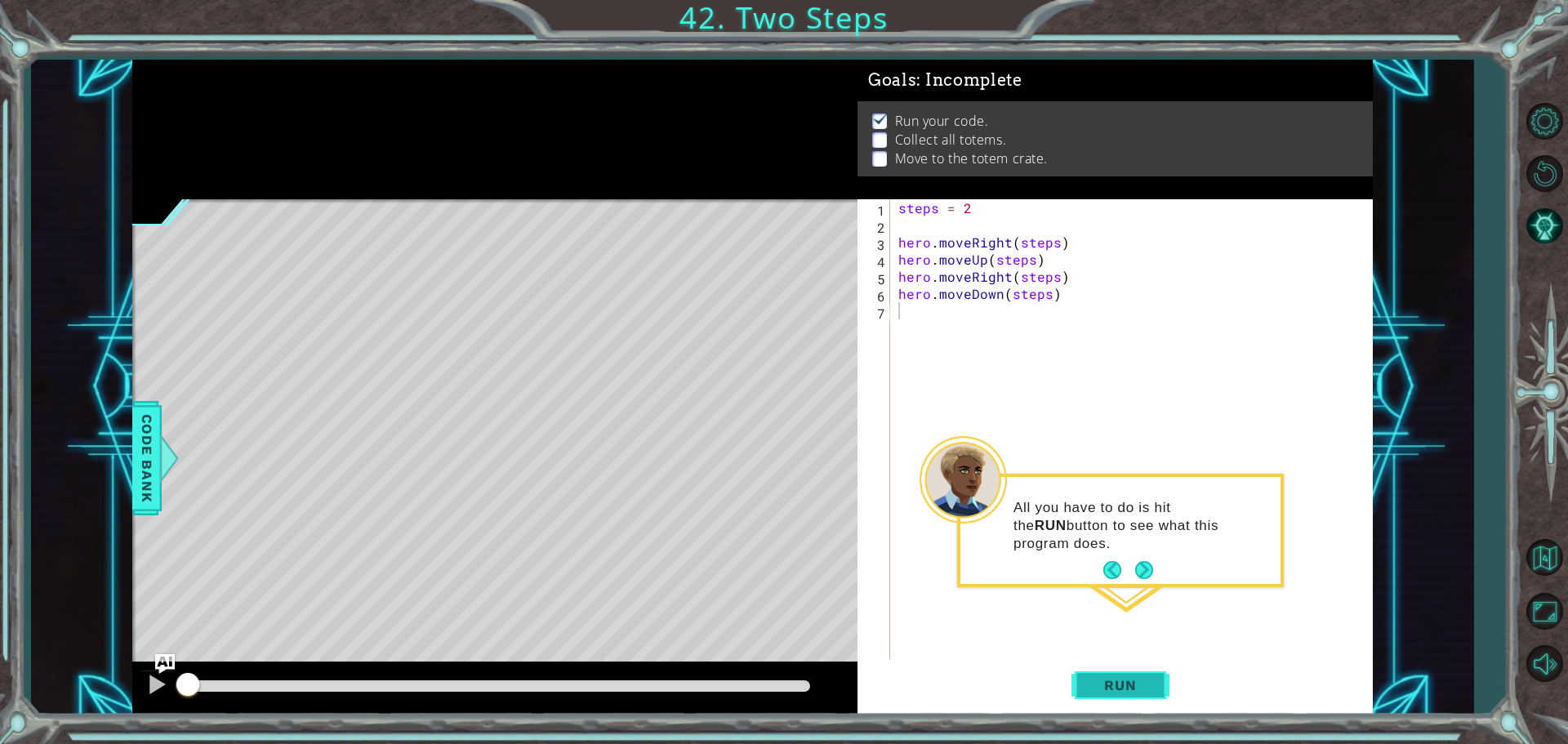
click at [1108, 676] on button "Run" at bounding box center [1120, 684] width 98 height 51
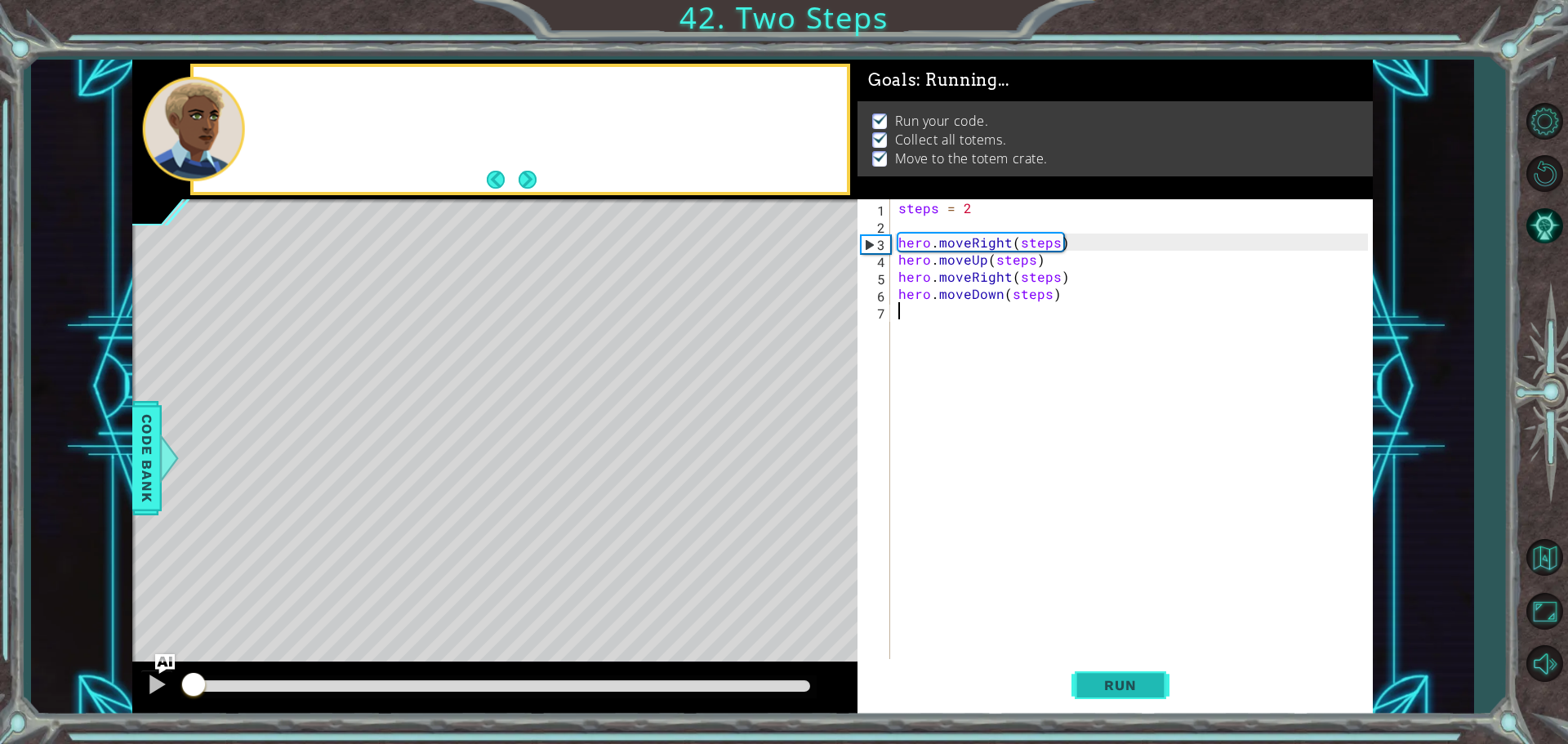
click at [1108, 676] on button "Run" at bounding box center [1120, 684] width 98 height 51
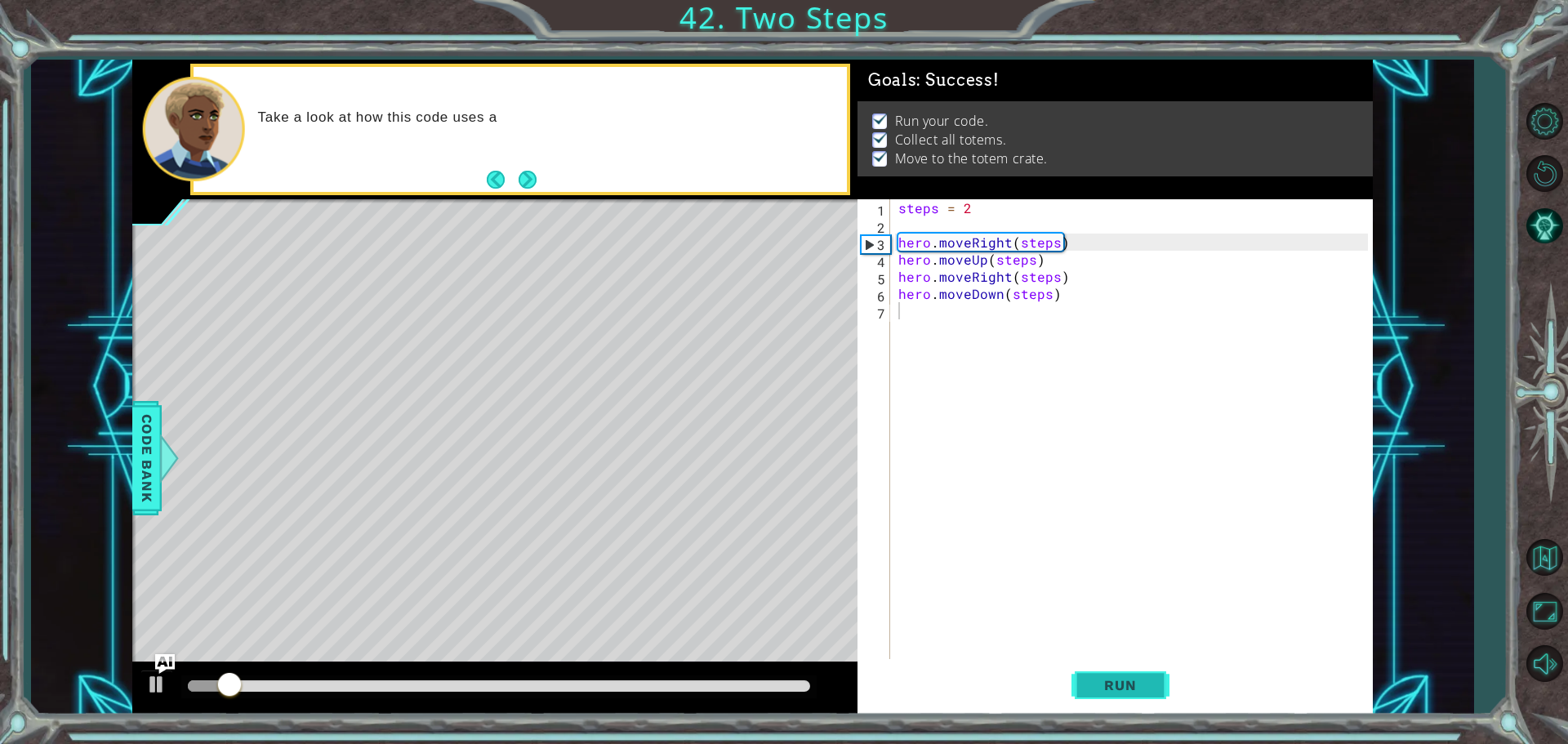
click at [1108, 676] on button "Run" at bounding box center [1120, 684] width 98 height 51
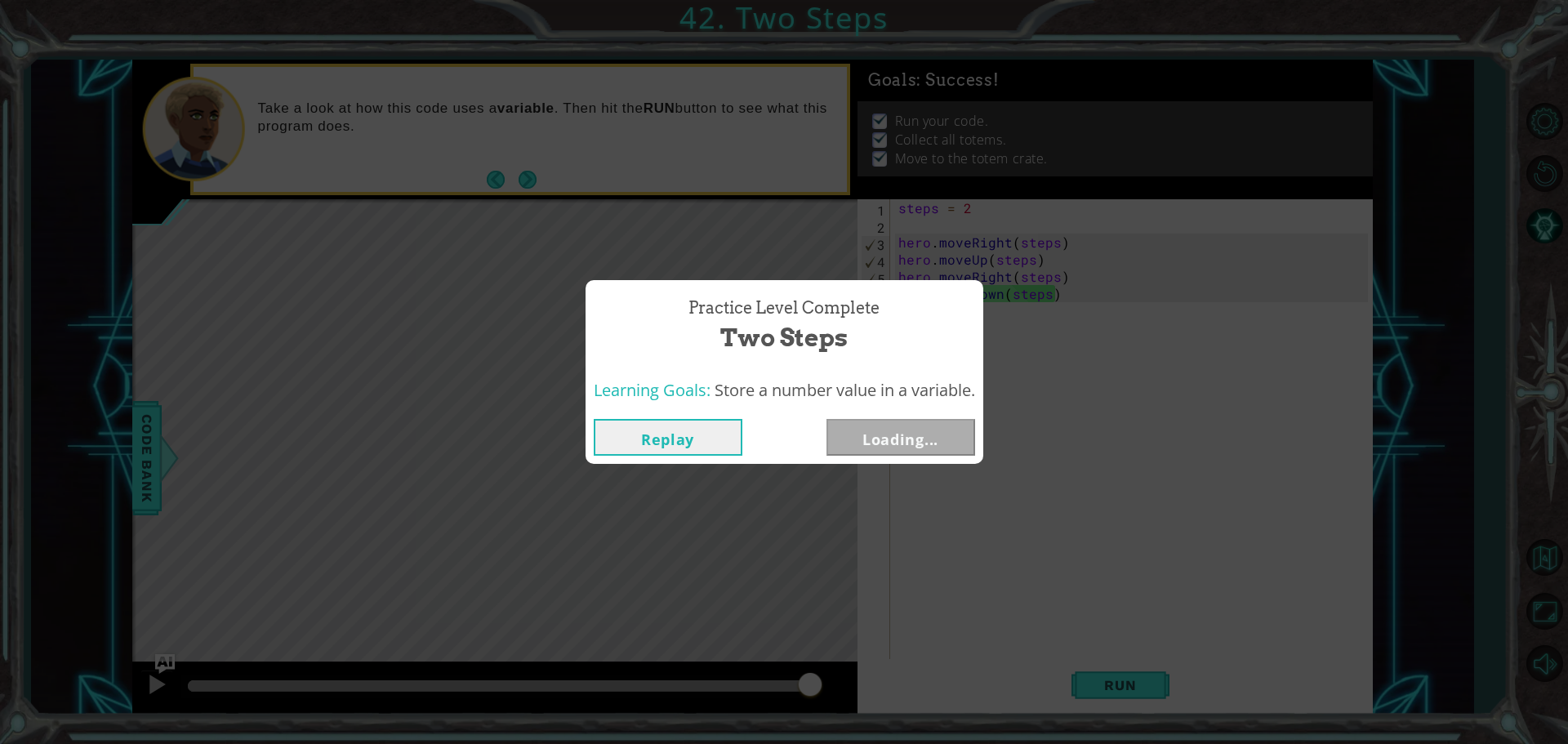
drag, startPoint x: 267, startPoint y: 681, endPoint x: 1020, endPoint y: 642, distance: 754.0
click at [1020, 642] on body "1 ההההההההההההההההההההההההההההההההההההההההההההההההההההההההההההההההההההההההההההה…" at bounding box center [784, 372] width 1568 height 744
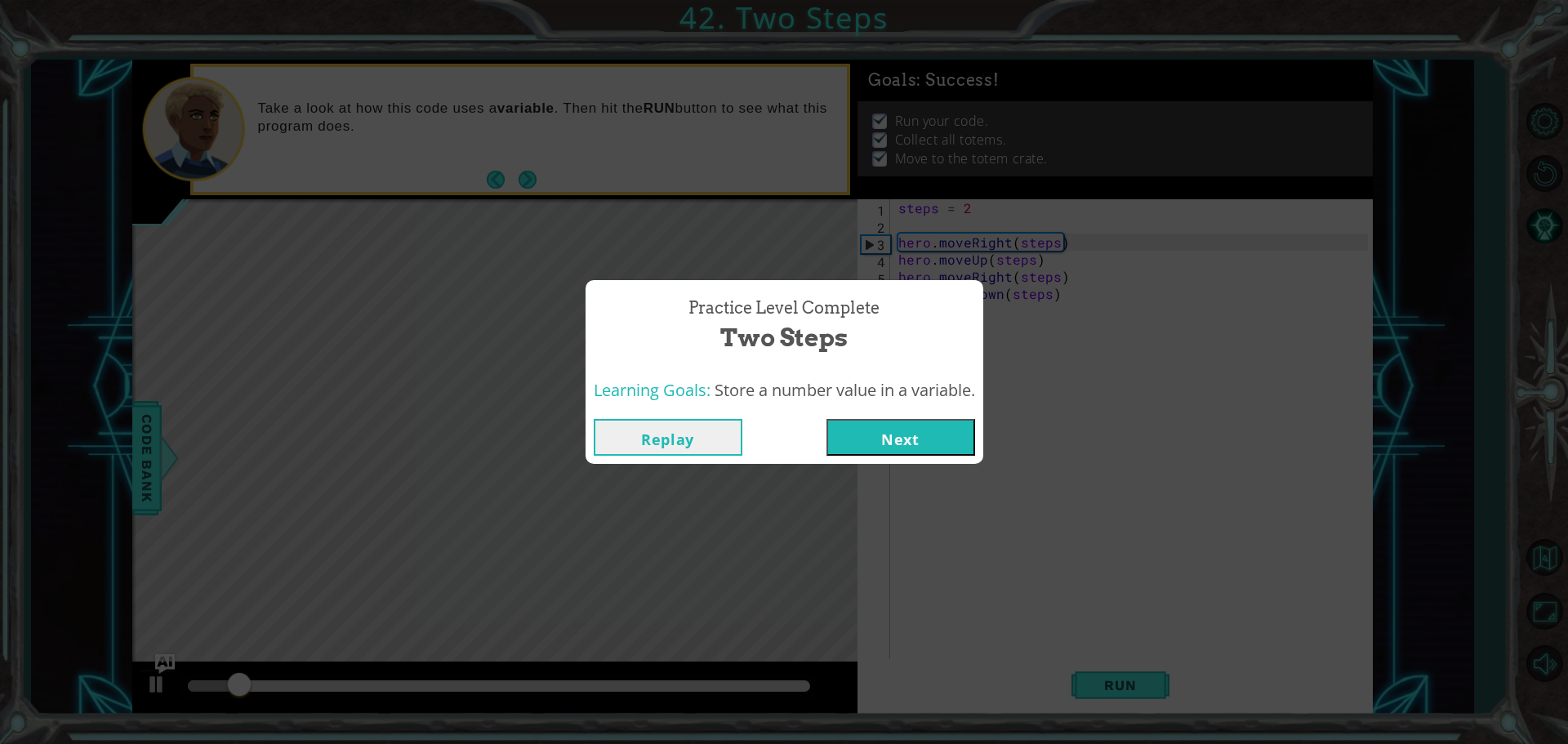
click at [874, 419] on button "Next" at bounding box center [900, 438] width 148 height 36
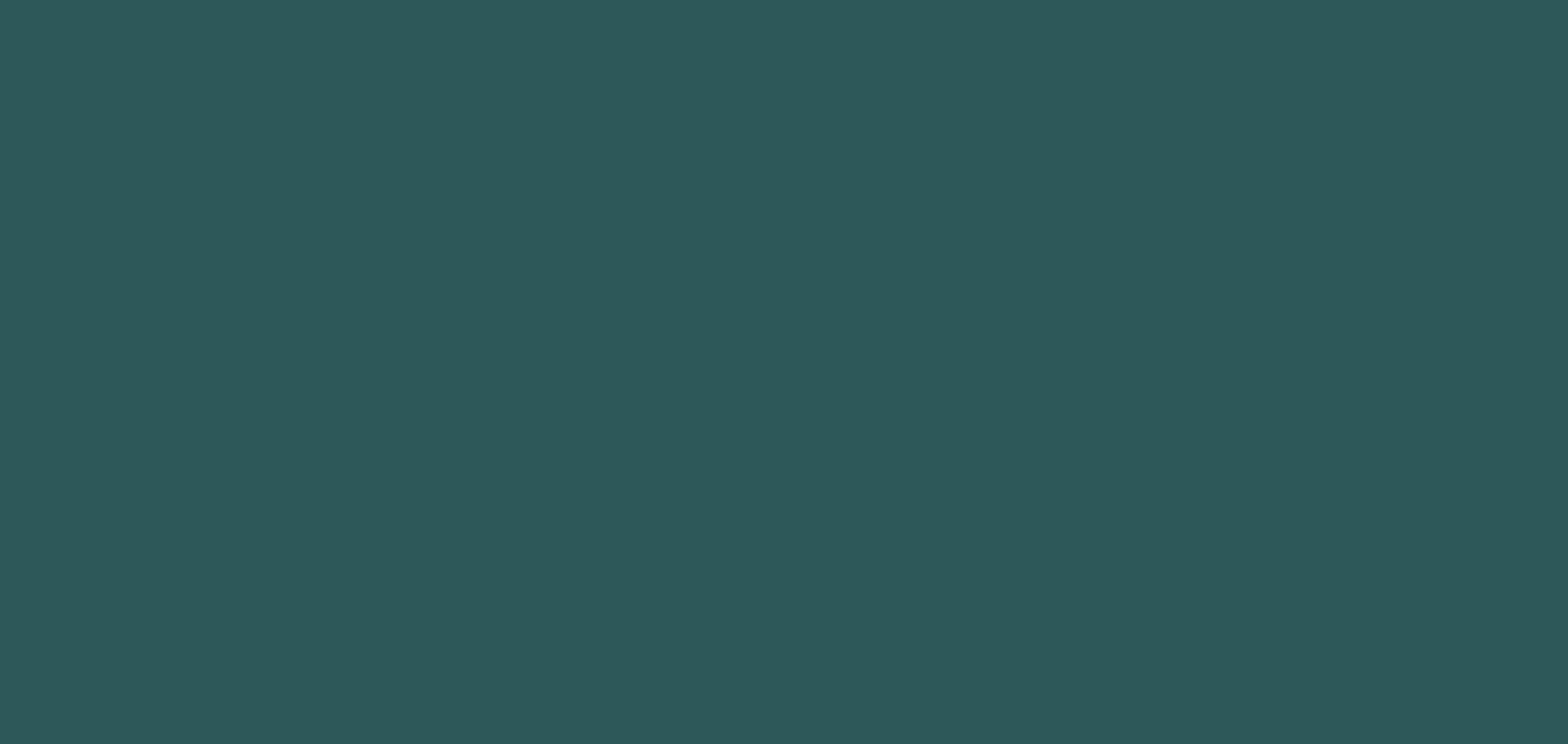
drag, startPoint x: 773, startPoint y: 499, endPoint x: 759, endPoint y: 489, distance: 17.2
click at [771, 498] on body at bounding box center [784, 372] width 1568 height 744
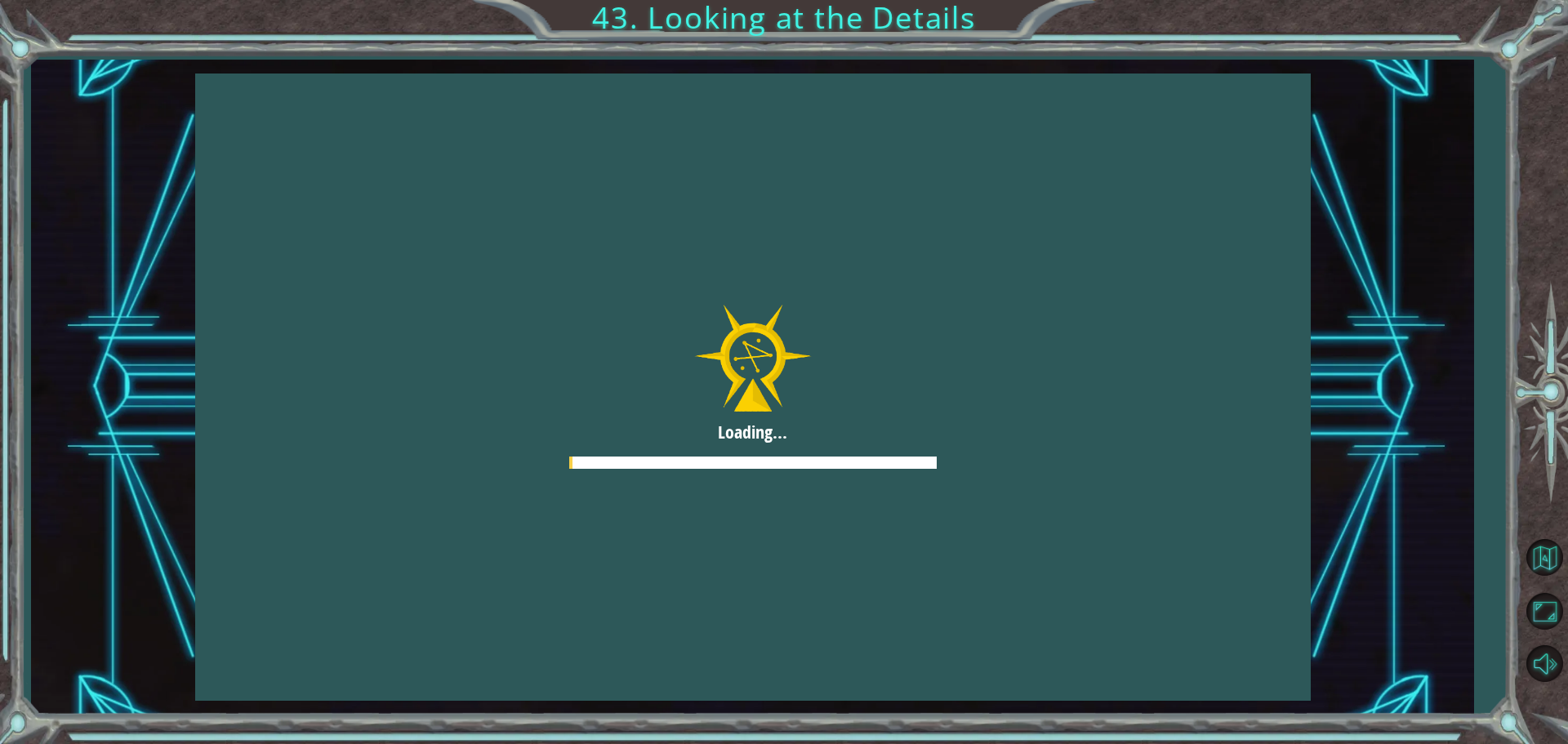
click at [383, 328] on div at bounding box center [752, 387] width 1115 height 628
drag, startPoint x: 690, startPoint y: 453, endPoint x: 825, endPoint y: 464, distance: 135.4
click at [792, 464] on div at bounding box center [752, 387] width 1115 height 628
click at [981, 464] on div at bounding box center [752, 387] width 1115 height 628
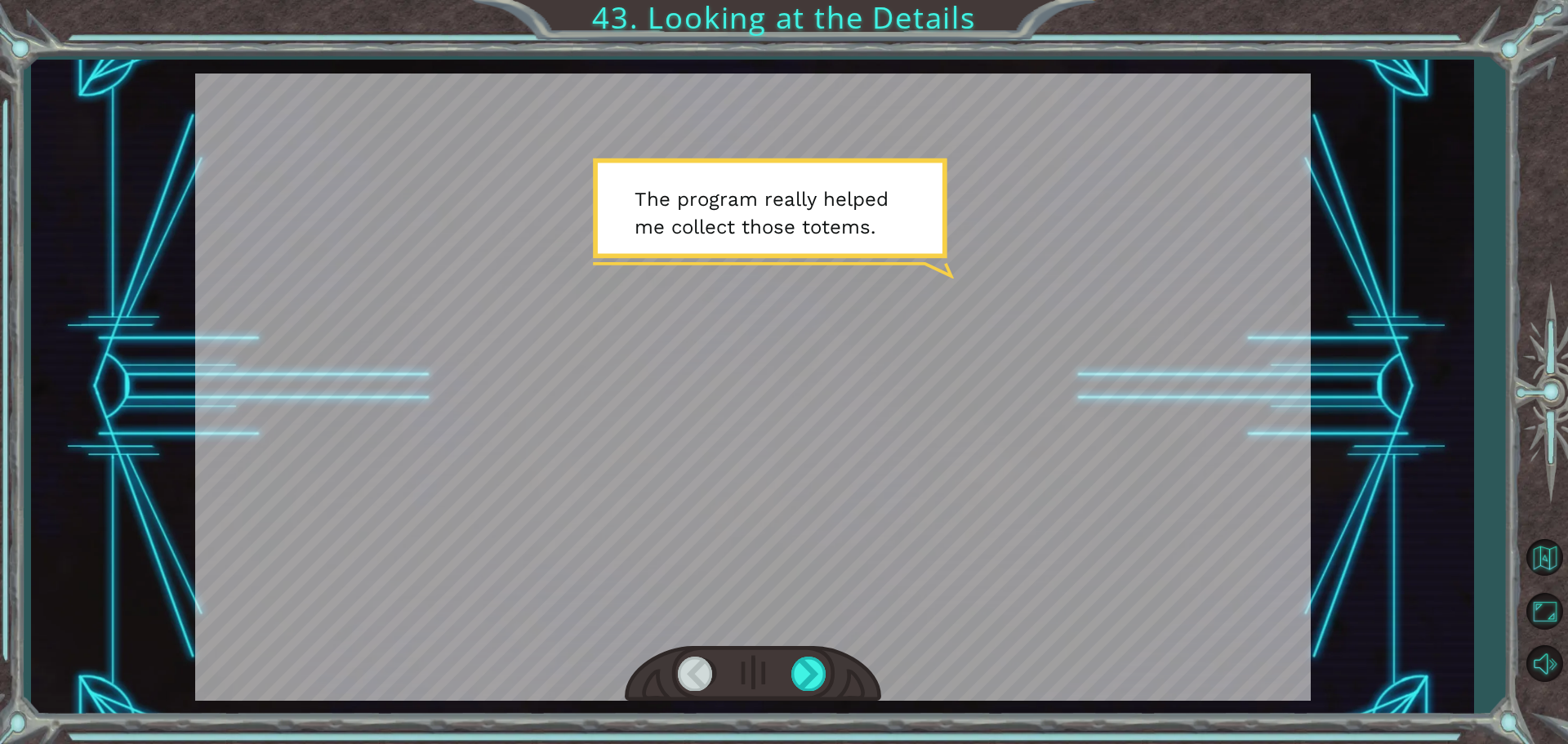
click at [782, 662] on div at bounding box center [752, 674] width 256 height 56
click at [782, 662] on div at bounding box center [752, 674] width 256 height 56
click at [777, 659] on div at bounding box center [752, 674] width 256 height 56
drag, startPoint x: 777, startPoint y: 659, endPoint x: 845, endPoint y: 675, distance: 69.9
click at [805, 671] on div at bounding box center [752, 674] width 256 height 56
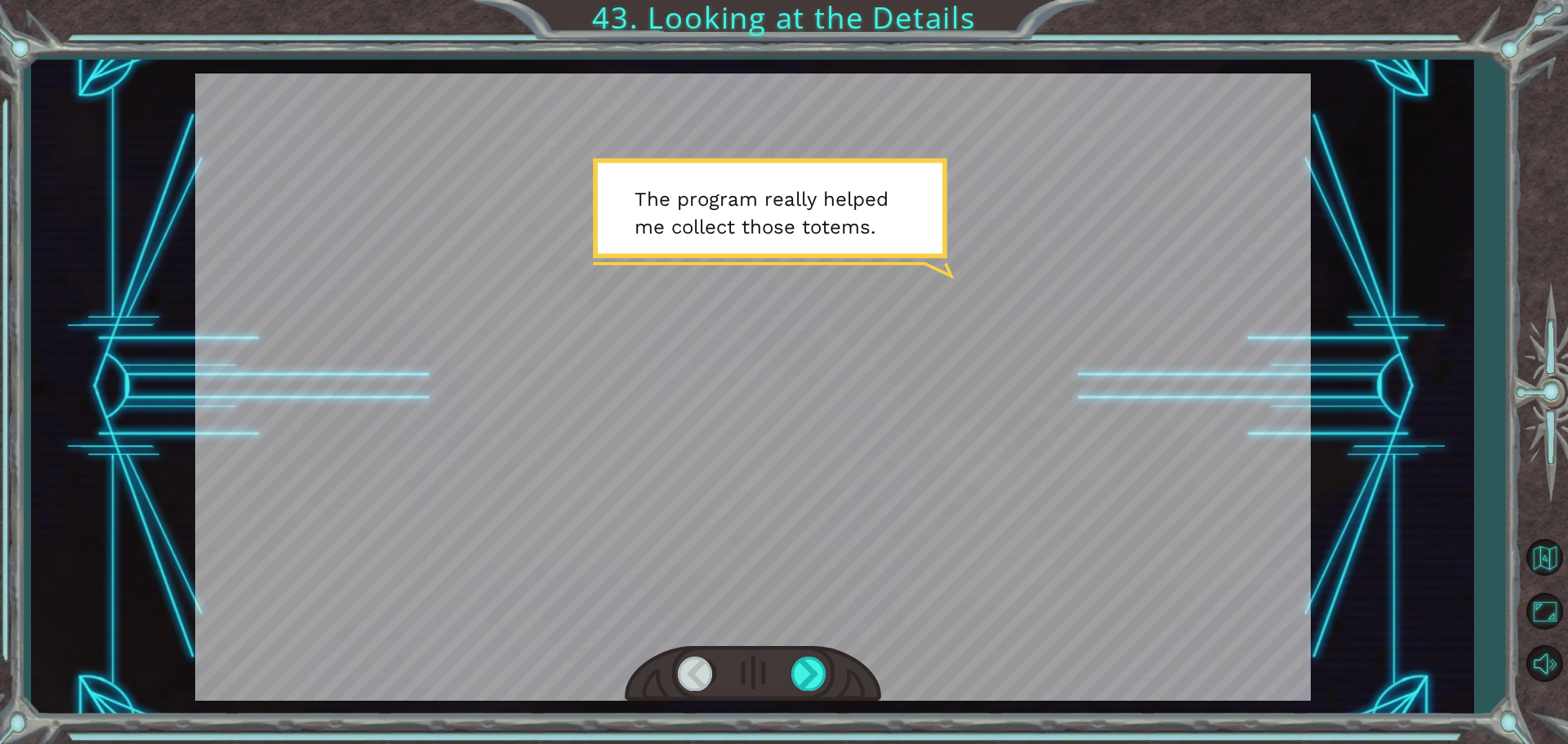
click at [846, 675] on div at bounding box center [752, 674] width 256 height 56
click at [816, 683] on div at bounding box center [752, 674] width 256 height 56
click at [807, 677] on div at bounding box center [810, 674] width 36 height 34
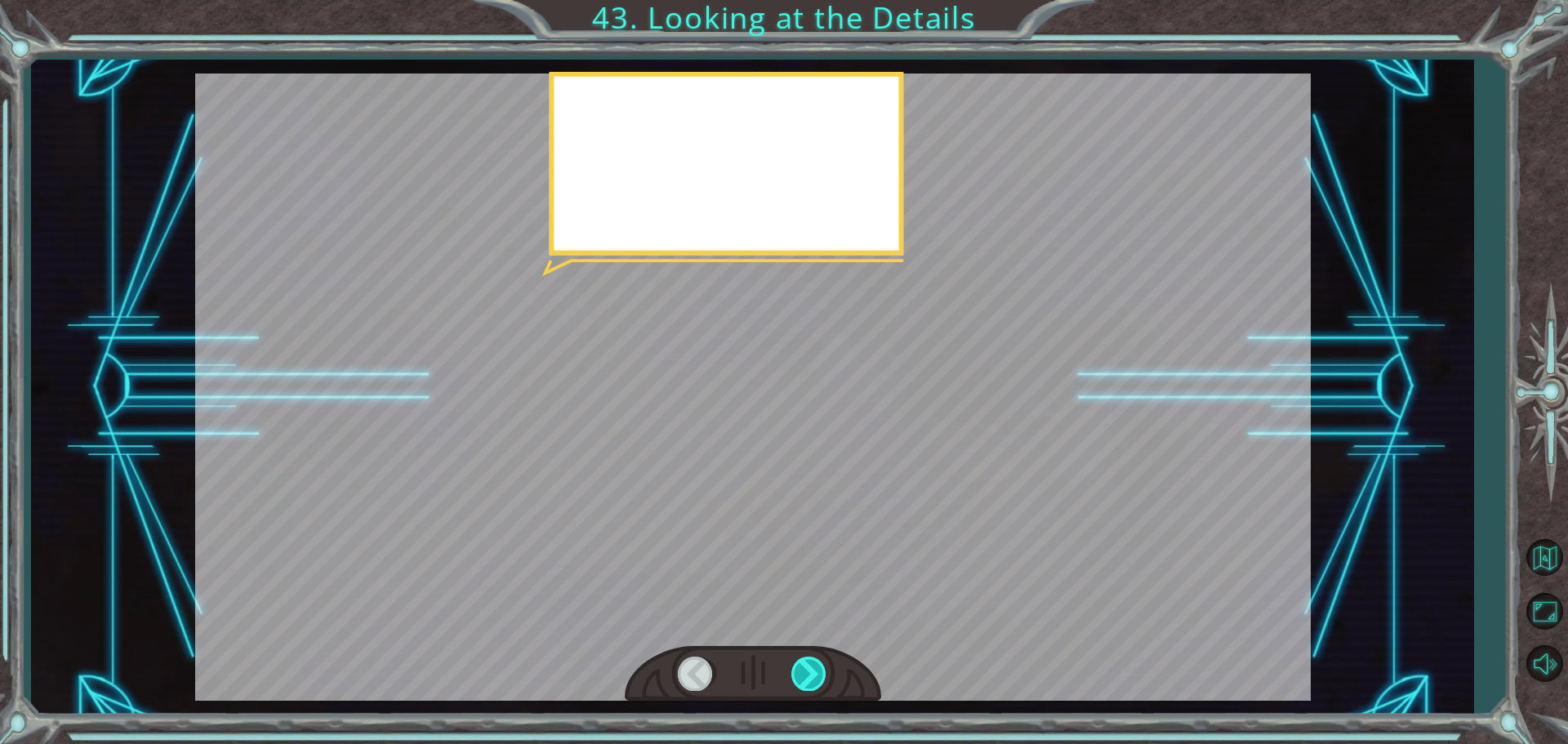
click at [798, 666] on div at bounding box center [810, 674] width 36 height 34
click at [808, 669] on div at bounding box center [810, 674] width 36 height 34
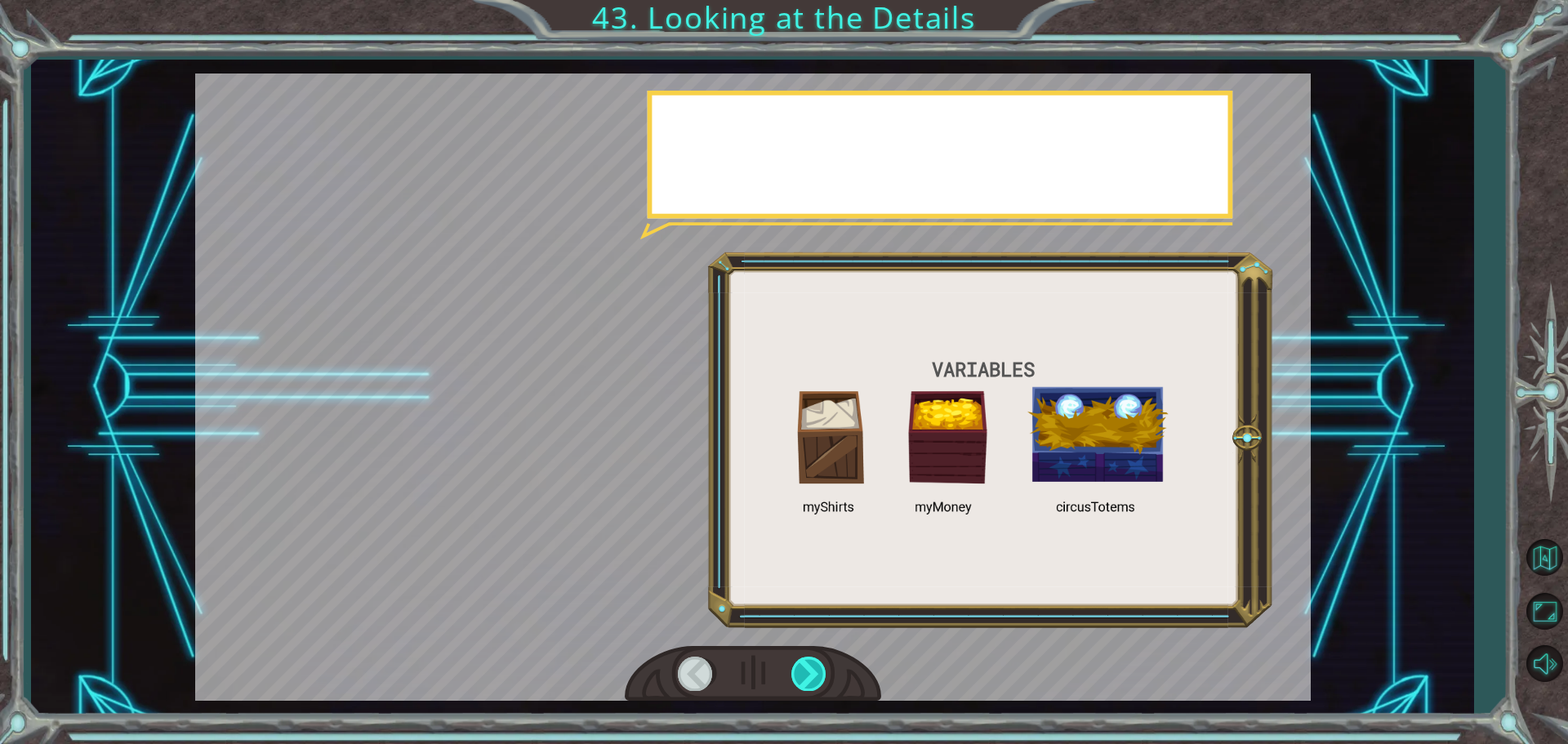
click at [808, 669] on div at bounding box center [810, 674] width 36 height 34
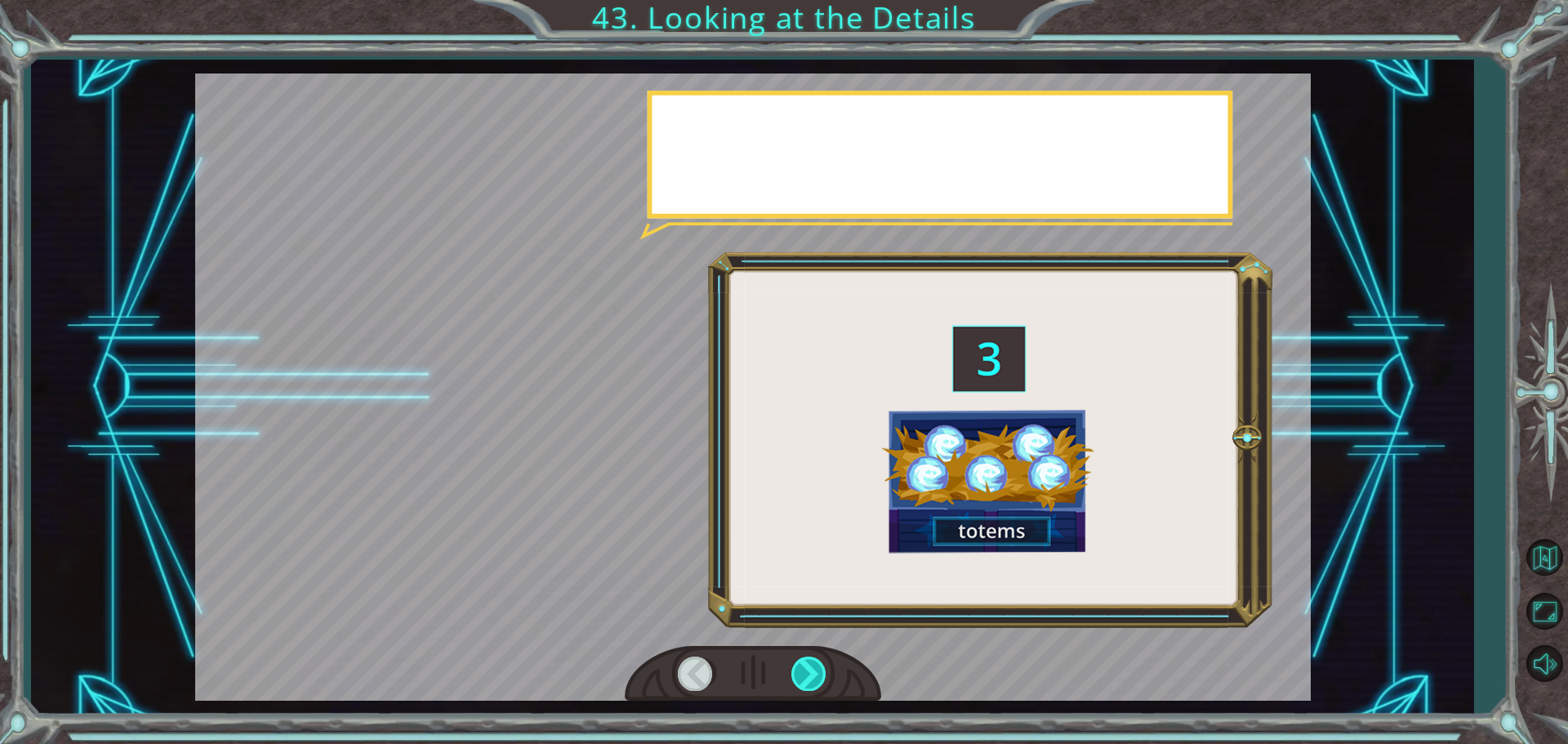
click at [808, 669] on div at bounding box center [810, 674] width 36 height 34
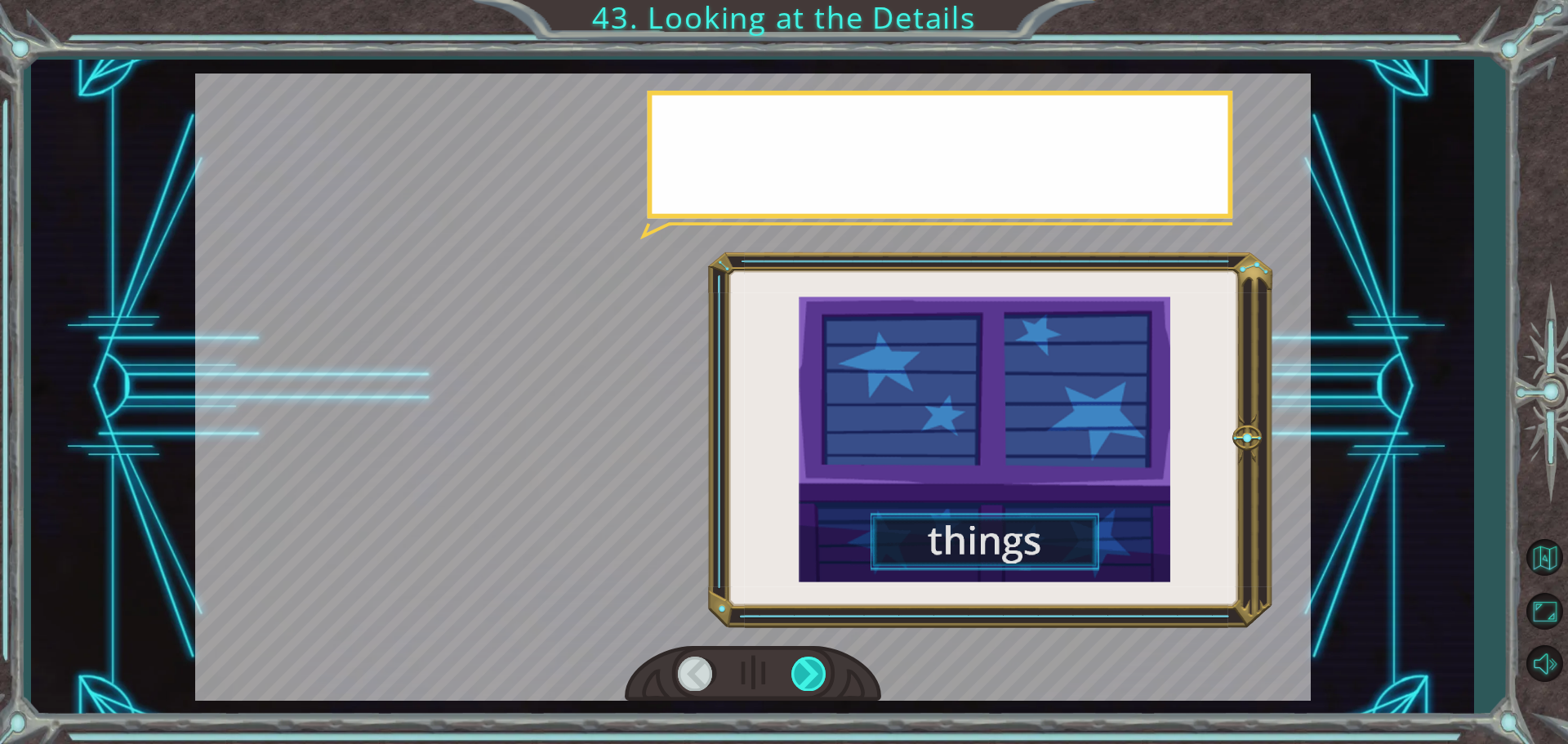
click at [808, 669] on div at bounding box center [810, 674] width 36 height 34
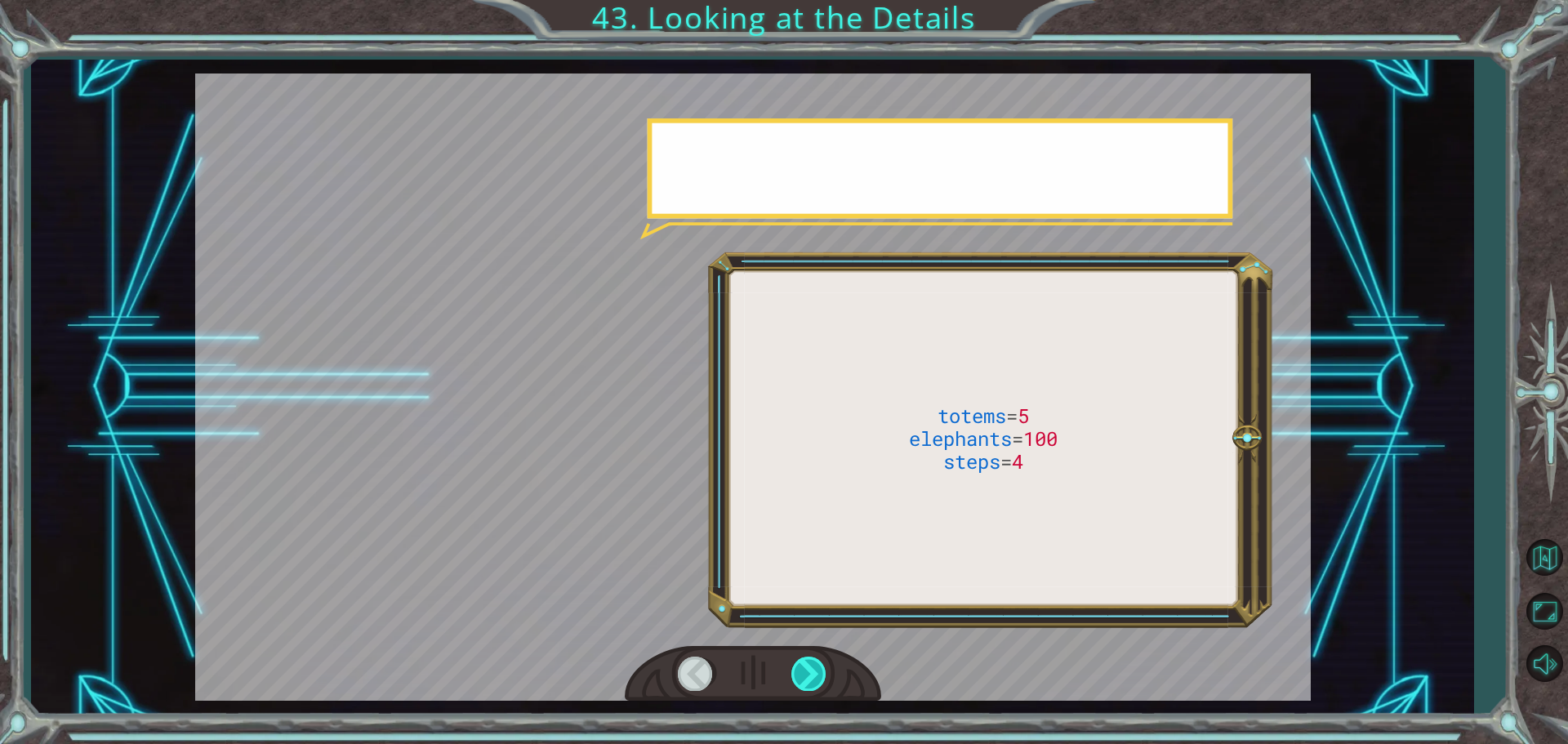
click at [808, 669] on div at bounding box center [810, 674] width 36 height 34
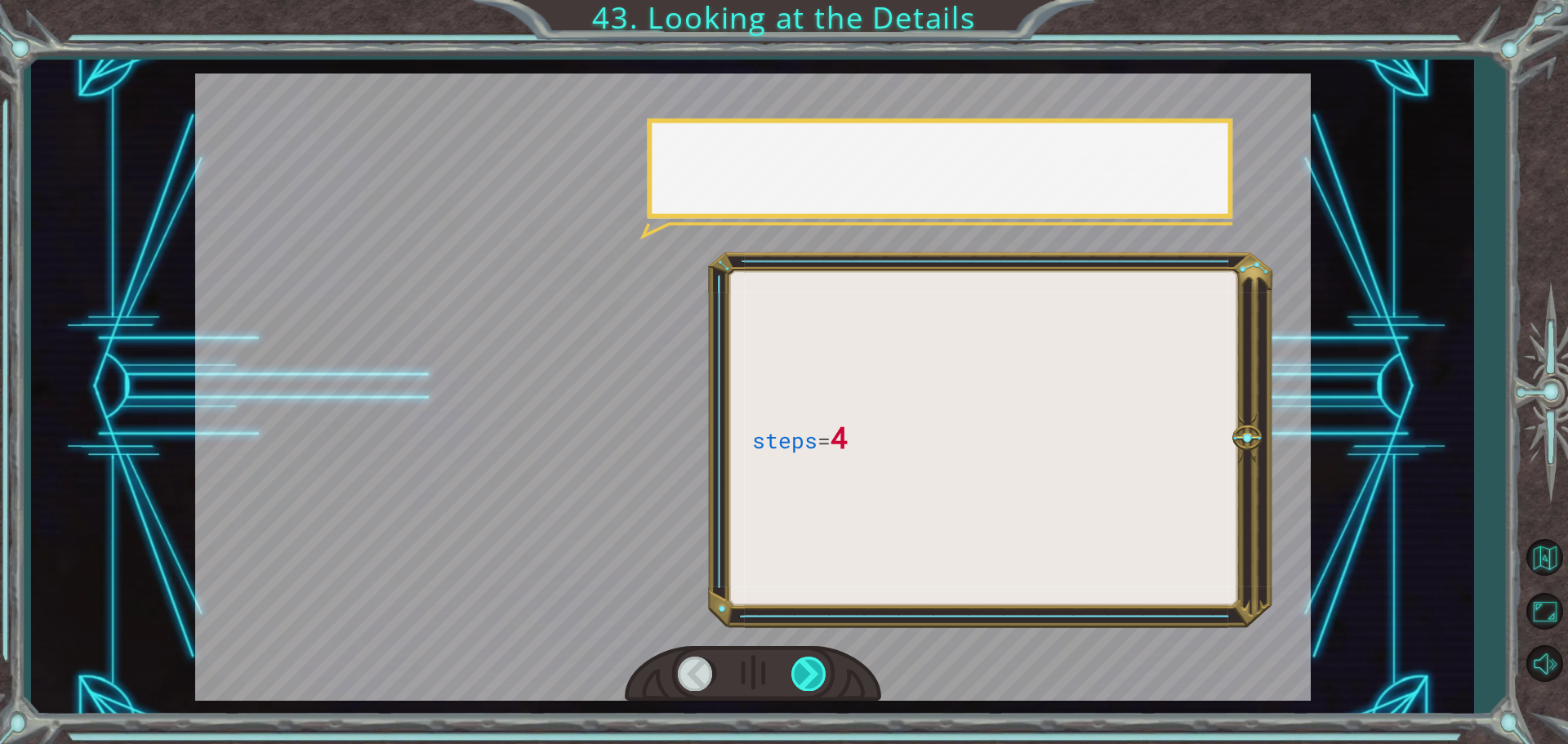
click at [808, 669] on div at bounding box center [810, 674] width 36 height 34
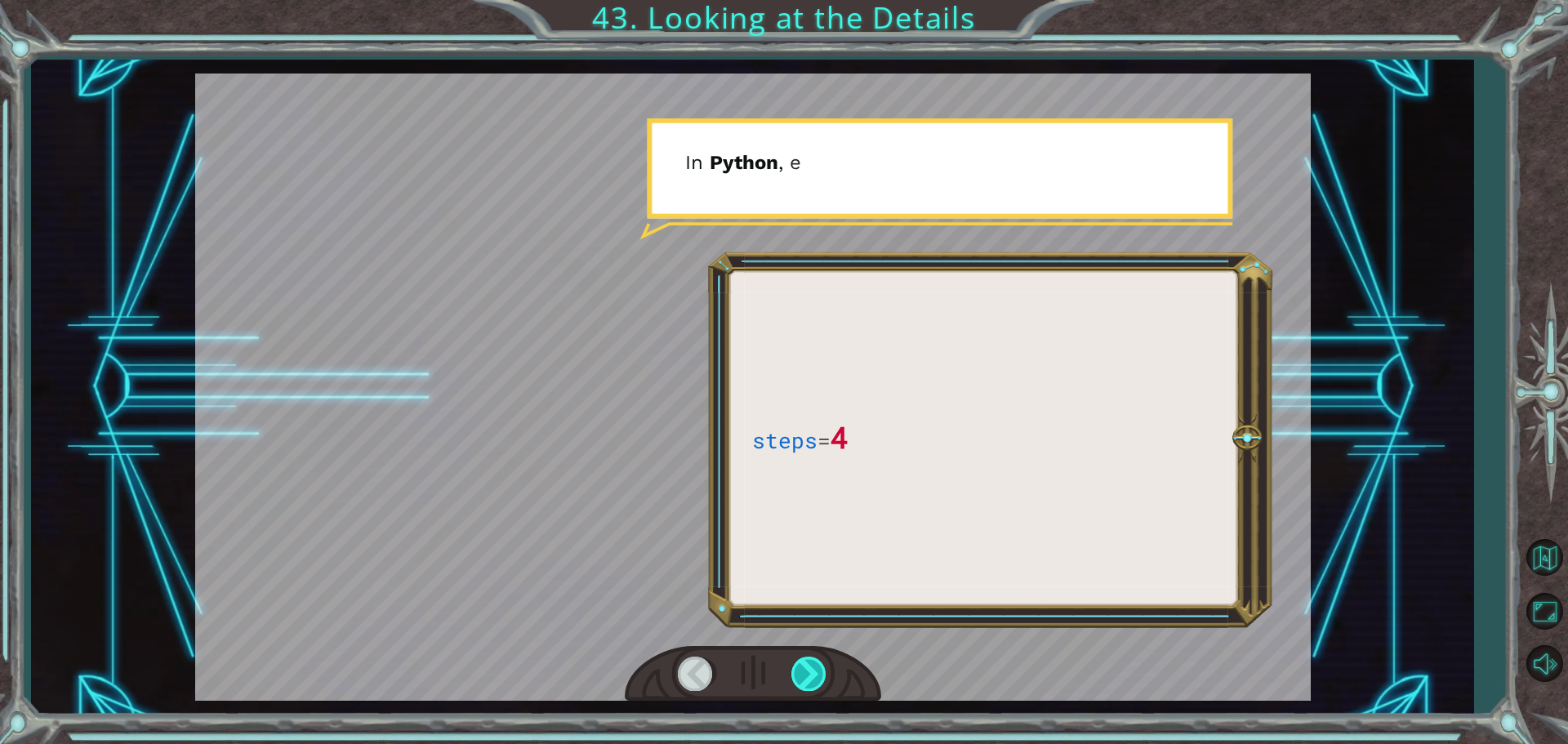
click at [808, 669] on div at bounding box center [810, 674] width 36 height 34
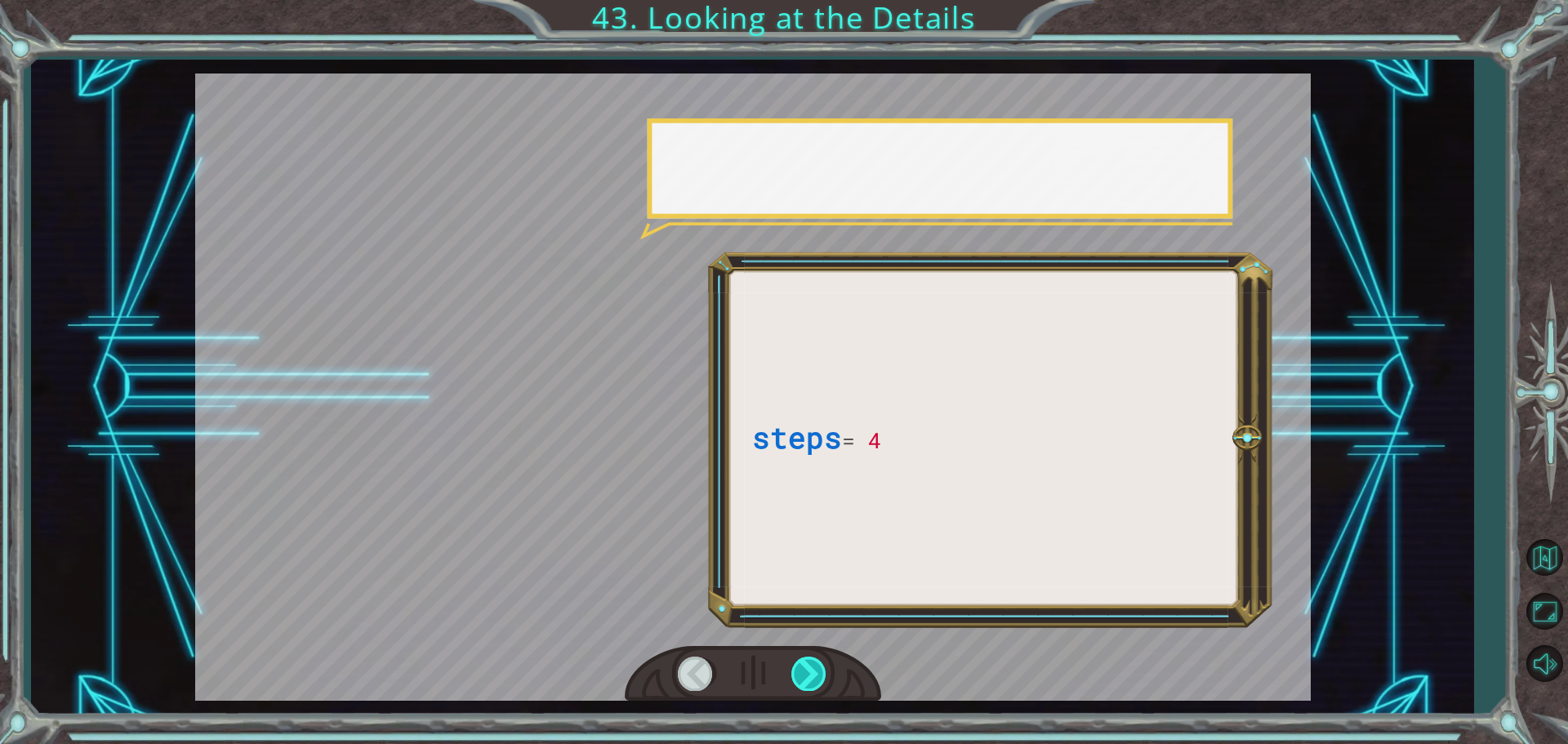
click at [808, 669] on div at bounding box center [810, 674] width 36 height 34
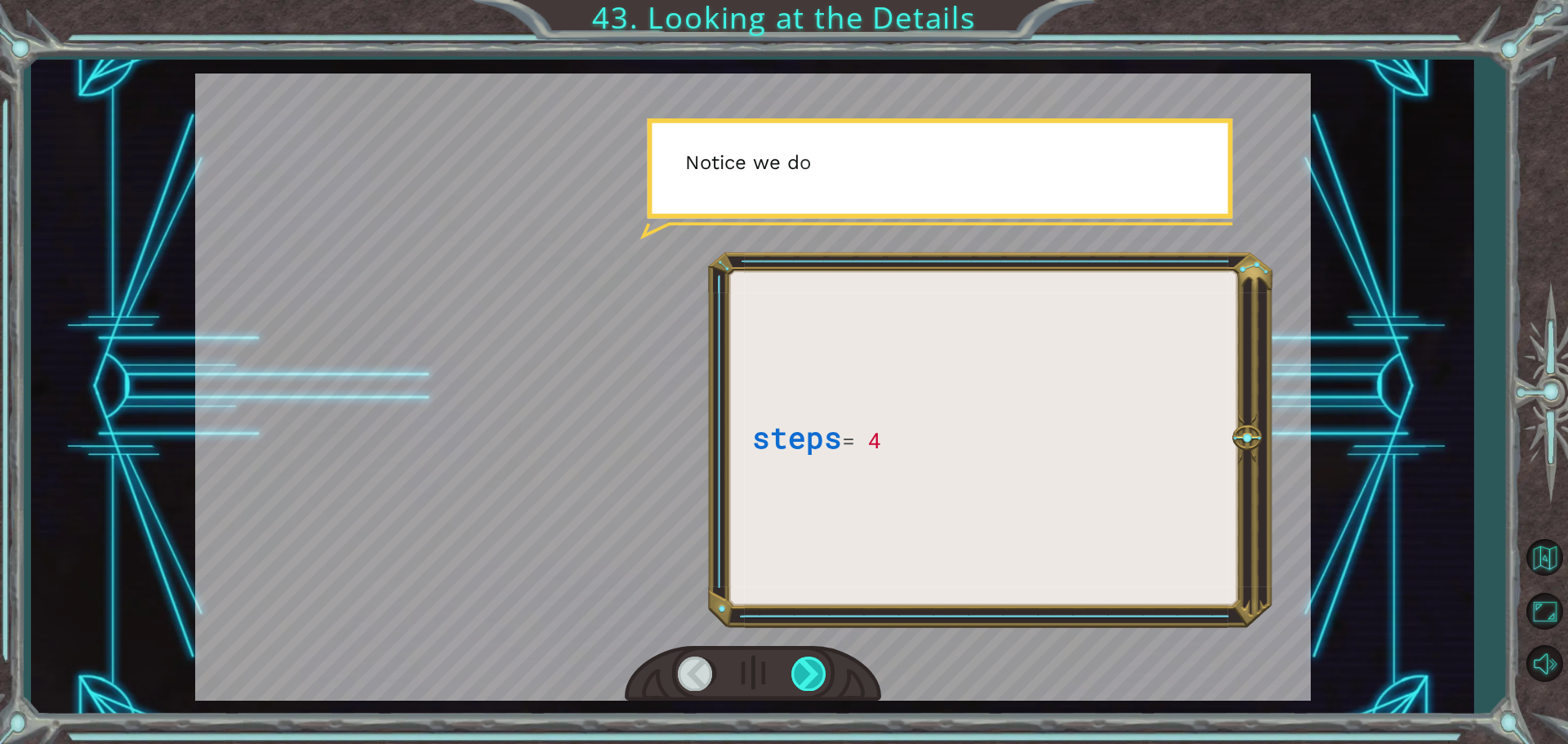
click at [808, 669] on div at bounding box center [810, 674] width 36 height 34
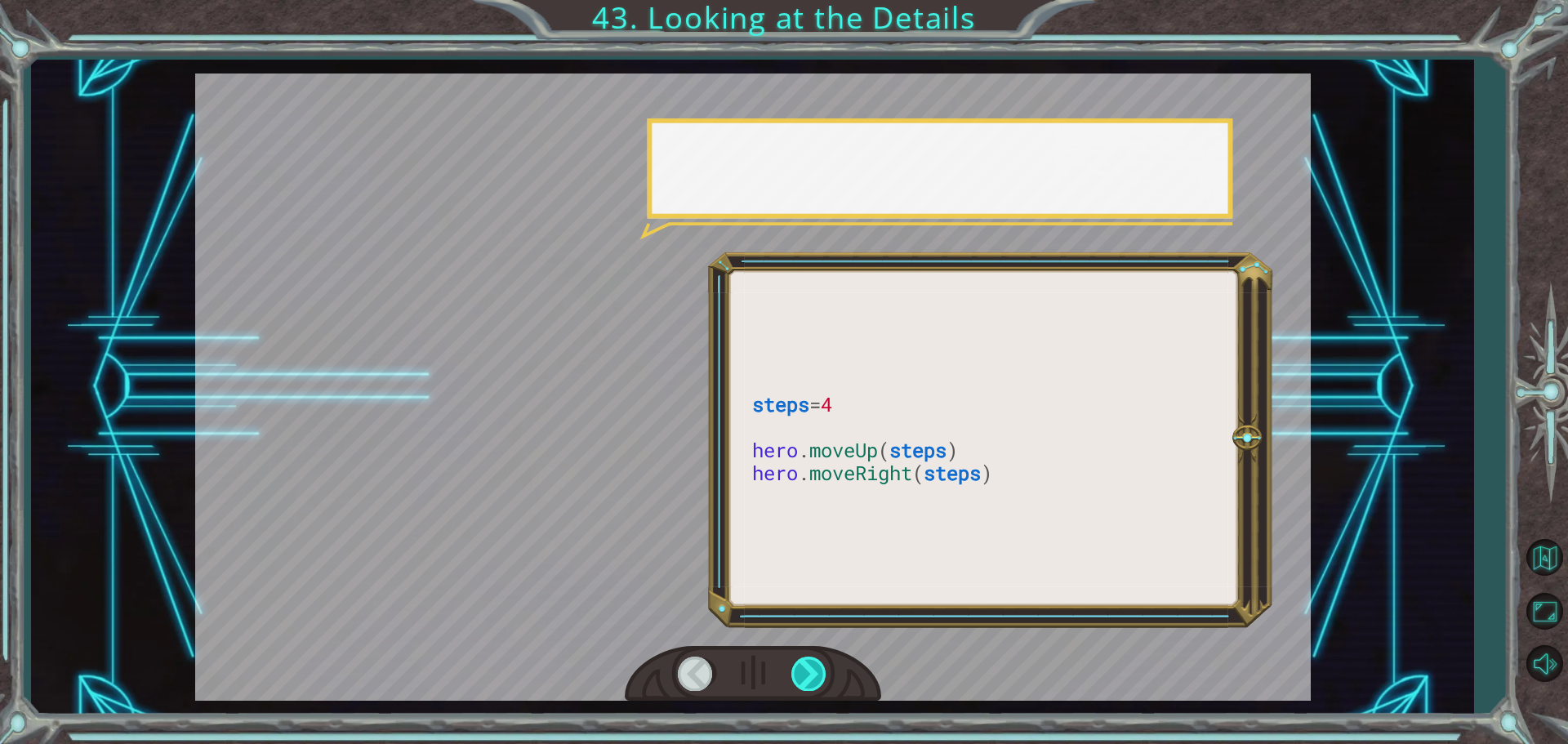
click at [808, 669] on div at bounding box center [810, 674] width 36 height 34
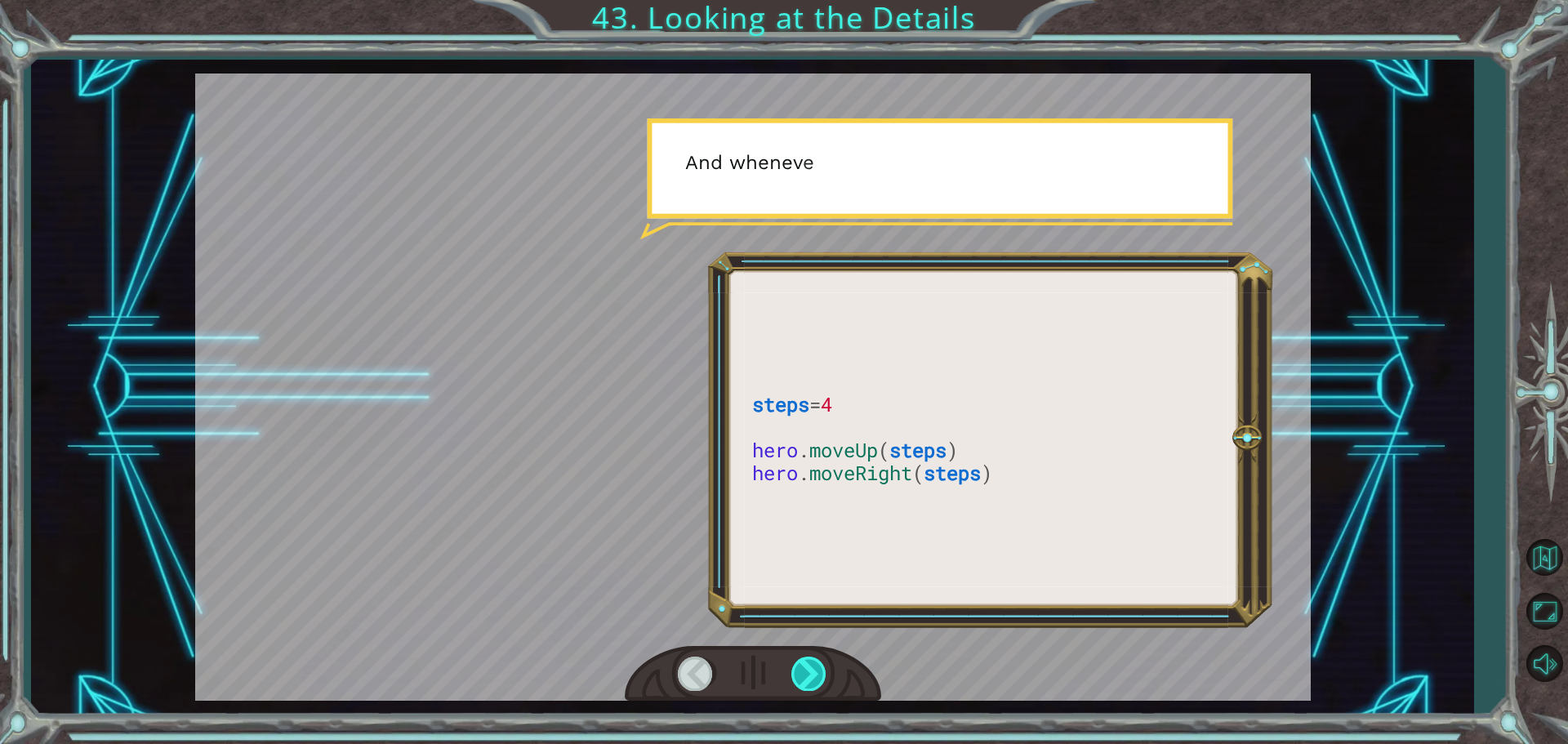
click at [808, 669] on div at bounding box center [810, 674] width 36 height 34
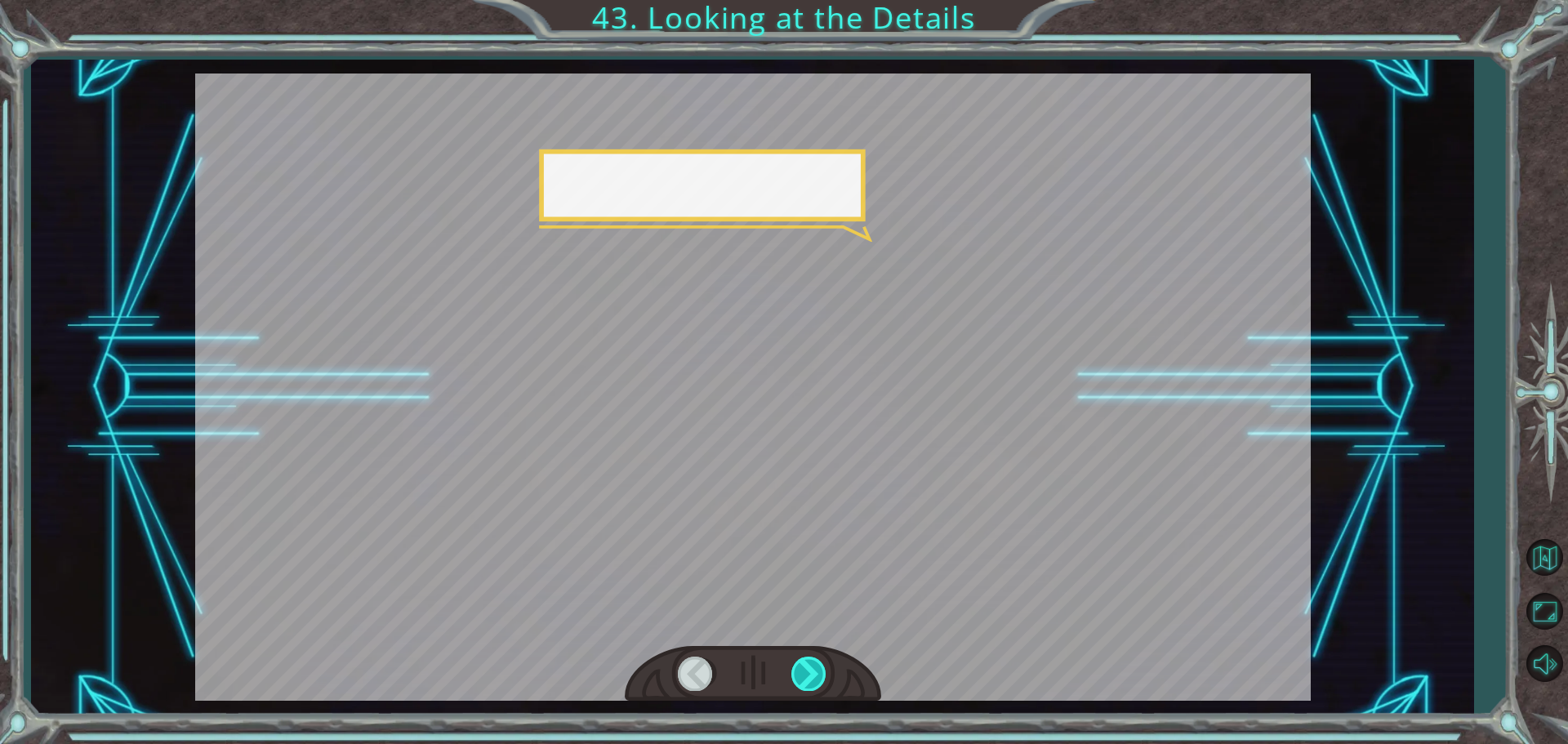
click at [808, 669] on div at bounding box center [810, 674] width 36 height 34
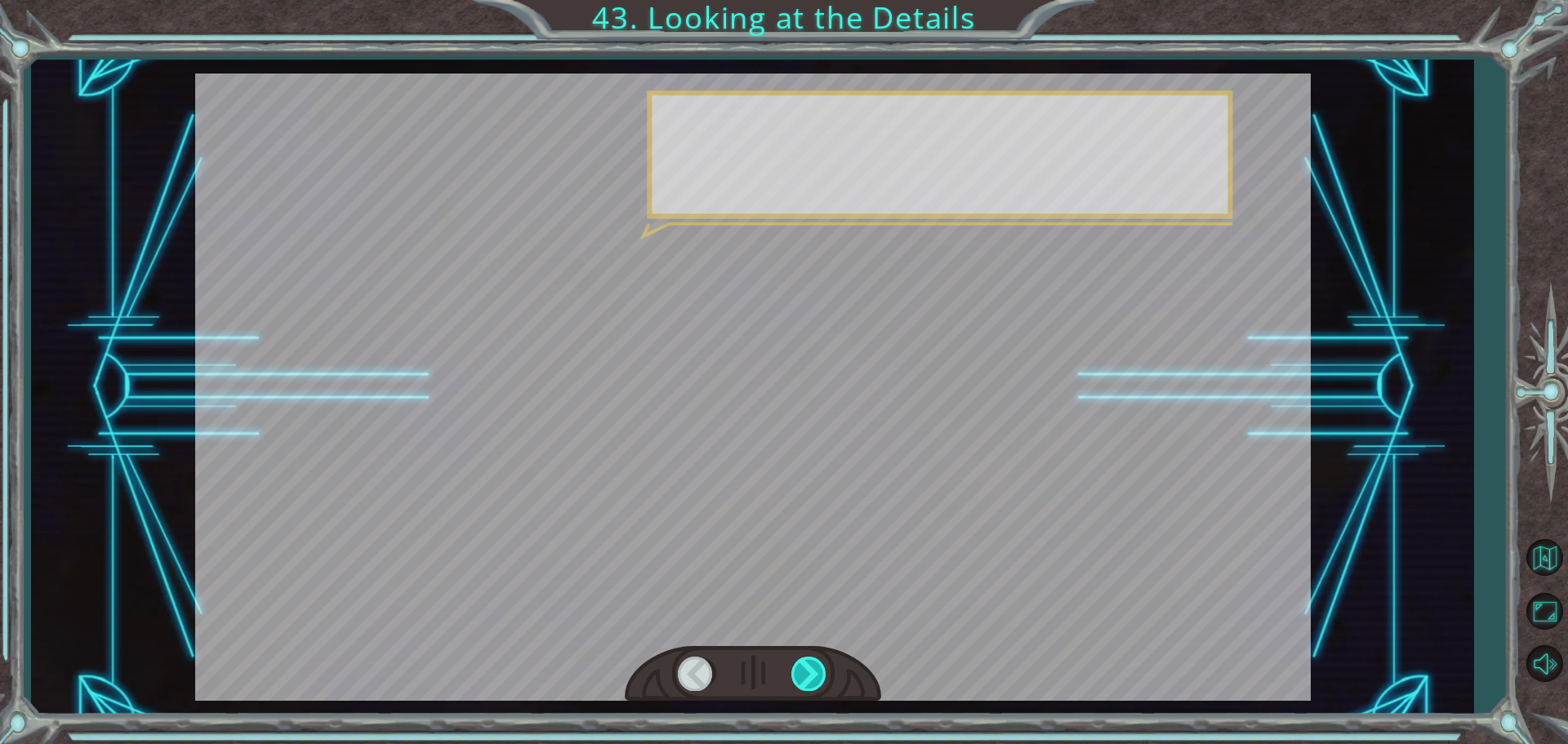
click at [808, 669] on div at bounding box center [810, 674] width 36 height 34
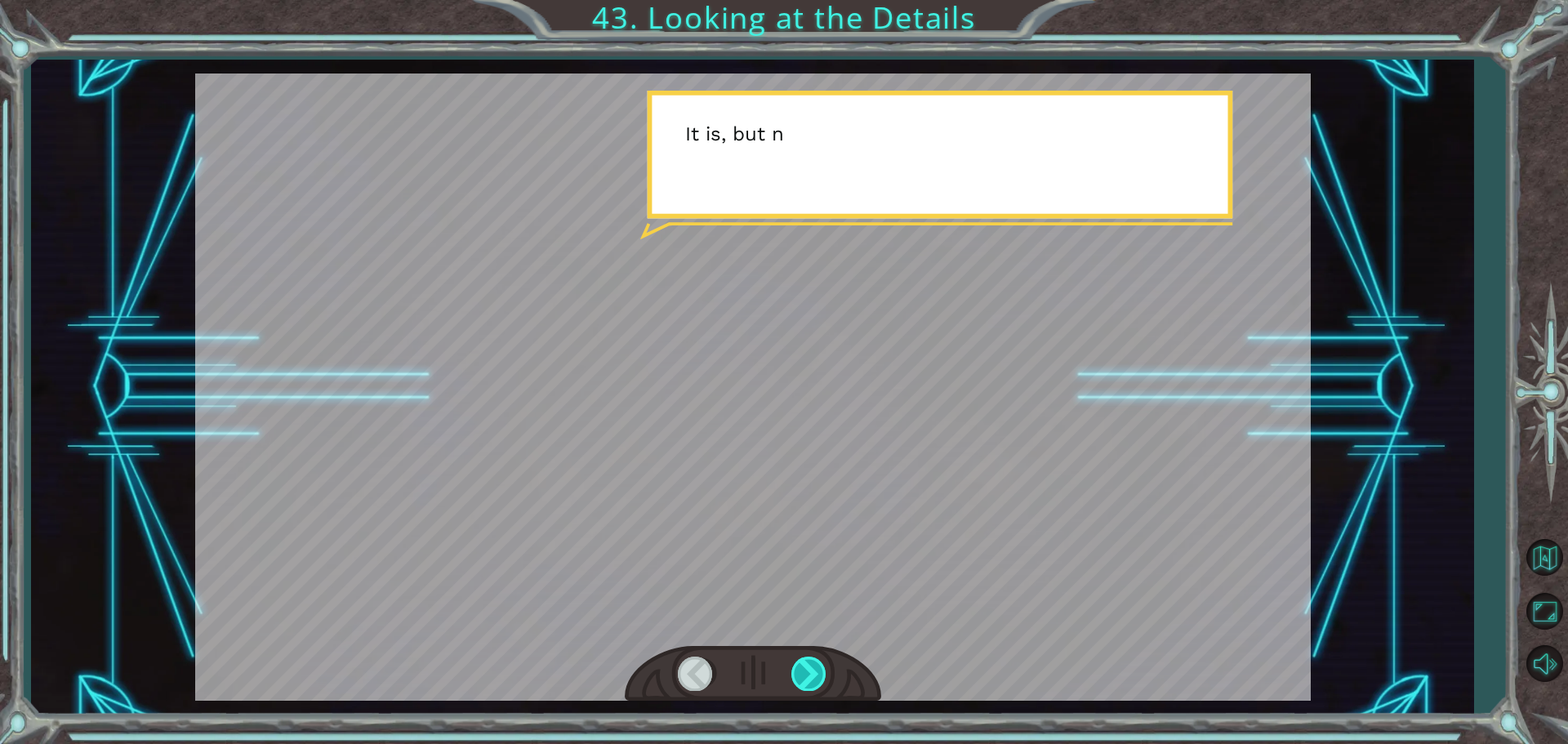
click at [808, 669] on div at bounding box center [810, 674] width 36 height 34
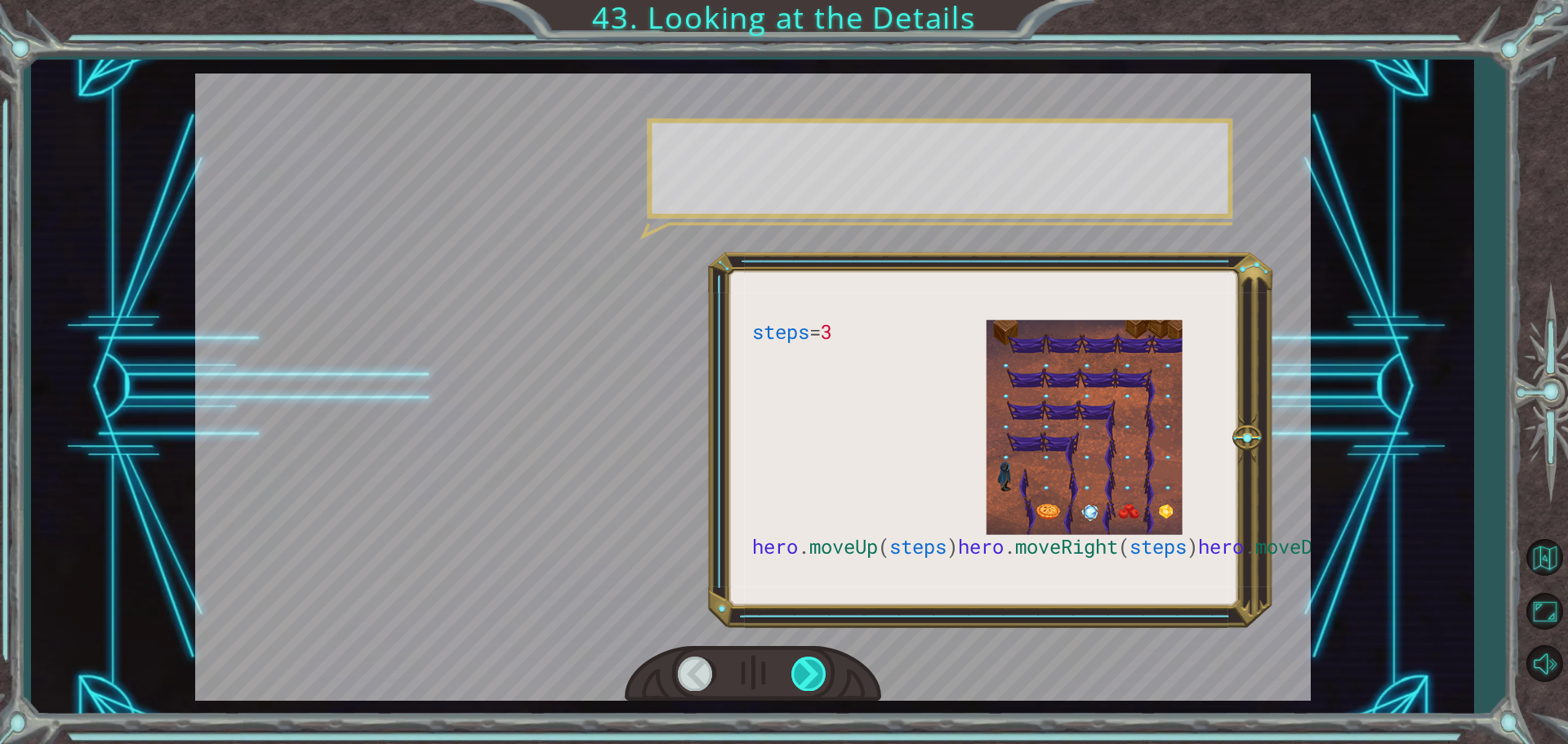
click at [808, 669] on div at bounding box center [810, 674] width 36 height 34
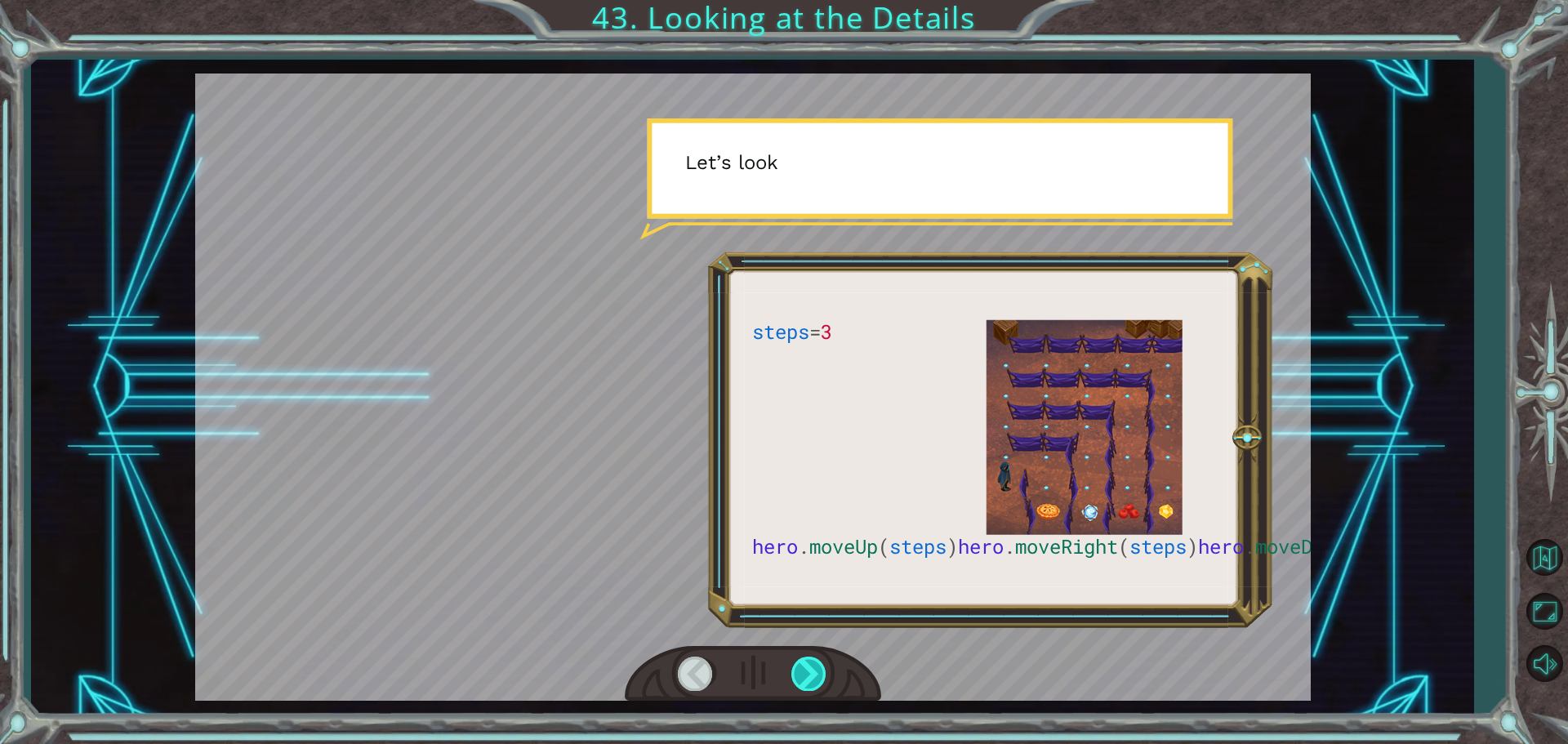
click at [808, 669] on div at bounding box center [810, 674] width 36 height 34
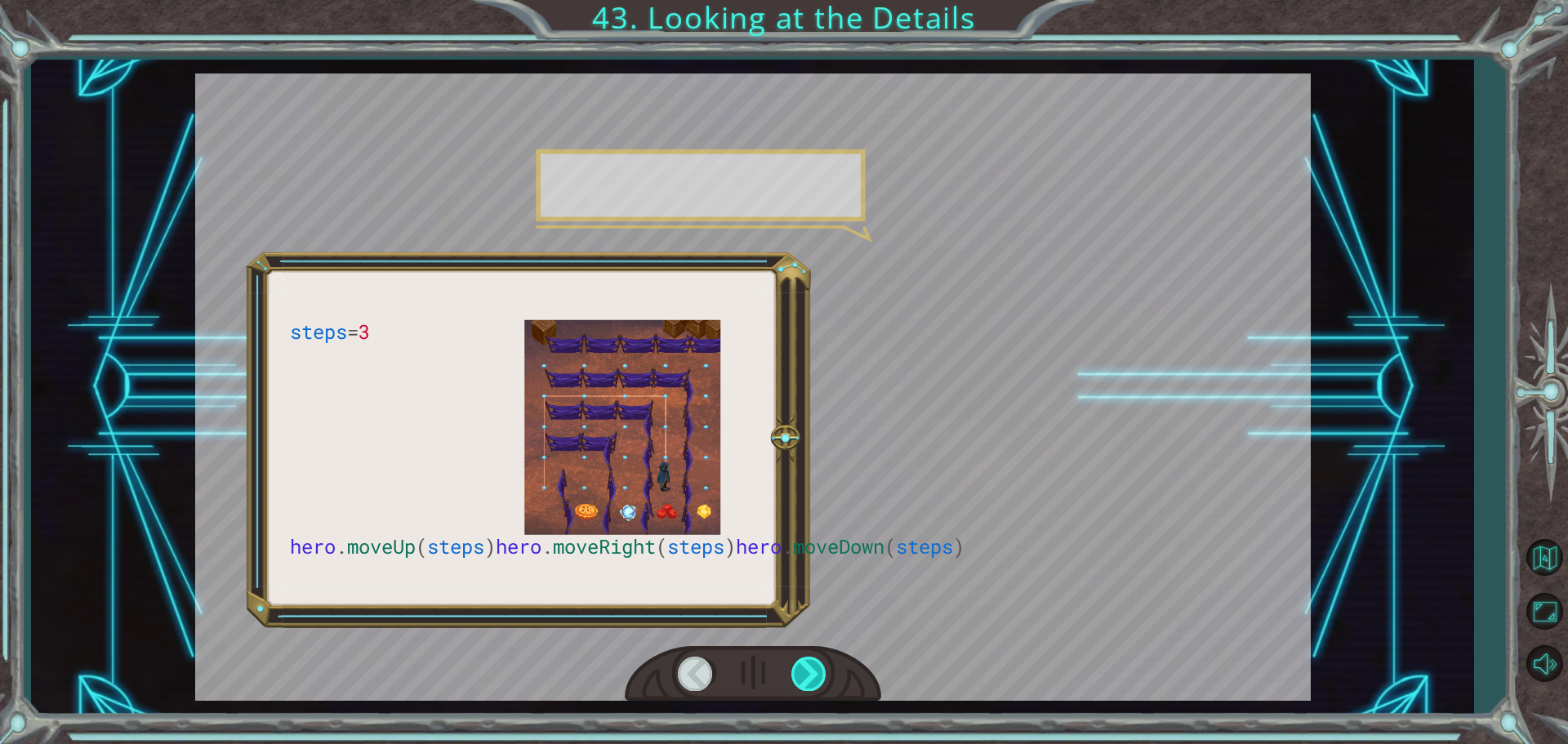
click at [808, 669] on div at bounding box center [810, 674] width 36 height 34
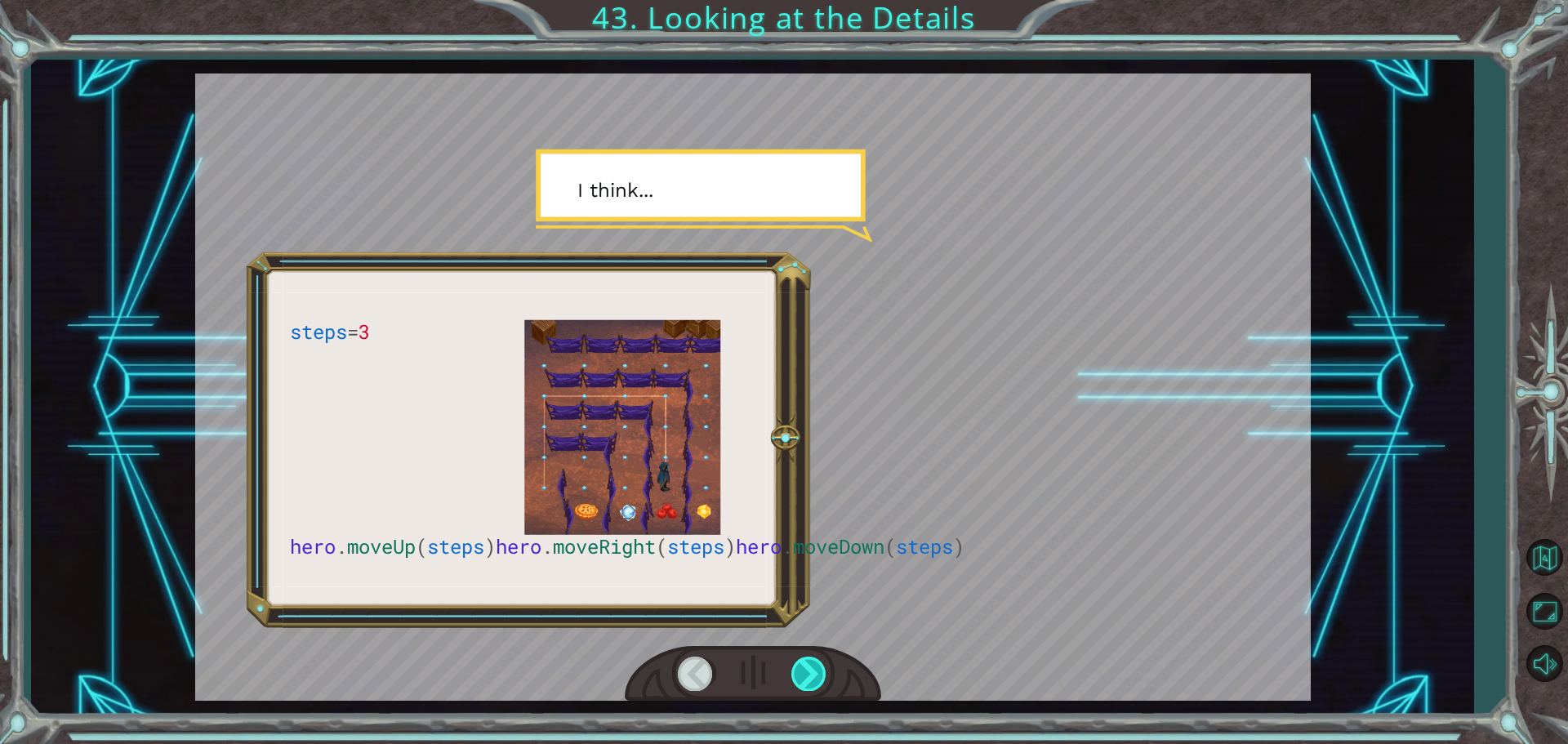
click at [808, 669] on div at bounding box center [810, 674] width 36 height 34
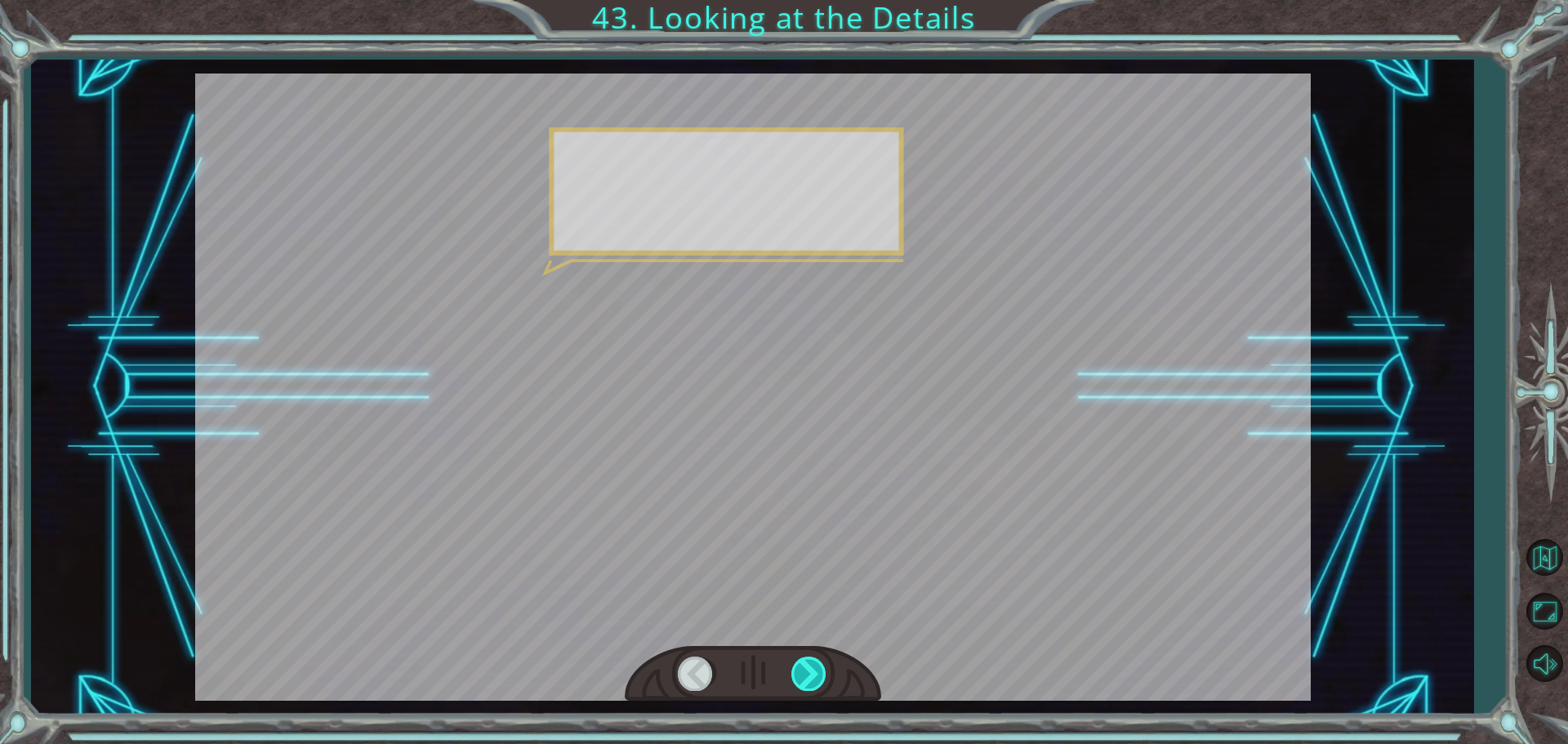
click at [808, 669] on div at bounding box center [810, 674] width 36 height 34
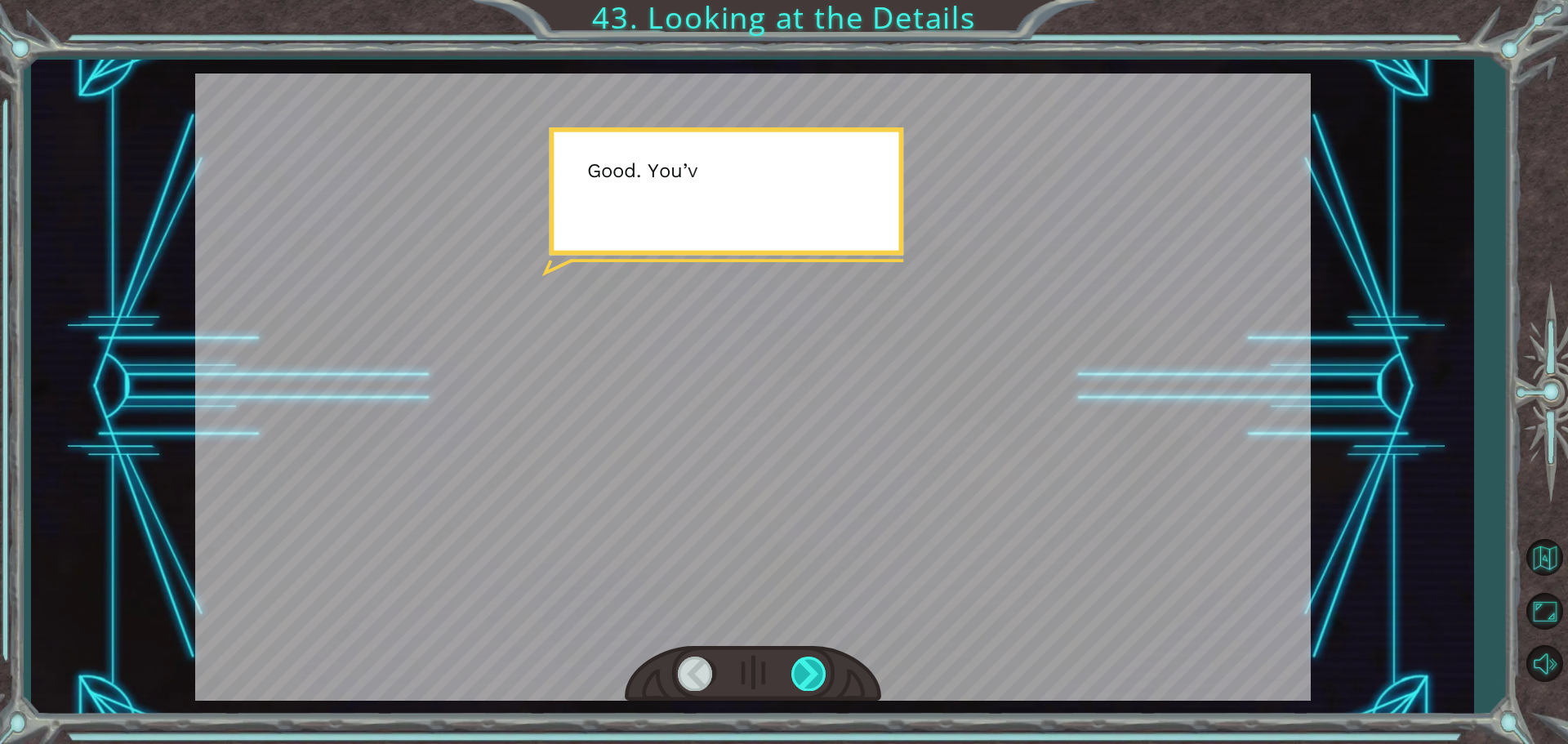
click at [808, 669] on div at bounding box center [810, 674] width 36 height 34
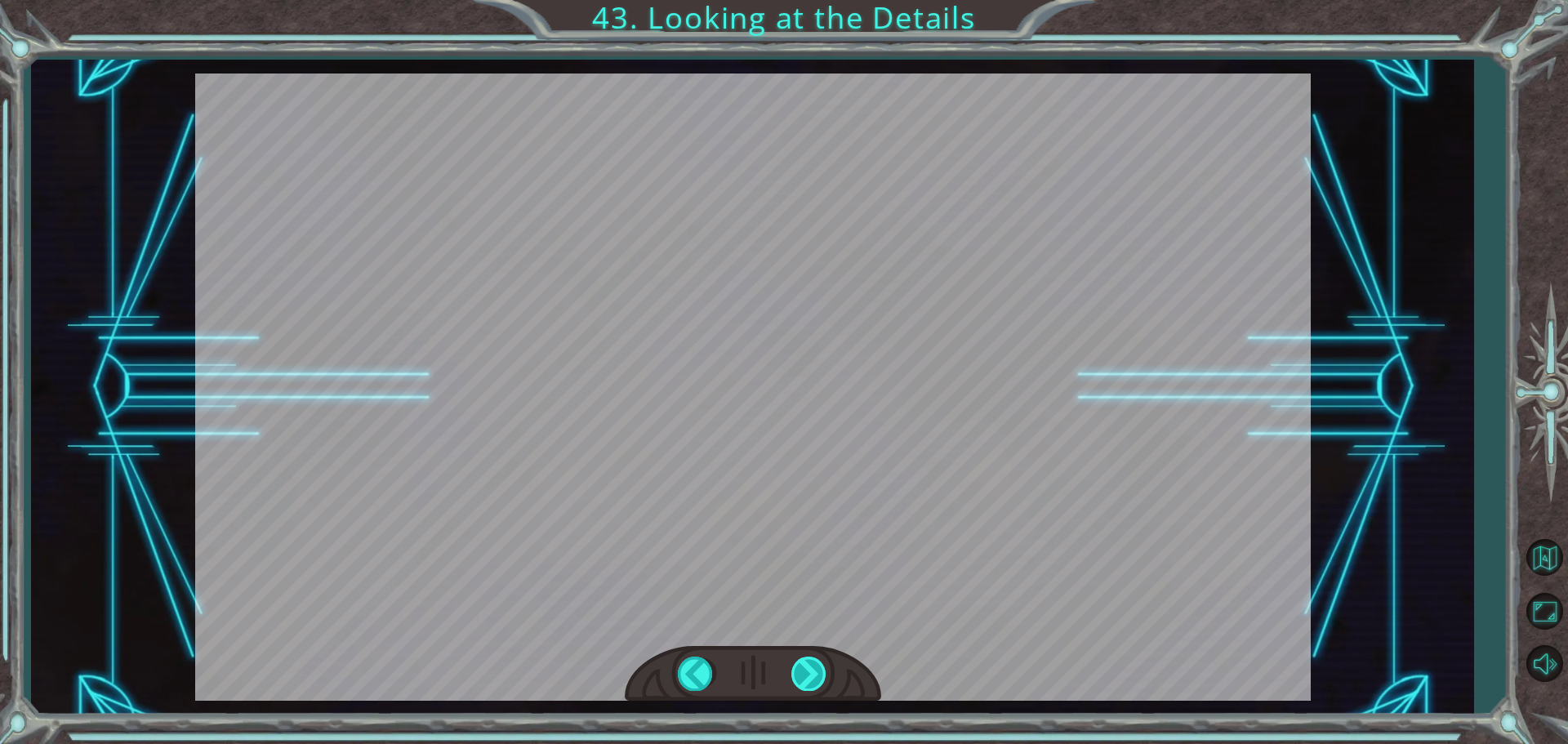
click at [808, 0] on div "steps = 3 hero . moveUp ( steps ) hero . moveRight ( steps ) hero . moveDown ( …" at bounding box center [784, 0] width 1568 height 0
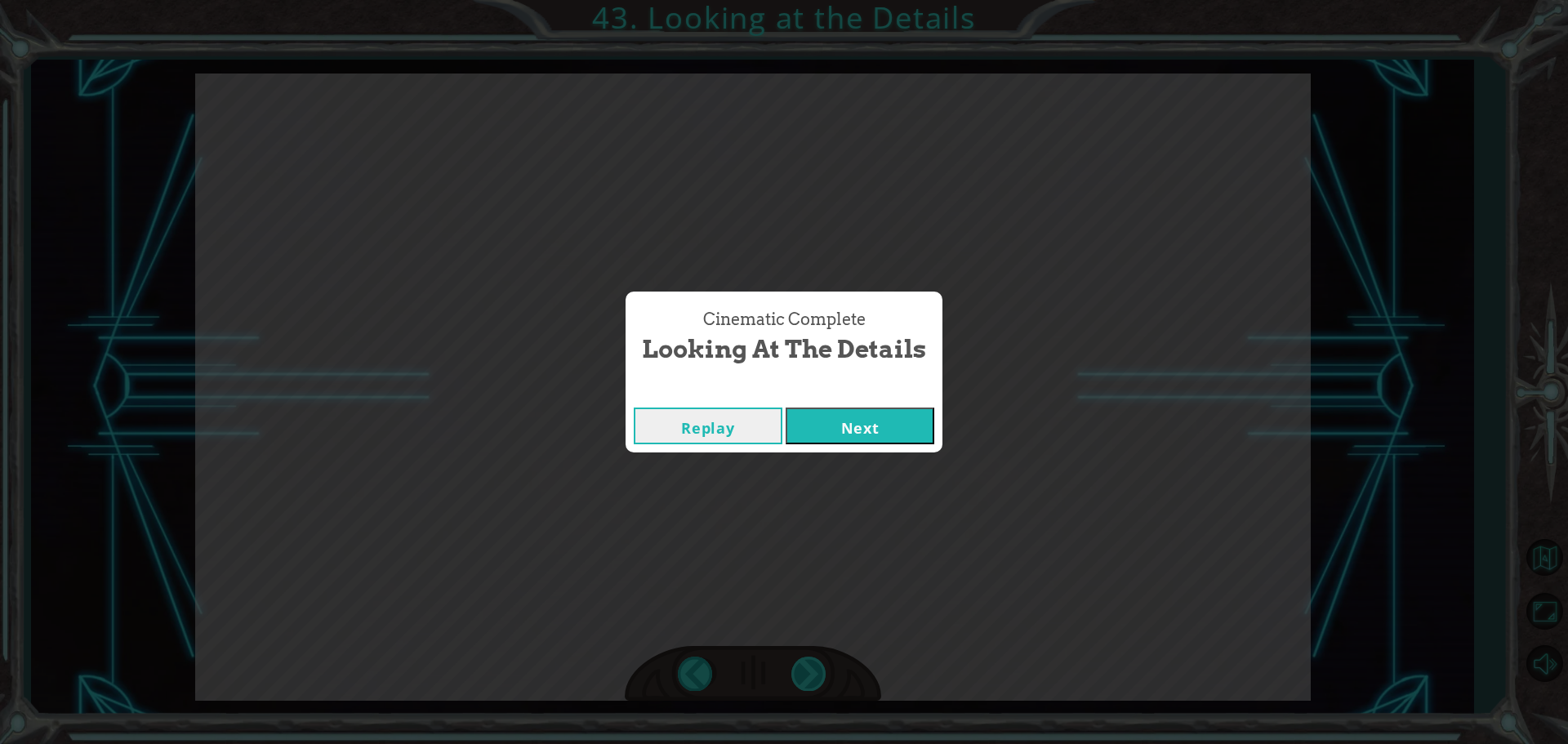
click at [808, 669] on div "Cinematic Complete Looking at the Details Replay Next" at bounding box center [784, 372] width 1568 height 744
click at [852, 438] on button "Next" at bounding box center [859, 426] width 148 height 36
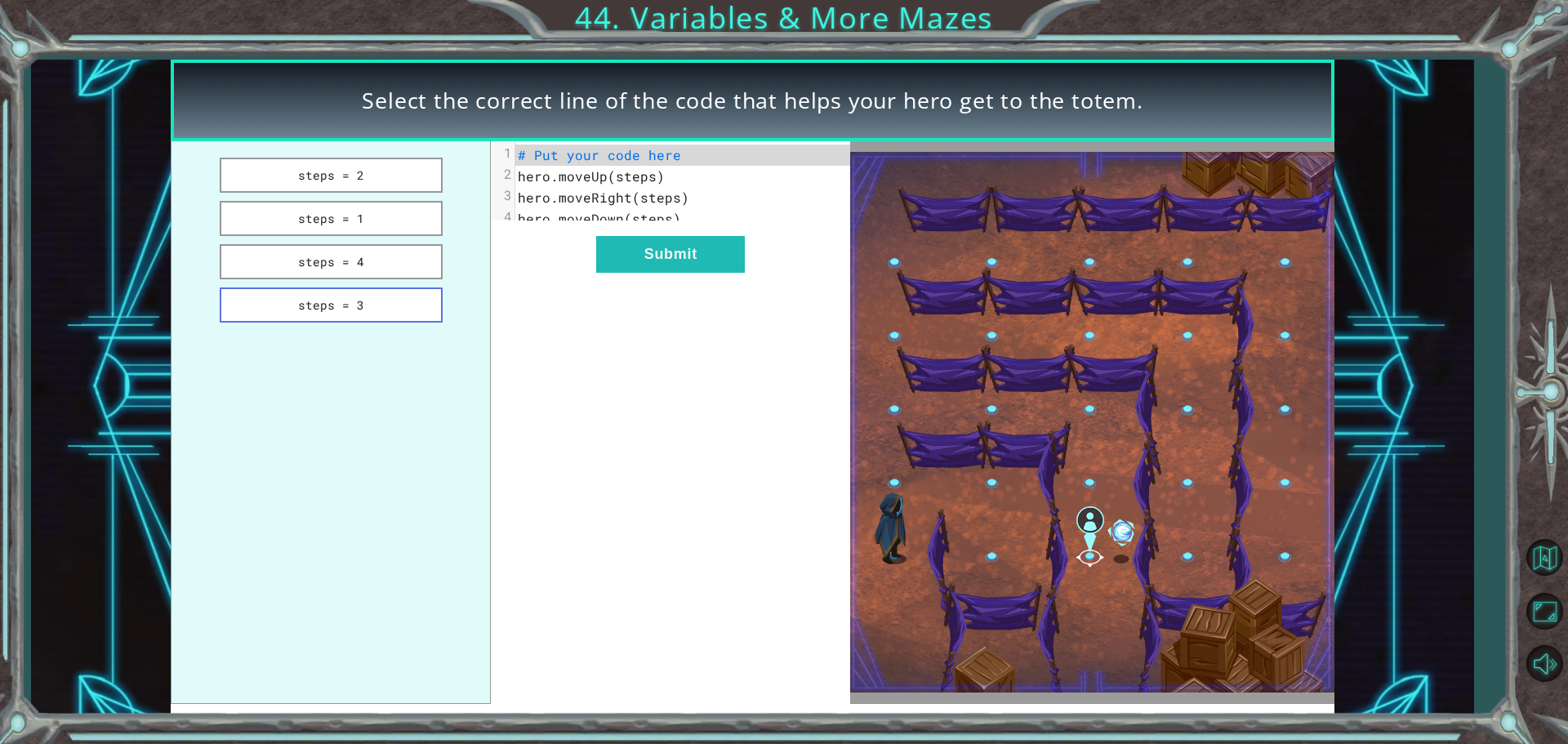
drag, startPoint x: 381, startPoint y: 300, endPoint x: 640, endPoint y: 256, distance: 262.7
click at [391, 296] on button "steps = 3" at bounding box center [331, 305] width 223 height 35
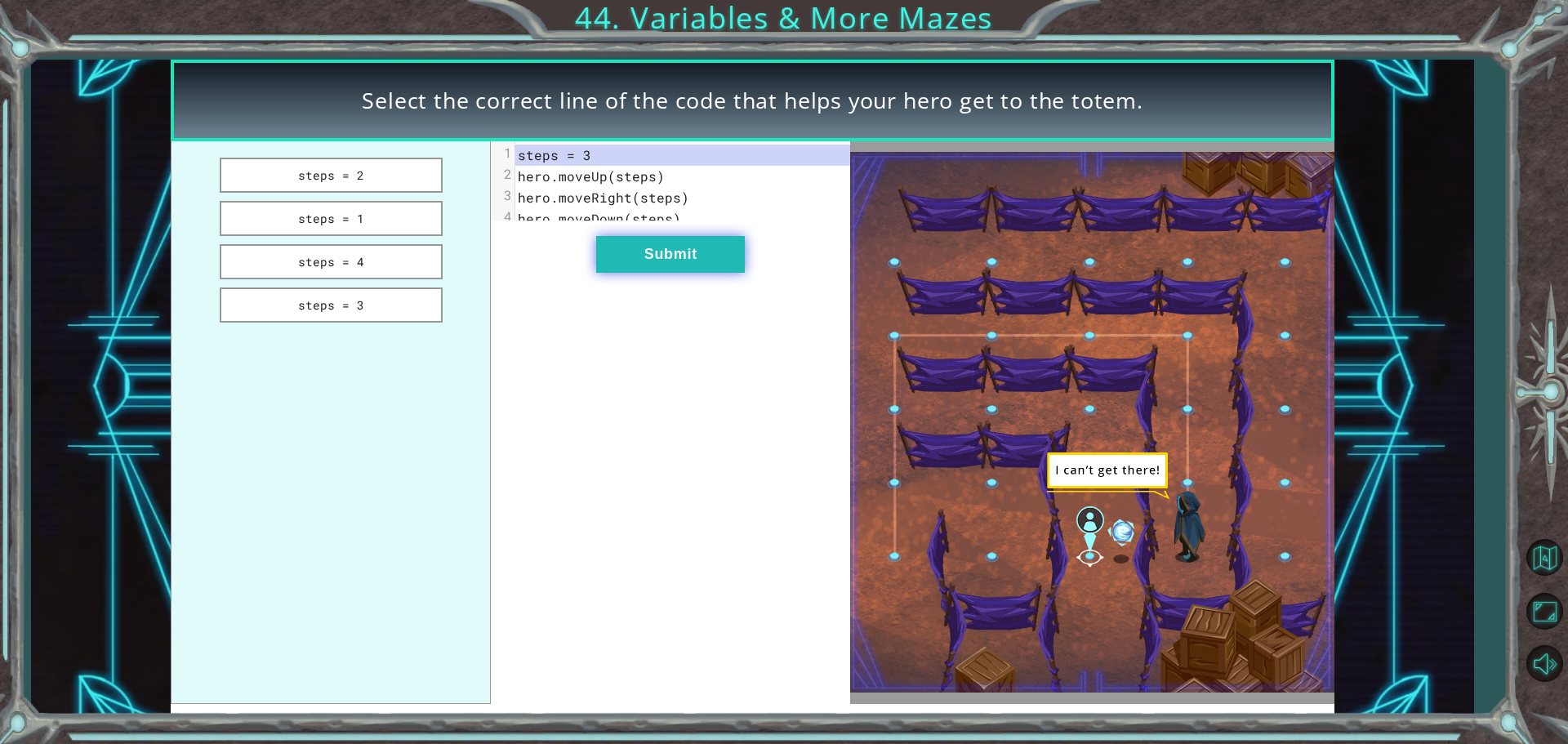
drag, startPoint x: 658, startPoint y: 240, endPoint x: 657, endPoint y: 249, distance: 9.1
click at [659, 242] on div "xxxxxxxxxx 4 1 steps = 3 2 hero.moveUp(steps) 3 hero.moveRight(steps) 4 hero.mo…" at bounding box center [671, 423] width 359 height 563
drag, startPoint x: 331, startPoint y: 305, endPoint x: 602, endPoint y: 267, distance: 273.7
click at [335, 304] on button "steps = 3" at bounding box center [331, 305] width 223 height 35
click at [680, 273] on button "Submit" at bounding box center [670, 254] width 148 height 36
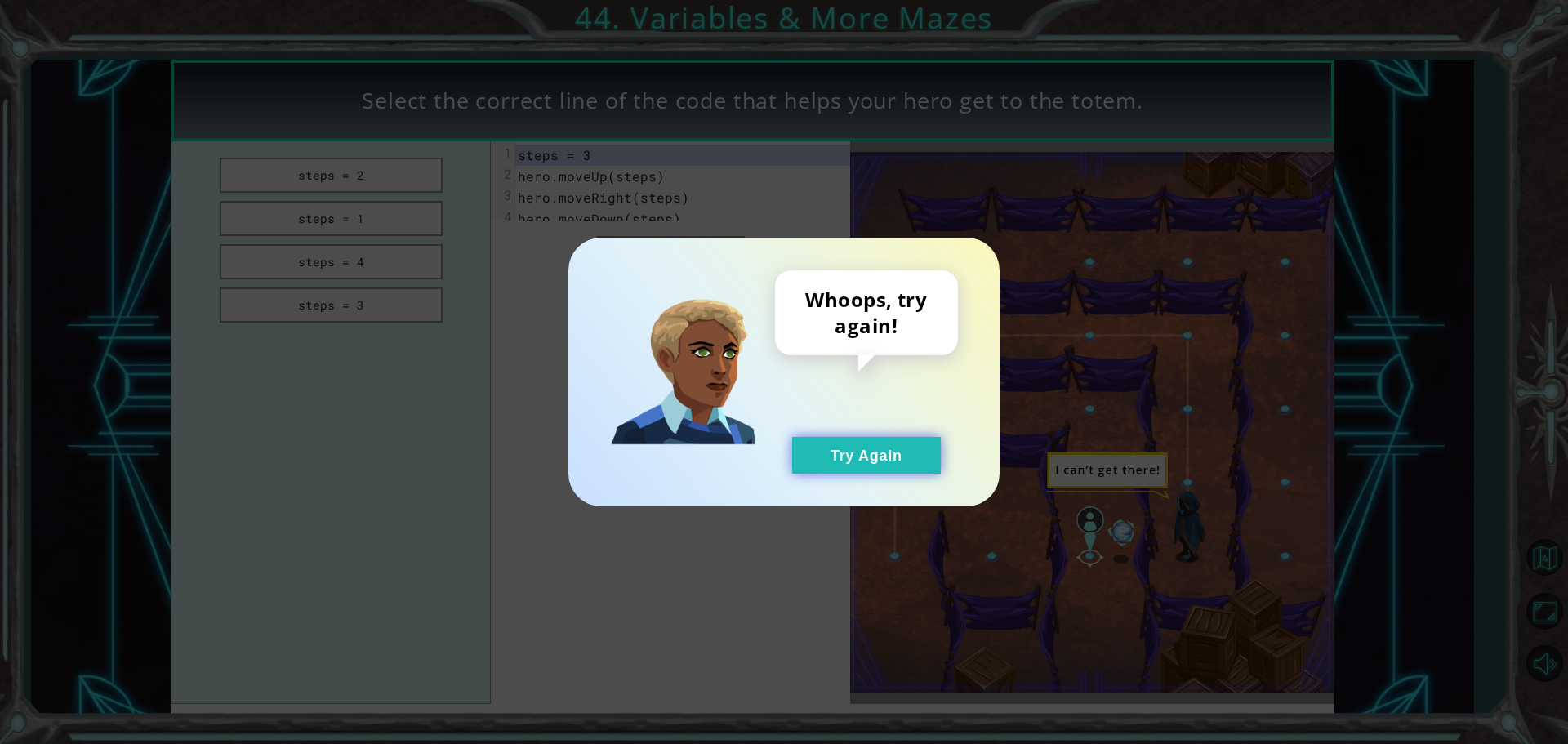
click at [823, 445] on button "Try Again" at bounding box center [866, 455] width 148 height 36
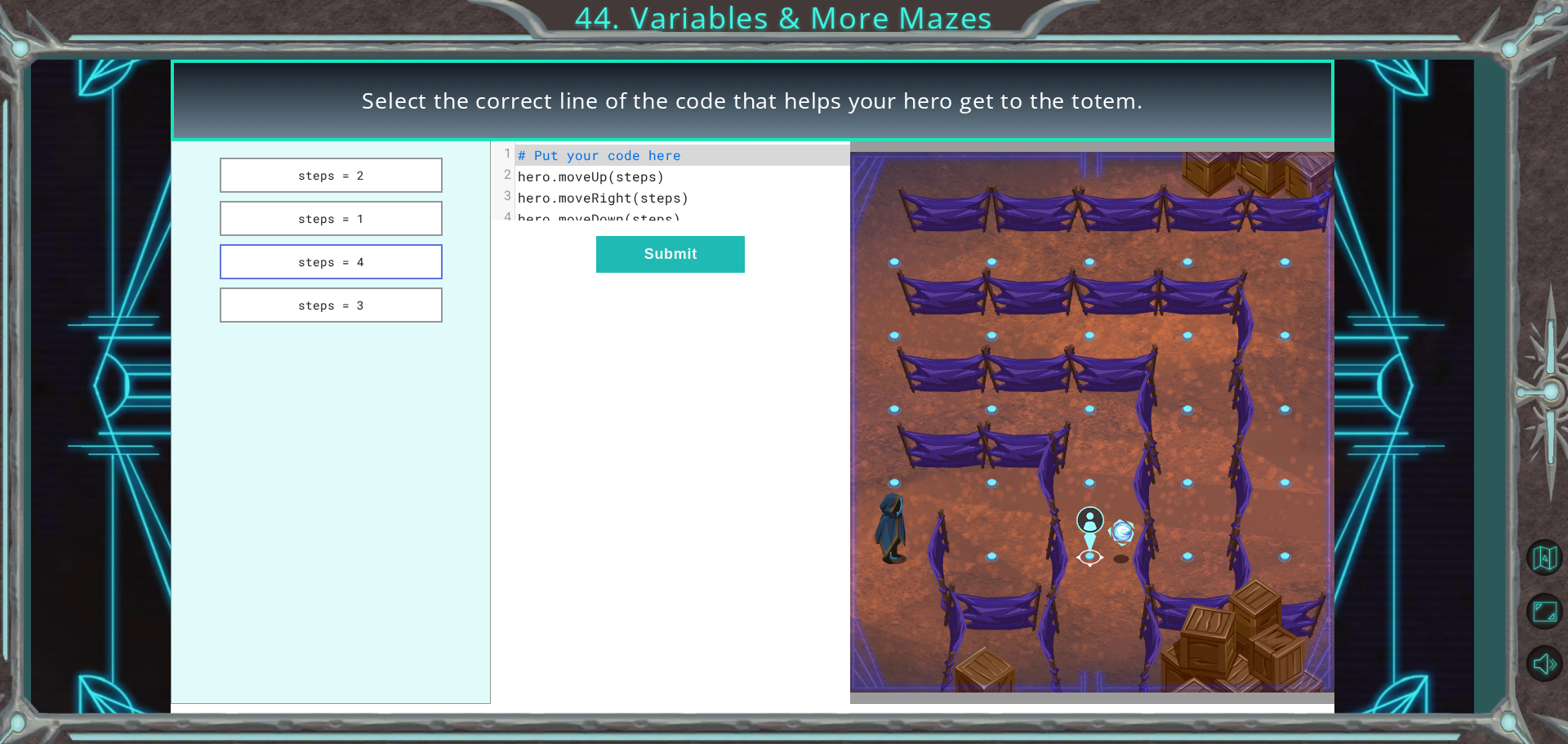
click at [388, 264] on button "steps = 4" at bounding box center [331, 261] width 223 height 35
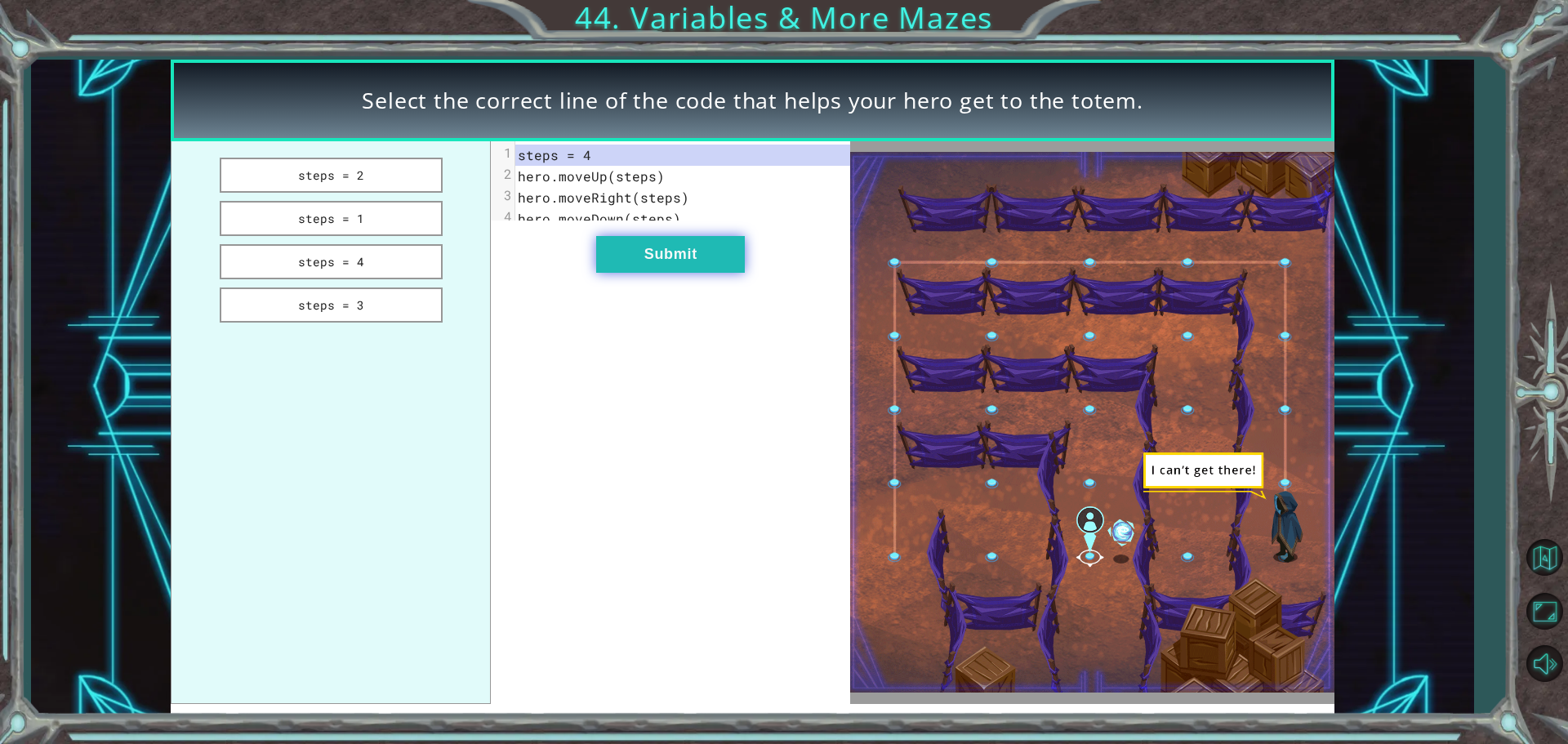
click at [630, 273] on button "Submit" at bounding box center [670, 254] width 148 height 36
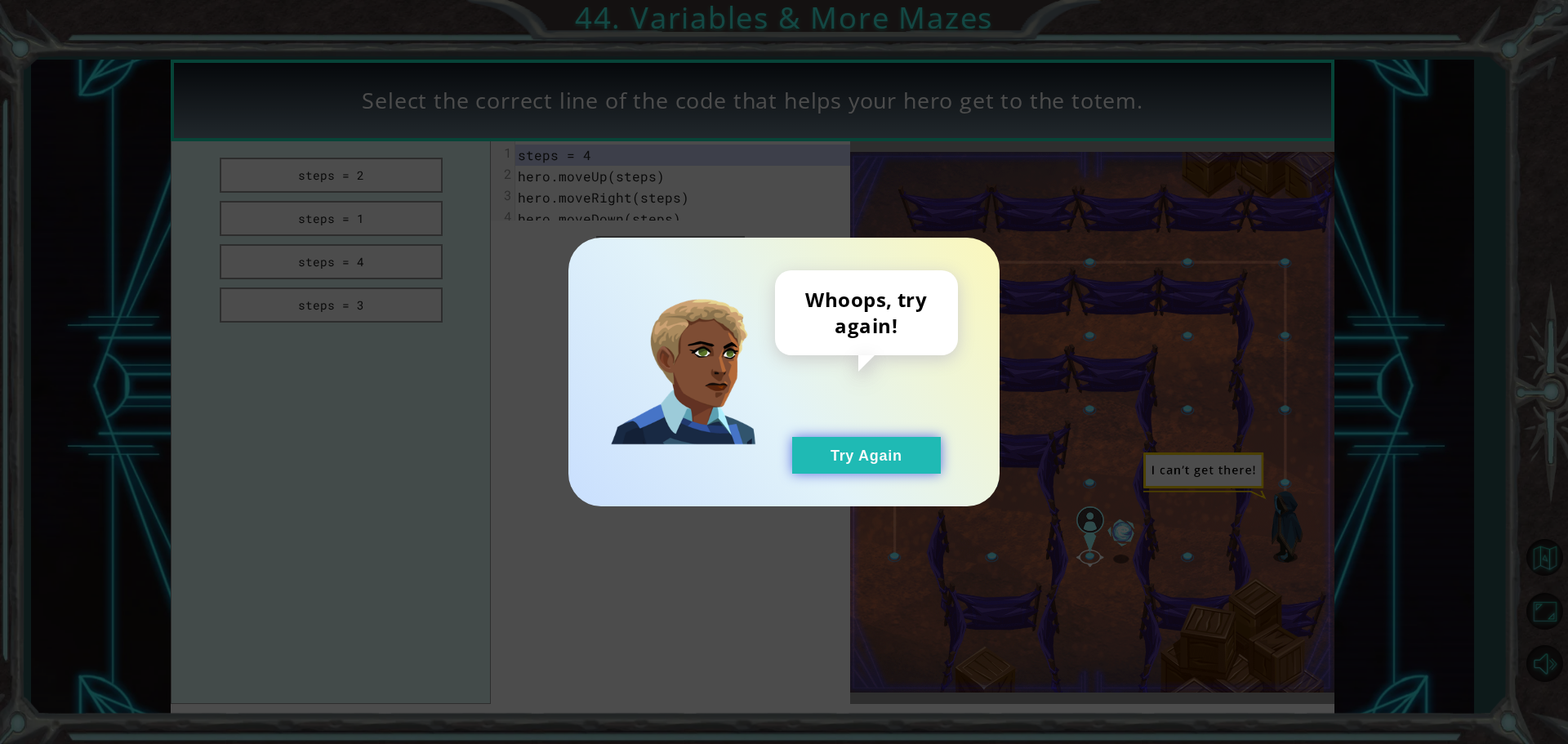
click at [834, 460] on button "Try Again" at bounding box center [866, 455] width 148 height 36
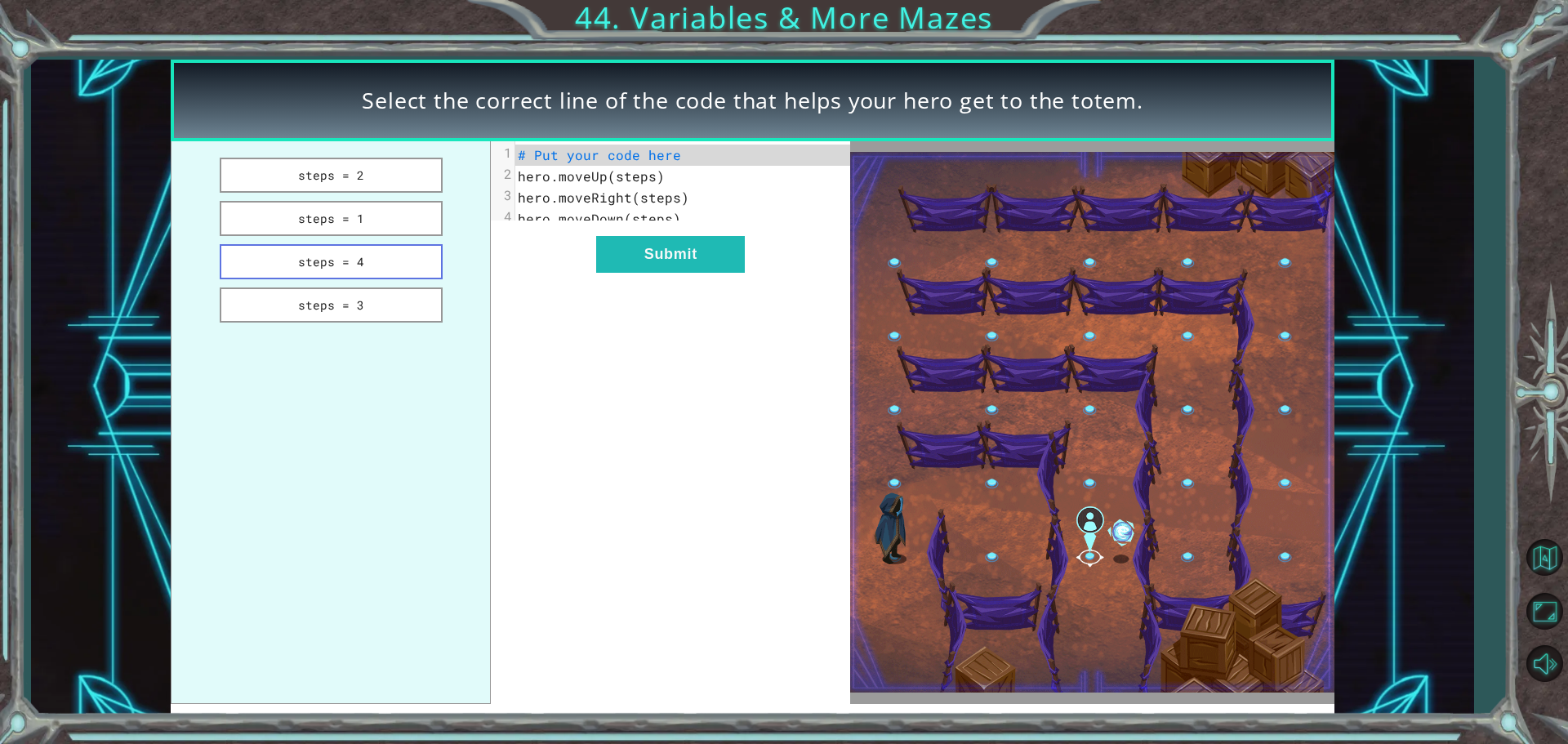
click at [379, 273] on button "steps = 4" at bounding box center [331, 261] width 223 height 35
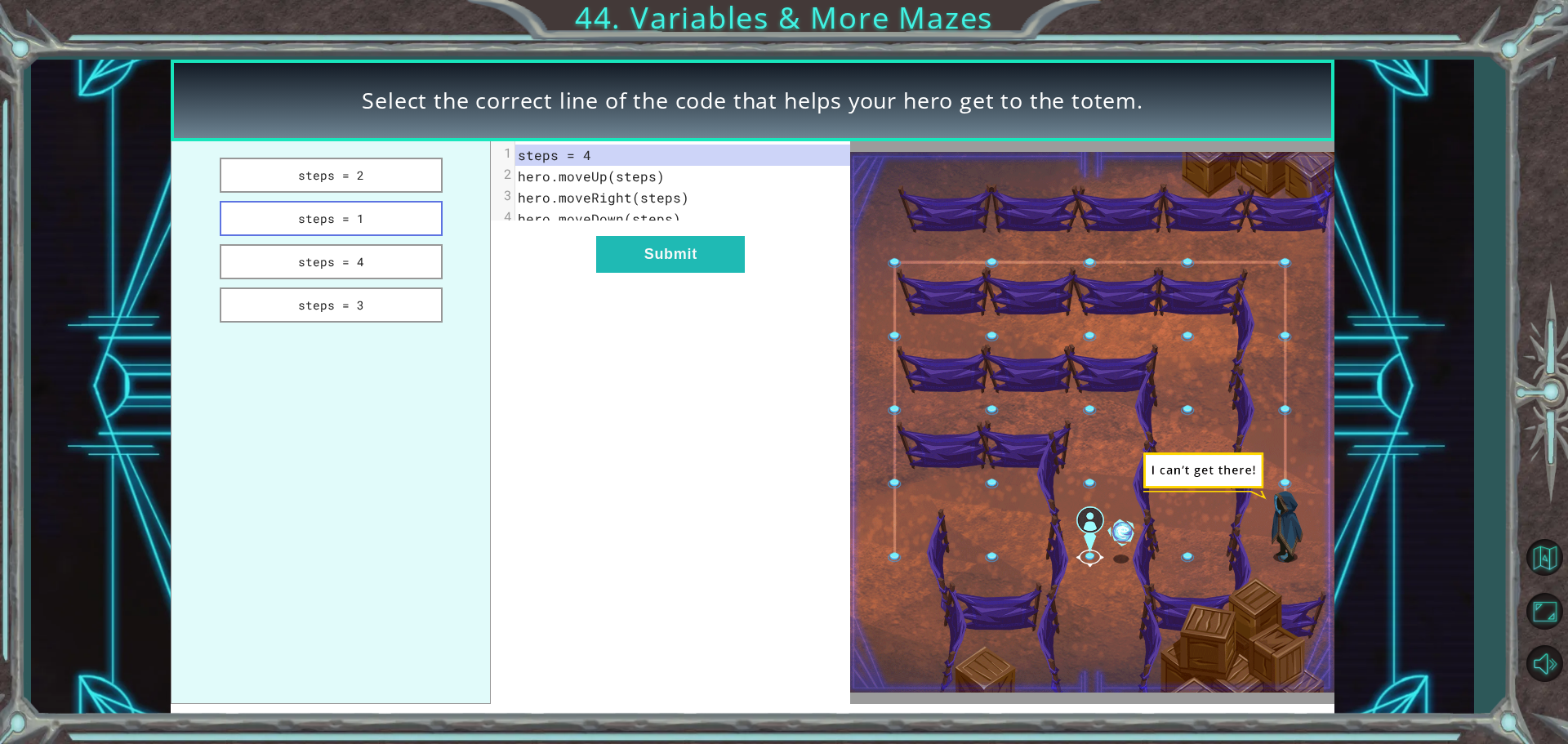
click at [389, 233] on button "steps = 1" at bounding box center [331, 218] width 223 height 35
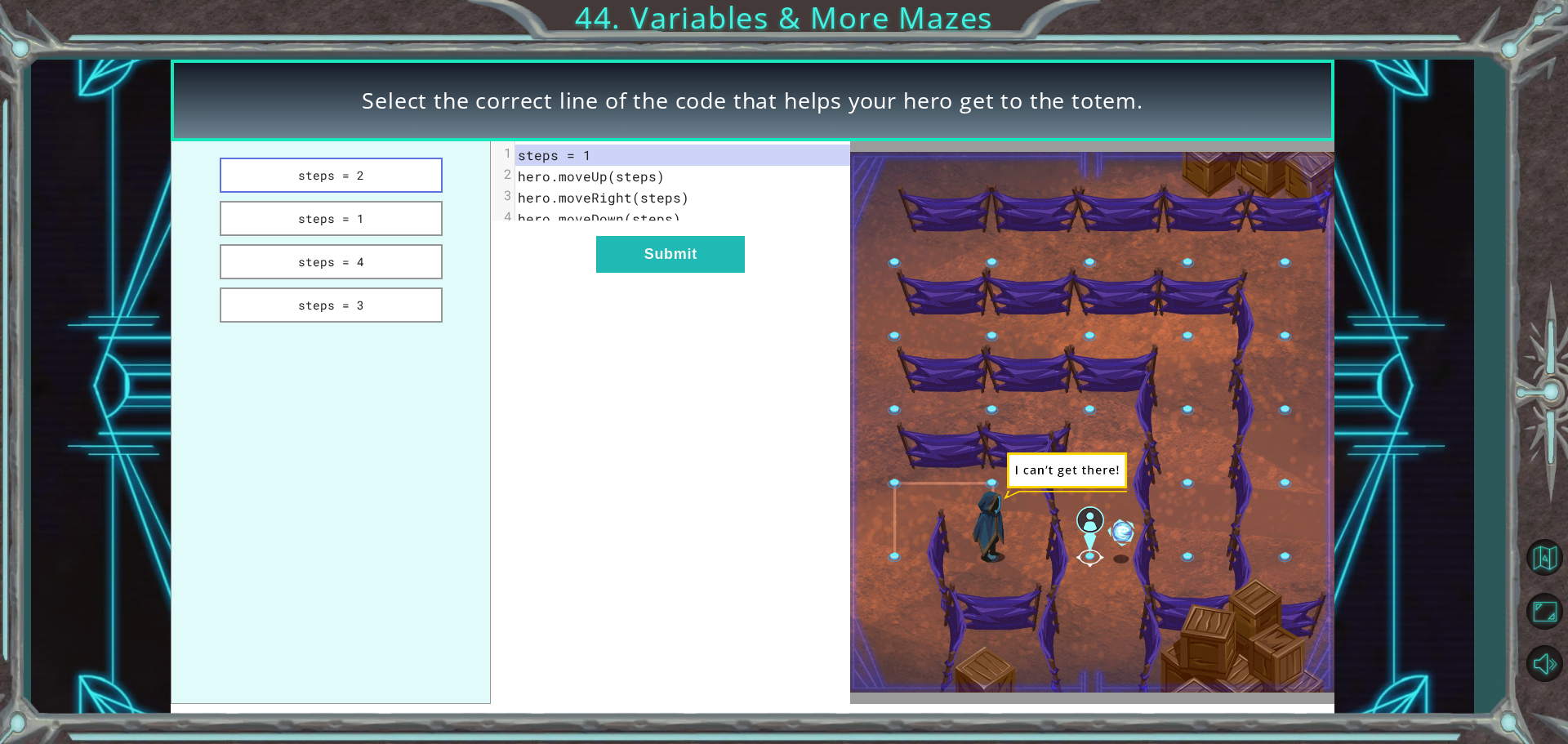
click at [395, 168] on button "steps = 2" at bounding box center [331, 175] width 223 height 35
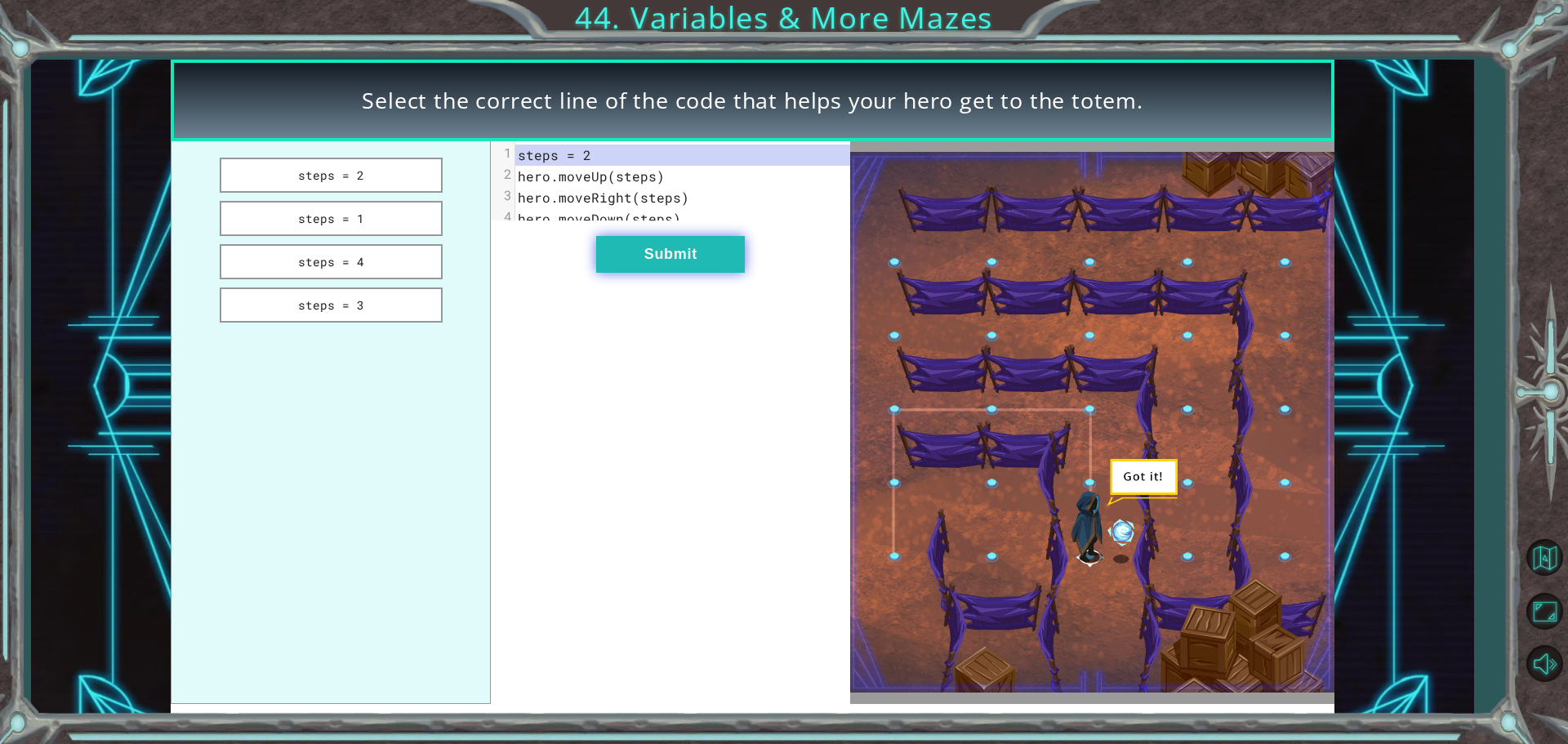
click at [685, 273] on button "Submit" at bounding box center [670, 254] width 148 height 36
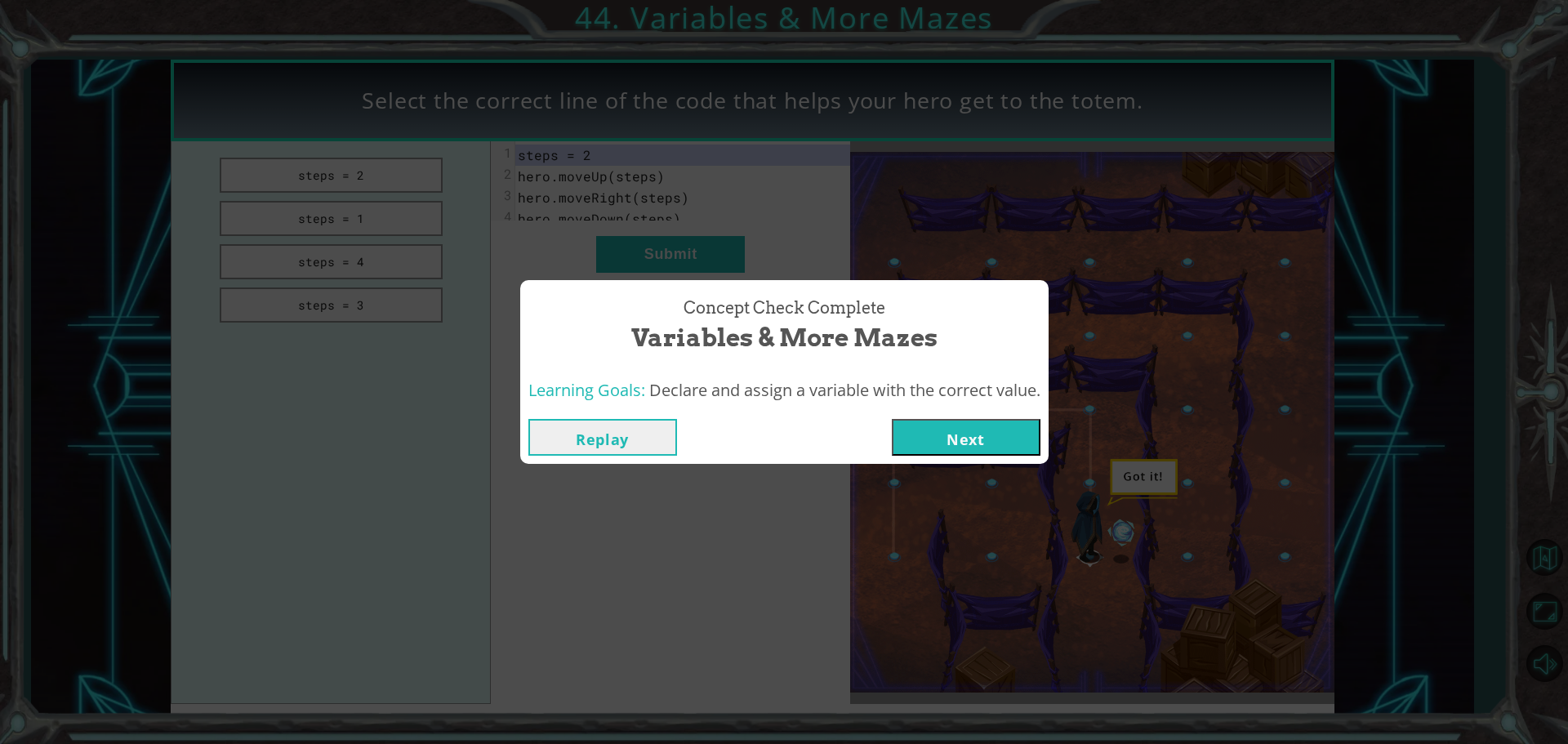
click at [920, 431] on button "Next" at bounding box center [966, 438] width 148 height 36
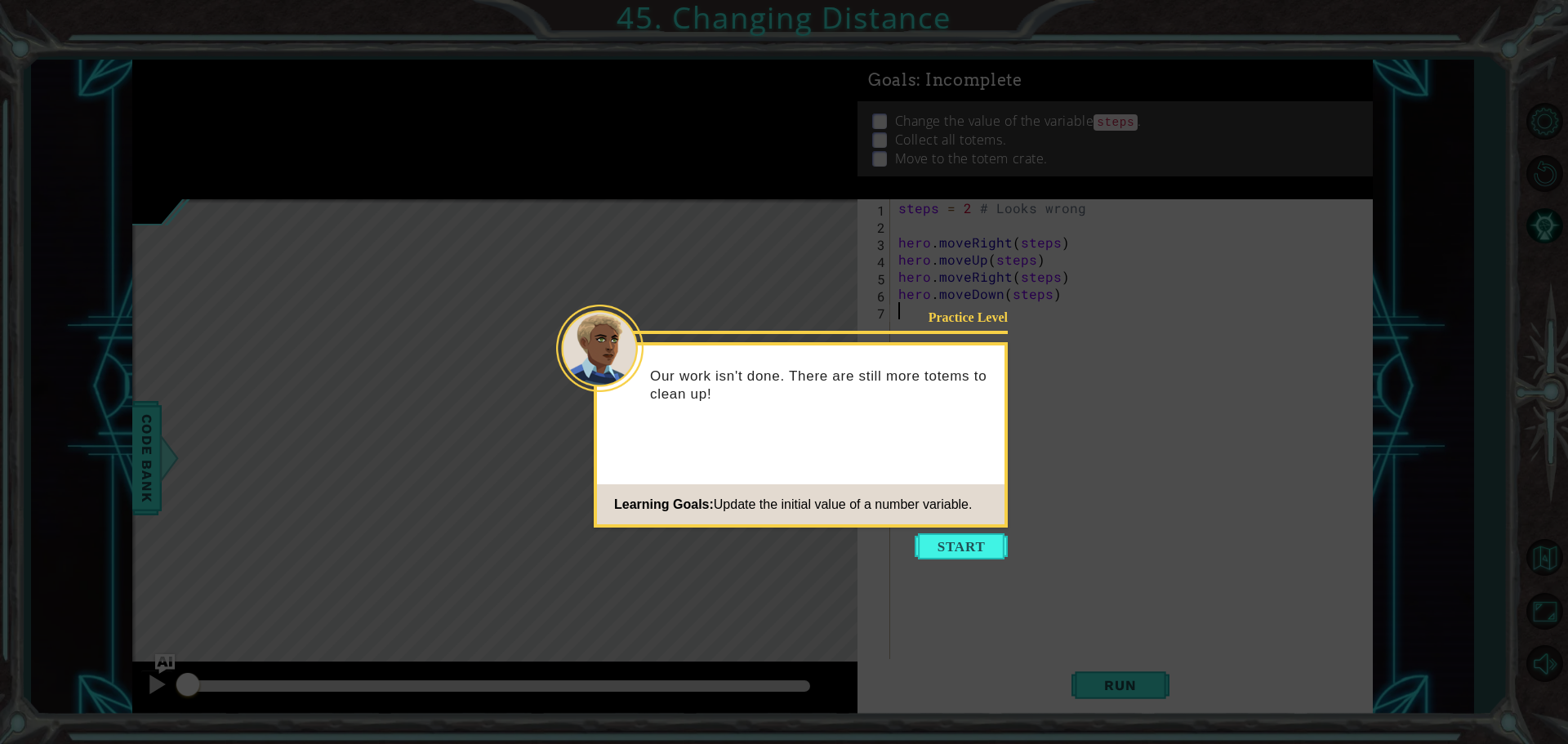
click at [952, 549] on button "Start" at bounding box center [961, 546] width 93 height 26
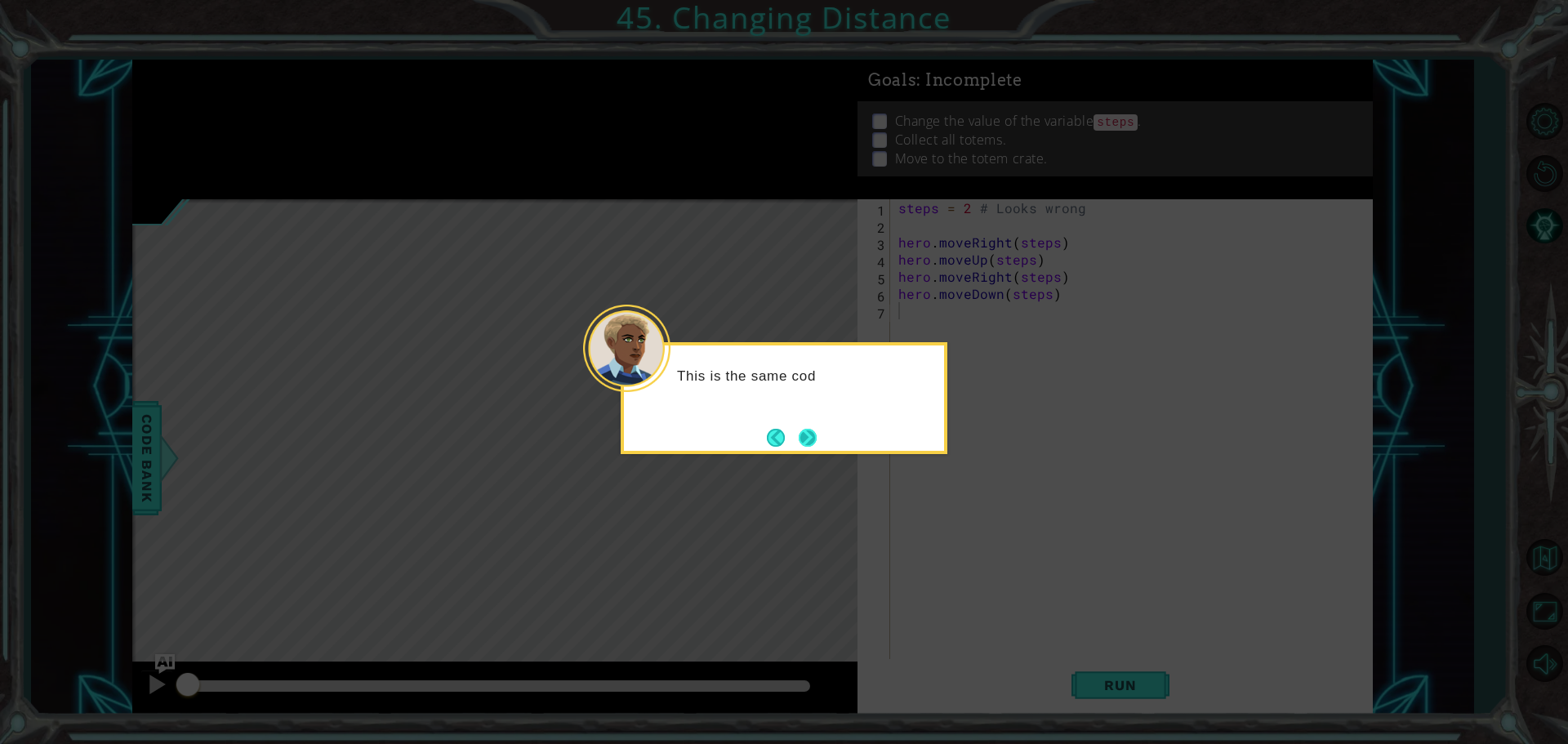
click at [809, 446] on button "Next" at bounding box center [807, 437] width 30 height 30
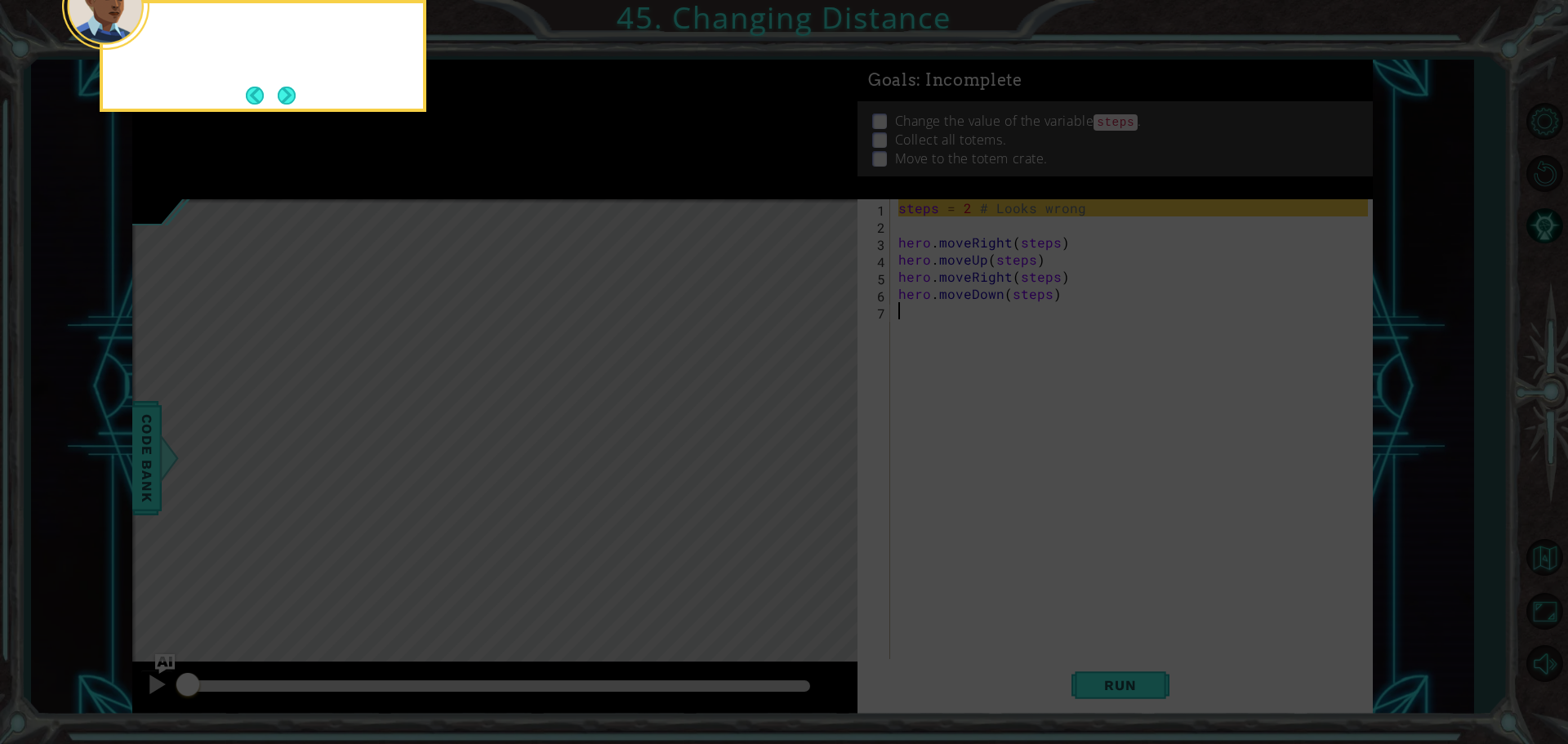
click at [808, 444] on icon at bounding box center [784, 112] width 1568 height 1266
click at [292, 107] on button "Next" at bounding box center [285, 95] width 30 height 30
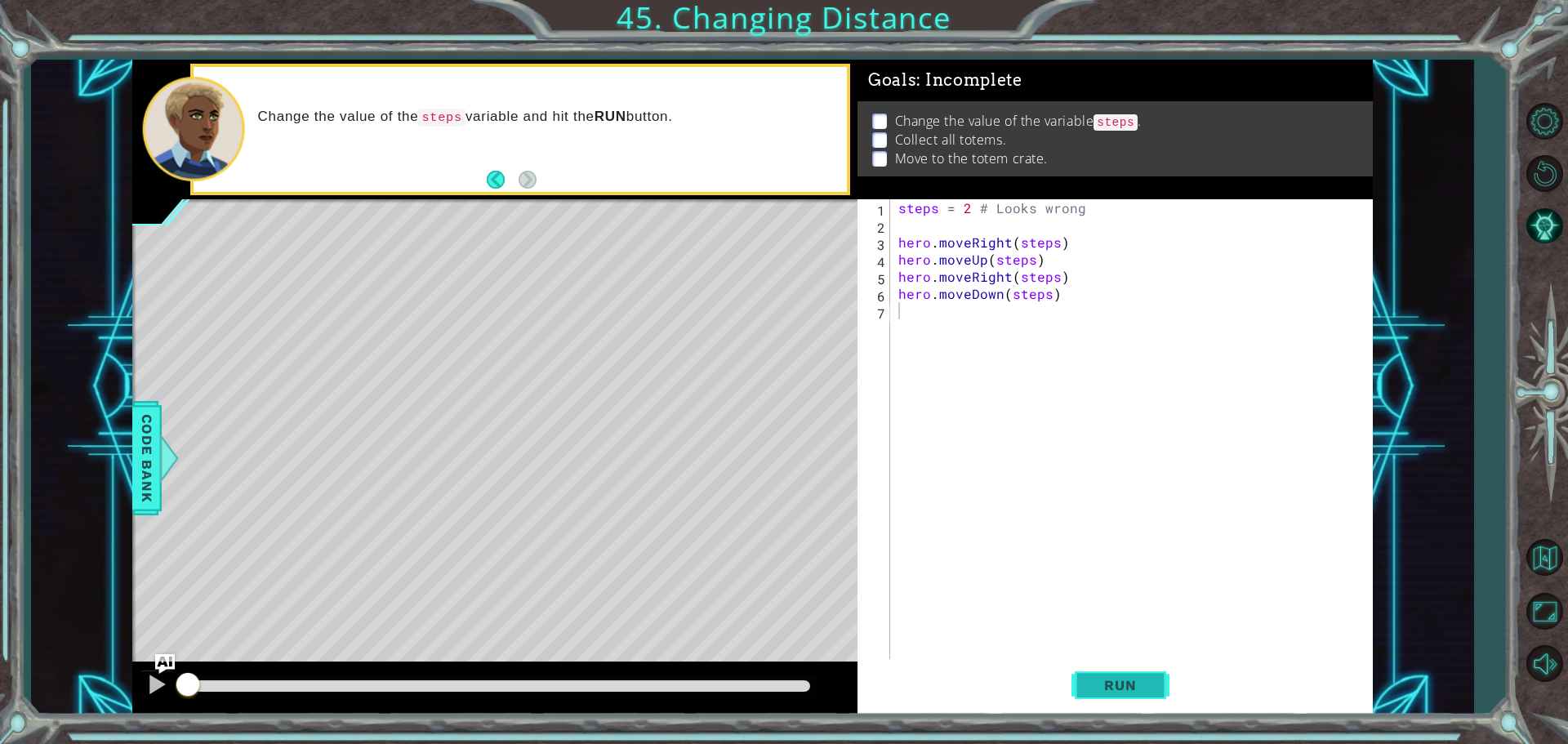
click at [1073, 676] on button "Run" at bounding box center [1120, 684] width 98 height 51
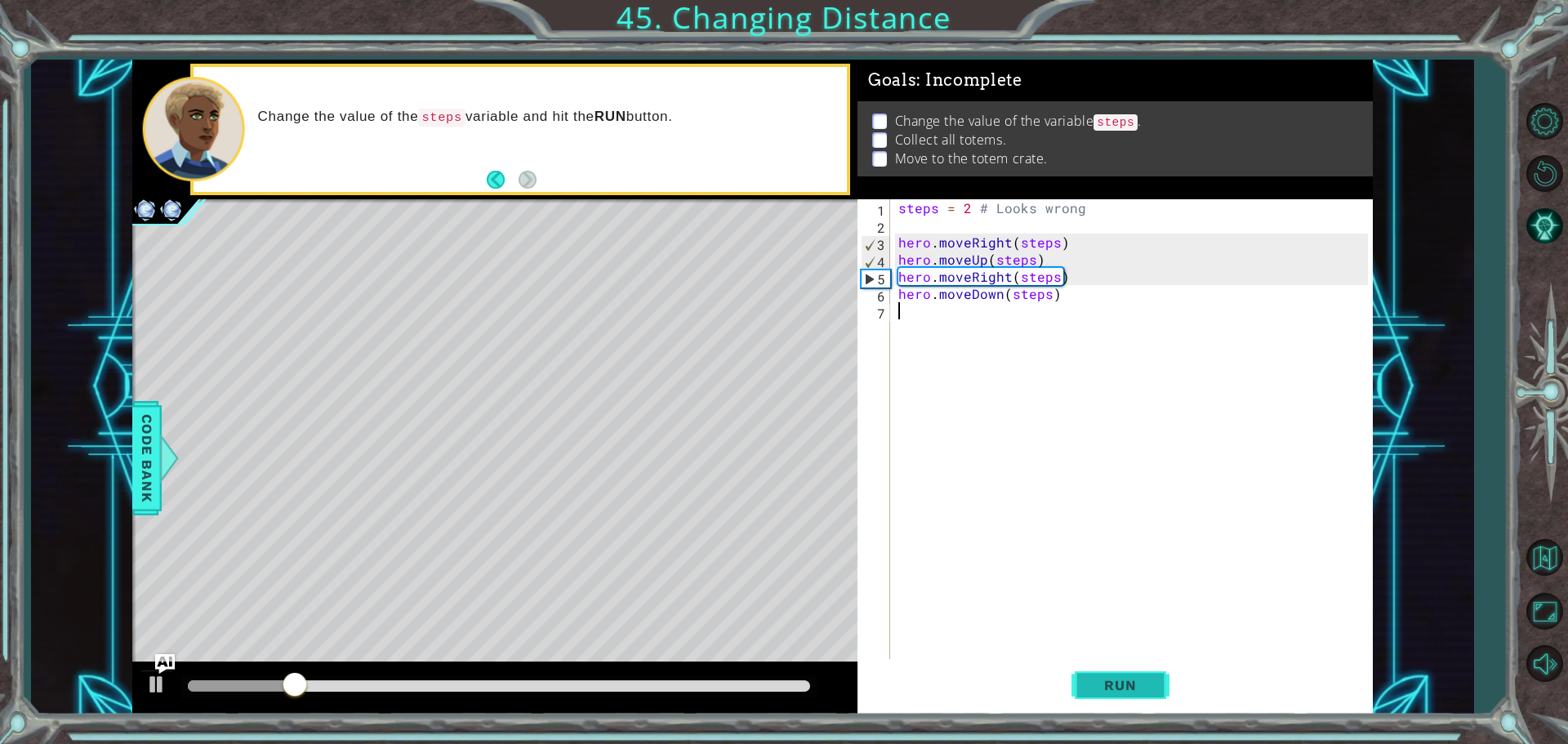
click at [1117, 685] on span "Run" at bounding box center [1119, 685] width 64 height 16
click at [152, 675] on div at bounding box center [156, 684] width 21 height 21
click at [999, 293] on div "steps = 2 # Looks wrong hero . moveRight ( steps ) hero . moveUp ( steps ) hero…" at bounding box center [1135, 448] width 481 height 497
click at [1001, 293] on div "steps = 2 # Looks wrong hero . moveRight ( steps ) hero . moveUp ( steps ) hero…" at bounding box center [1131, 431] width 473 height 464
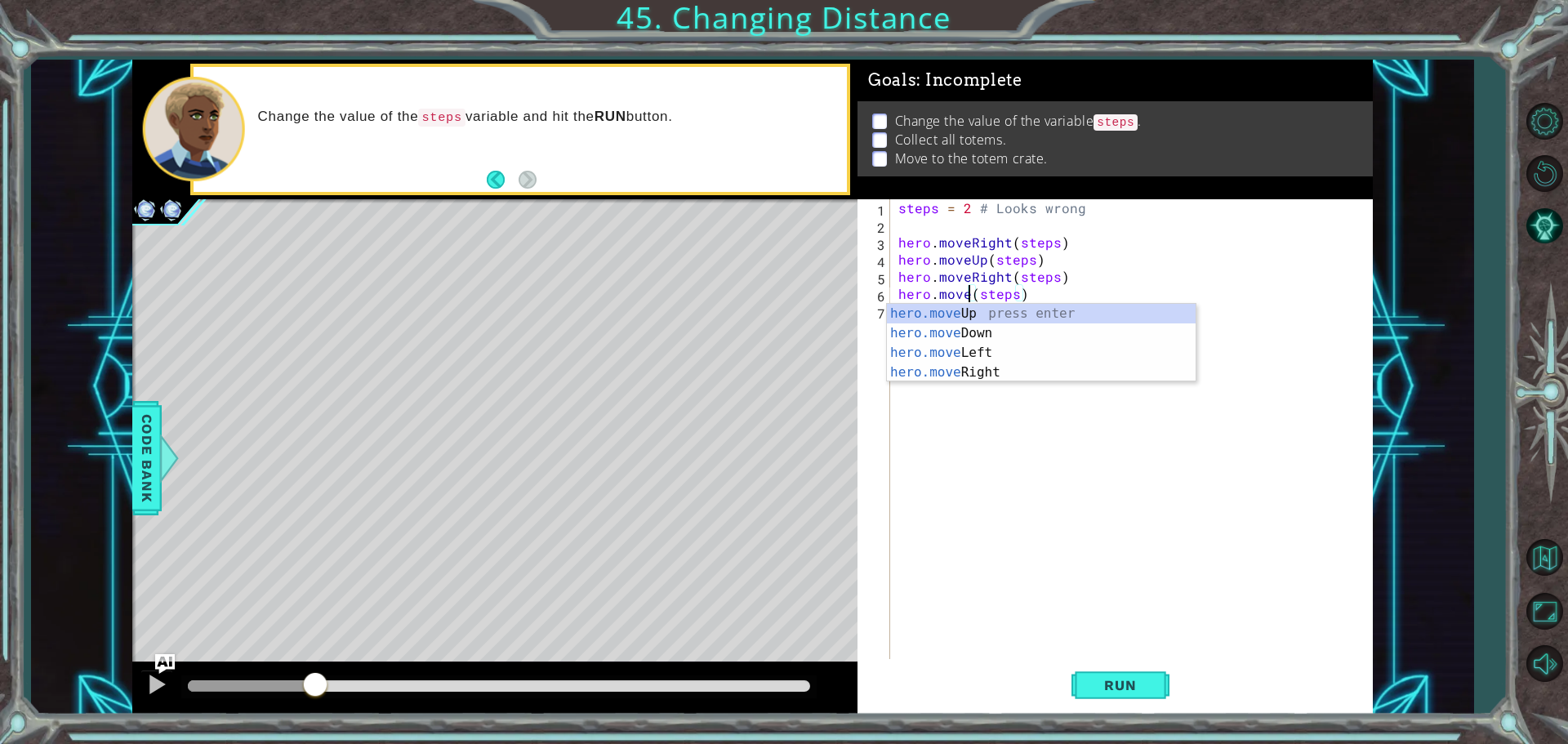
click at [1003, 306] on div "hero.move Up press enter hero.move Down press enter hero.move Left press enter …" at bounding box center [1041, 363] width 309 height 118
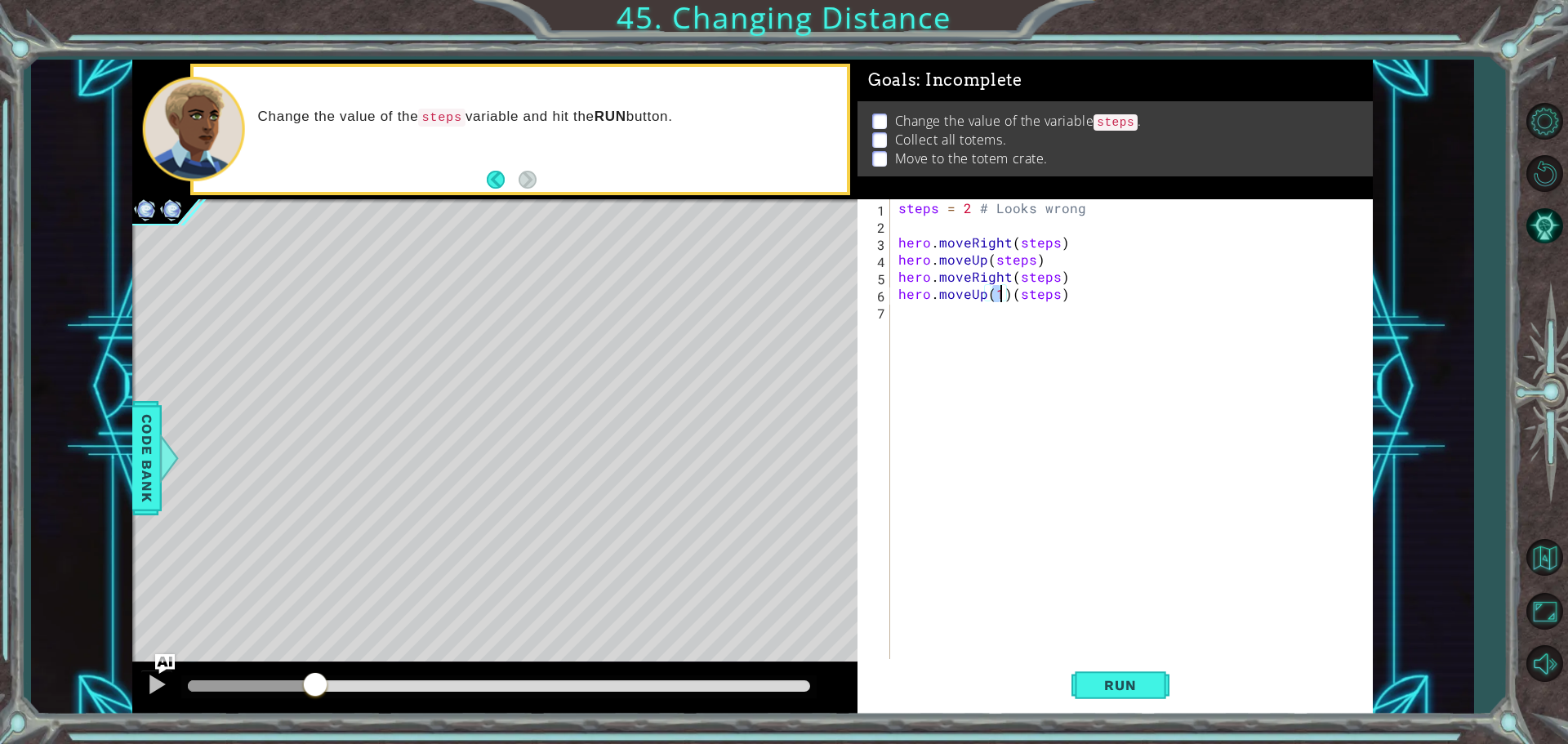
click at [1008, 291] on div "steps = 2 # Looks wrong hero . moveRight ( steps ) hero . moveUp ( steps ) hero…" at bounding box center [1135, 448] width 481 height 497
type textarea "hero.moveUp(steps)"
click at [944, 505] on div "steps = 2 # Looks wrong hero . moveRight ( steps ) hero . moveUp ( steps ) hero…" at bounding box center [1135, 448] width 481 height 497
click at [1128, 668] on button "Run" at bounding box center [1120, 684] width 98 height 51
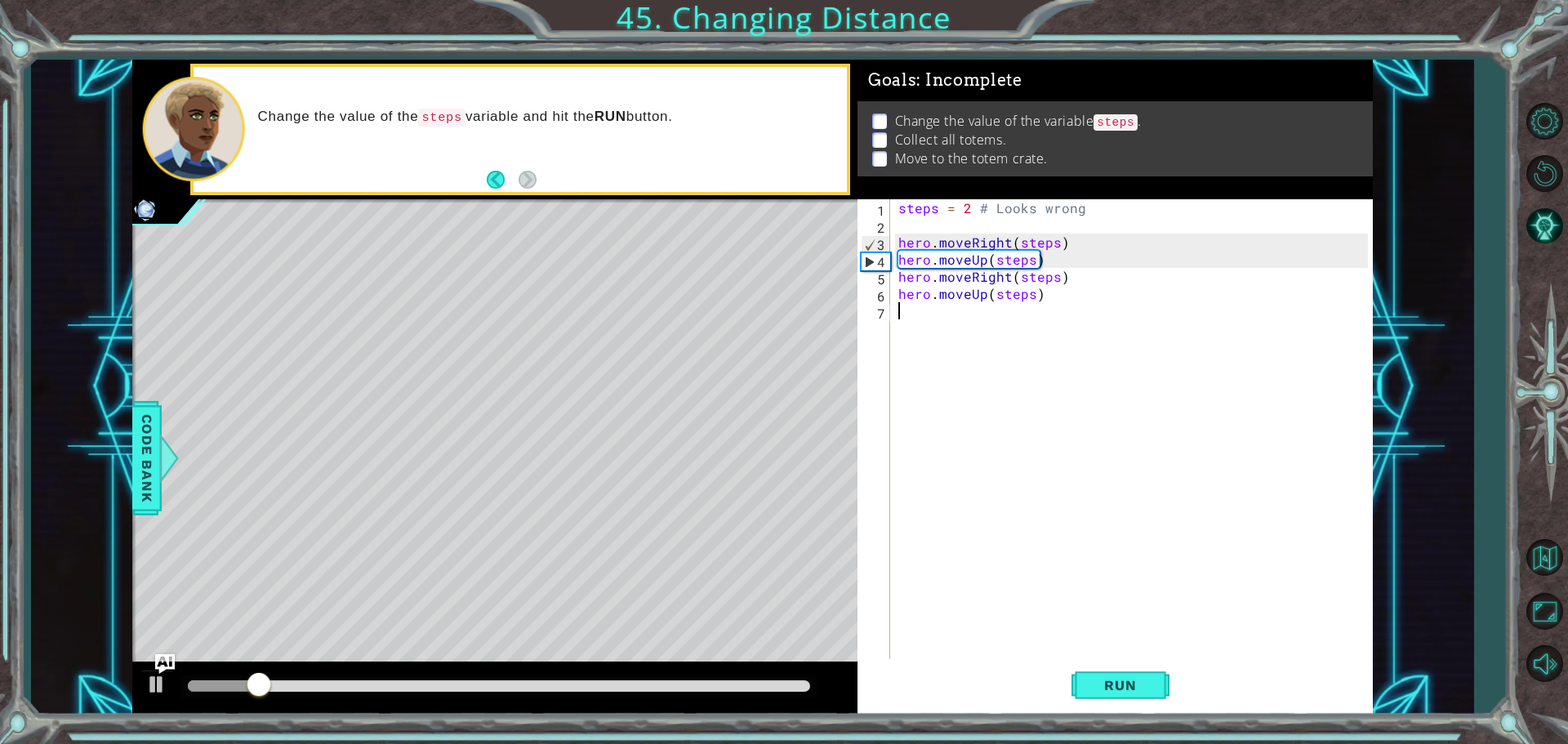
type textarea "h"
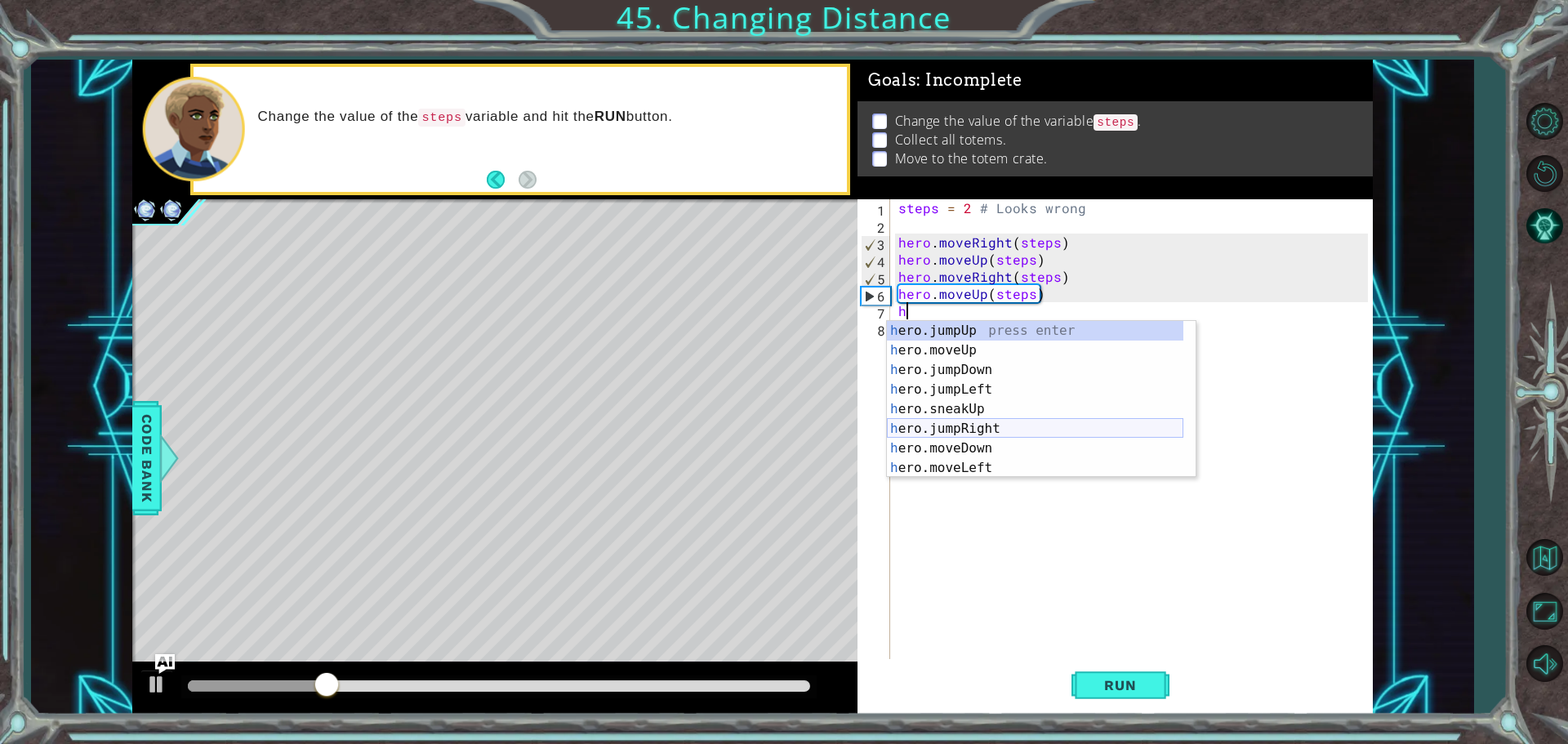
click at [966, 429] on div "h ero.jumpUp press enter h ero.moveUp press enter h ero.jumpDown press enter h …" at bounding box center [1035, 419] width 297 height 196
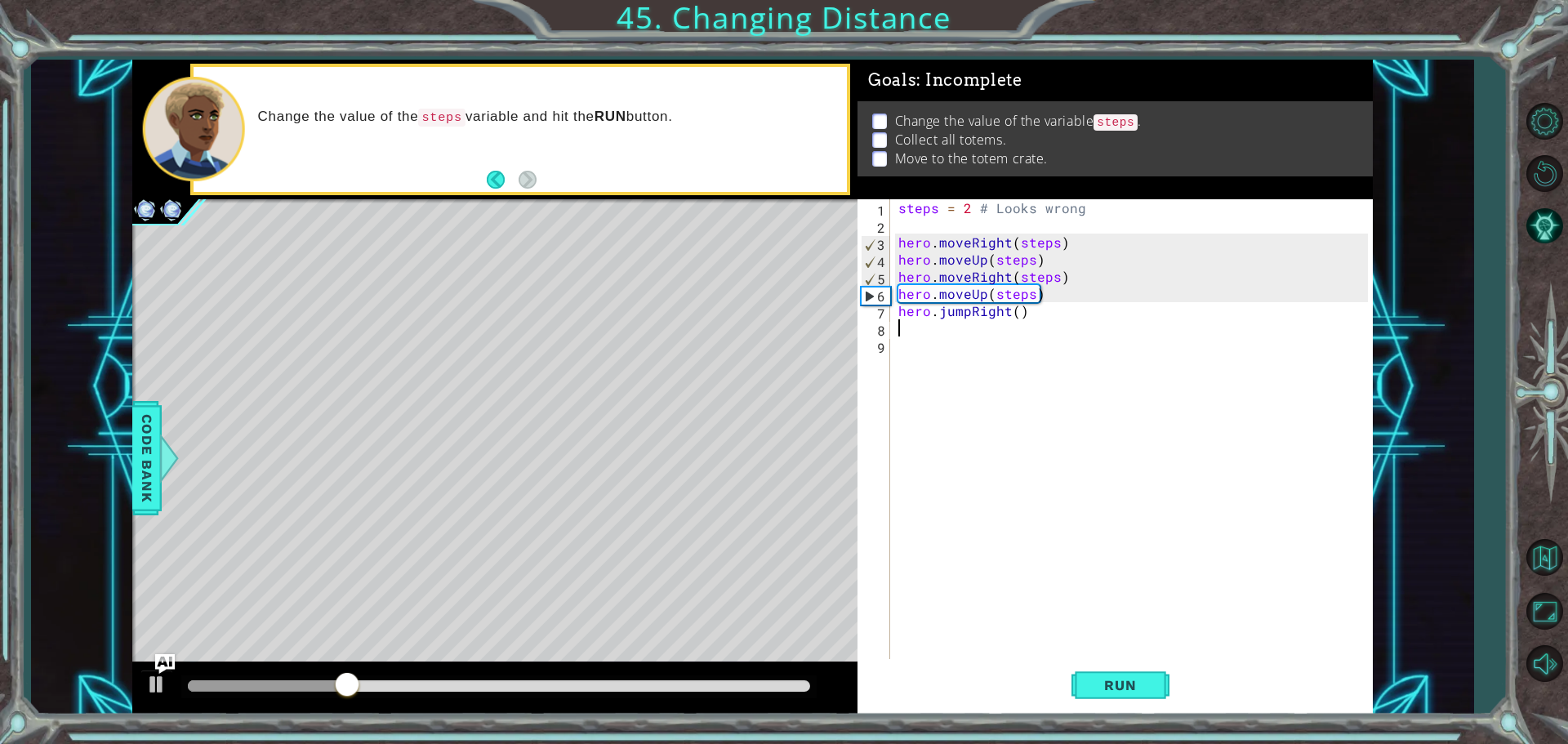
click at [1013, 311] on div "steps = 2 # Looks wrong hero . moveRight ( steps ) hero . moveUp ( steps ) hero…" at bounding box center [1135, 448] width 481 height 497
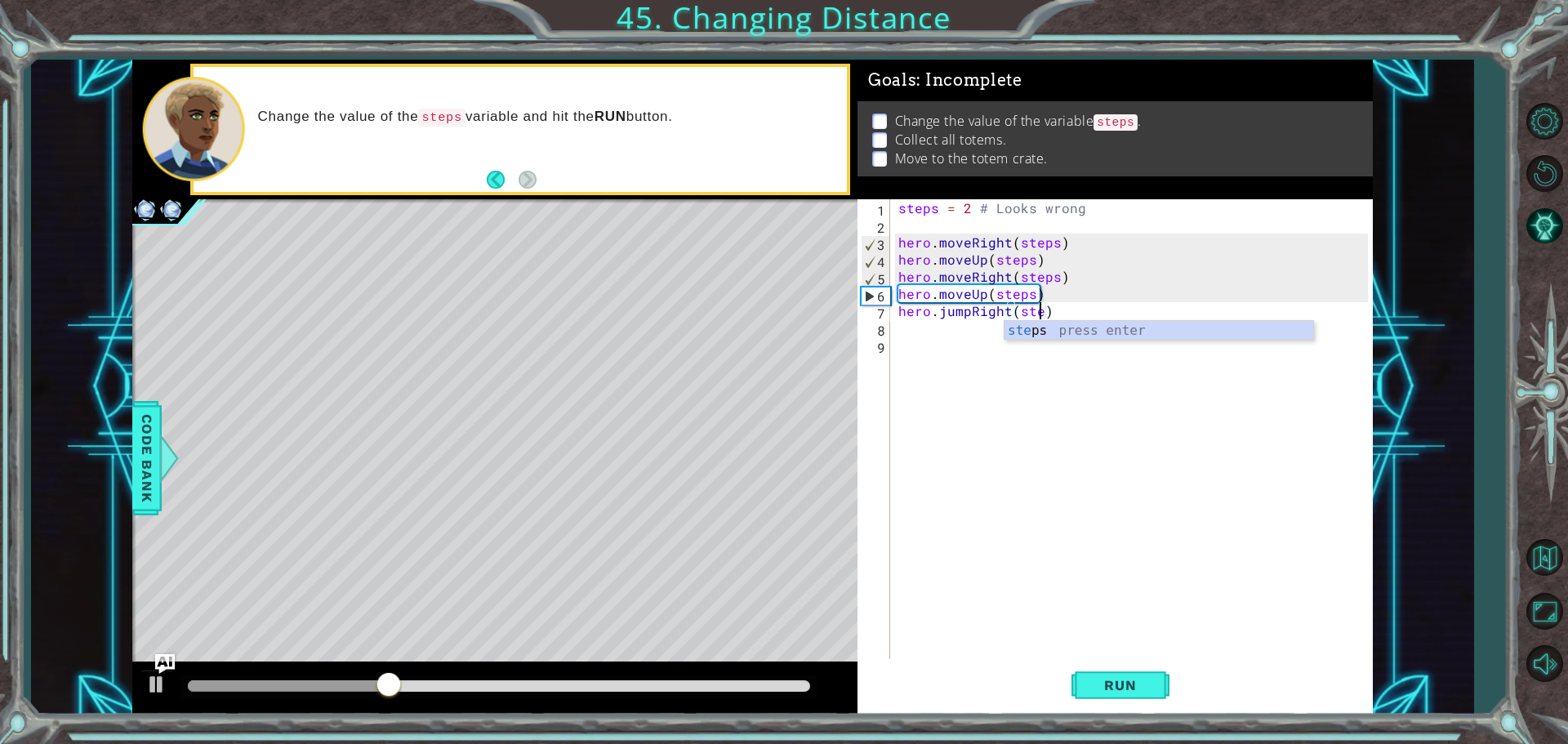
scroll to position [0, 9]
click at [1064, 321] on div "steps press enter" at bounding box center [1158, 351] width 309 height 59
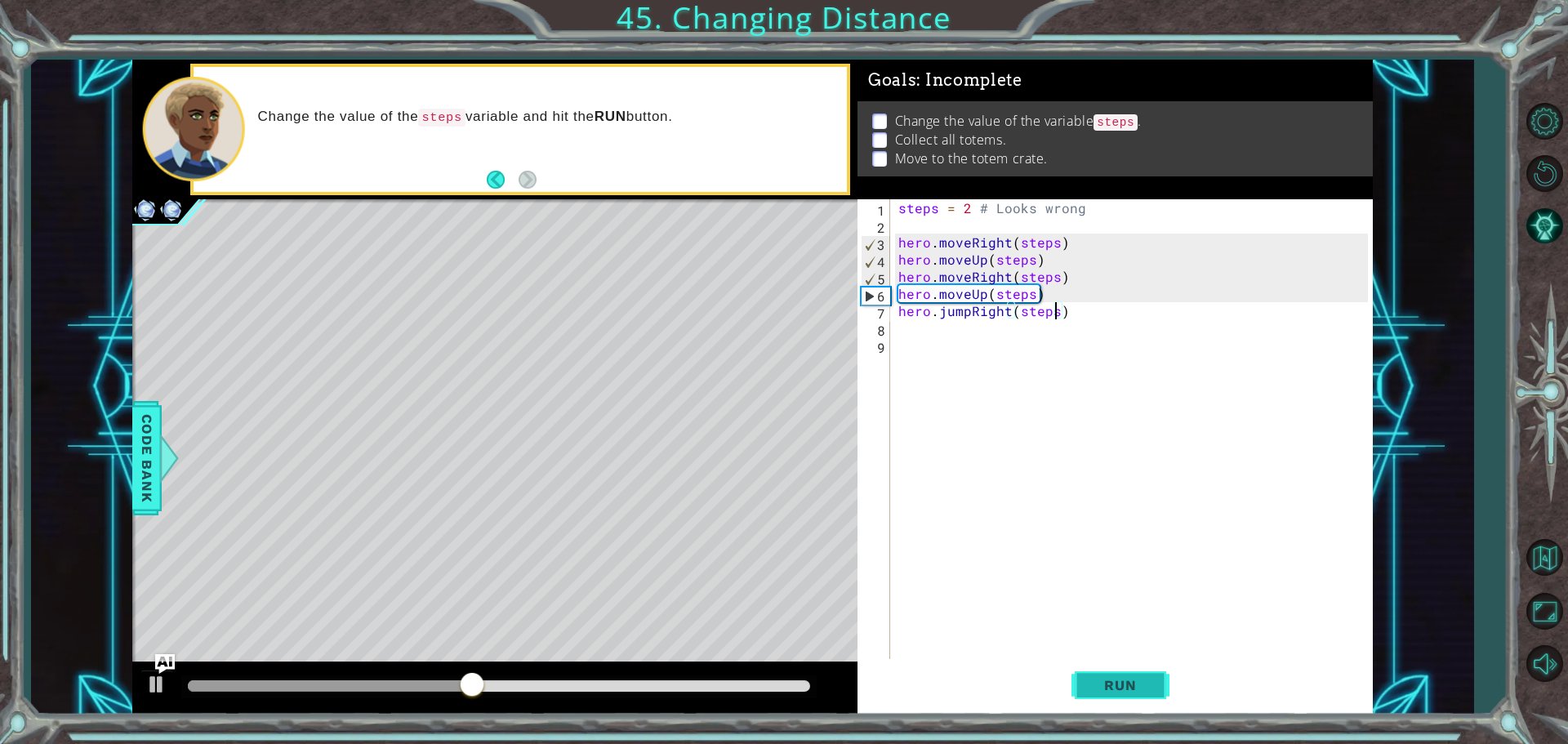
type textarea "hero.jumpRight(steps)"
click at [1112, 693] on button "Run" at bounding box center [1120, 684] width 98 height 51
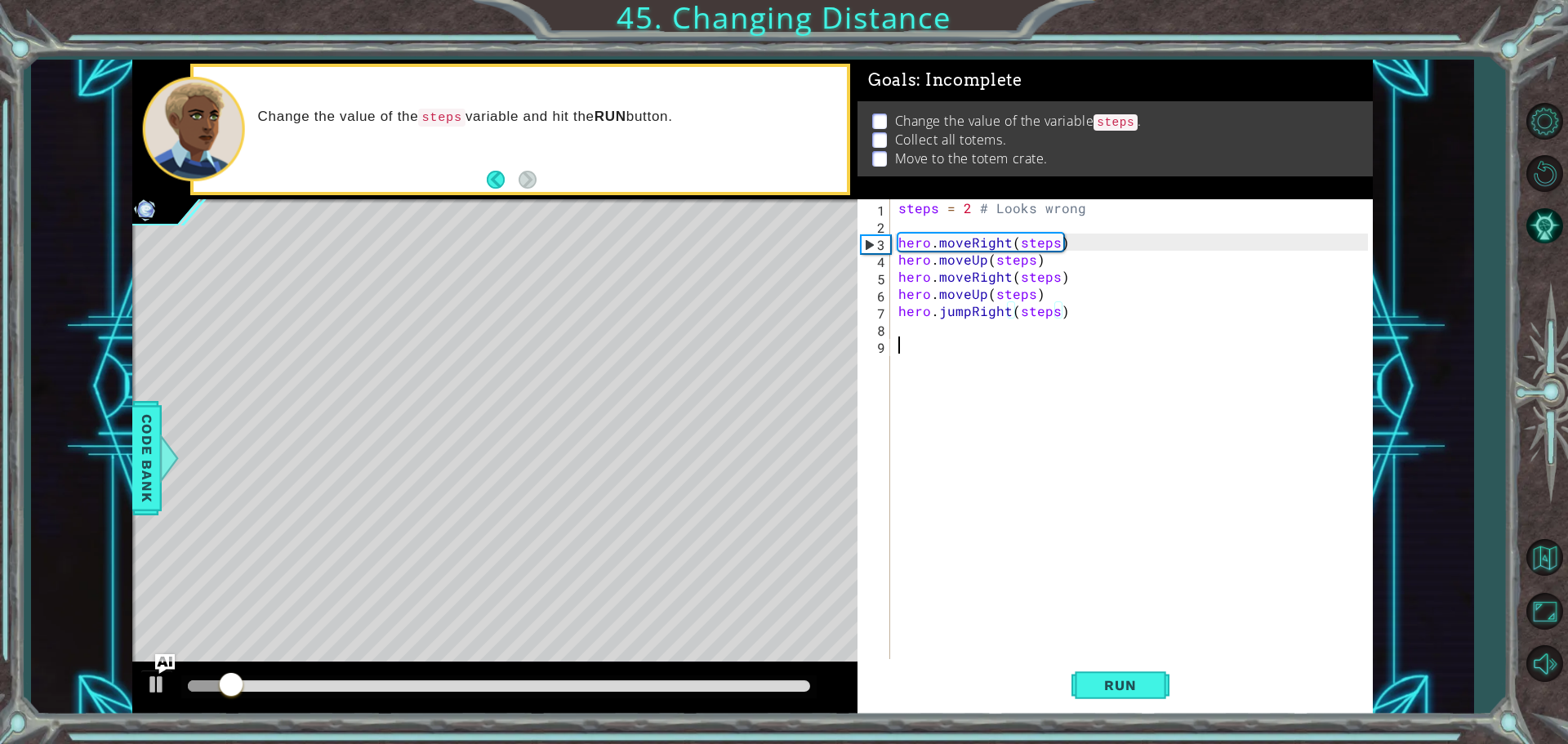
click at [975, 339] on div "steps = 2 # Looks wrong hero . moveRight ( steps ) hero . moveUp ( steps ) hero…" at bounding box center [1135, 448] width 481 height 497
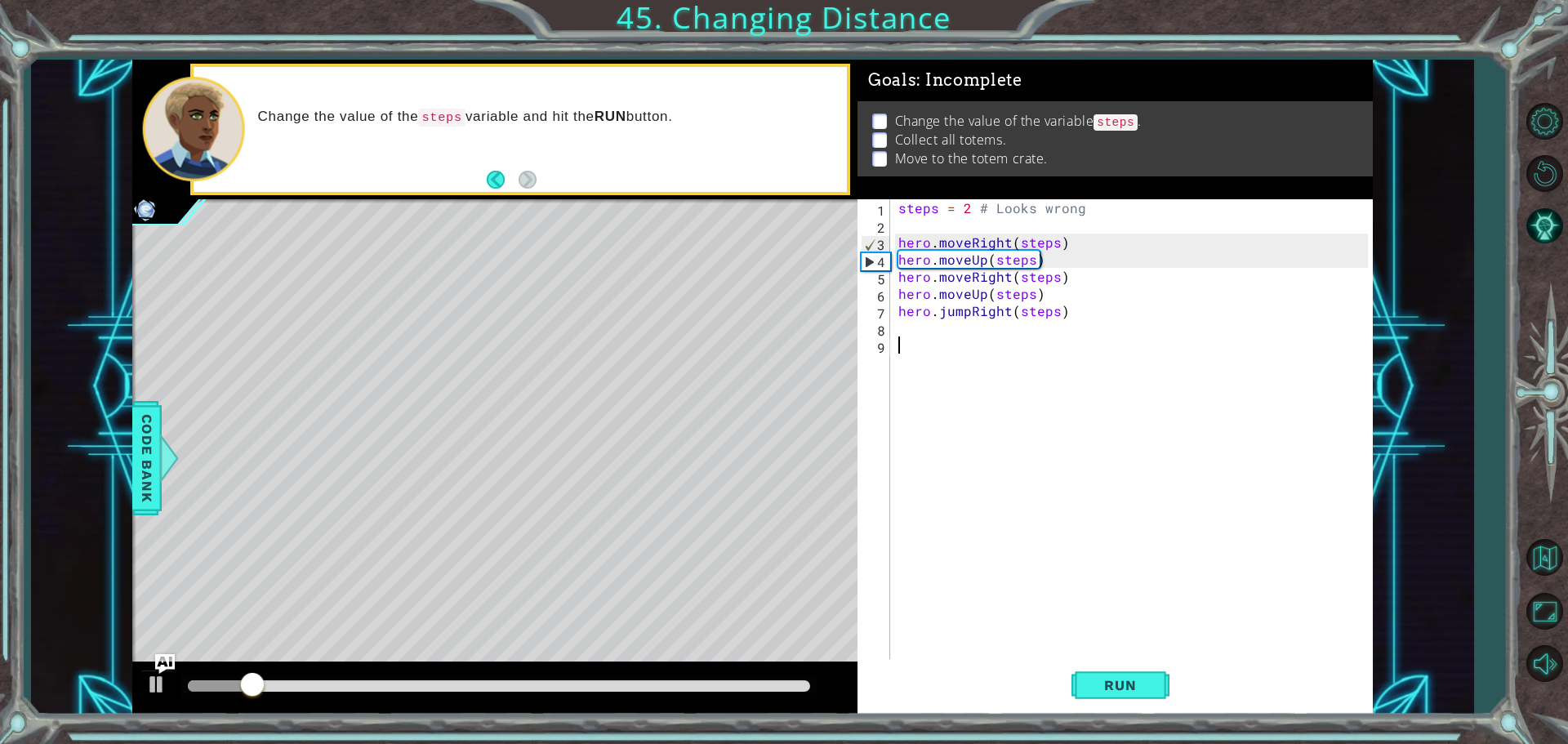
click at [909, 329] on div "steps = 2 # Looks wrong hero . moveRight ( steps ) hero . moveUp ( steps ) hero…" at bounding box center [1135, 448] width 481 height 497
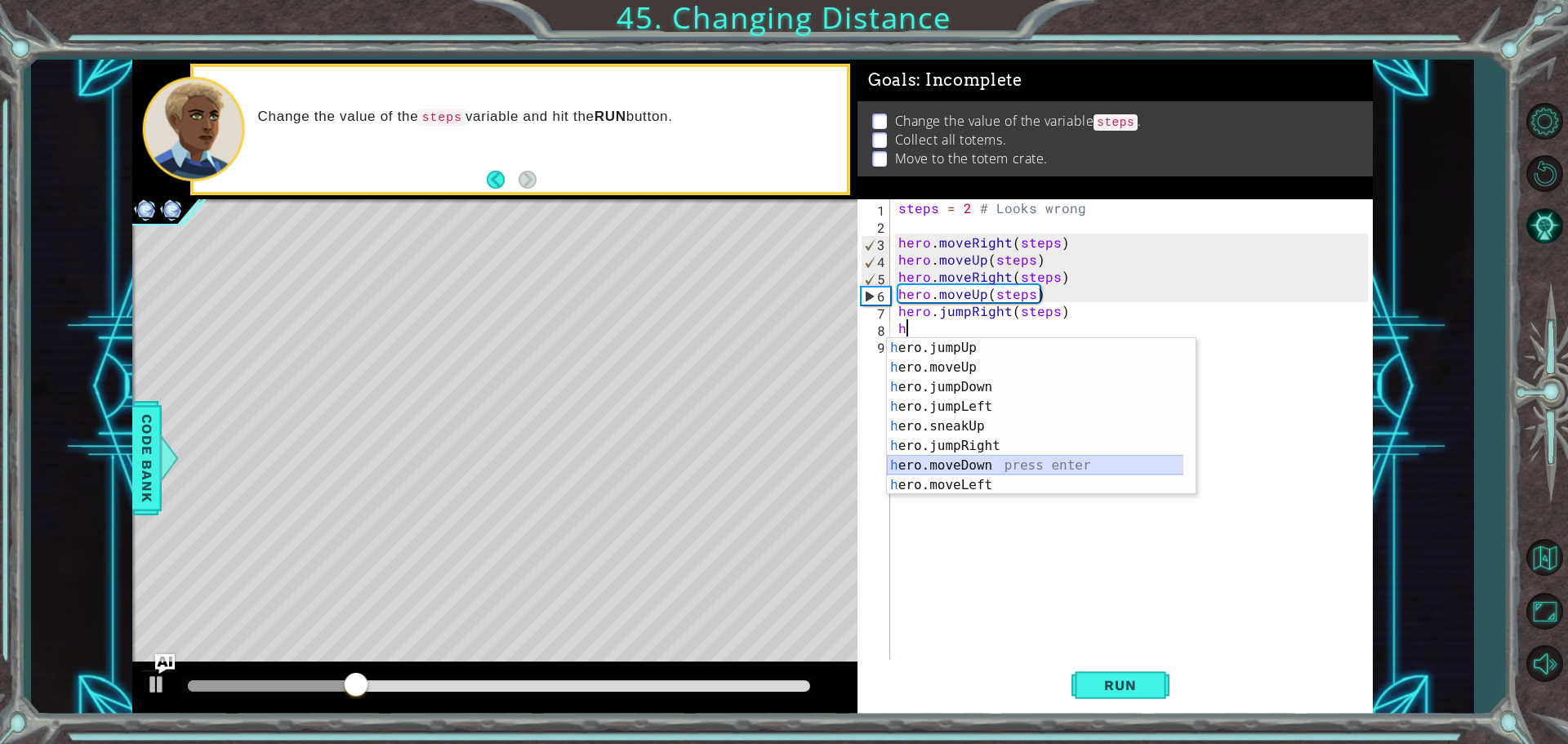
click at [975, 469] on div "h ero.jumpUp press enter h ero.moveUp press enter h ero.jumpDown press enter h …" at bounding box center [1041, 437] width 309 height 196
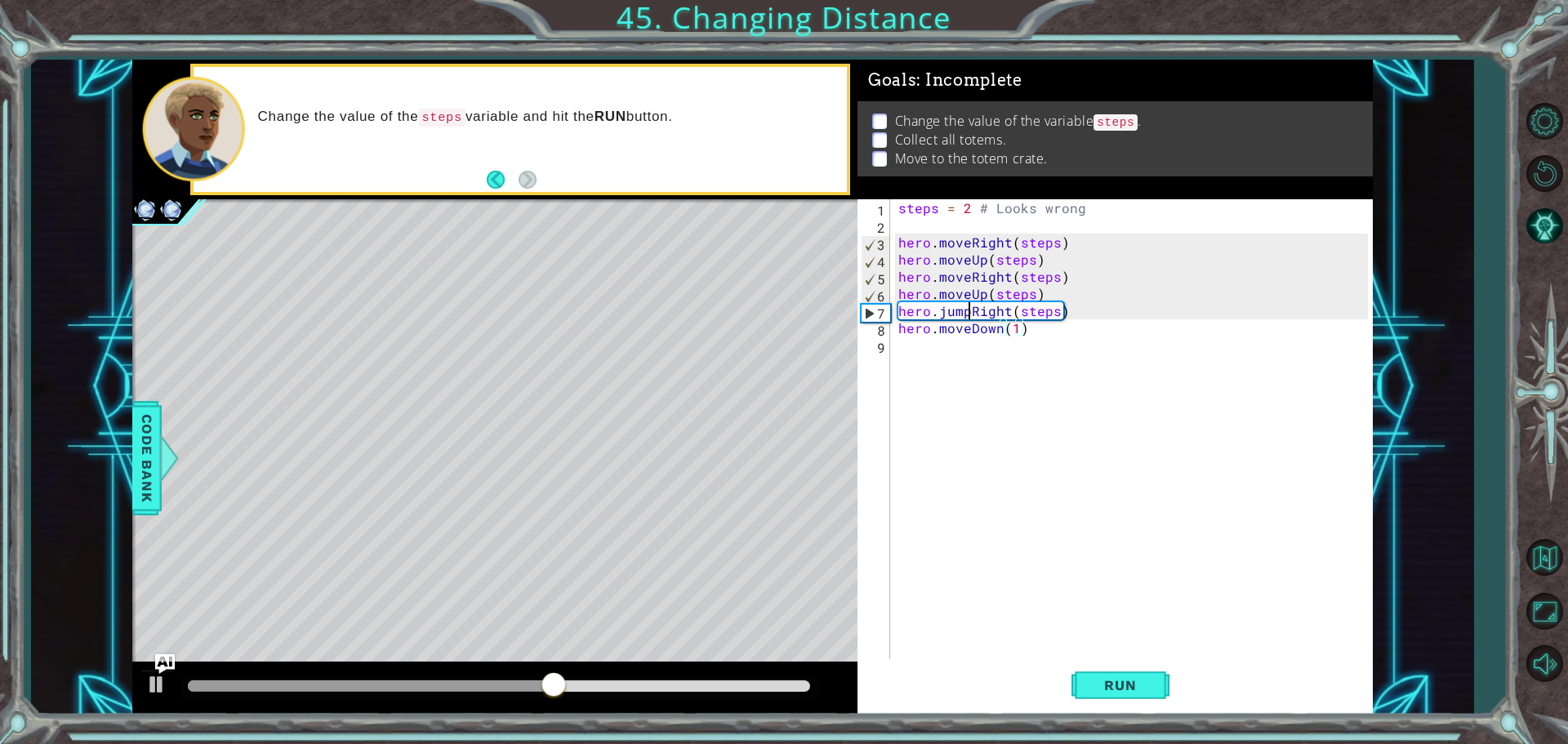
click at [968, 310] on div "steps = 2 # Looks wrong hero . moveRight ( steps ) hero . moveUp ( steps ) hero…" at bounding box center [1135, 448] width 481 height 497
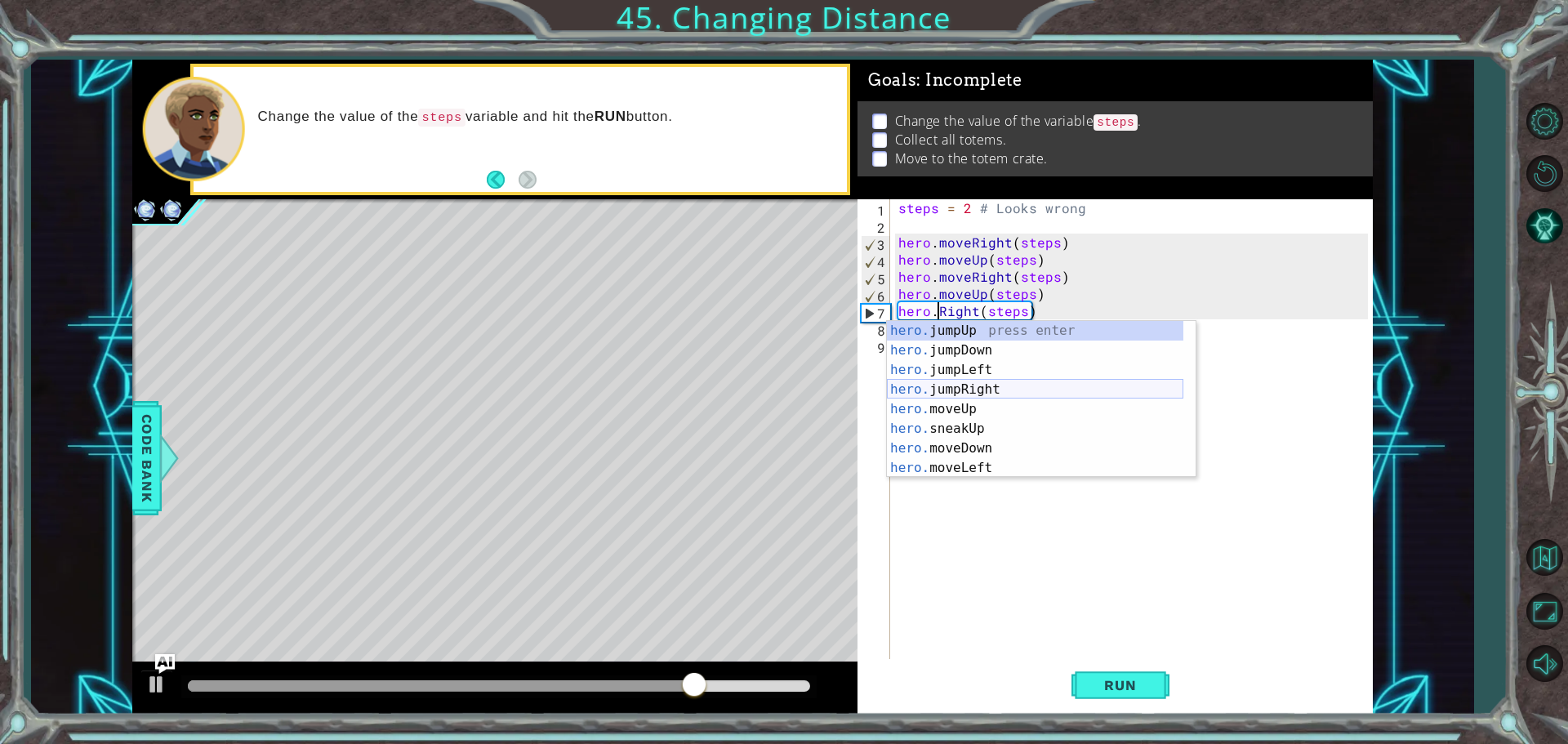
click at [968, 390] on div "hero. jumpUp press enter hero. jumpDown press enter hero. jumpLeft press enter …" at bounding box center [1035, 419] width 297 height 196
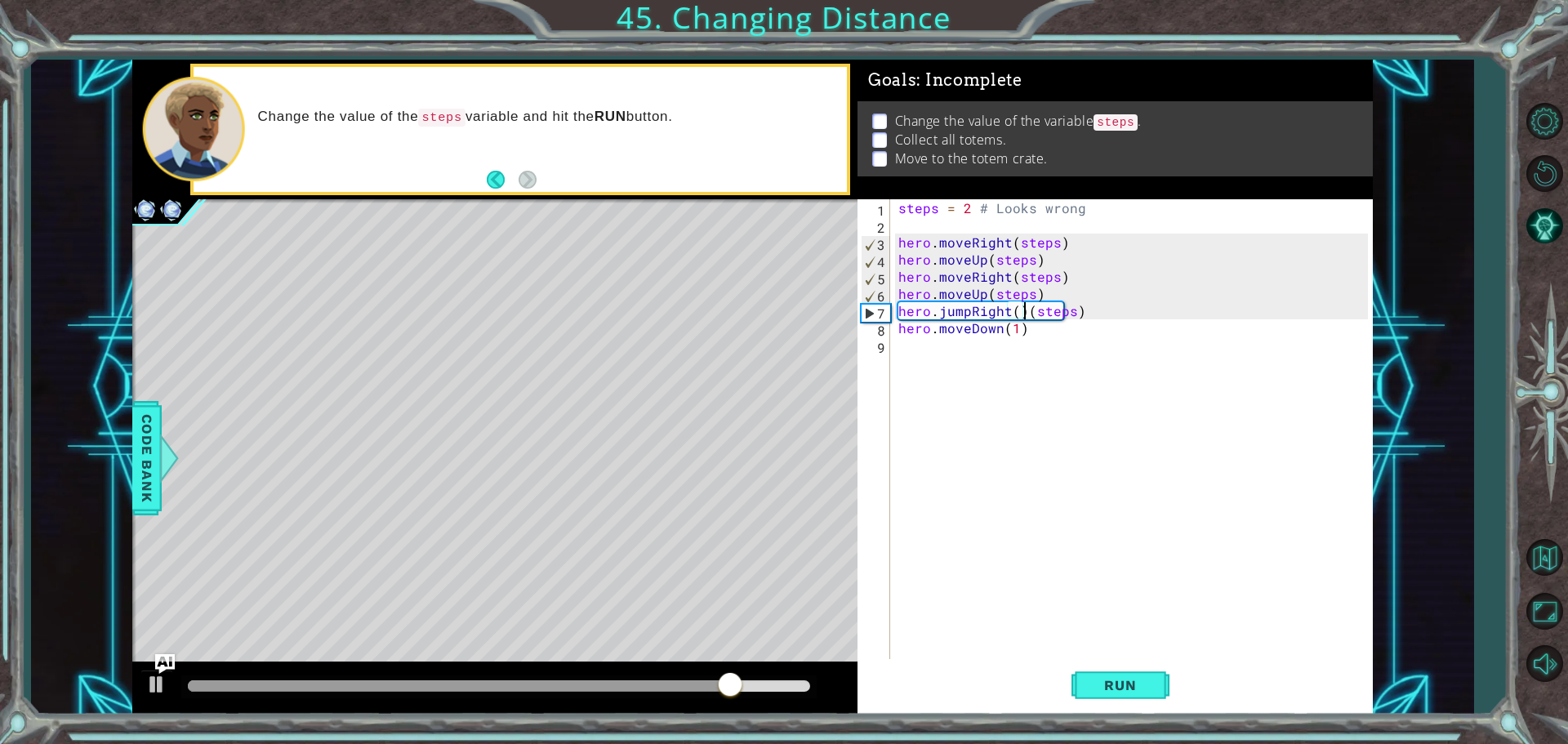
type textarea "hero.jumpRight(steps)"
click at [978, 390] on div "steps = 2 # Looks wrong hero . moveRight ( steps ) hero . moveUp ( steps ) hero…" at bounding box center [1135, 448] width 481 height 497
click at [1026, 329] on div "steps = 2 # Looks wrong hero . moveRight ( steps ) hero . moveUp ( steps ) hero…" at bounding box center [1135, 448] width 481 height 497
click at [1016, 329] on div "steps = 2 # Looks wrong hero . moveRight ( steps ) hero . moveUp ( steps ) hero…" at bounding box center [1135, 448] width 481 height 497
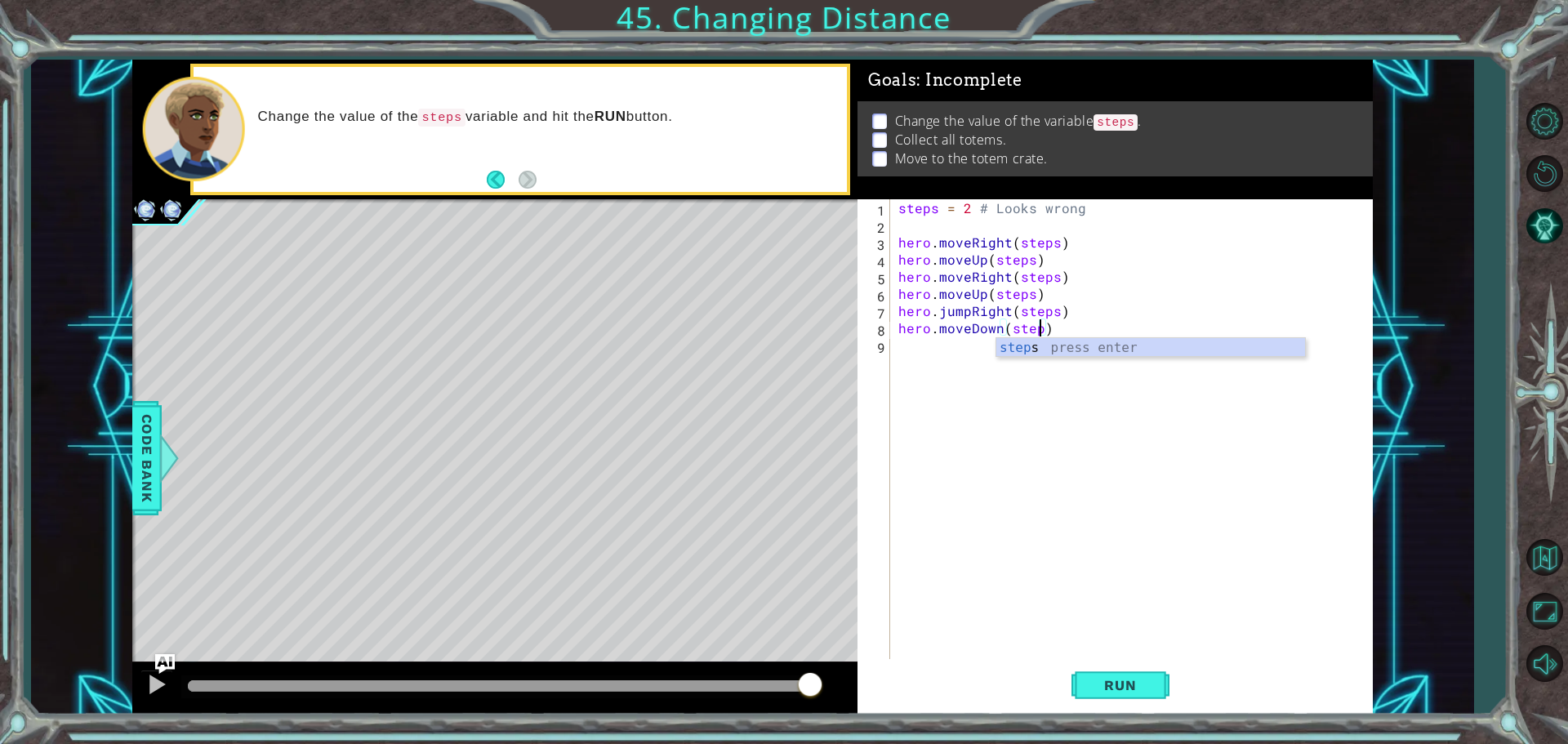
scroll to position [0, 9]
click at [1027, 353] on div "steps press enter" at bounding box center [1151, 368] width 309 height 59
click at [970, 309] on div "steps = 2 # Looks wrong hero . moveRight ( steps ) hero . moveUp ( steps ) hero…" at bounding box center [1135, 448] width 481 height 497
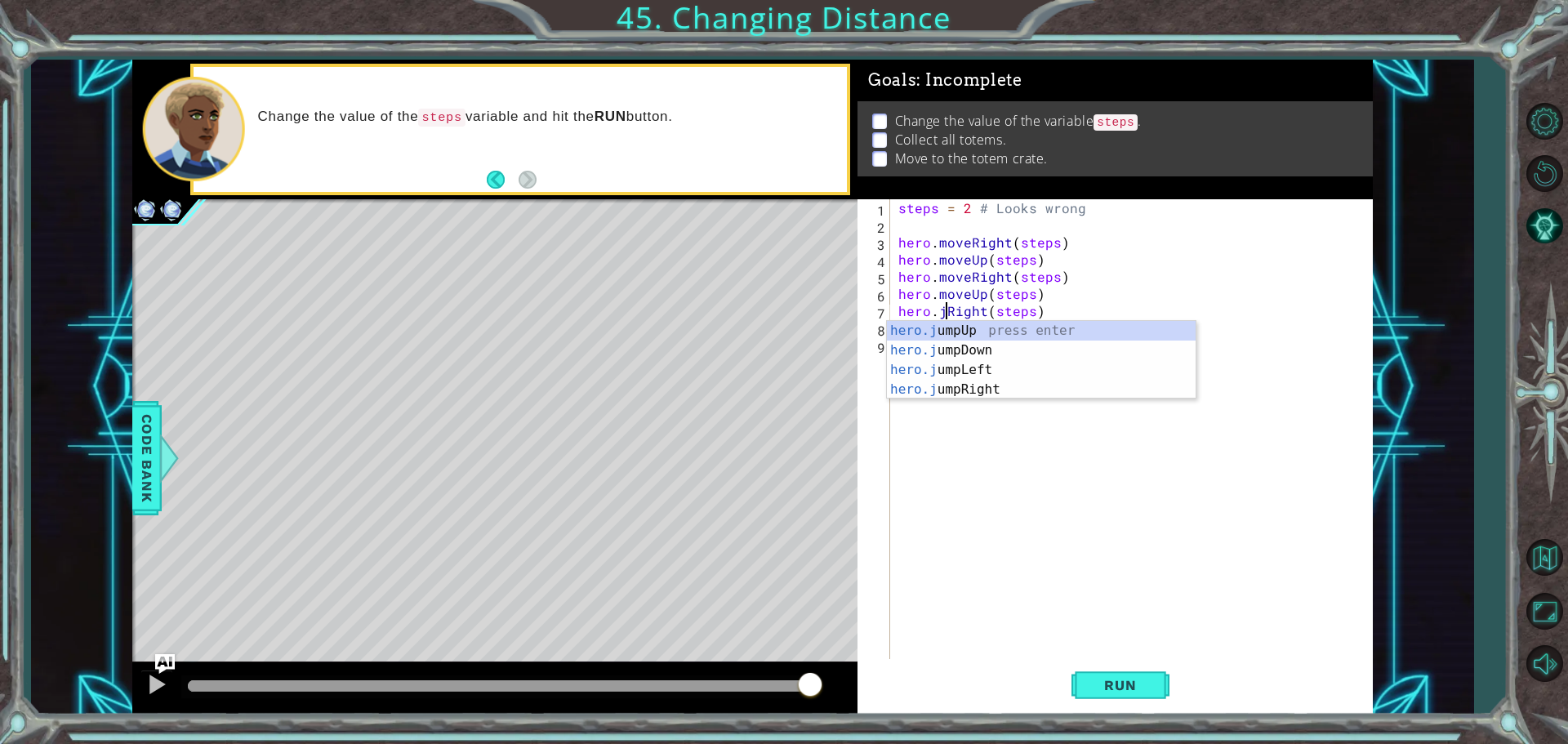
type textarea "hero.Right(steps)"
